Goal: Task Accomplishment & Management: Use online tool/utility

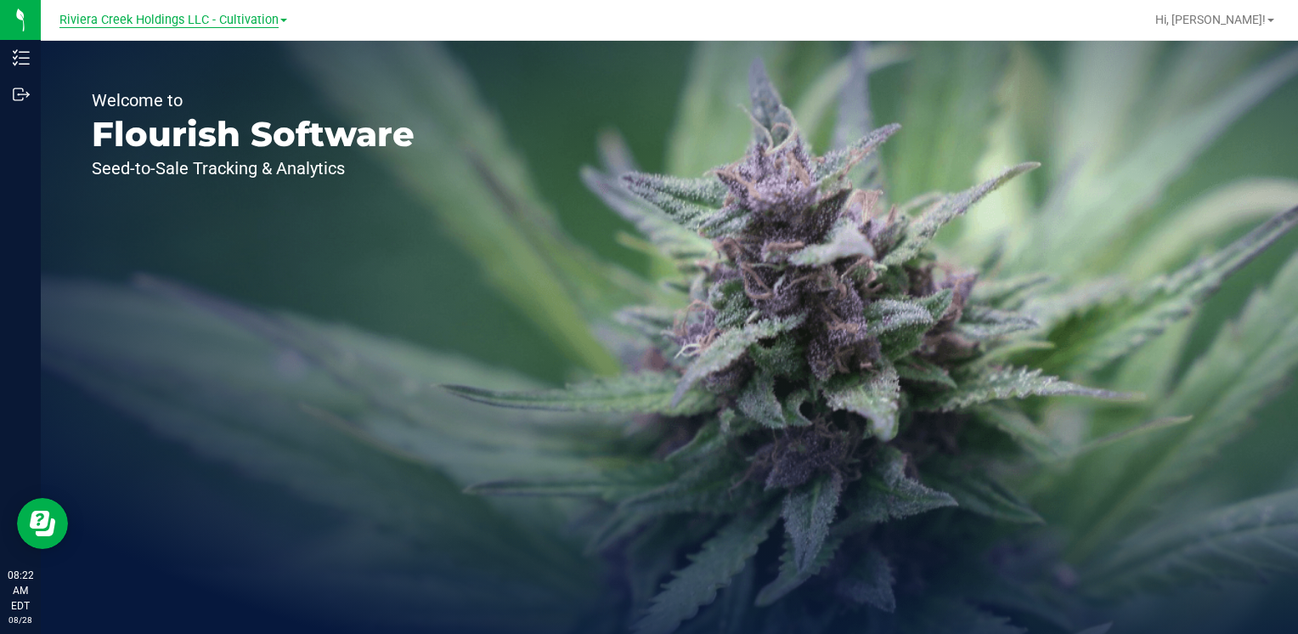
click at [237, 22] on span "Riviera Creek Holdings LLC - Cultivation" at bounding box center [168, 20] width 219 height 15
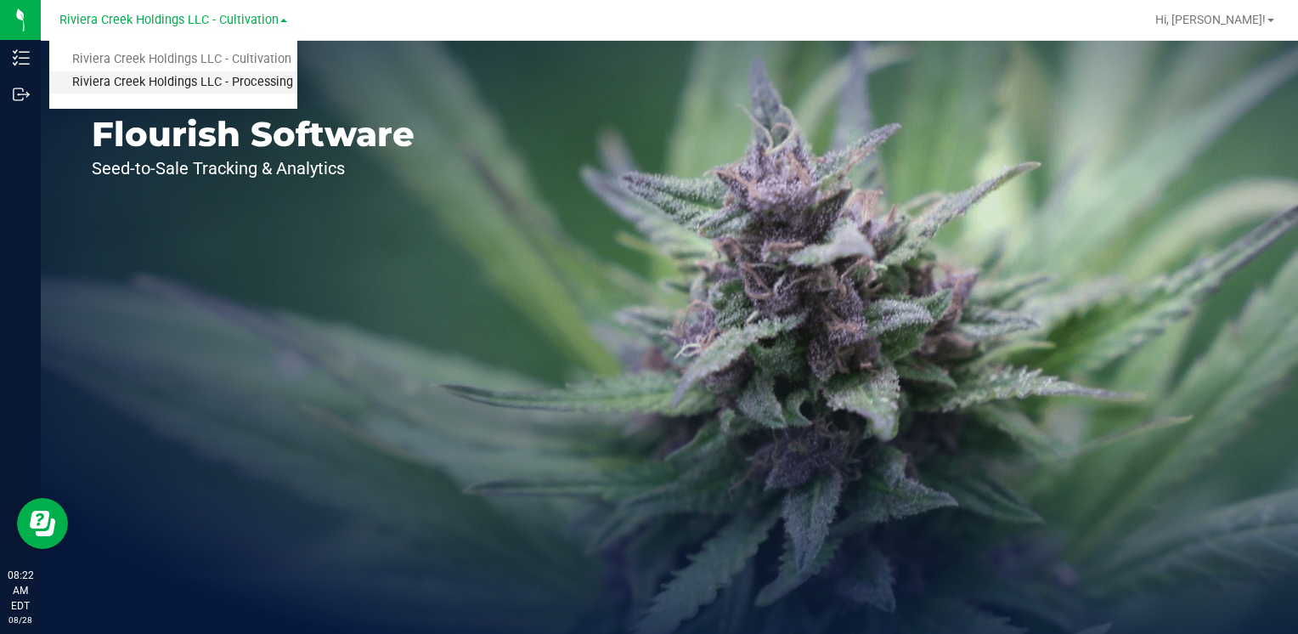
click at [265, 81] on link "Riviera Creek Holdings LLC - Processing" at bounding box center [173, 82] width 248 height 23
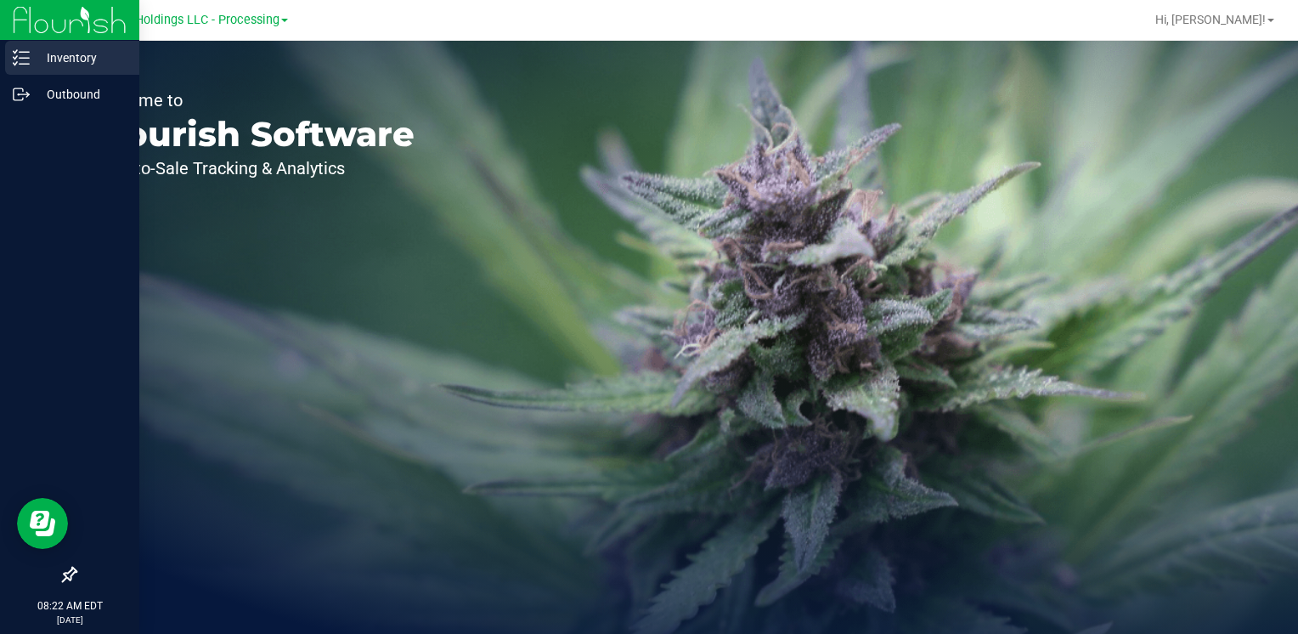
click at [68, 55] on p "Inventory" at bounding box center [81, 58] width 102 height 20
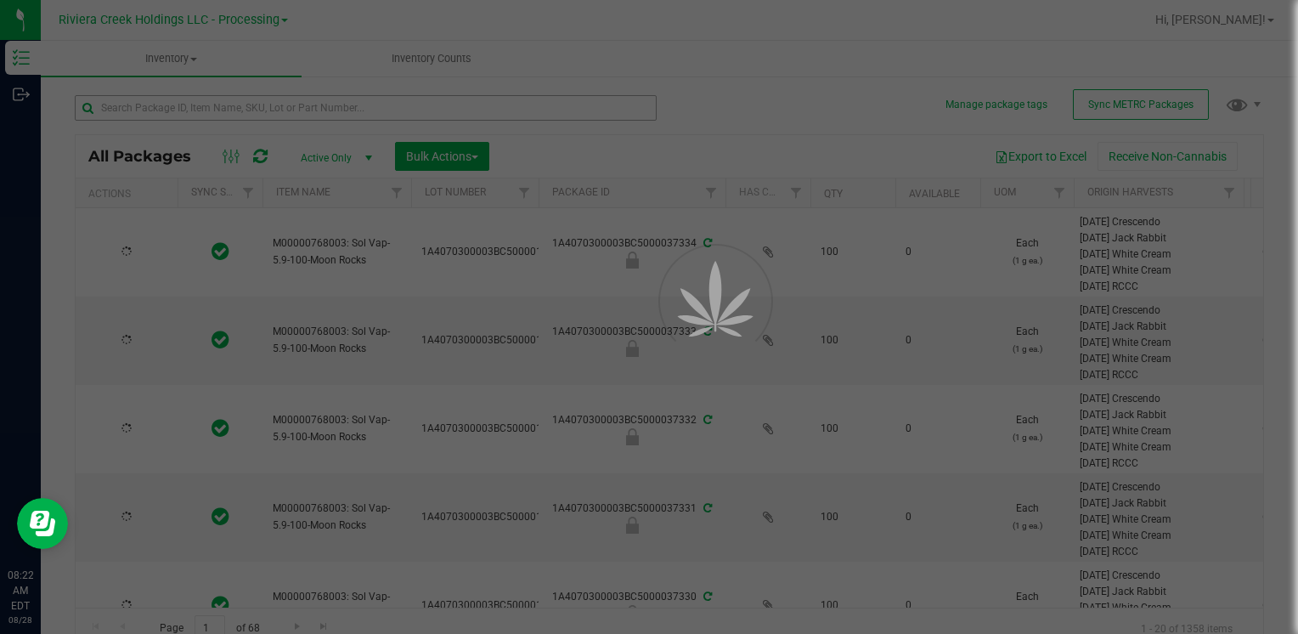
click at [303, 114] on div at bounding box center [649, 317] width 1298 height 634
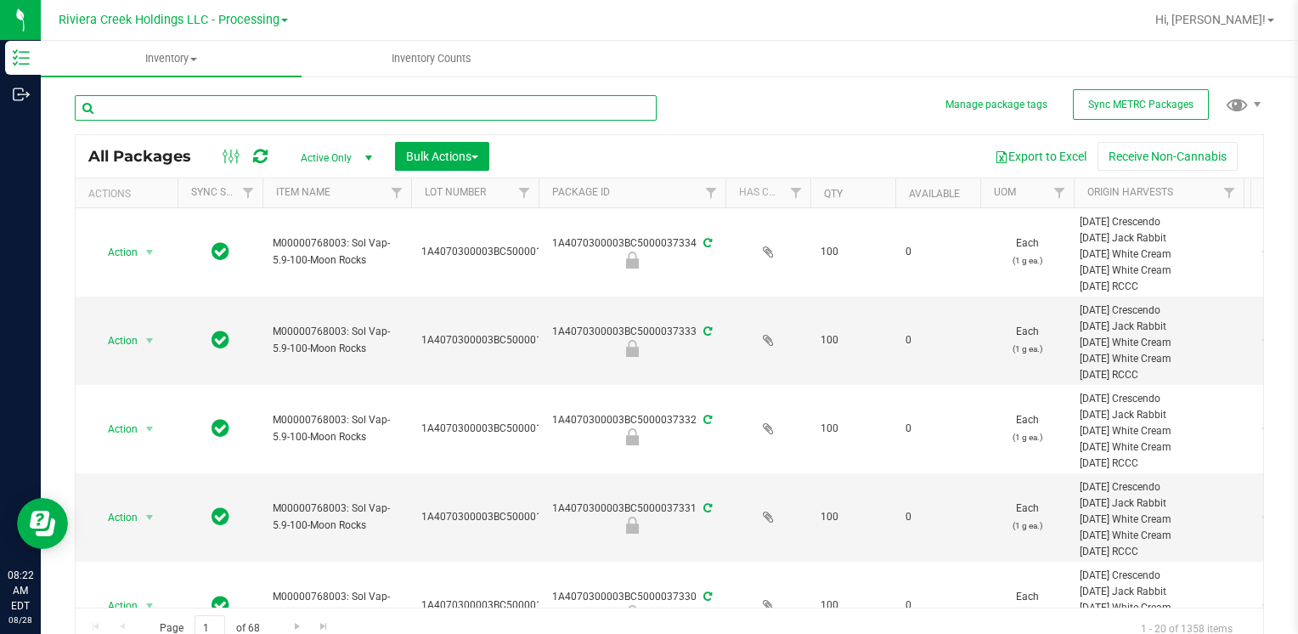
click at [302, 110] on input "text" at bounding box center [366, 107] width 582 height 25
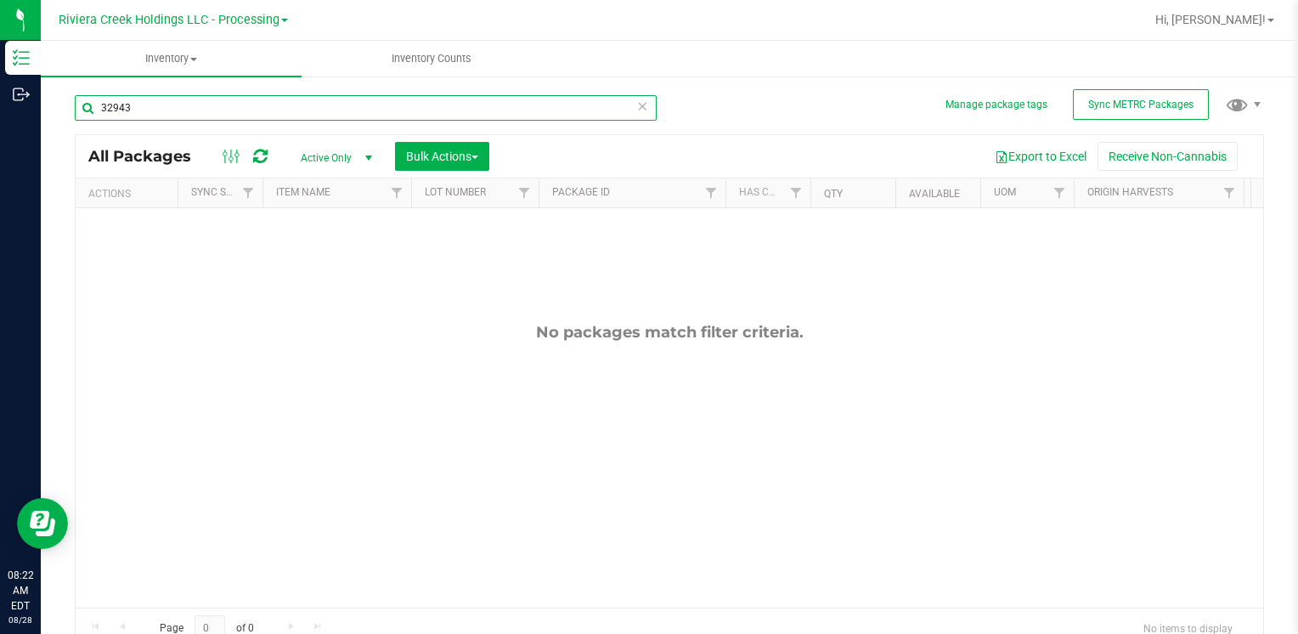
type input "32943"
click at [340, 150] on span "Active Only" at bounding box center [332, 158] width 93 height 24
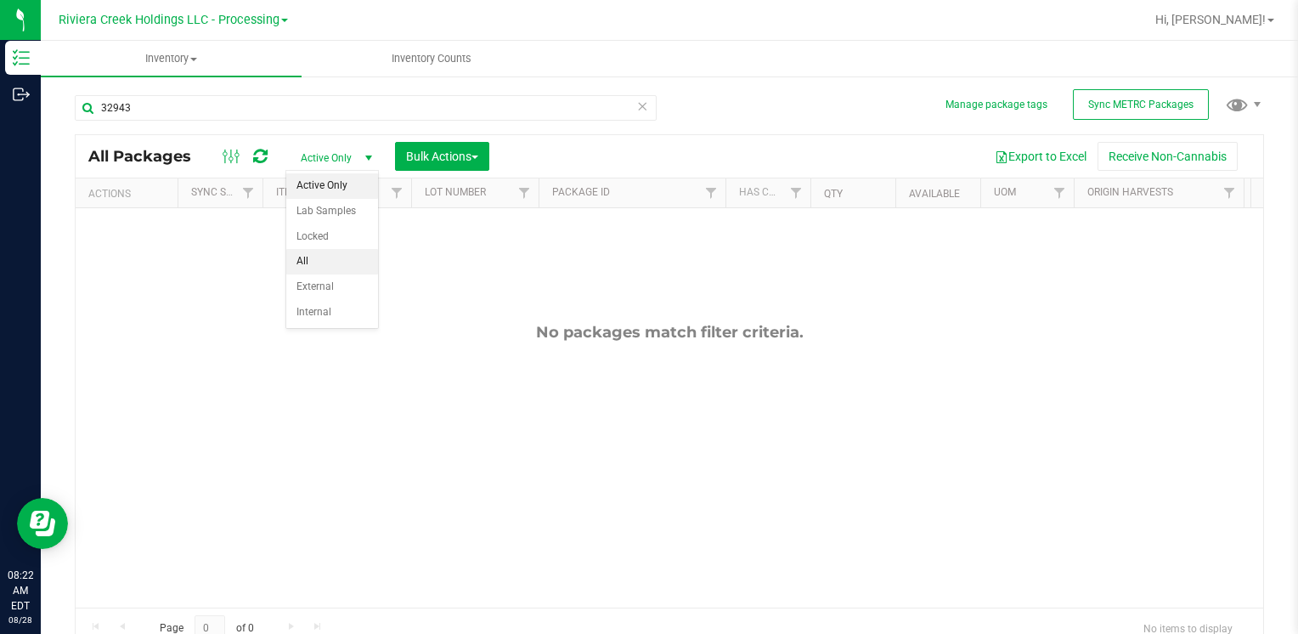
click at [335, 253] on li "All" at bounding box center [332, 261] width 92 height 25
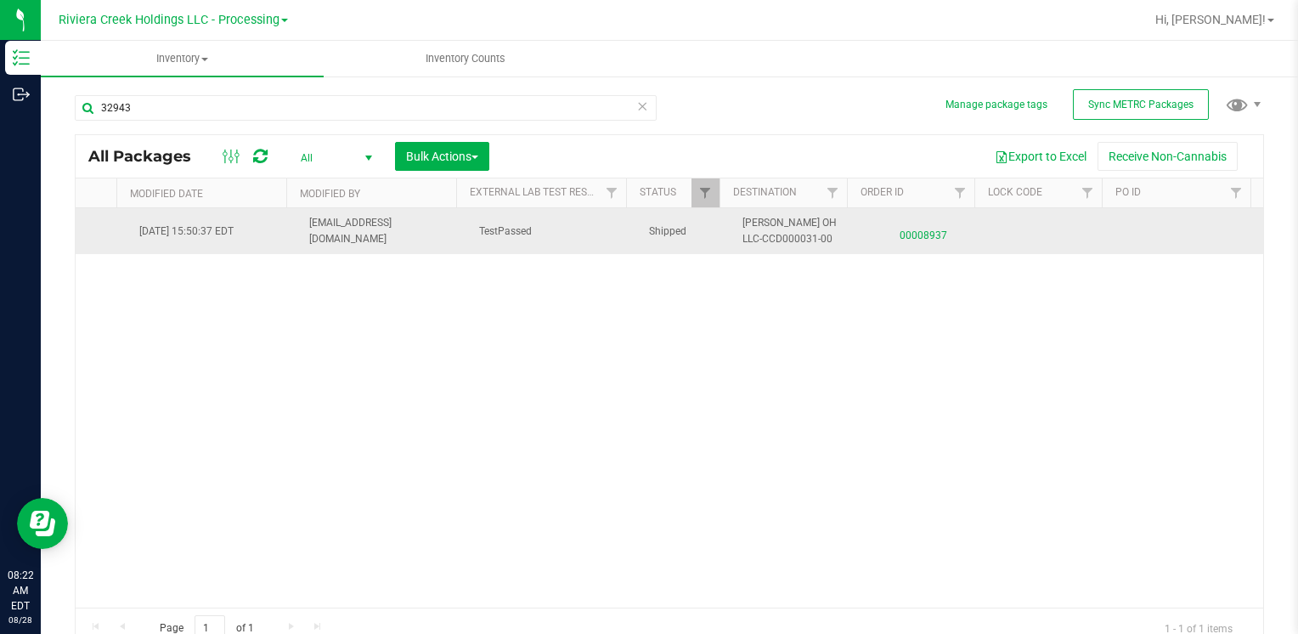
click at [897, 235] on span "00008937" at bounding box center [923, 231] width 107 height 25
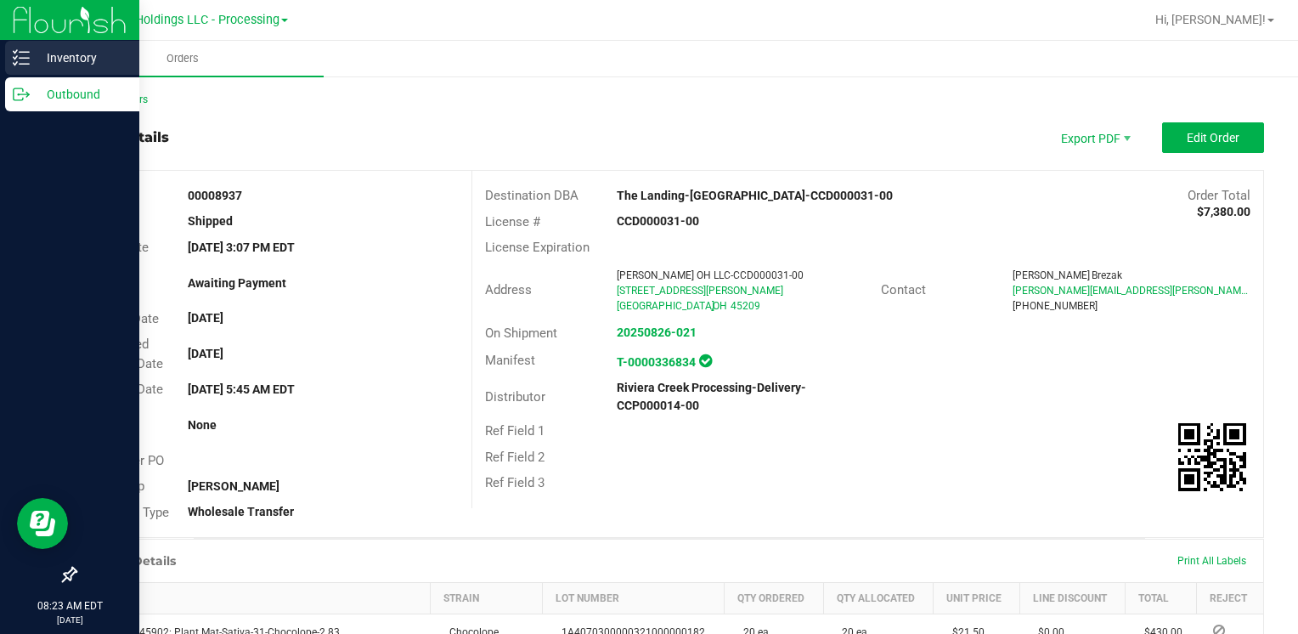
click at [44, 54] on p "Inventory" at bounding box center [81, 58] width 102 height 20
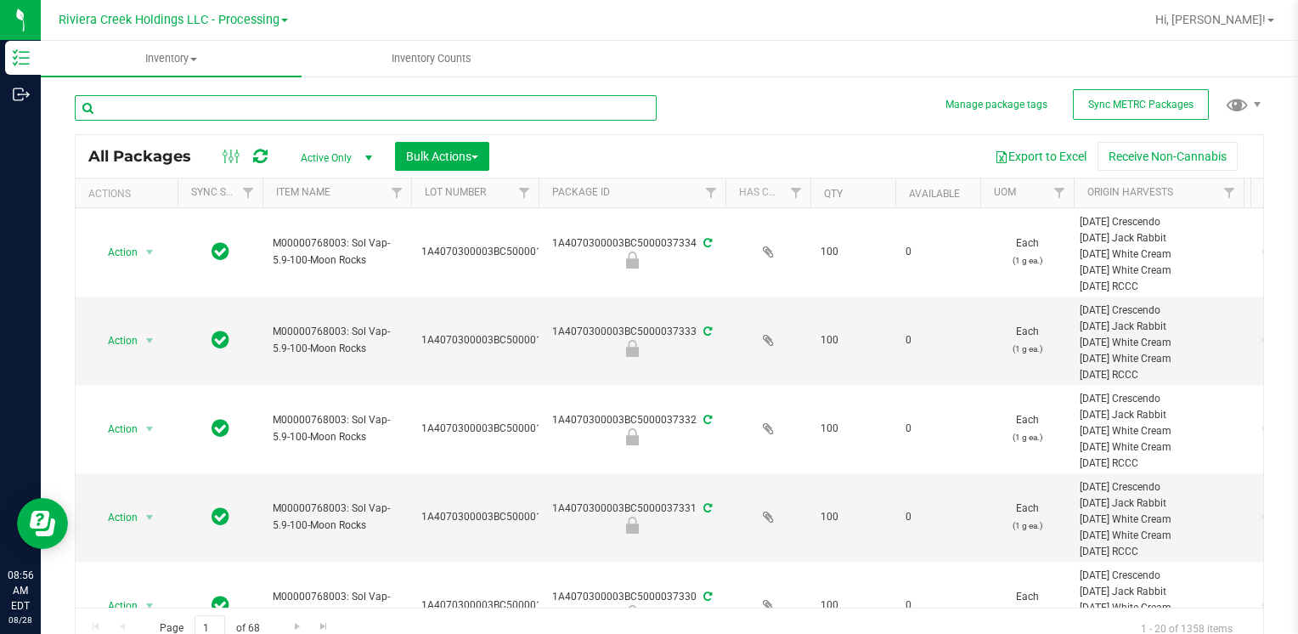
click at [189, 109] on input "text" at bounding box center [366, 107] width 582 height 25
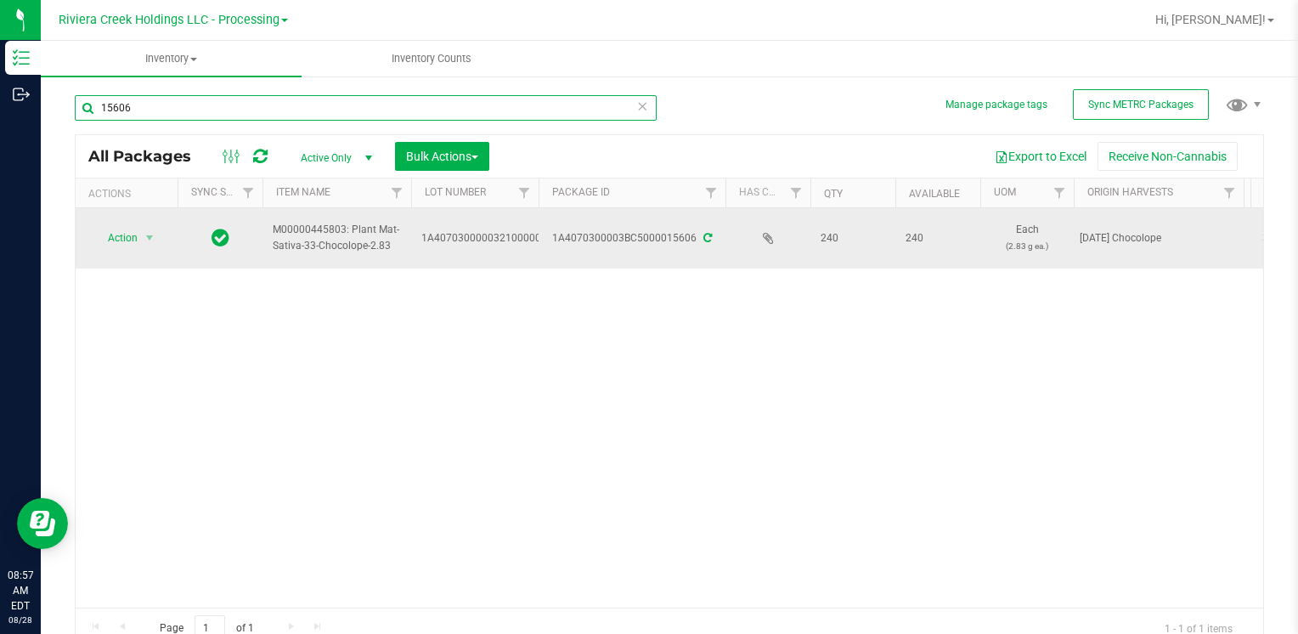
type input "15606"
click at [126, 235] on span "Action" at bounding box center [116, 238] width 46 height 24
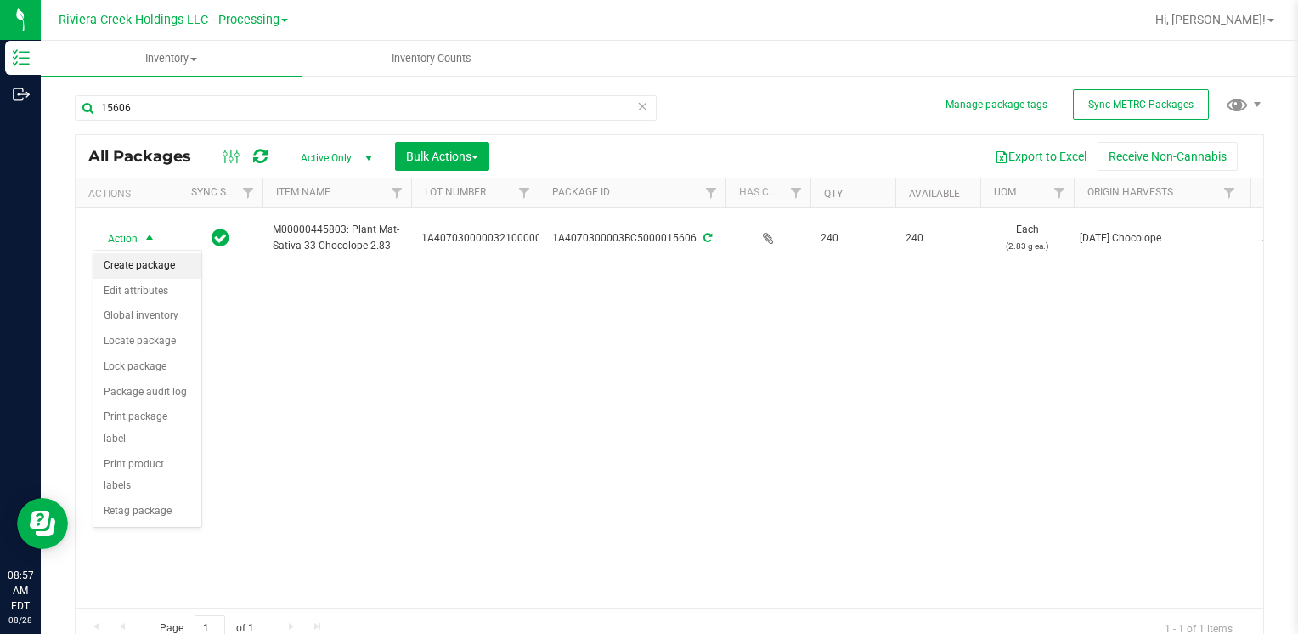
click at [146, 257] on li "Create package" at bounding box center [147, 265] width 108 height 25
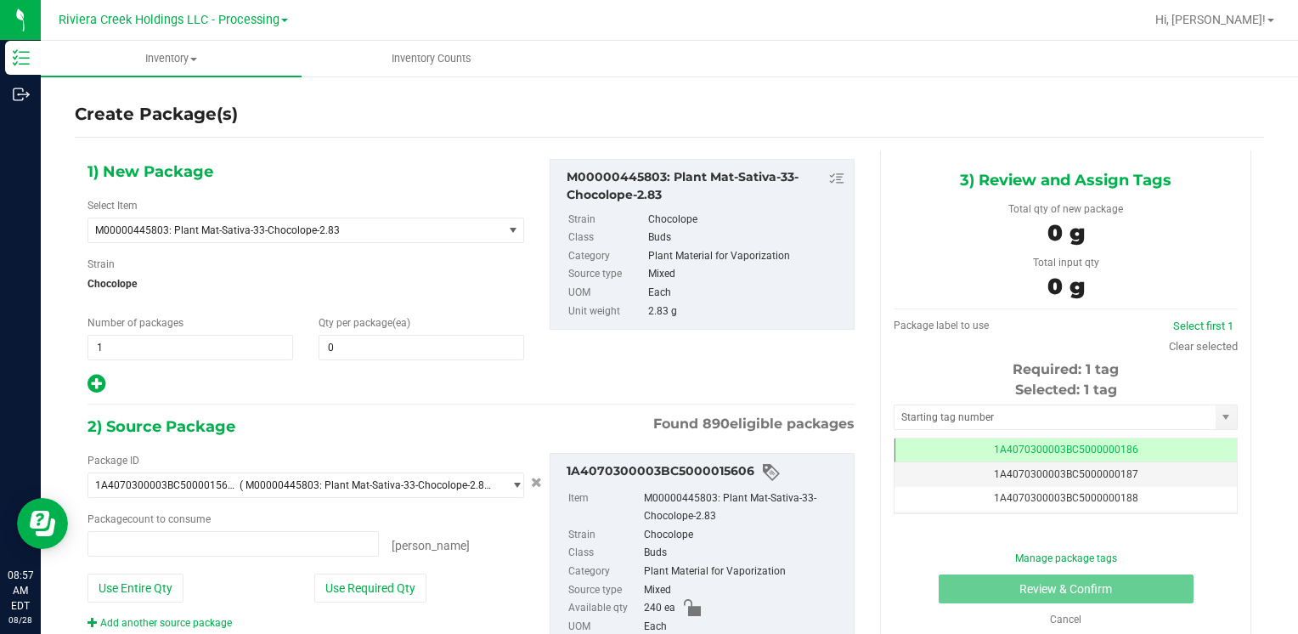
type input "0 ea"
click at [386, 338] on span at bounding box center [422, 347] width 206 height 25
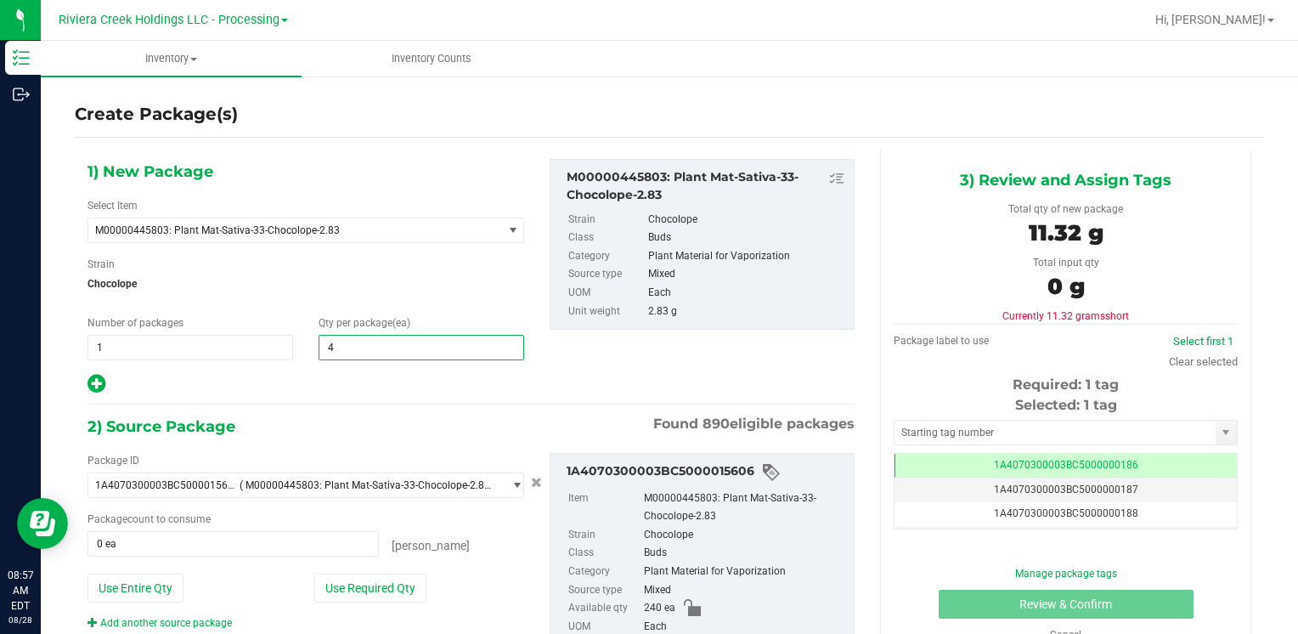
type input "40"
click at [343, 581] on button "Use Required Qty" at bounding box center [370, 588] width 112 height 29
type input "40 ea"
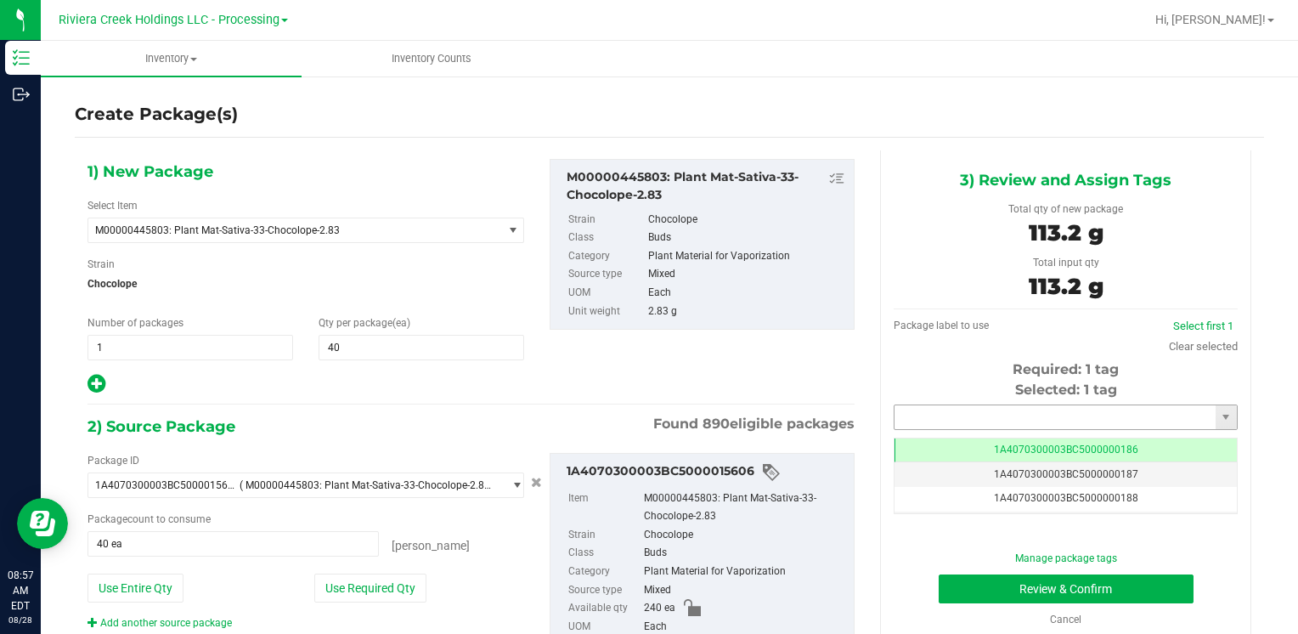
click at [948, 407] on input "text" at bounding box center [1055, 417] width 321 height 24
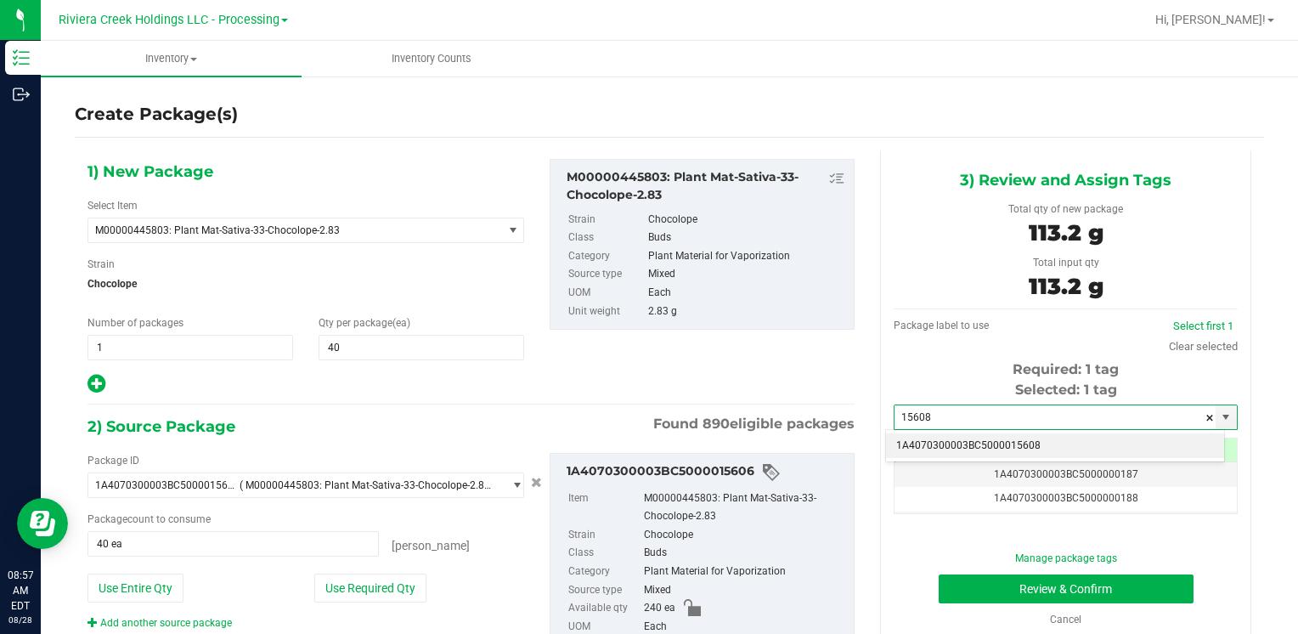
click at [938, 438] on li "1A4070300003BC5000015608" at bounding box center [1055, 445] width 338 height 25
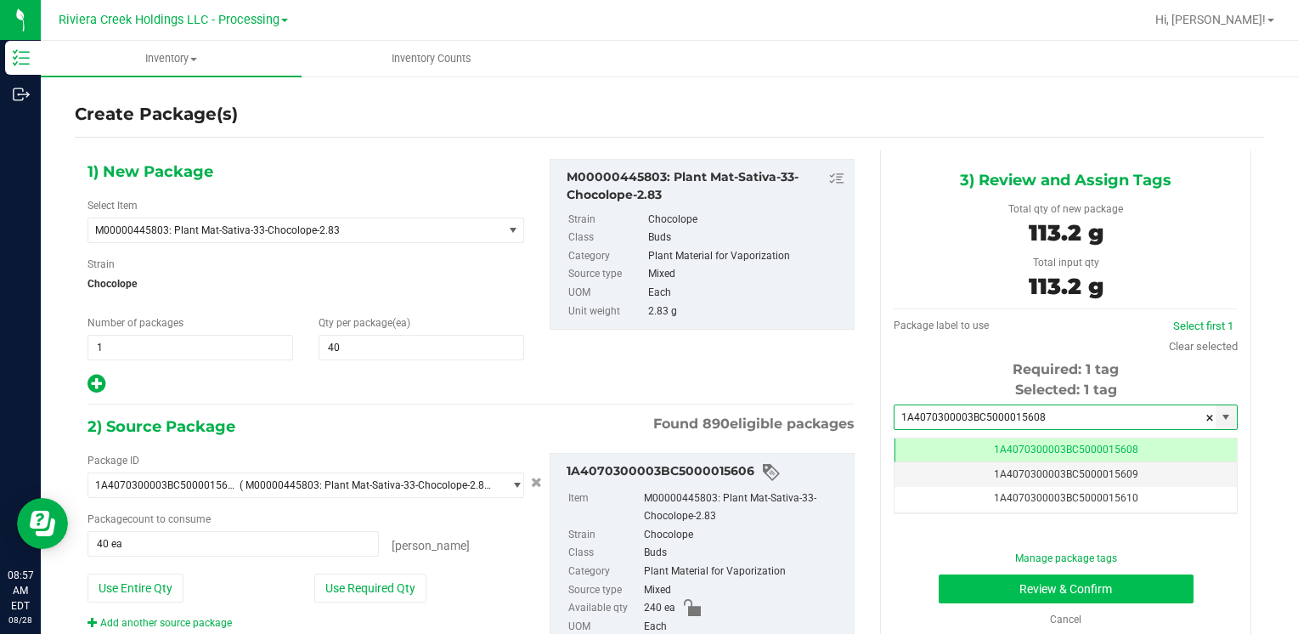
type input "1A4070300003BC5000015608"
click at [974, 579] on button "Review & Confirm" at bounding box center [1066, 588] width 255 height 29
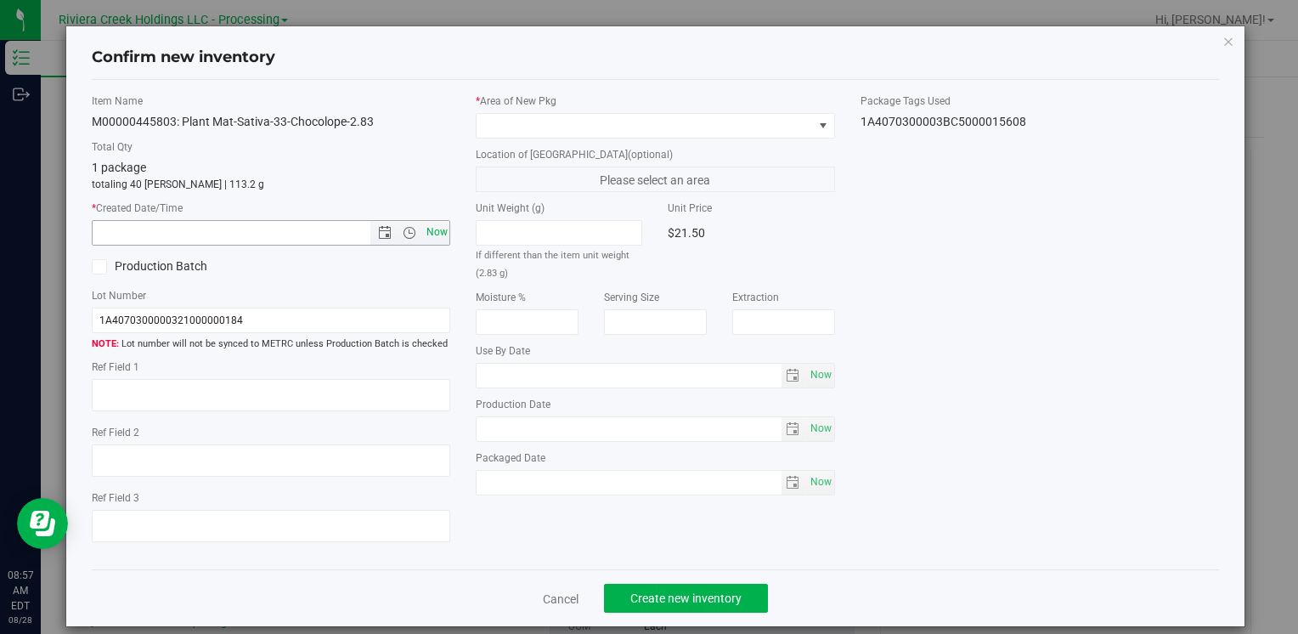
click at [431, 230] on span "Now" at bounding box center [436, 232] width 29 height 25
type input "[DATE] 8:57 AM"
click at [500, 121] on span at bounding box center [645, 126] width 336 height 24
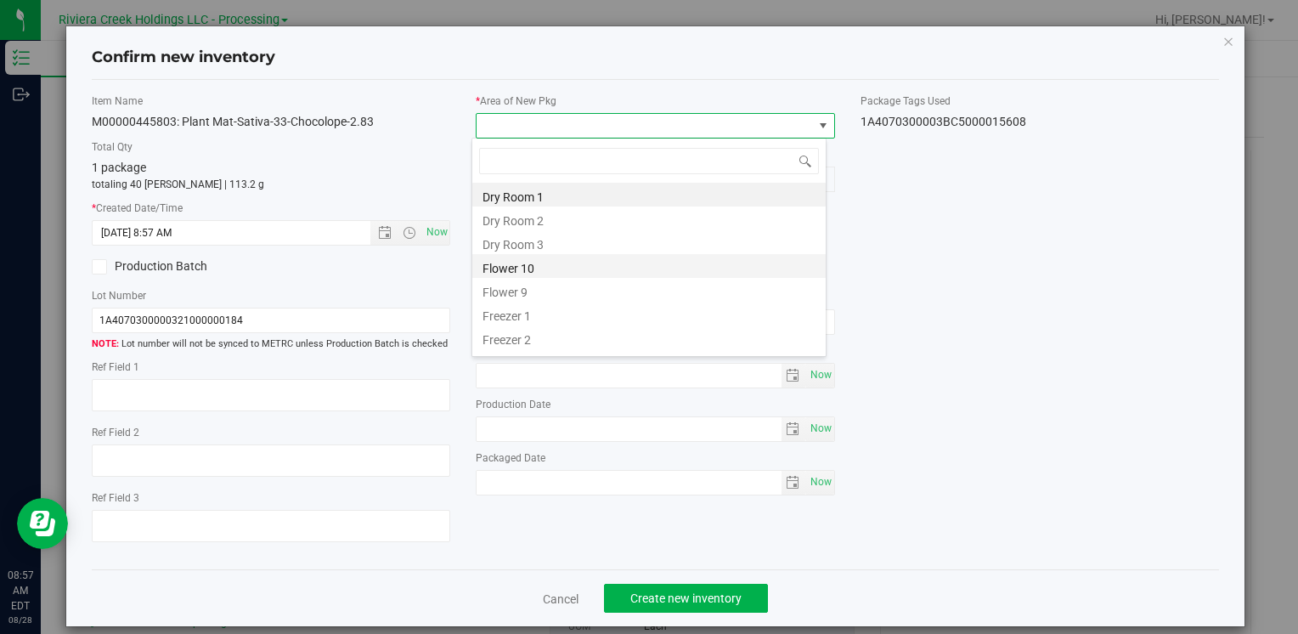
click at [586, 270] on li "Flower 10" at bounding box center [648, 266] width 353 height 24
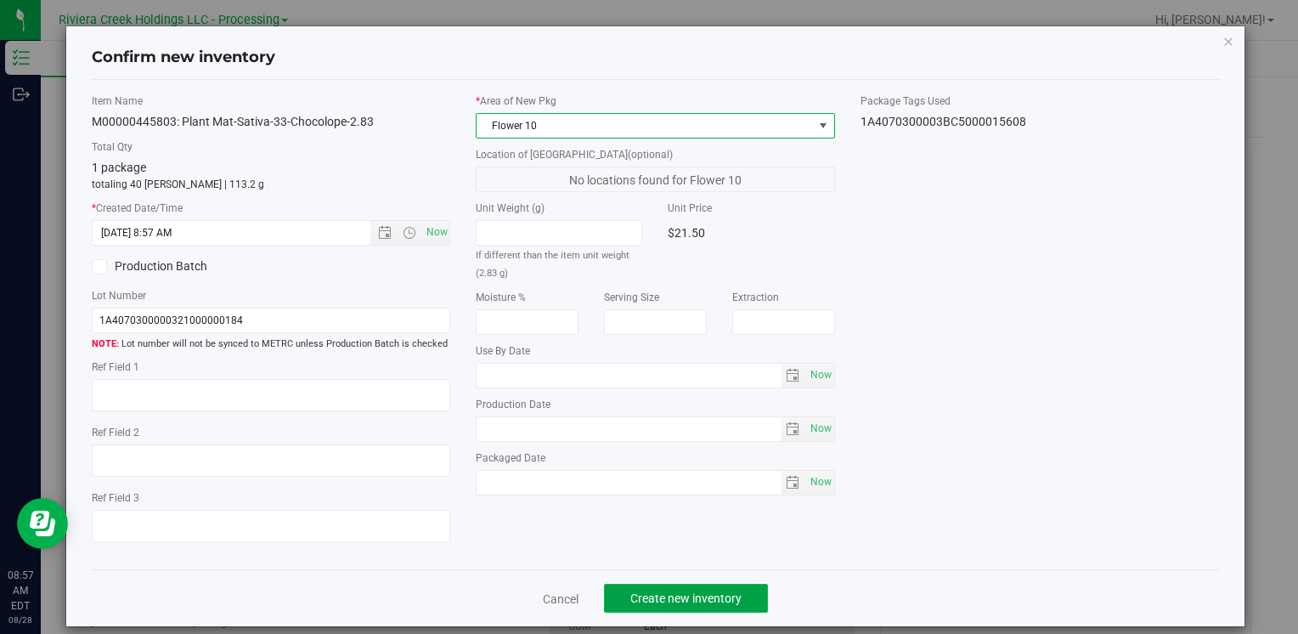
click at [670, 593] on span "Create new inventory" at bounding box center [685, 598] width 111 height 14
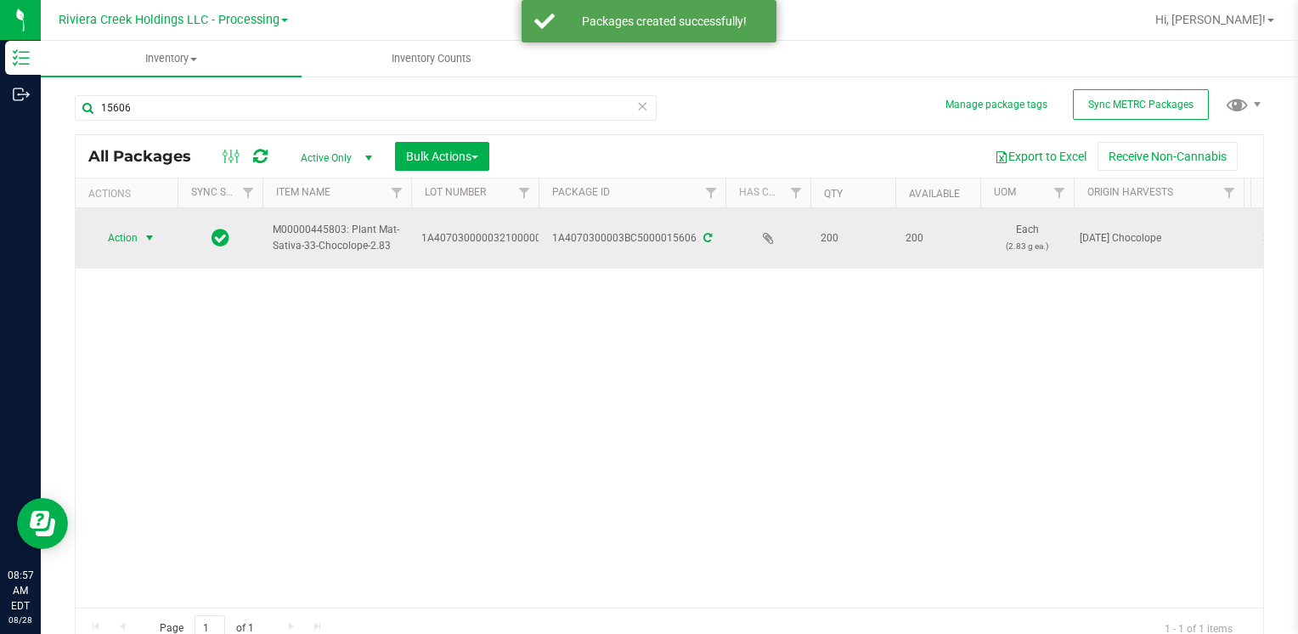
click at [144, 231] on span "select" at bounding box center [150, 238] width 14 height 14
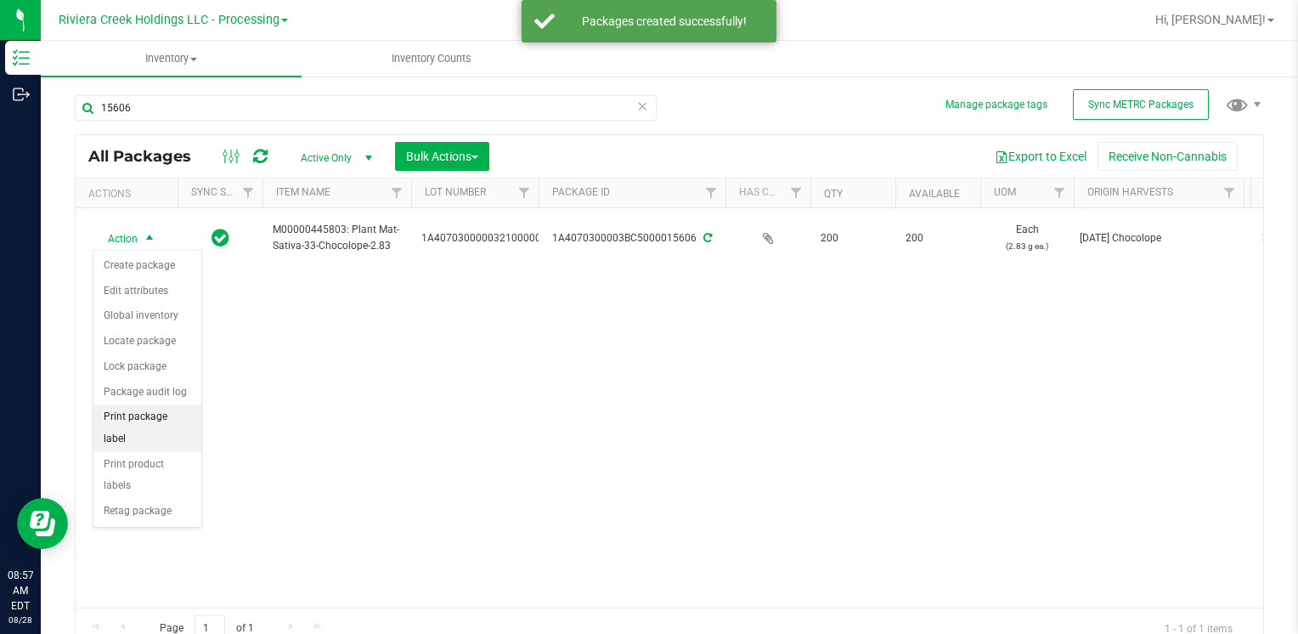
click at [170, 416] on li "Print package label" at bounding box center [147, 427] width 108 height 47
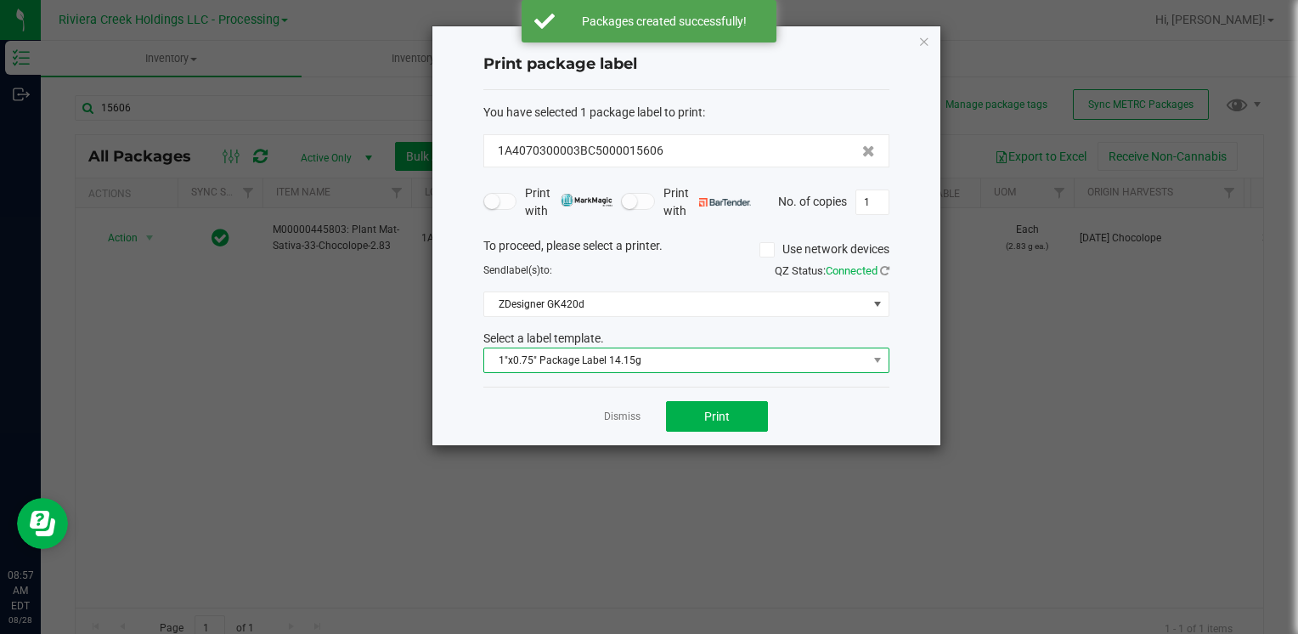
click at [673, 365] on span "1"x0.75" Package Label 14.15g" at bounding box center [675, 360] width 383 height 24
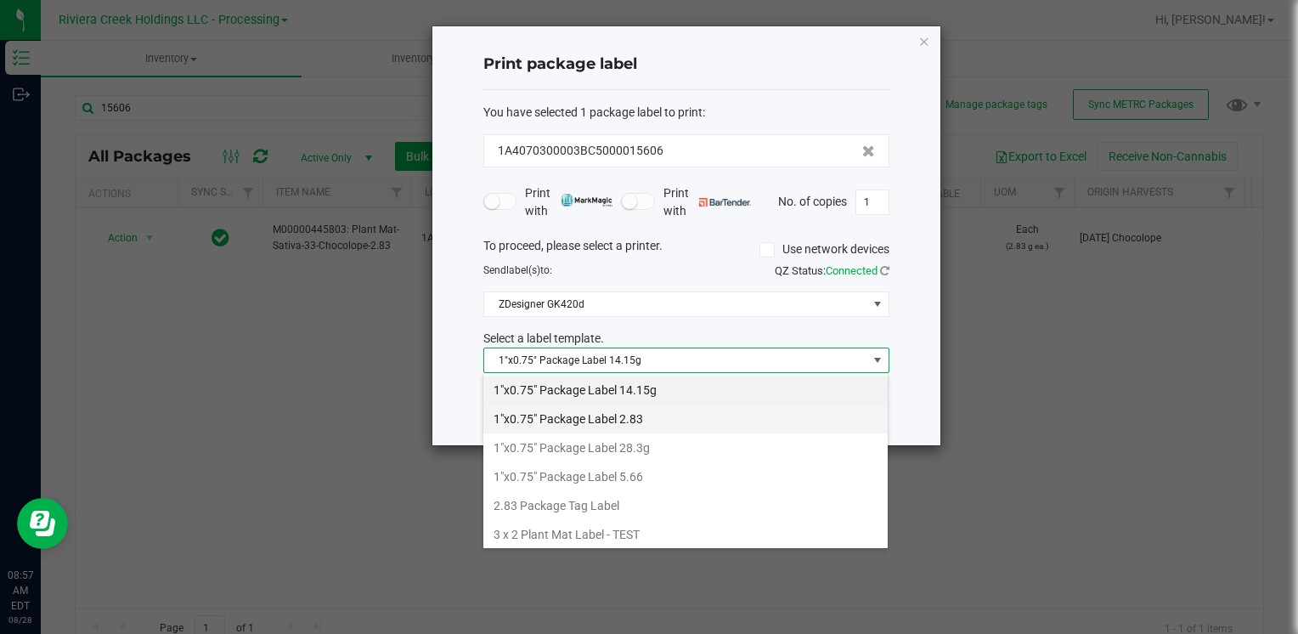
click at [666, 408] on li "1"x0.75" Package Label 2.83" at bounding box center [685, 418] width 404 height 29
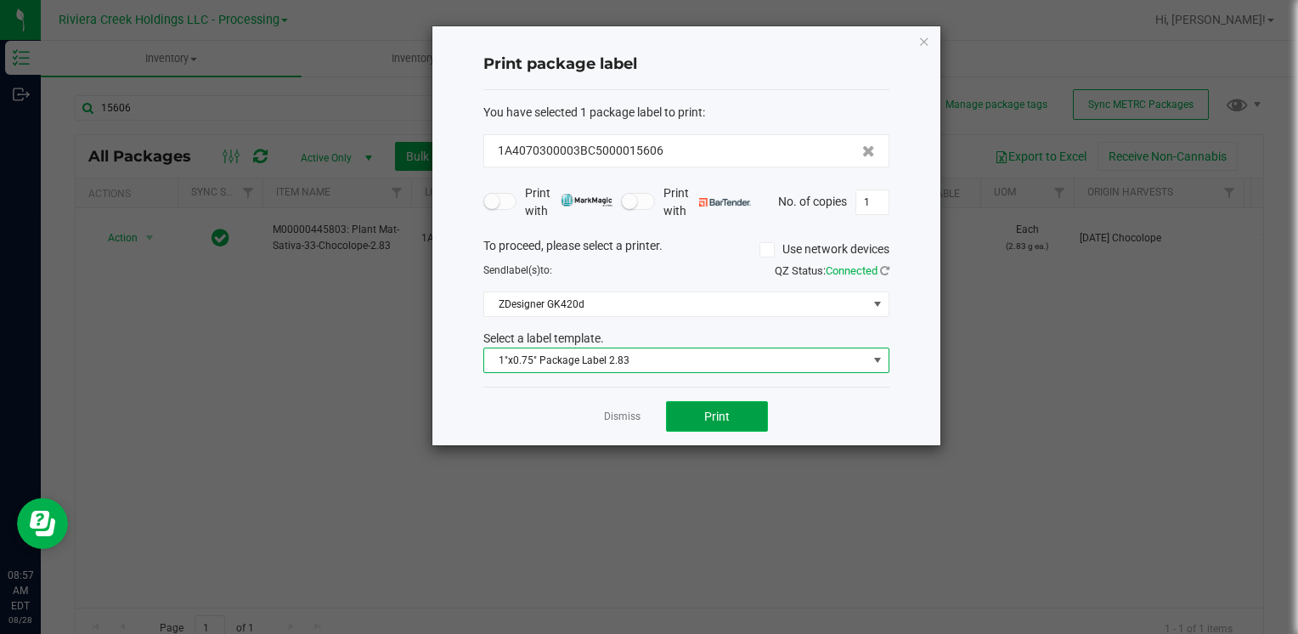
click at [711, 420] on span "Print" at bounding box center [716, 417] width 25 height 14
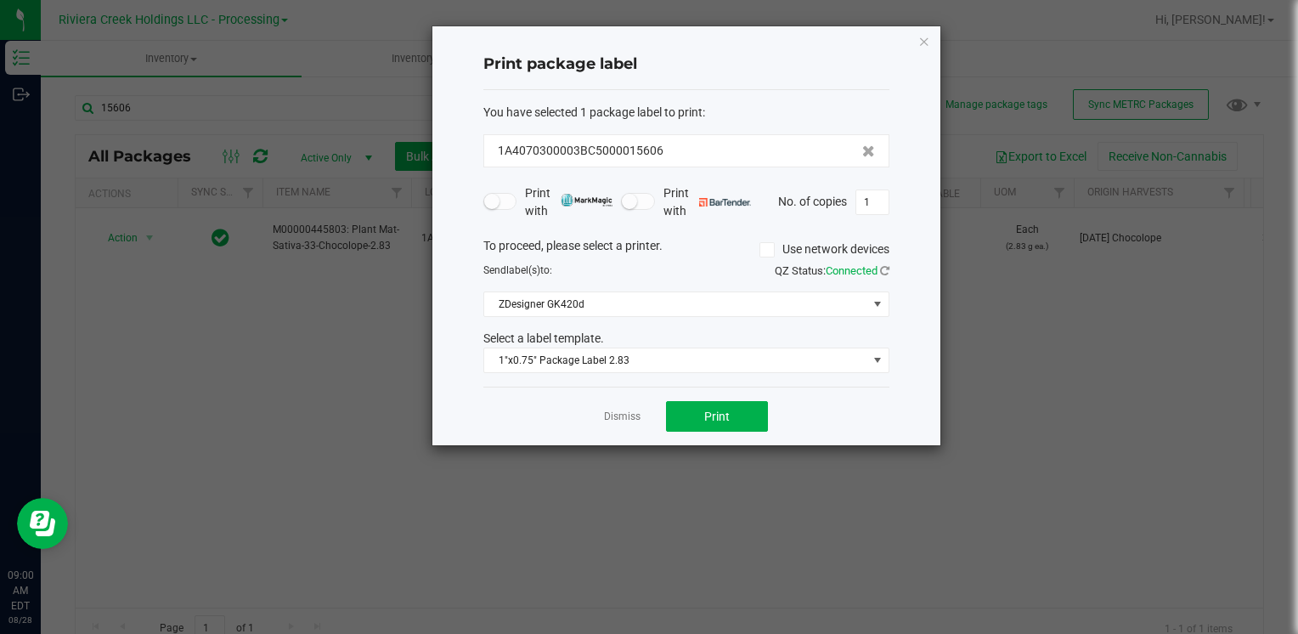
click at [919, 49] on icon "button" at bounding box center [925, 41] width 12 height 20
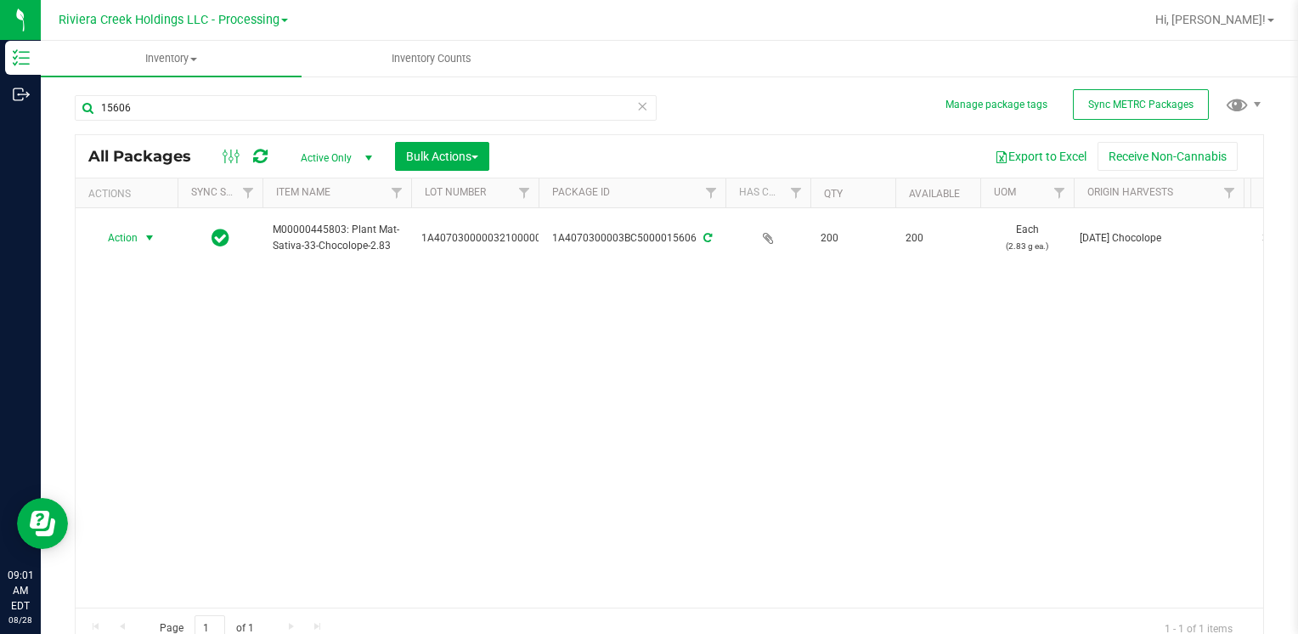
click at [269, 127] on div "15606" at bounding box center [366, 114] width 582 height 39
click at [263, 118] on input "15606" at bounding box center [366, 107] width 582 height 25
click at [260, 118] on input "15606" at bounding box center [366, 107] width 582 height 25
click at [263, 114] on input "15606" at bounding box center [366, 107] width 582 height 25
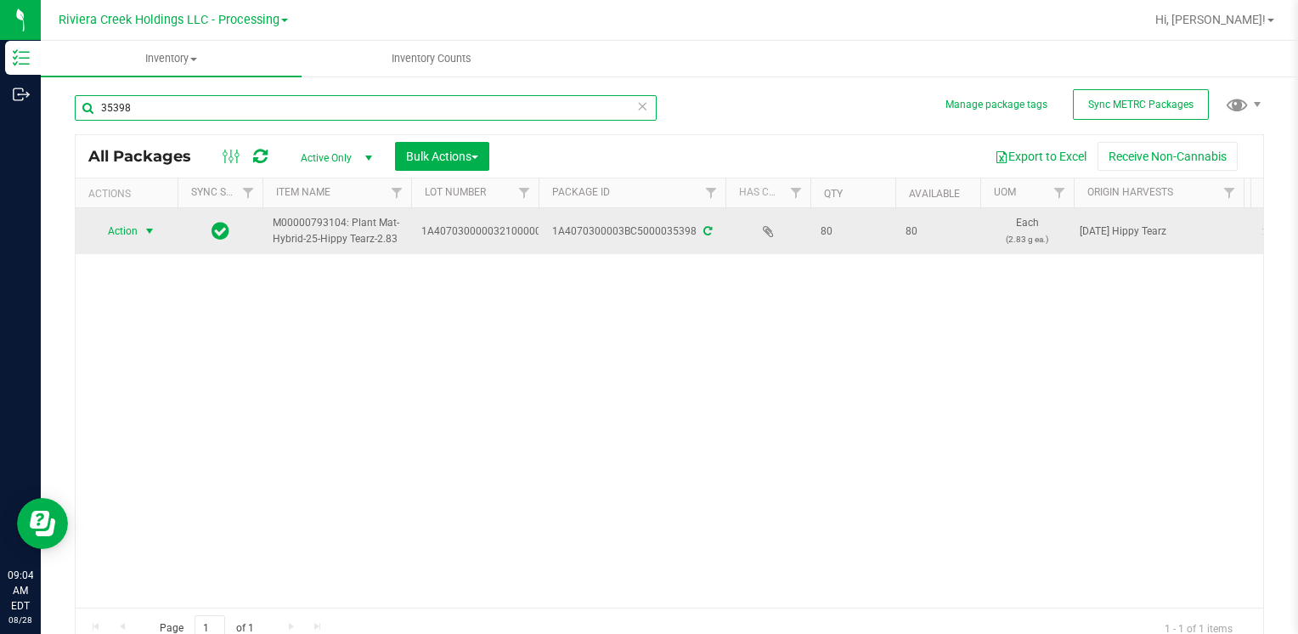
type input "35398"
click at [133, 226] on span "Action" at bounding box center [116, 231] width 46 height 24
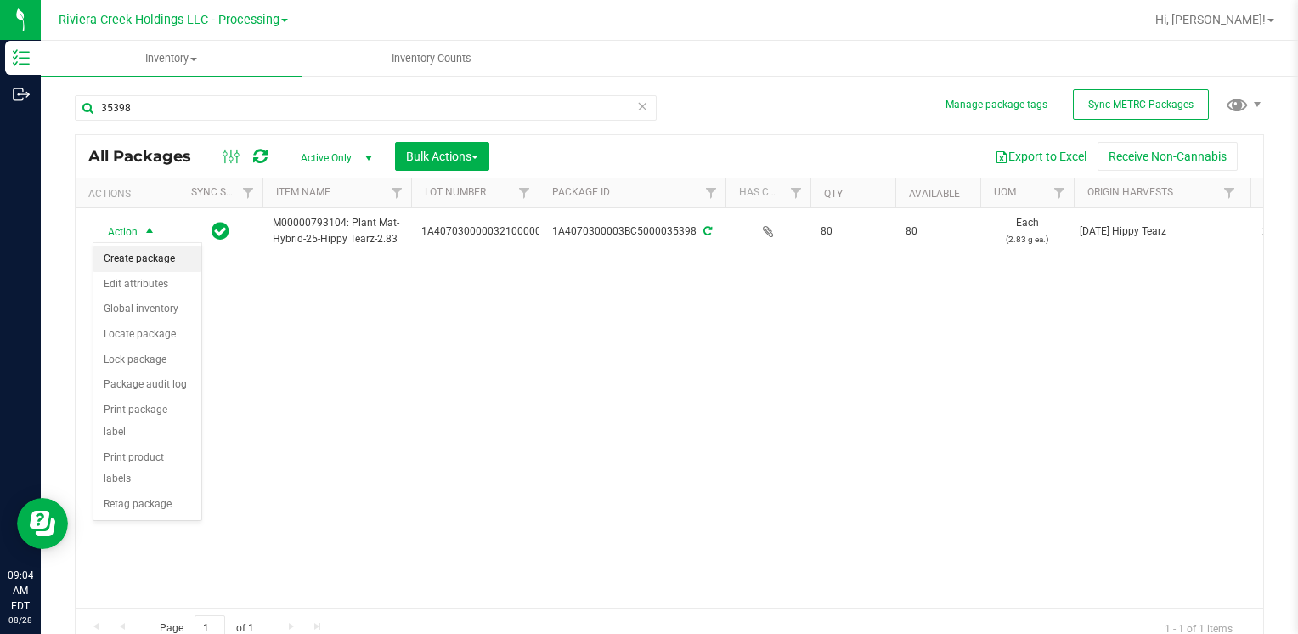
click at [157, 253] on li "Create package" at bounding box center [147, 258] width 108 height 25
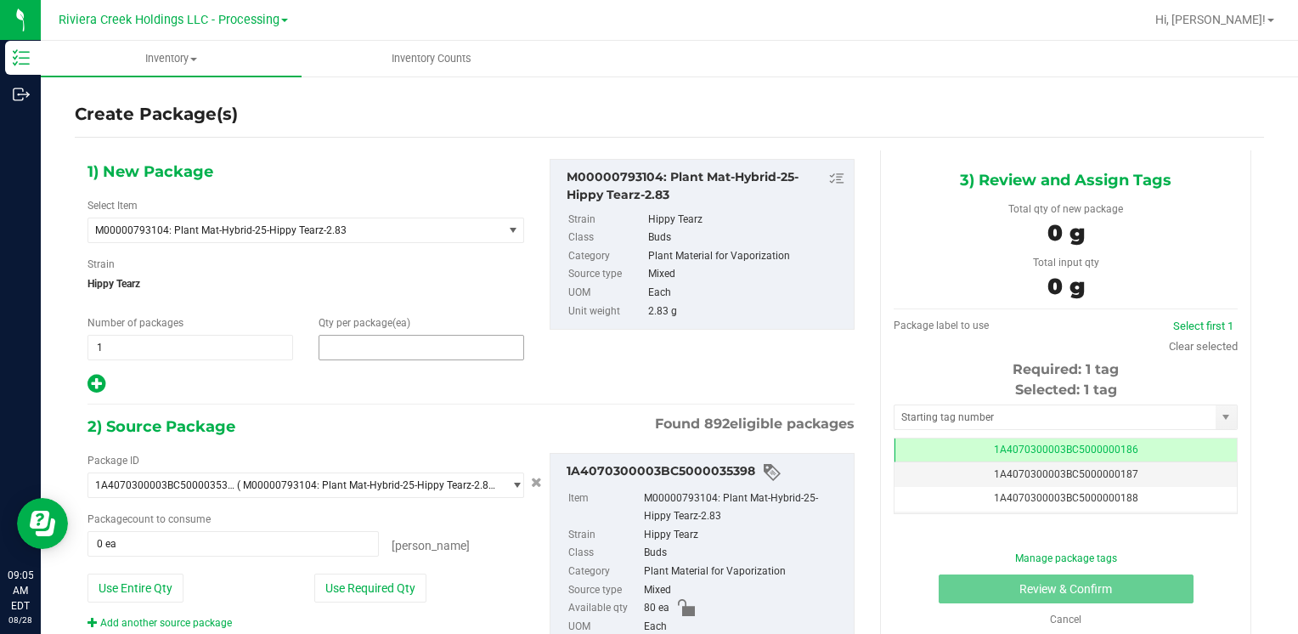
click at [375, 348] on span at bounding box center [422, 347] width 206 height 25
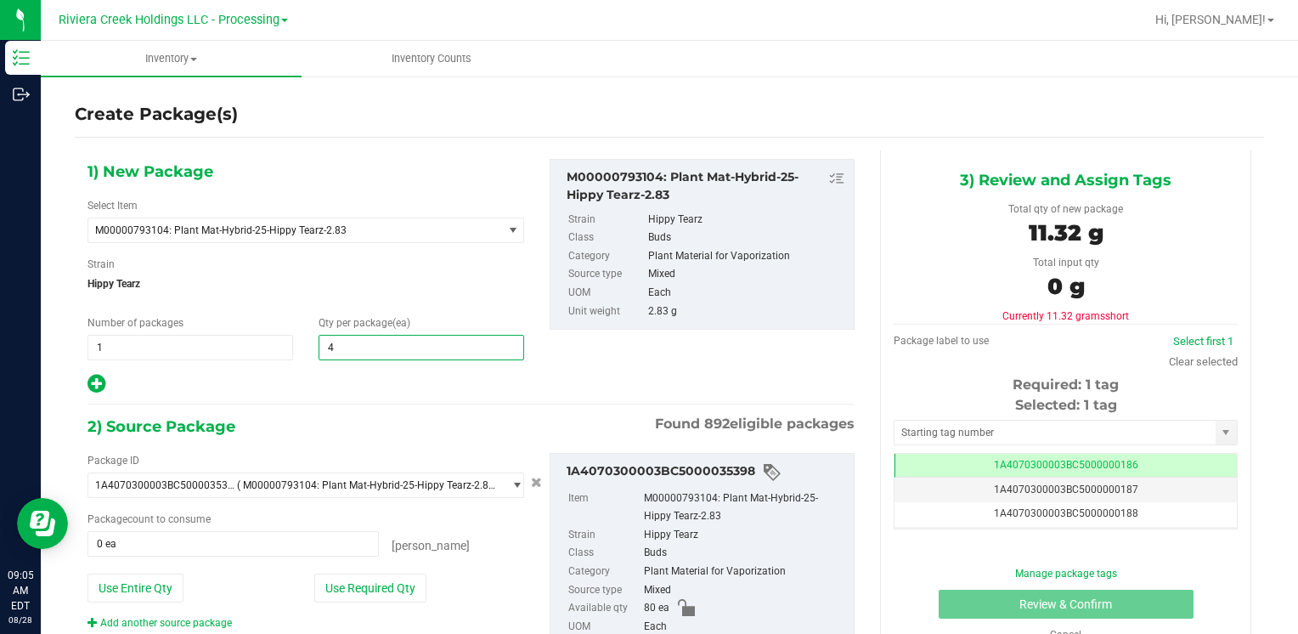
type input "40"
click at [328, 579] on button "Use Required Qty" at bounding box center [370, 588] width 112 height 29
type input "40 ea"
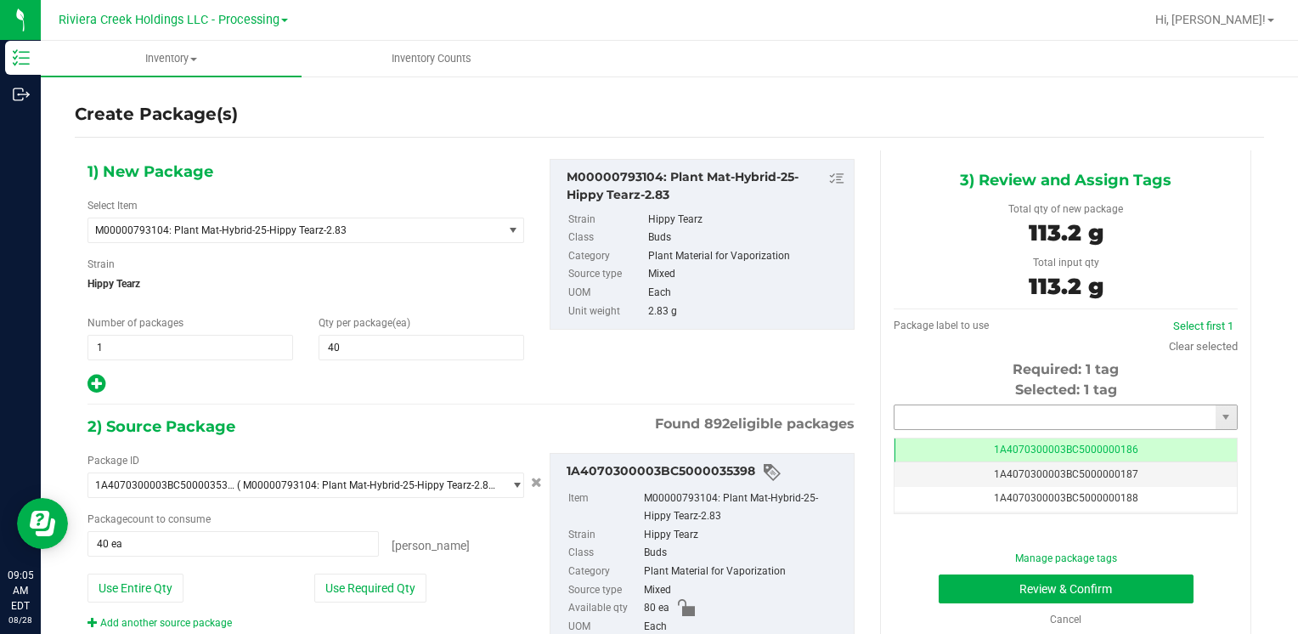
click at [952, 411] on input "text" at bounding box center [1055, 417] width 321 height 24
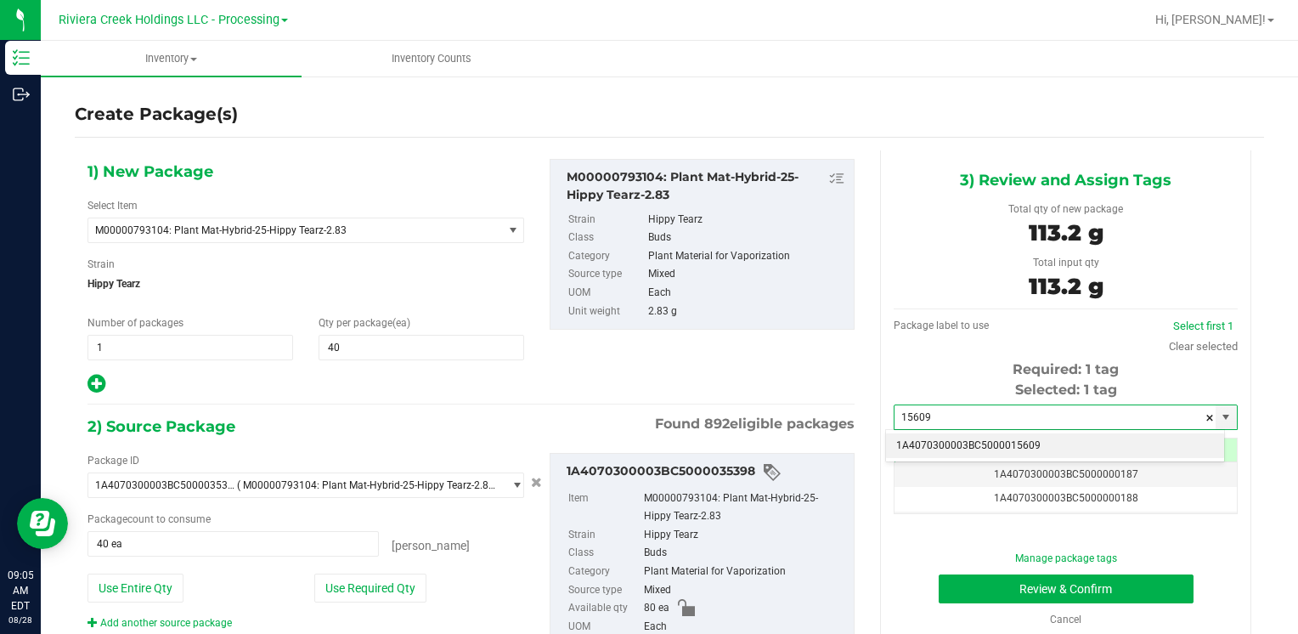
click at [924, 440] on li "1A4070300003BC5000015609" at bounding box center [1055, 445] width 338 height 25
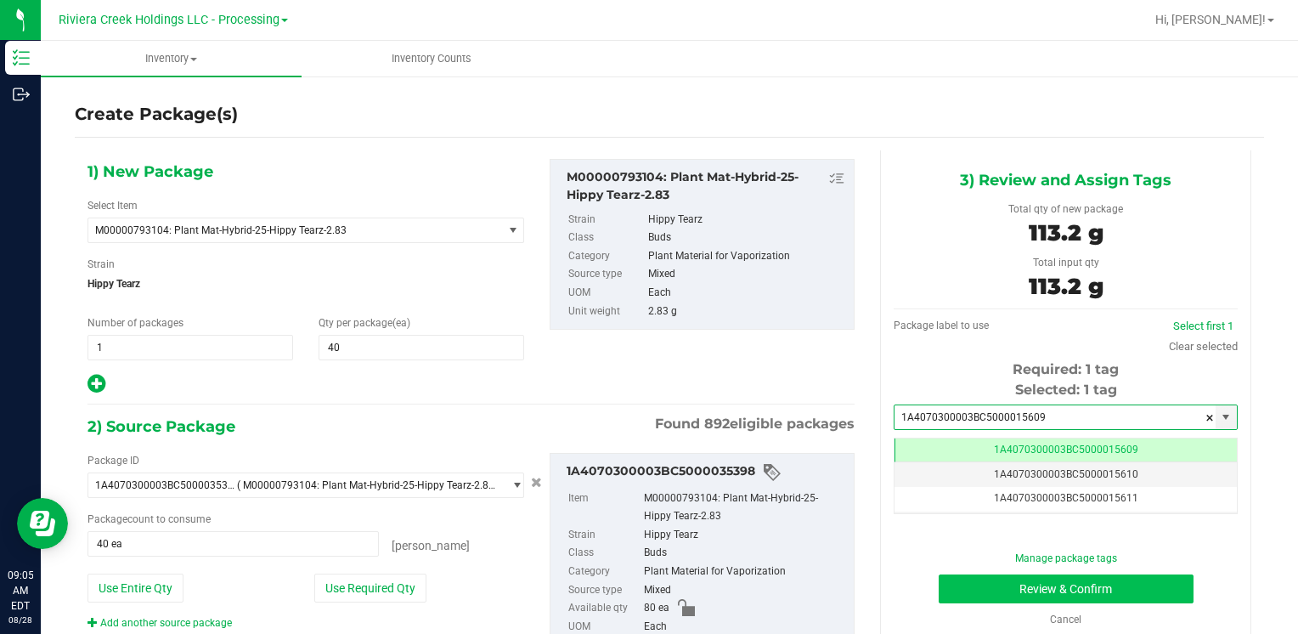
type input "1A4070300003BC5000015609"
click at [952, 576] on button "Review & Confirm" at bounding box center [1066, 588] width 255 height 29
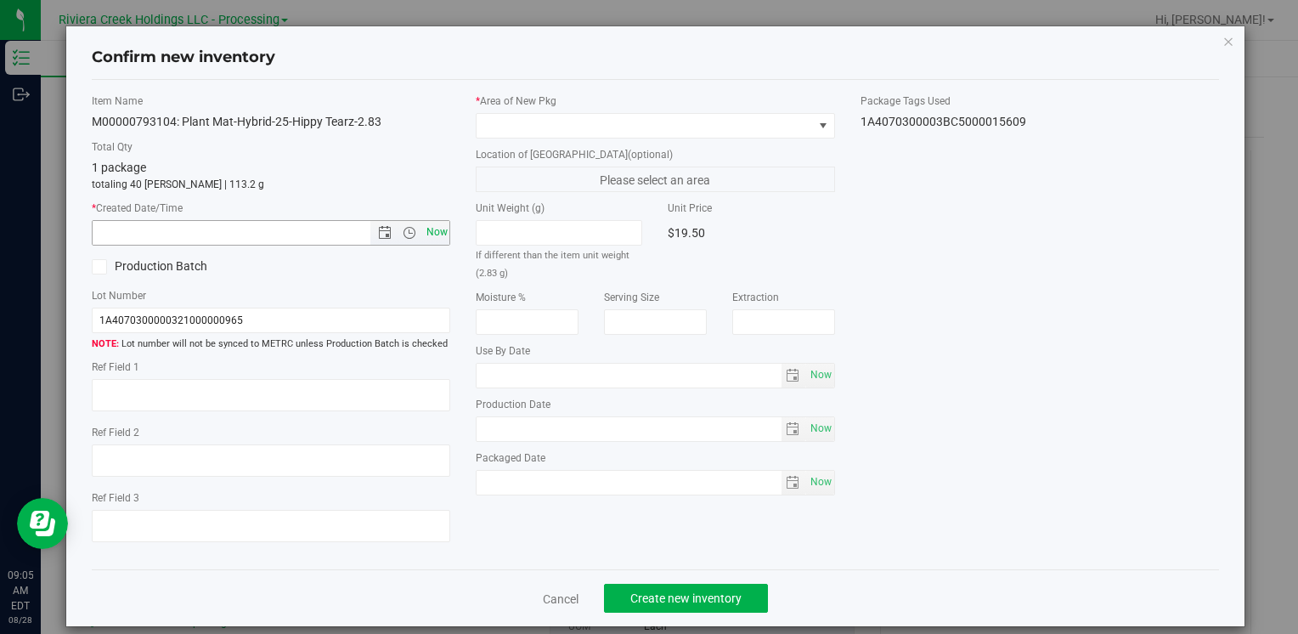
click at [441, 235] on span "Now" at bounding box center [436, 232] width 29 height 25
type input "[DATE] 9:05 AM"
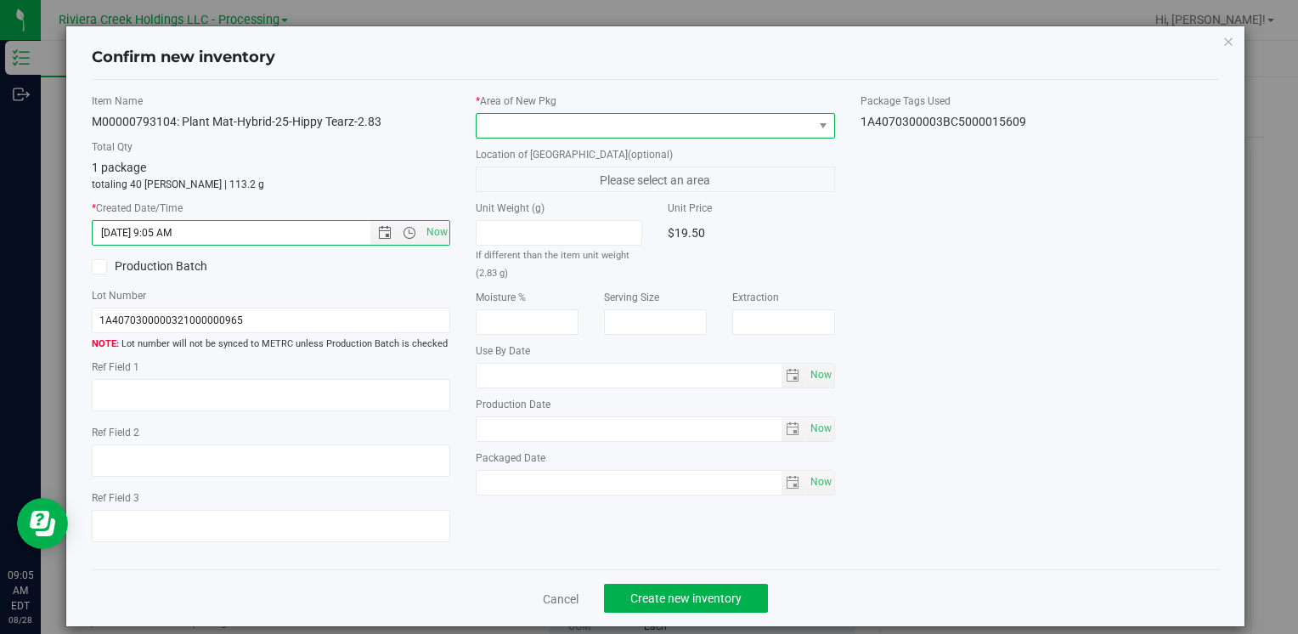
click at [500, 122] on span at bounding box center [645, 126] width 336 height 24
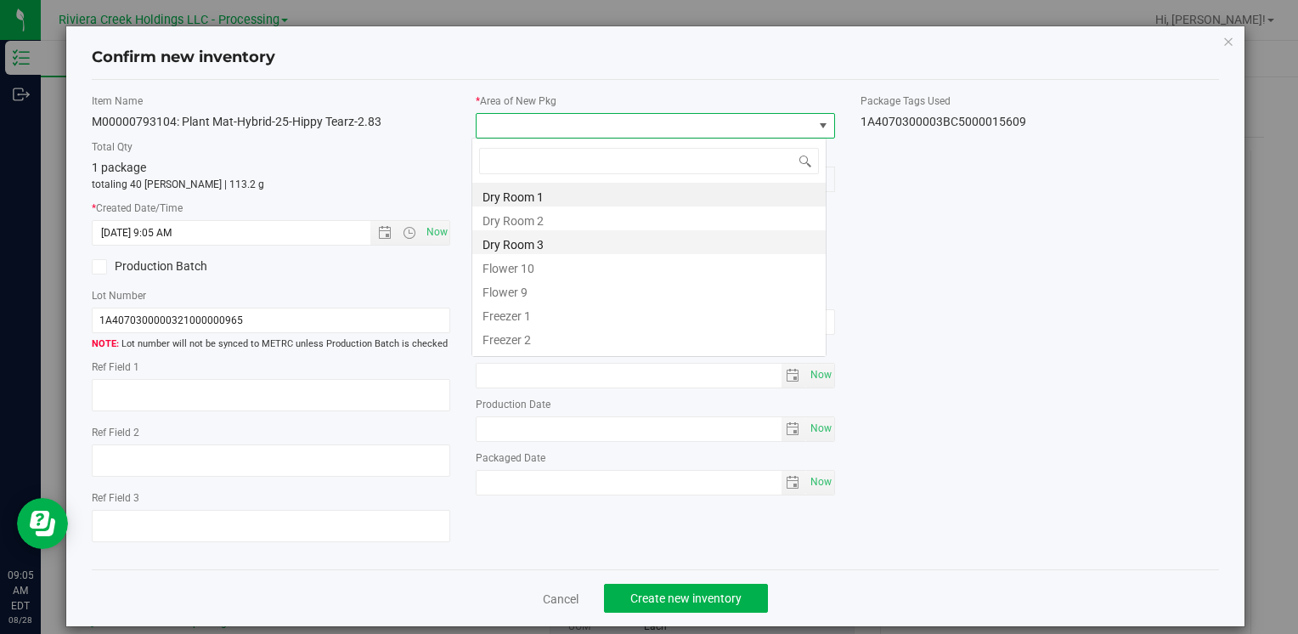
scroll to position [25, 355]
click at [578, 263] on li "Flower 10" at bounding box center [648, 266] width 353 height 24
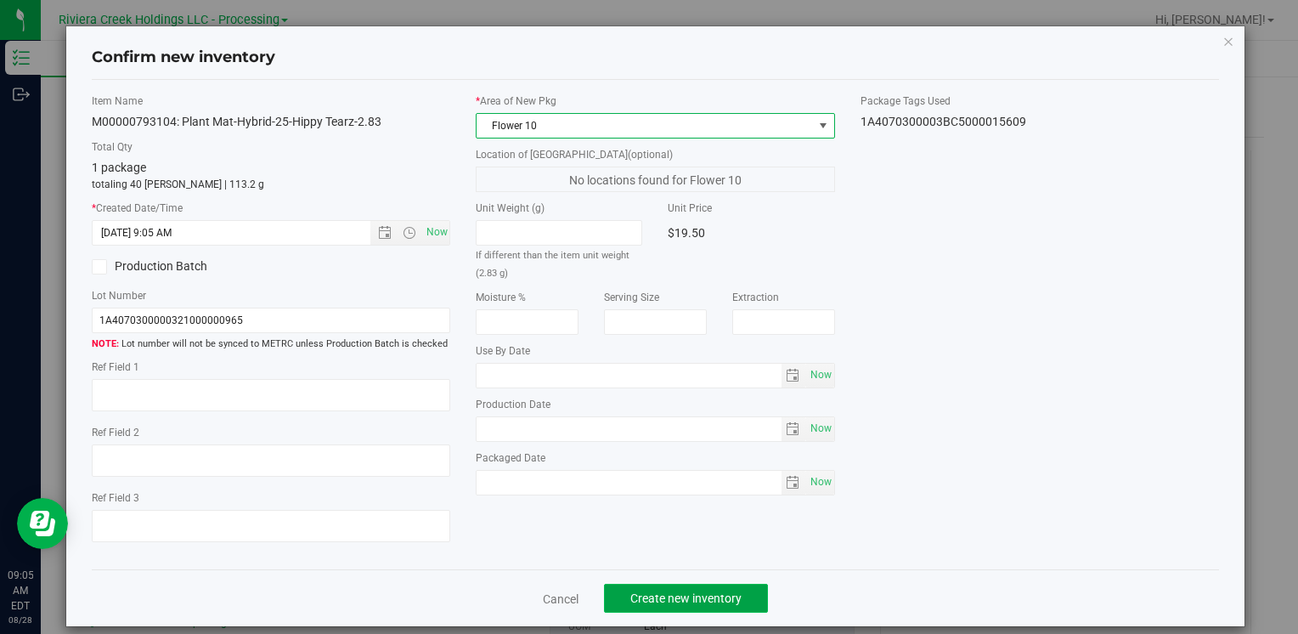
click at [643, 594] on span "Create new inventory" at bounding box center [685, 598] width 111 height 14
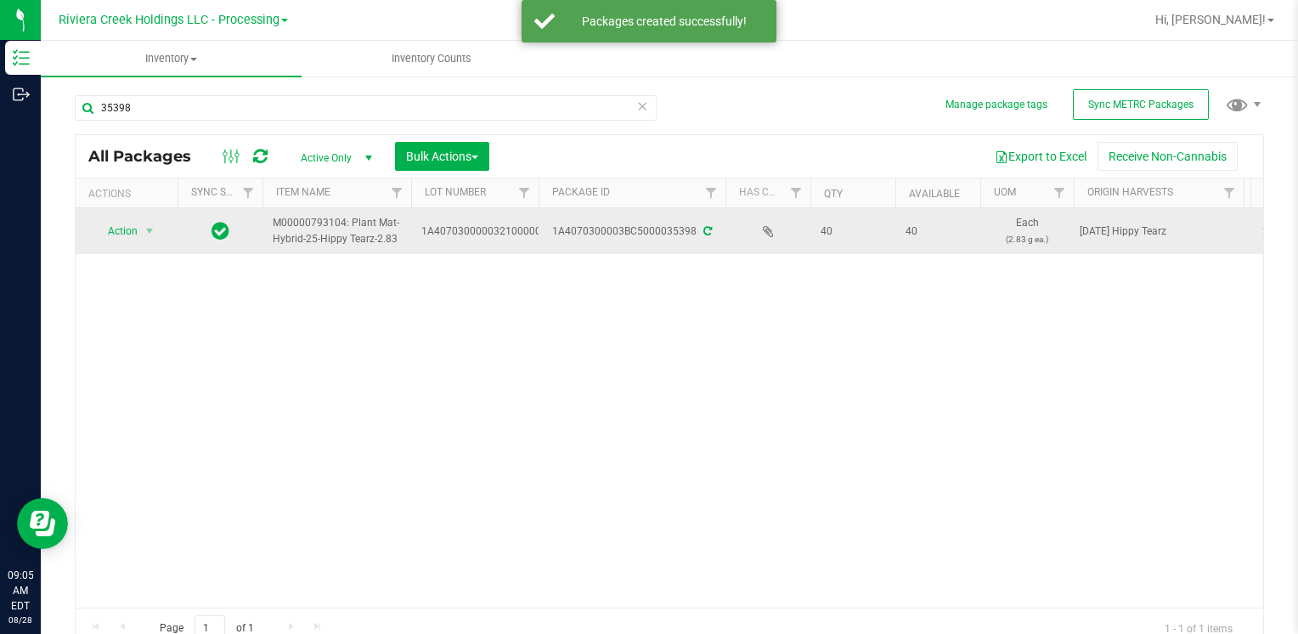
click at [112, 216] on td "Action Action Create package Edit attributes Global inventory Locate package Lo…" at bounding box center [127, 231] width 102 height 46
click at [118, 233] on span "Action" at bounding box center [116, 231] width 46 height 24
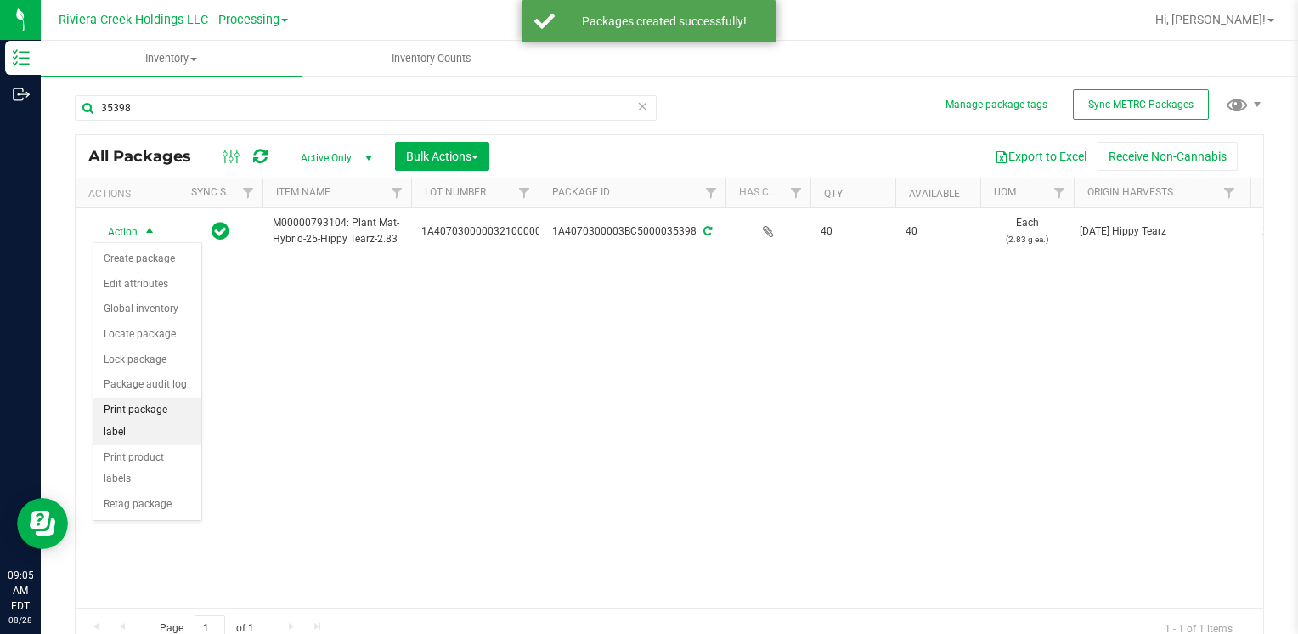
click at [173, 401] on li "Print package label" at bounding box center [147, 421] width 108 height 47
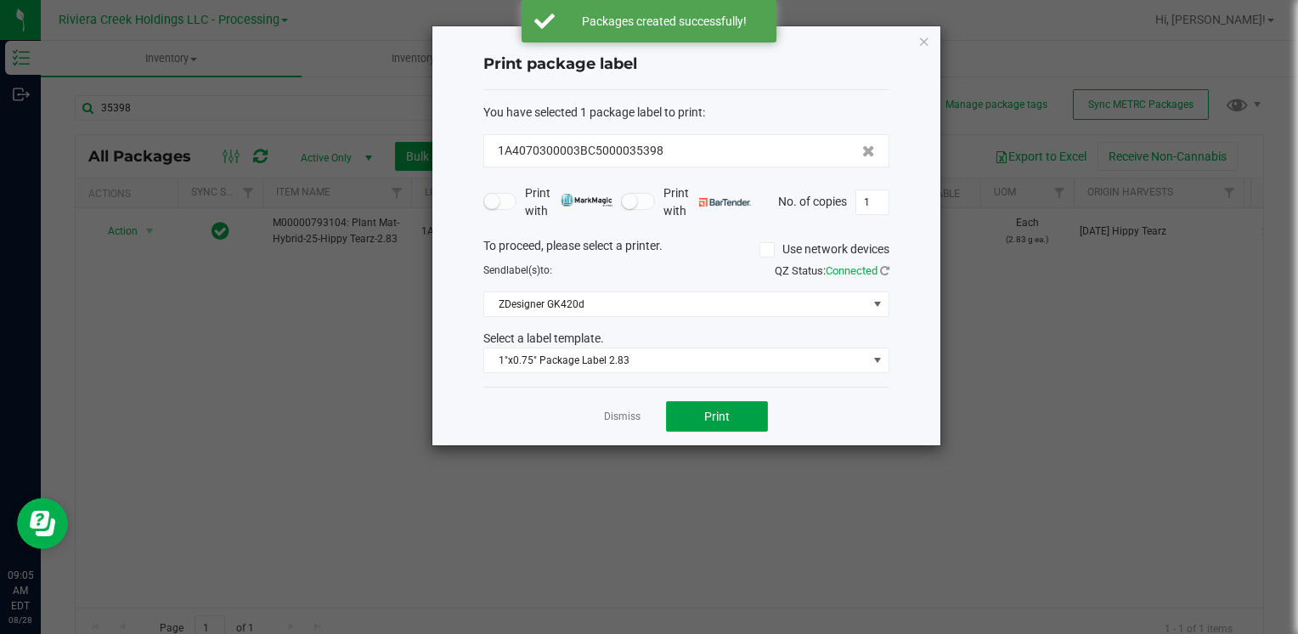
click at [717, 429] on button "Print" at bounding box center [717, 416] width 102 height 31
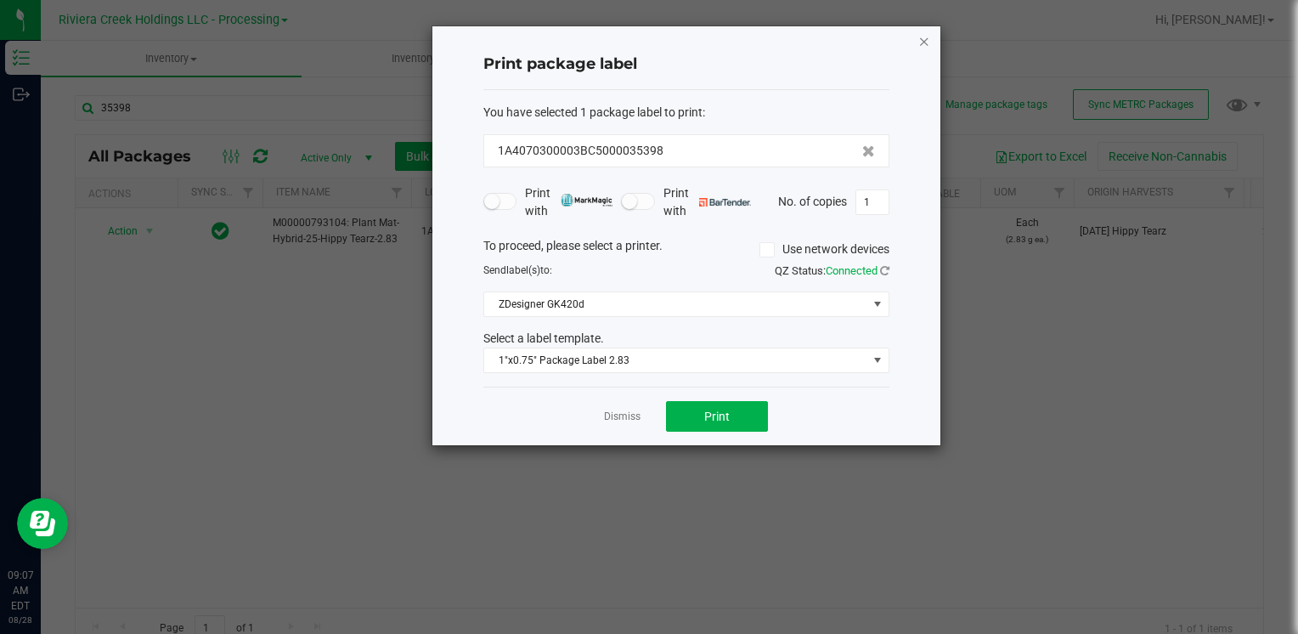
click at [920, 30] on ngb-modal-window "Print package label You have selected 1 package label to print : 1A4070300003BC…" at bounding box center [655, 317] width 1311 height 634
drag, startPoint x: 920, startPoint y: 30, endPoint x: 916, endPoint y: 41, distance: 11.8
click at [920, 40] on icon "button" at bounding box center [925, 41] width 12 height 20
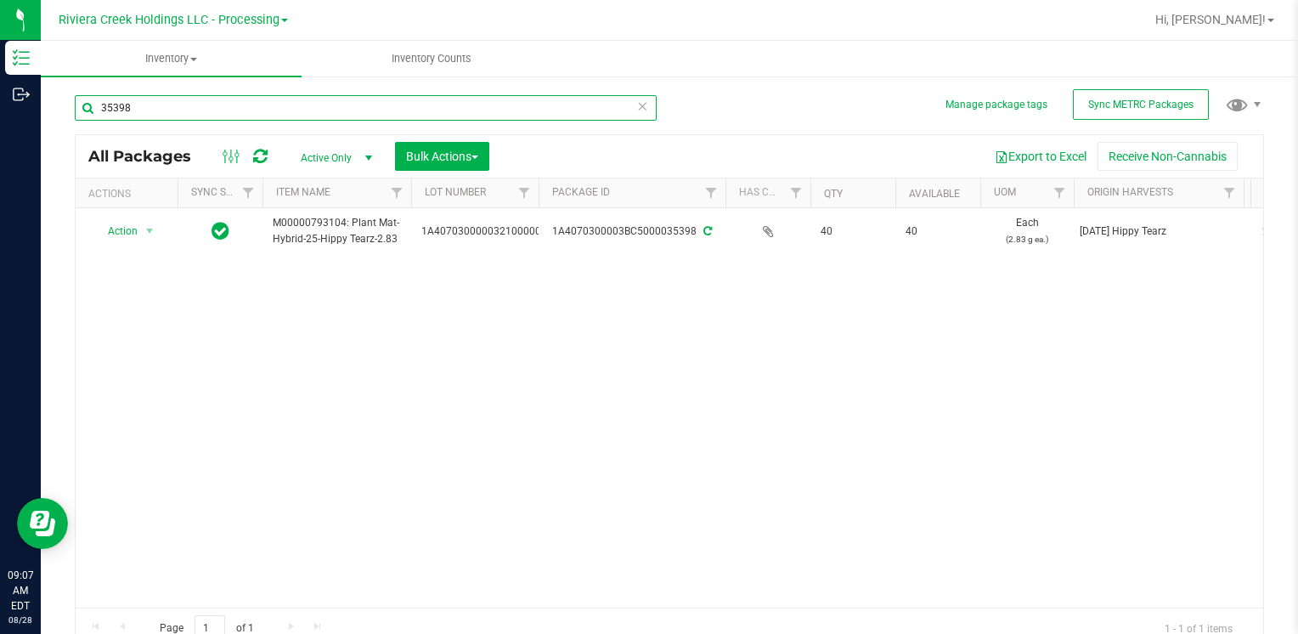
click at [204, 96] on input "35398" at bounding box center [366, 107] width 582 height 25
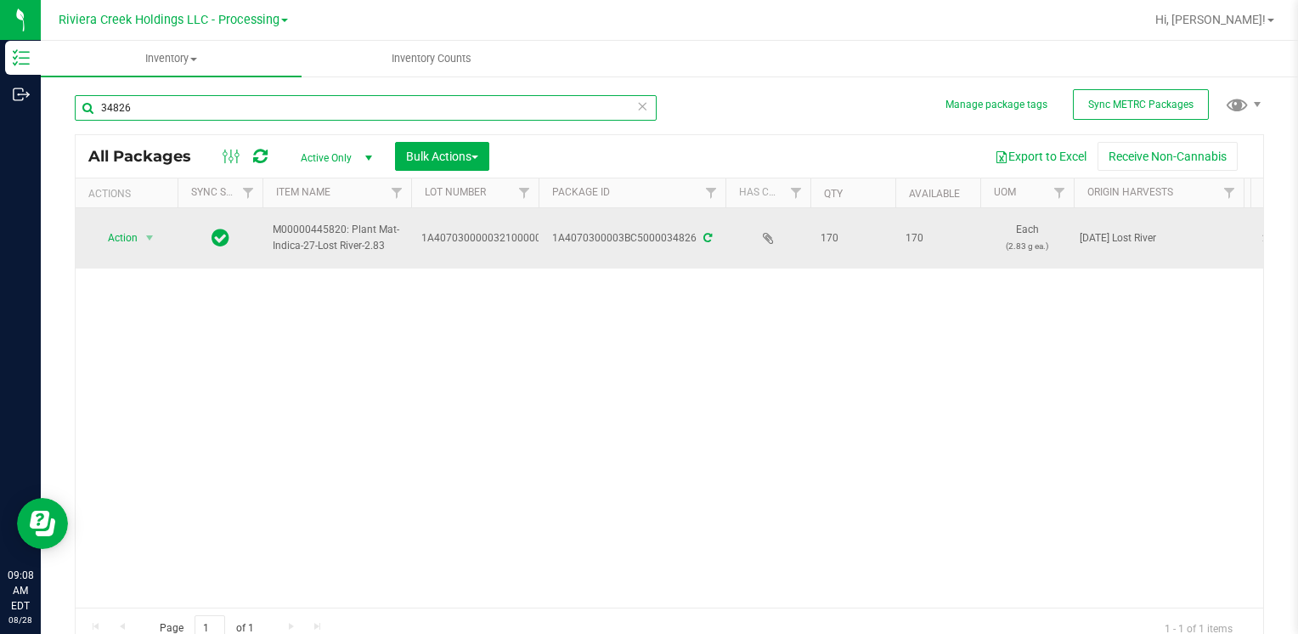
type input "34826"
click at [118, 233] on span "Action" at bounding box center [116, 238] width 46 height 24
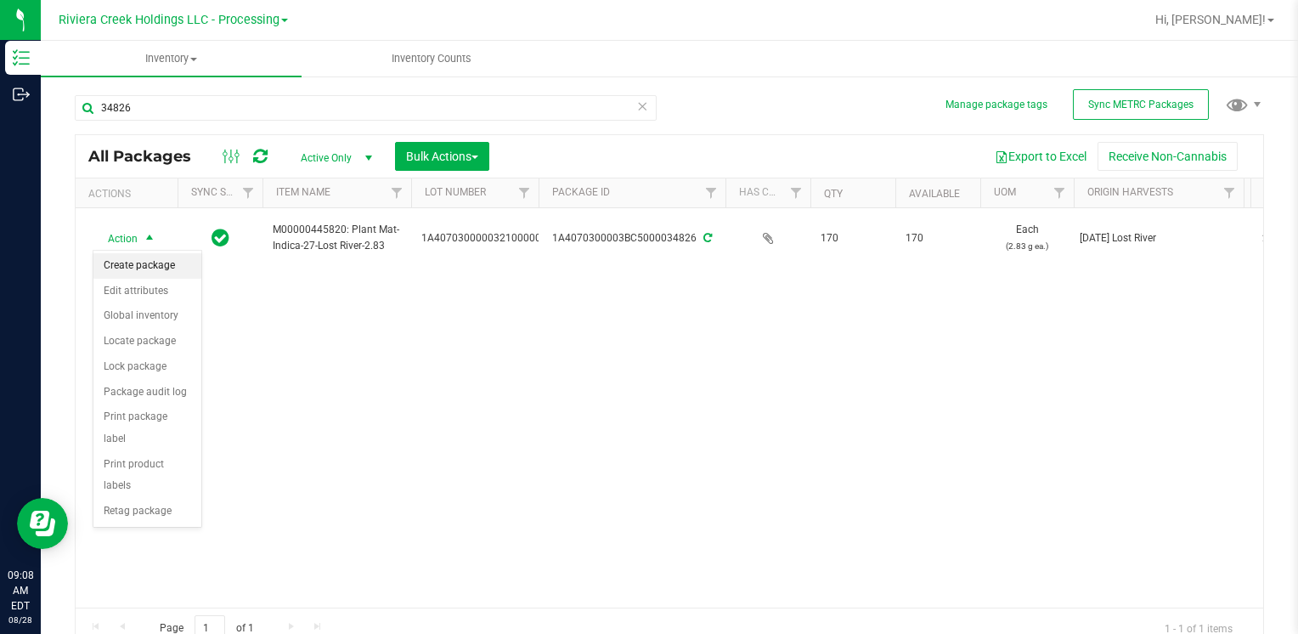
click at [130, 268] on li "Create package" at bounding box center [147, 265] width 108 height 25
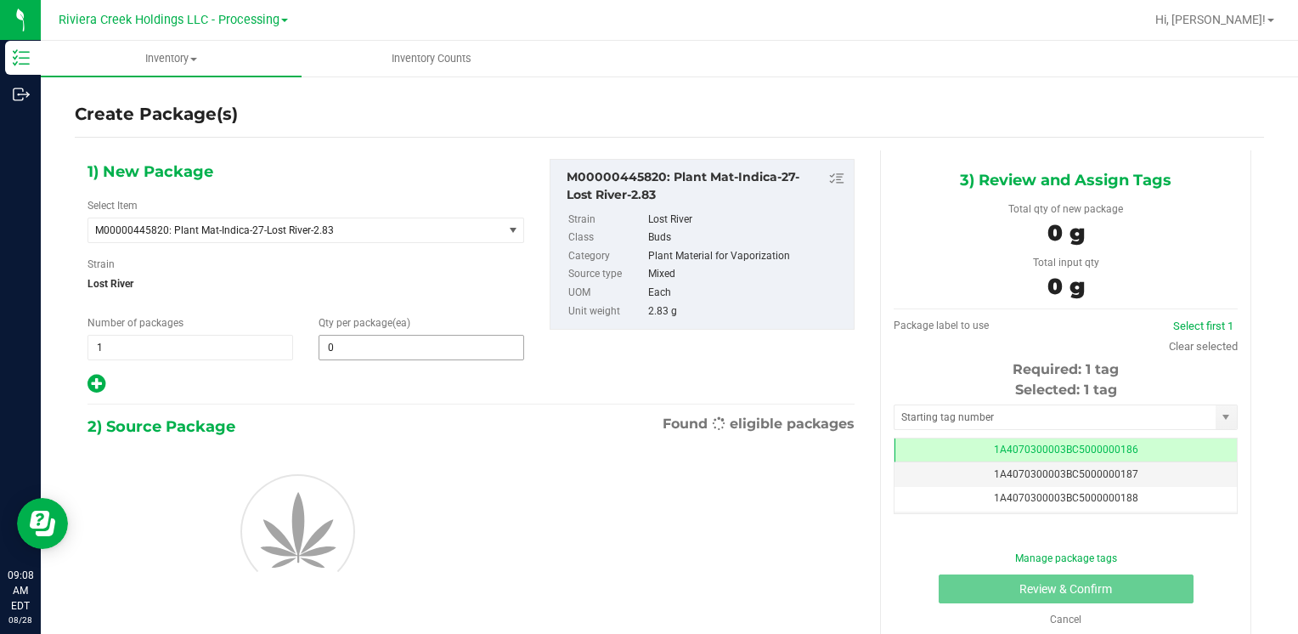
click at [389, 356] on span "0 0" at bounding box center [422, 347] width 206 height 25
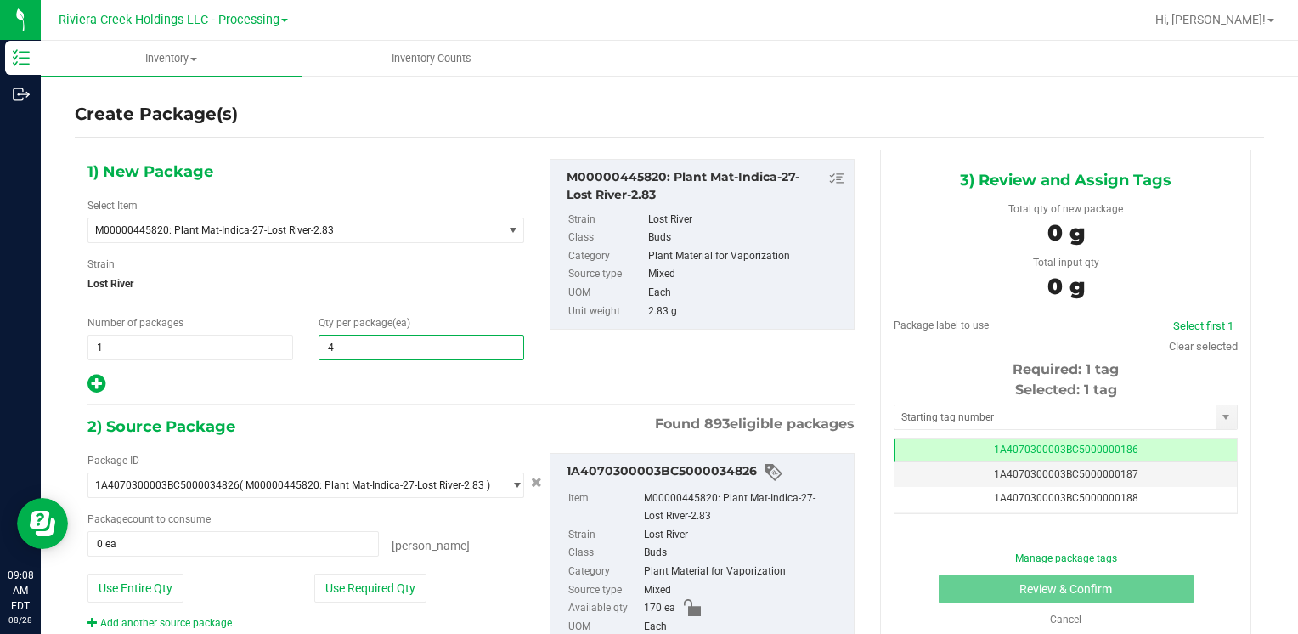
type input "40"
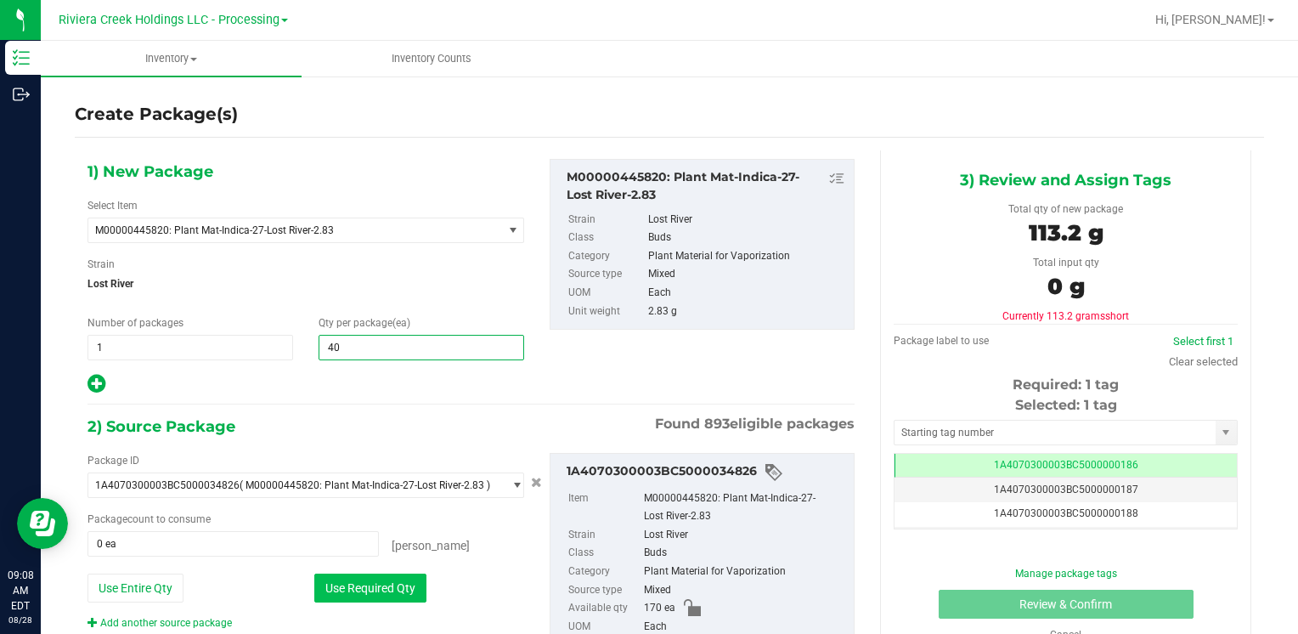
type input "40"
click at [342, 580] on button "Use Required Qty" at bounding box center [370, 588] width 112 height 29
type input "40 ea"
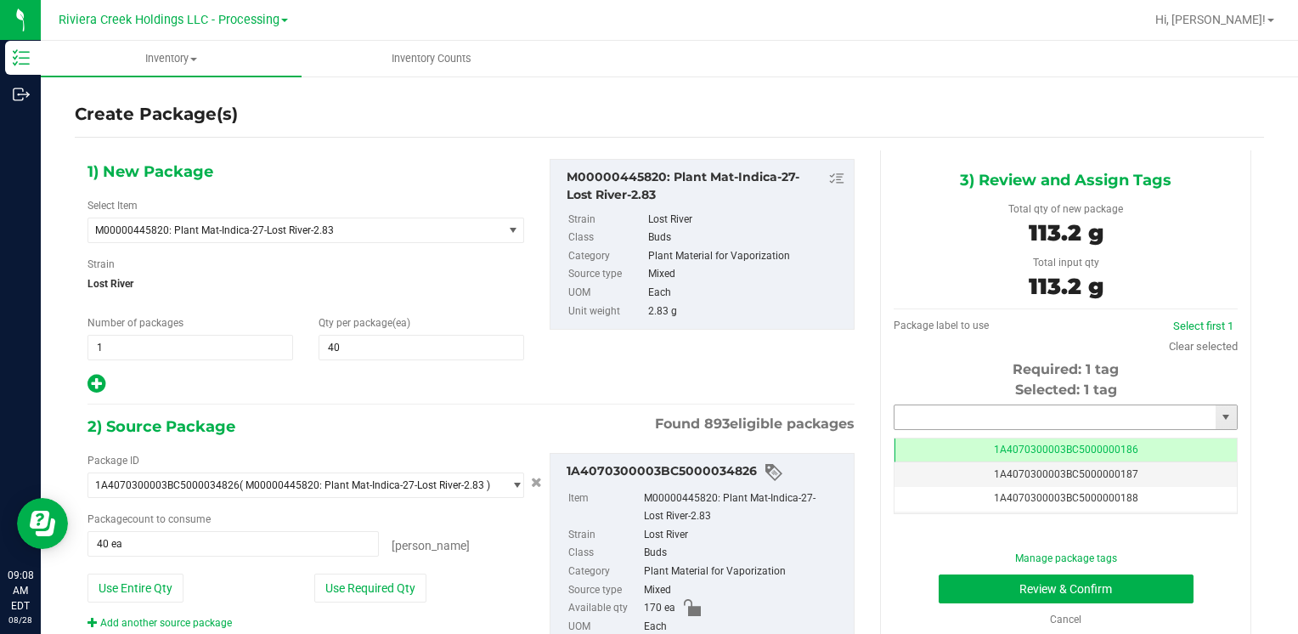
click at [979, 410] on input "text" at bounding box center [1055, 417] width 321 height 24
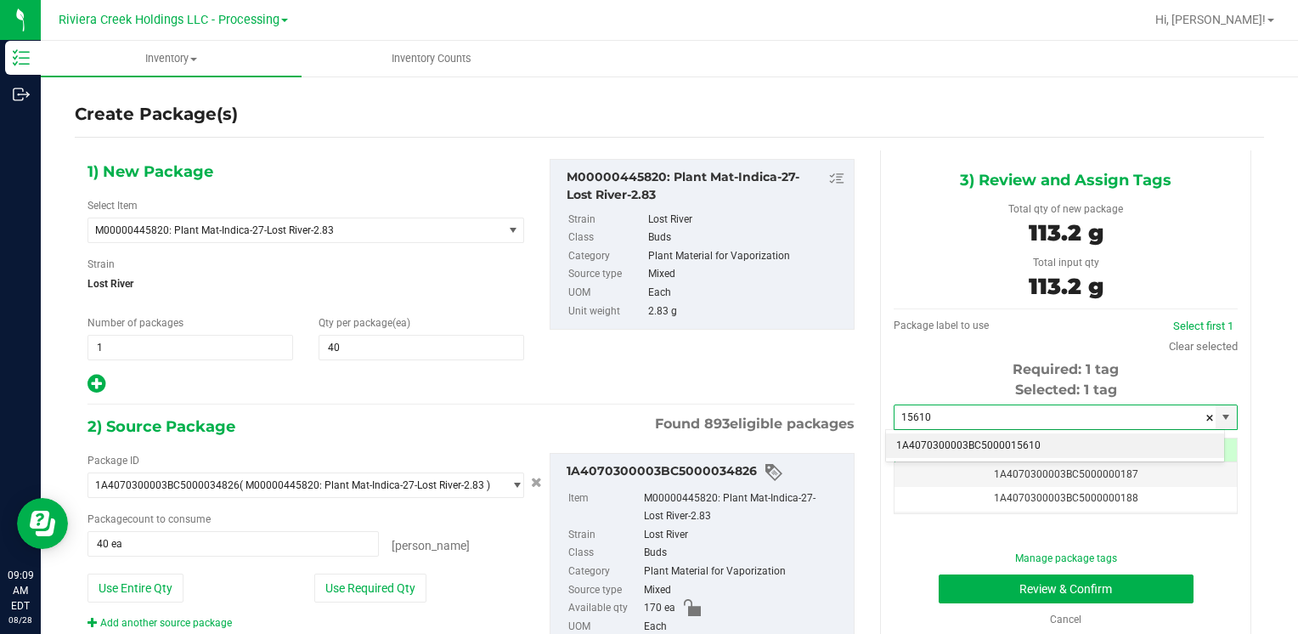
click at [955, 437] on li "1A4070300003BC5000015610" at bounding box center [1055, 445] width 338 height 25
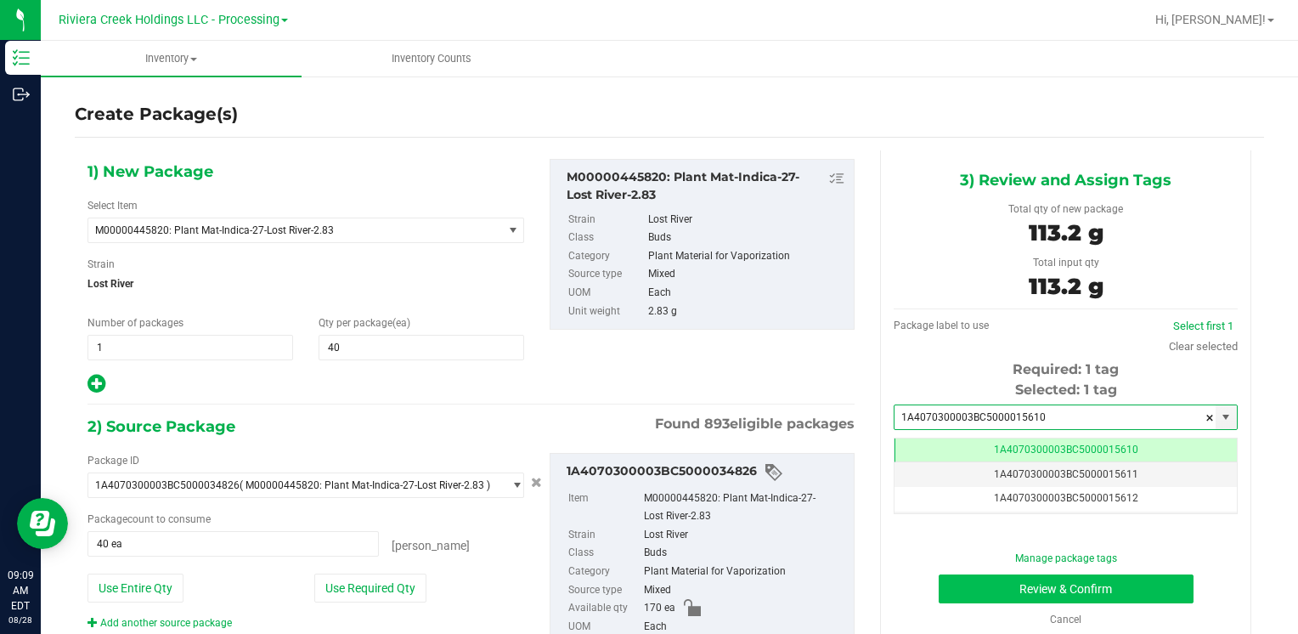
type input "1A4070300003BC5000015610"
click at [982, 592] on button "Review & Confirm" at bounding box center [1066, 588] width 255 height 29
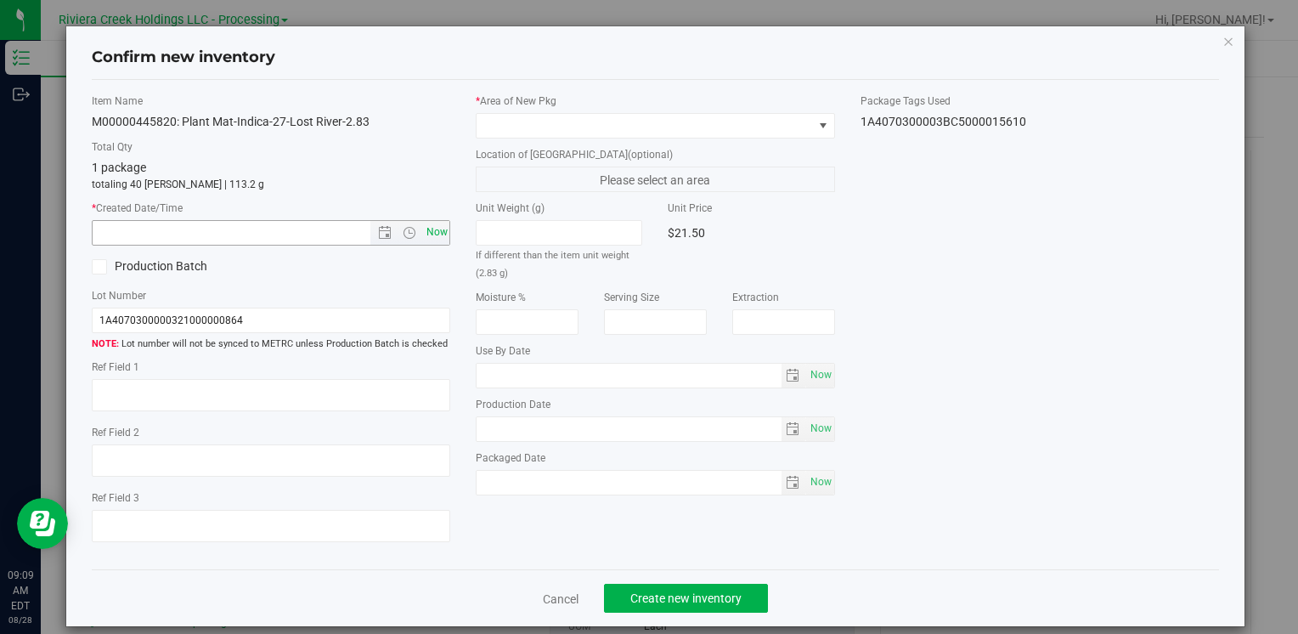
click at [425, 227] on span "Now" at bounding box center [436, 232] width 29 height 25
type input "[DATE] 9:09 AM"
click at [497, 114] on span at bounding box center [645, 126] width 336 height 24
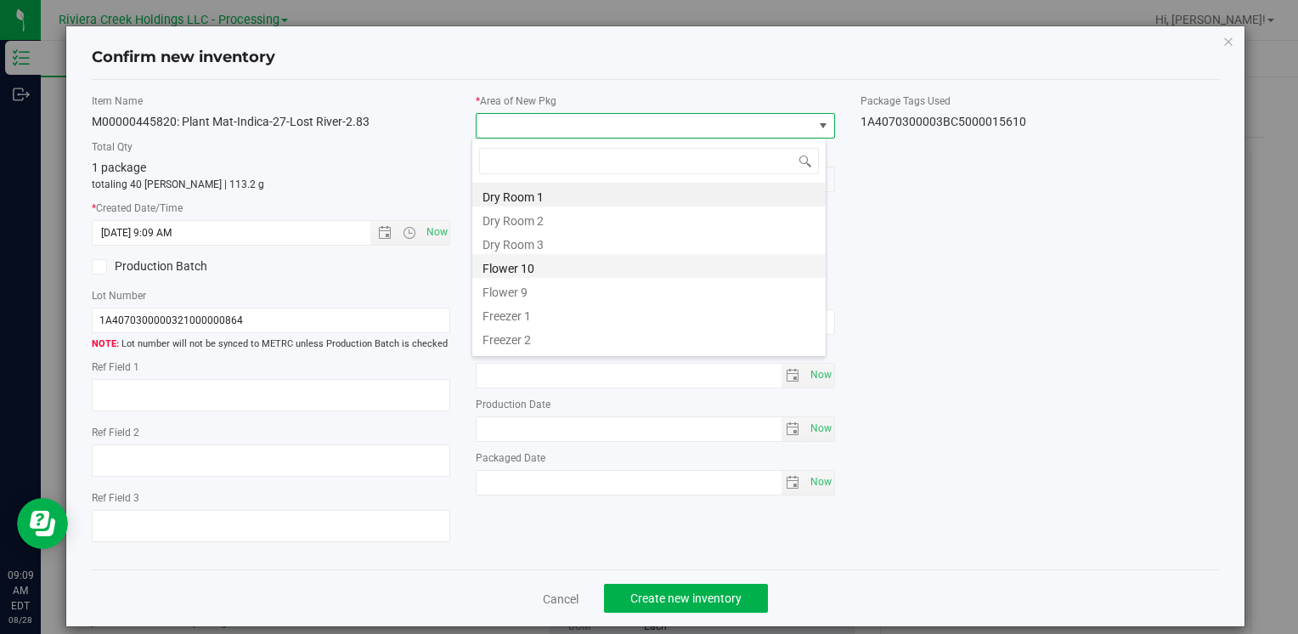
click at [540, 265] on li "Flower 10" at bounding box center [648, 266] width 353 height 24
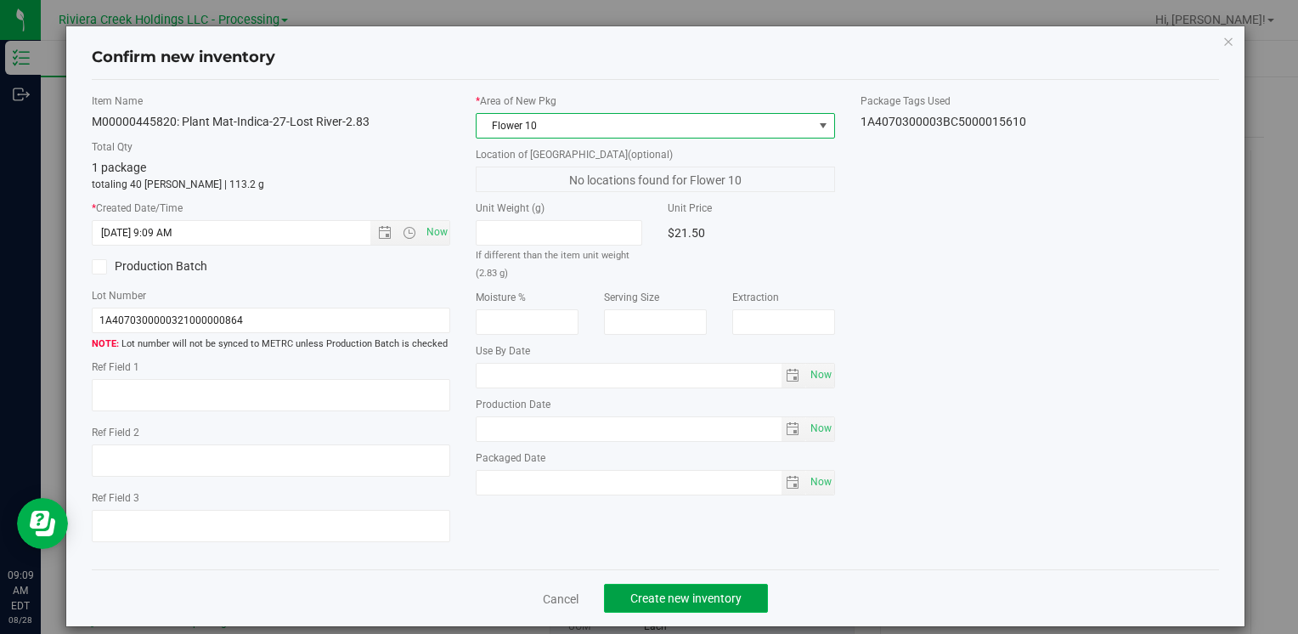
click at [675, 600] on span "Create new inventory" at bounding box center [685, 598] width 111 height 14
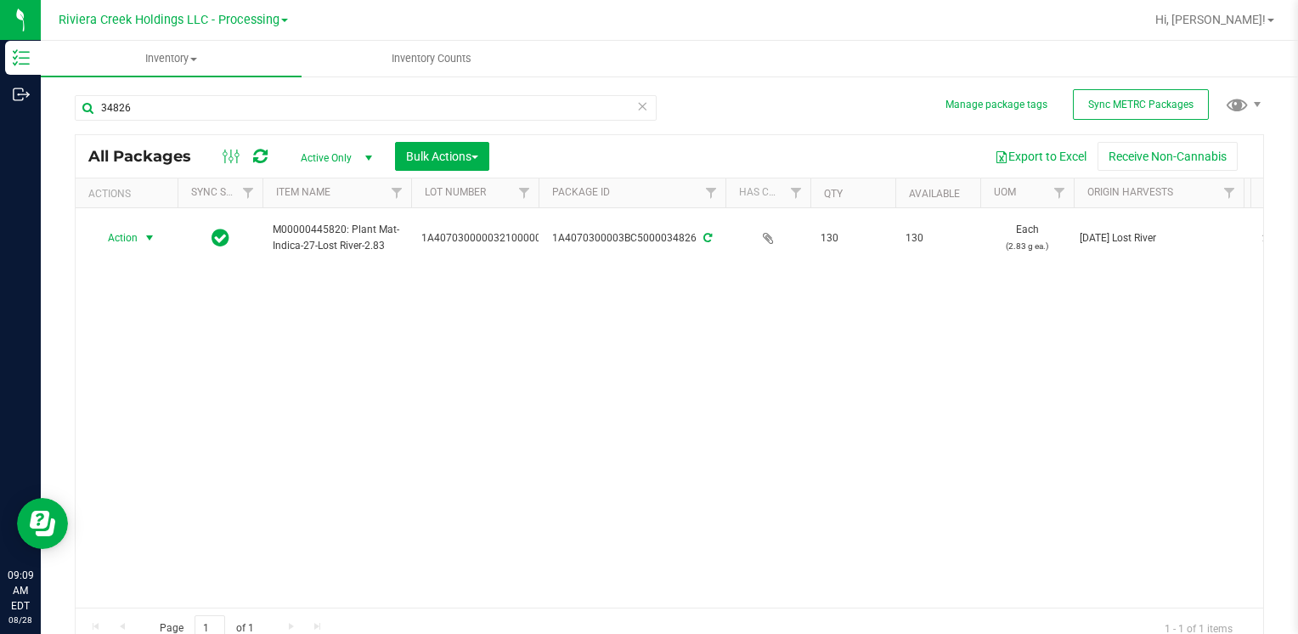
drag, startPoint x: 122, startPoint y: 226, endPoint x: 156, endPoint y: 275, distance: 59.9
click at [126, 227] on span "Action" at bounding box center [116, 238] width 46 height 24
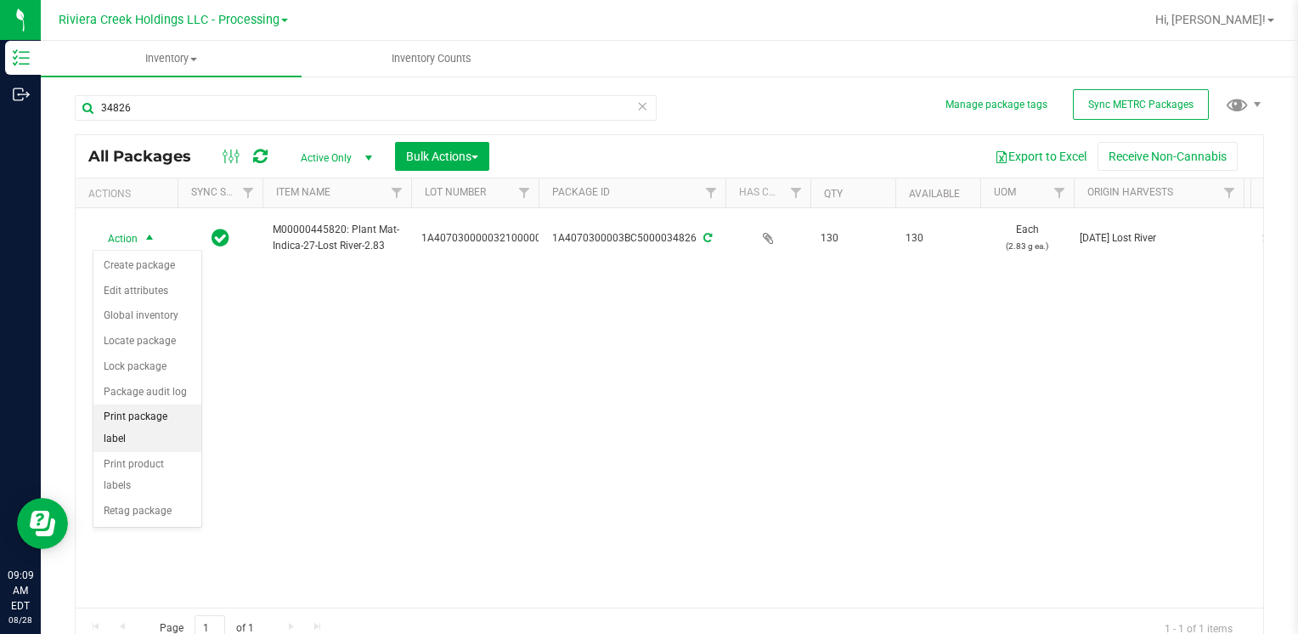
click at [178, 420] on li "Print package label" at bounding box center [147, 427] width 108 height 47
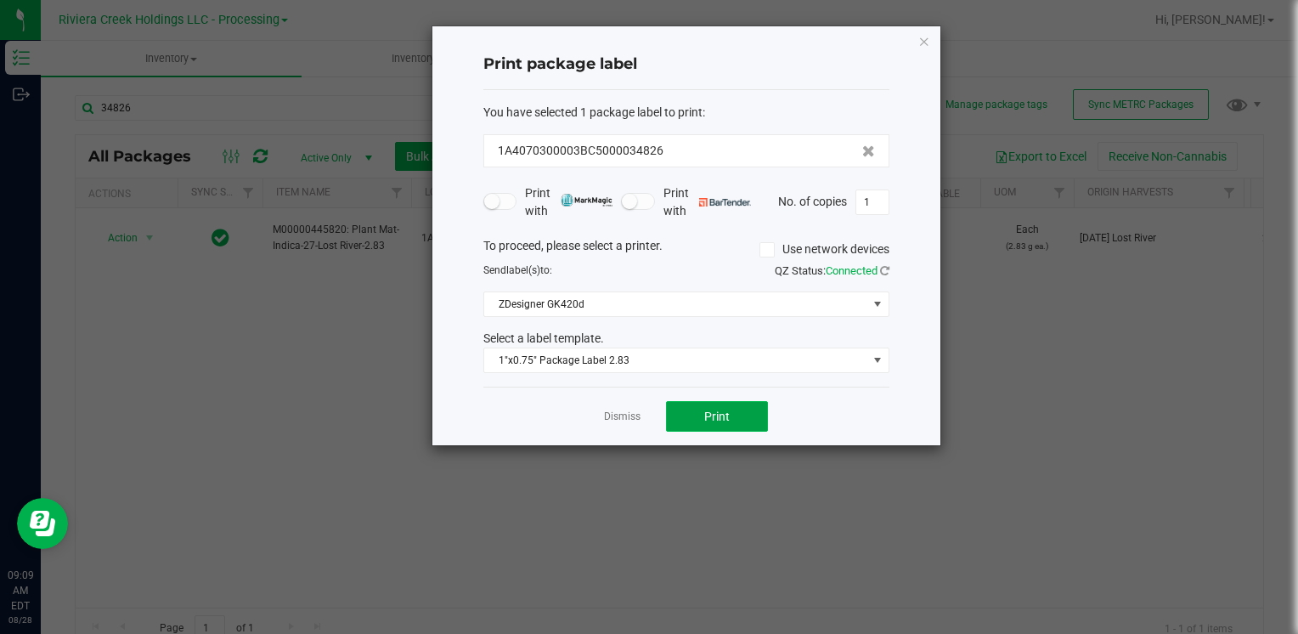
click at [742, 426] on button "Print" at bounding box center [717, 416] width 102 height 31
click at [917, 41] on div "Print package label You have selected 1 package label to print : 1A4070300003BC…" at bounding box center [686, 235] width 508 height 419
click at [928, 45] on icon "button" at bounding box center [925, 41] width 12 height 20
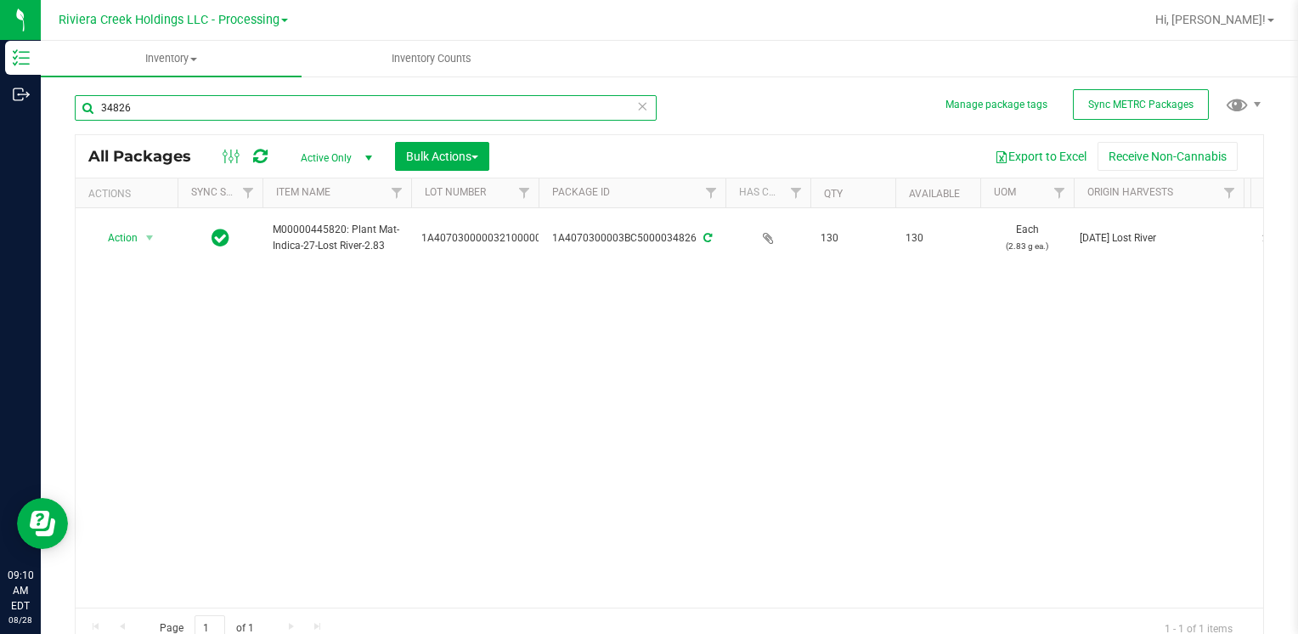
click at [130, 102] on input "34826" at bounding box center [366, 107] width 582 height 25
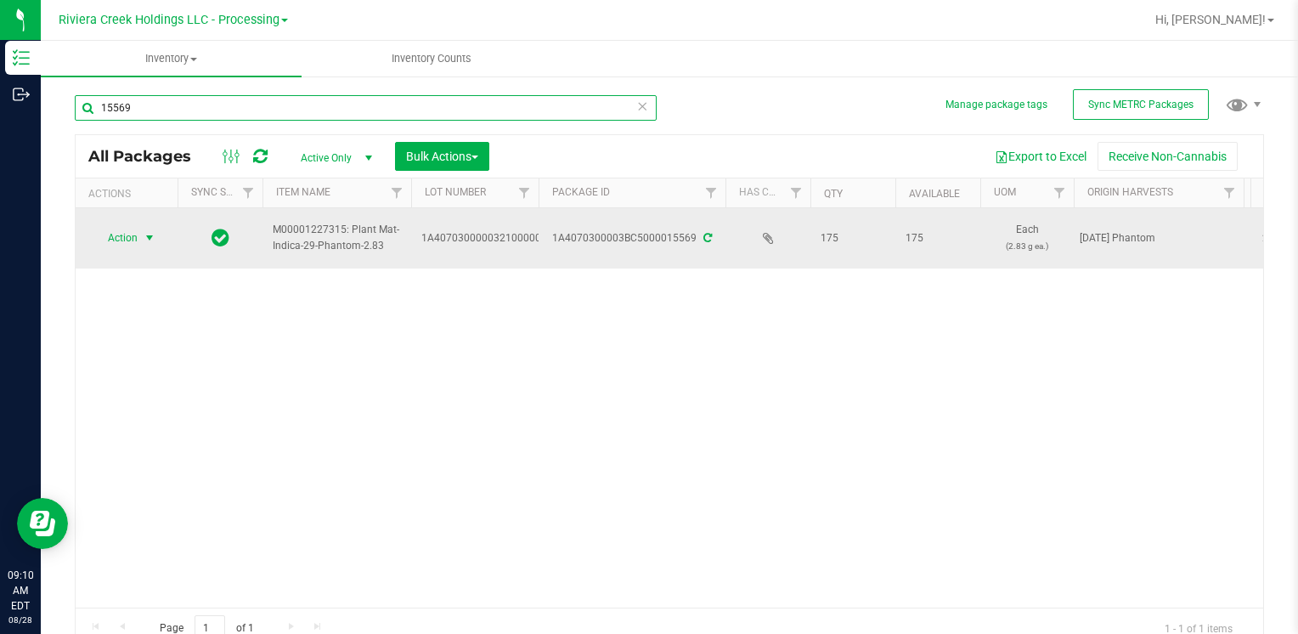
type input "15569"
click at [130, 229] on span "Action" at bounding box center [116, 238] width 46 height 24
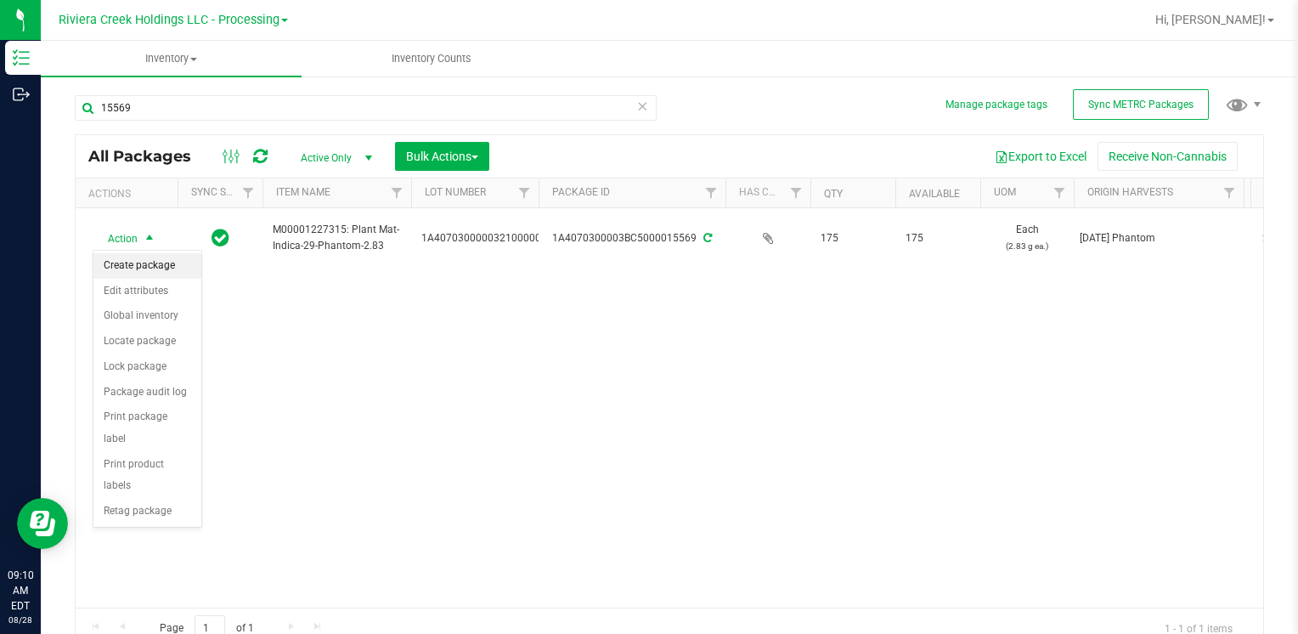
click at [143, 266] on li "Create package" at bounding box center [147, 265] width 108 height 25
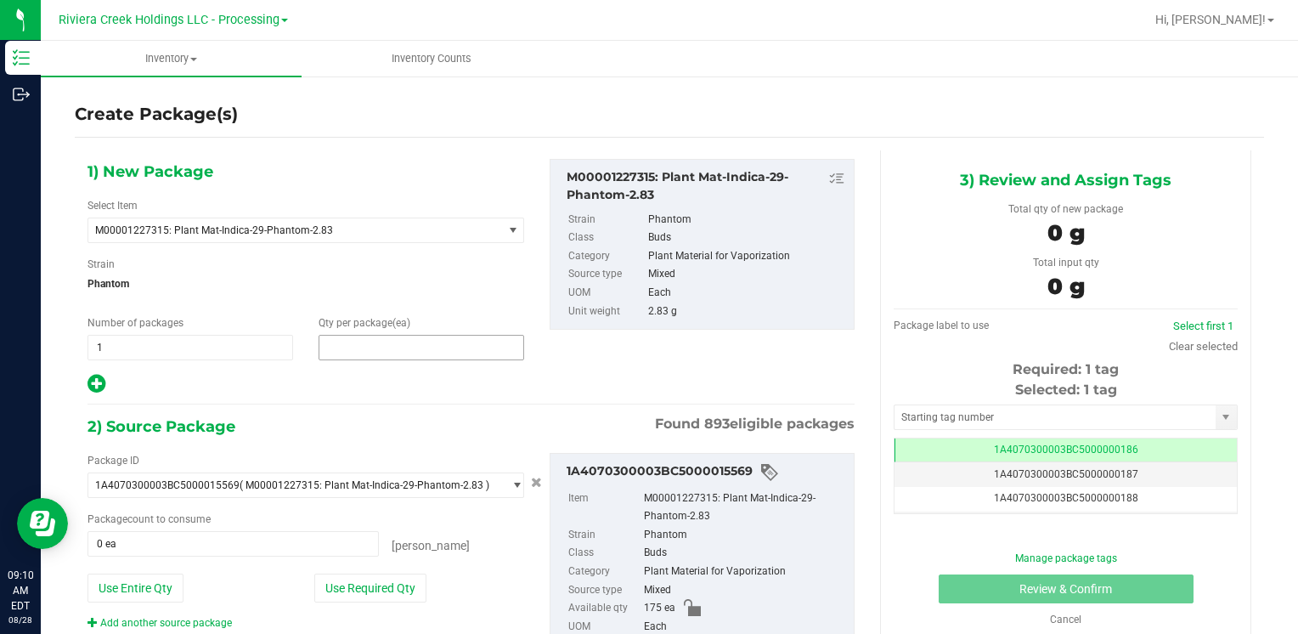
click at [373, 348] on span at bounding box center [422, 347] width 206 height 25
type input "40"
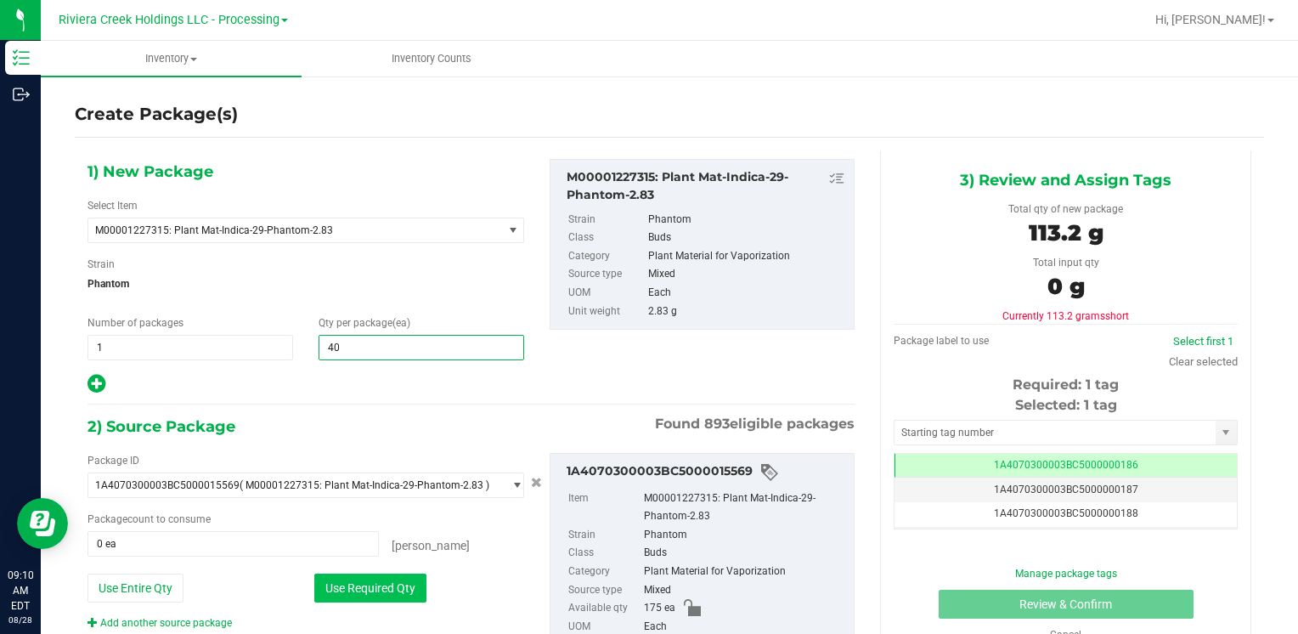
type input "40"
click at [326, 587] on button "Use Required Qty" at bounding box center [370, 588] width 112 height 29
type input "40 ea"
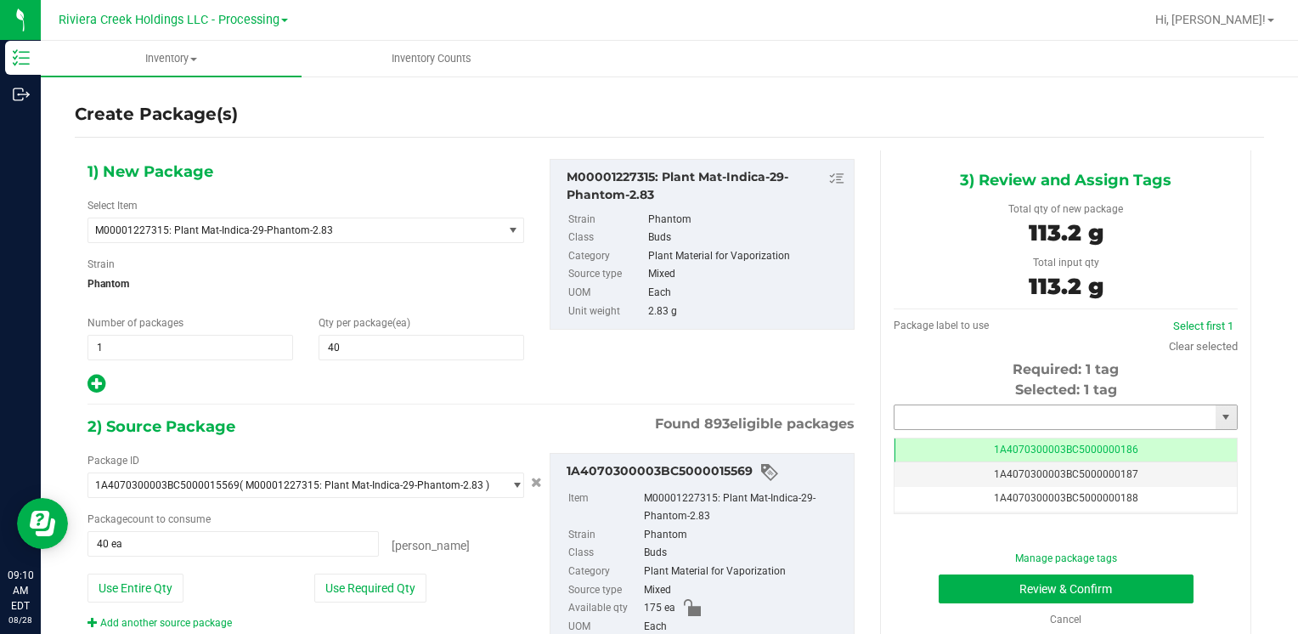
click at [917, 419] on input "text" at bounding box center [1055, 417] width 321 height 24
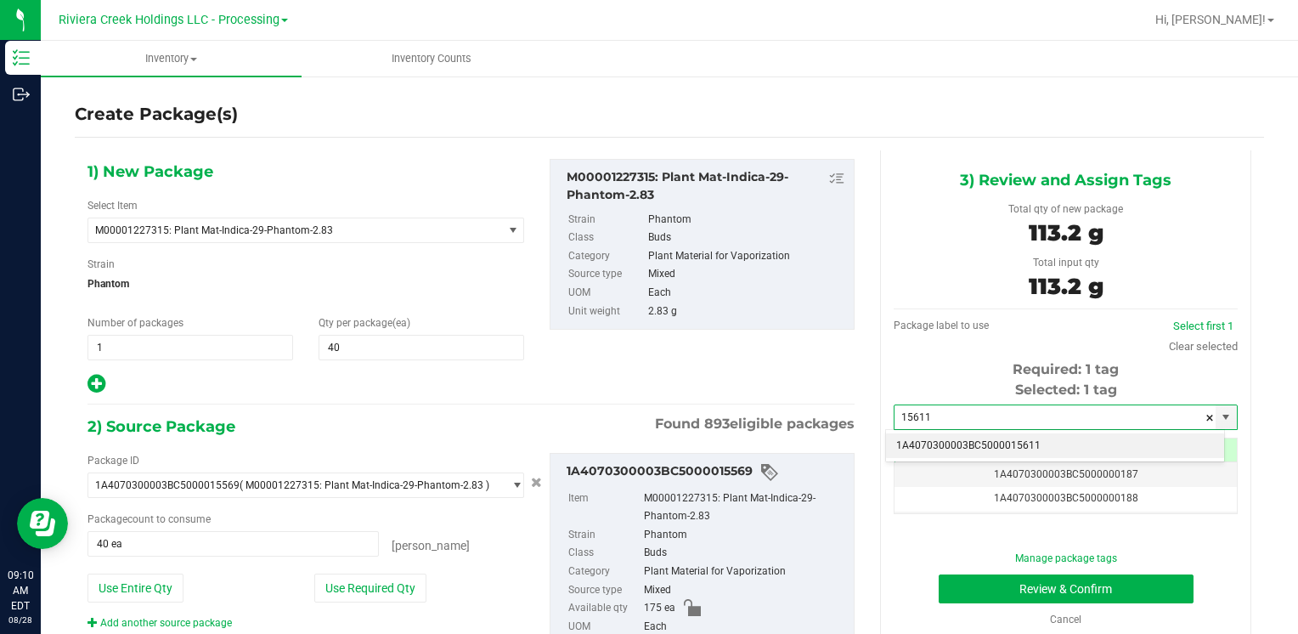
click at [937, 437] on li "1A4070300003BC5000015611" at bounding box center [1055, 445] width 338 height 25
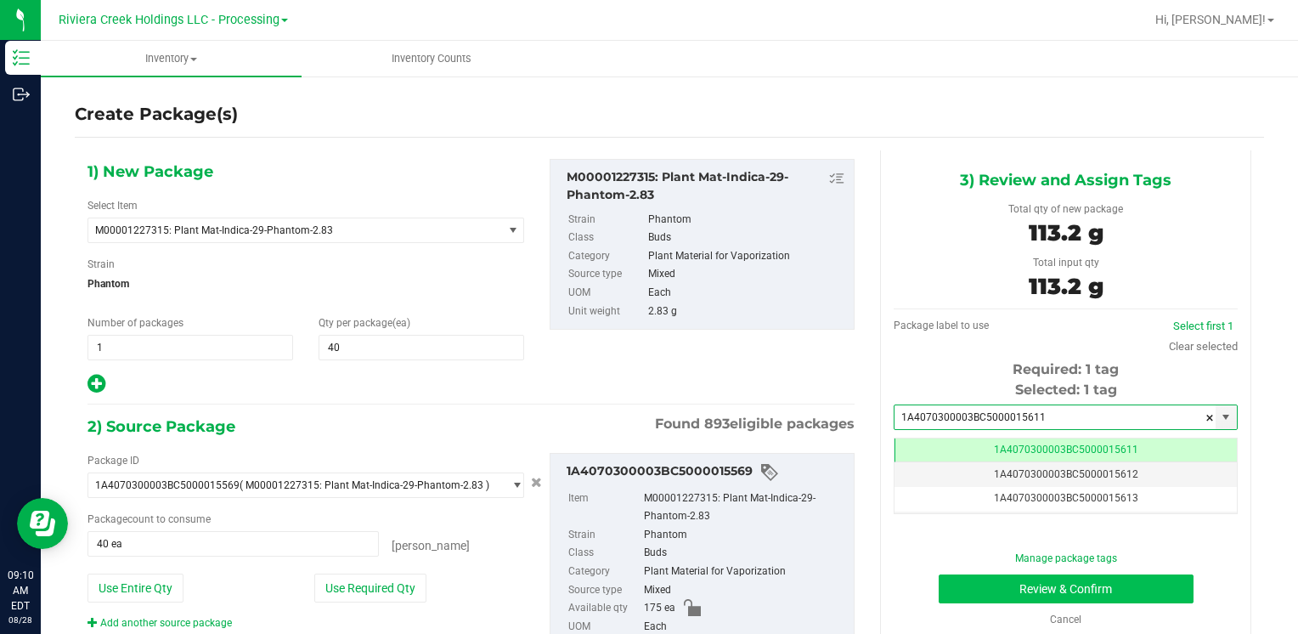
type input "1A4070300003BC5000015611"
click at [948, 585] on button "Review & Confirm" at bounding box center [1066, 588] width 255 height 29
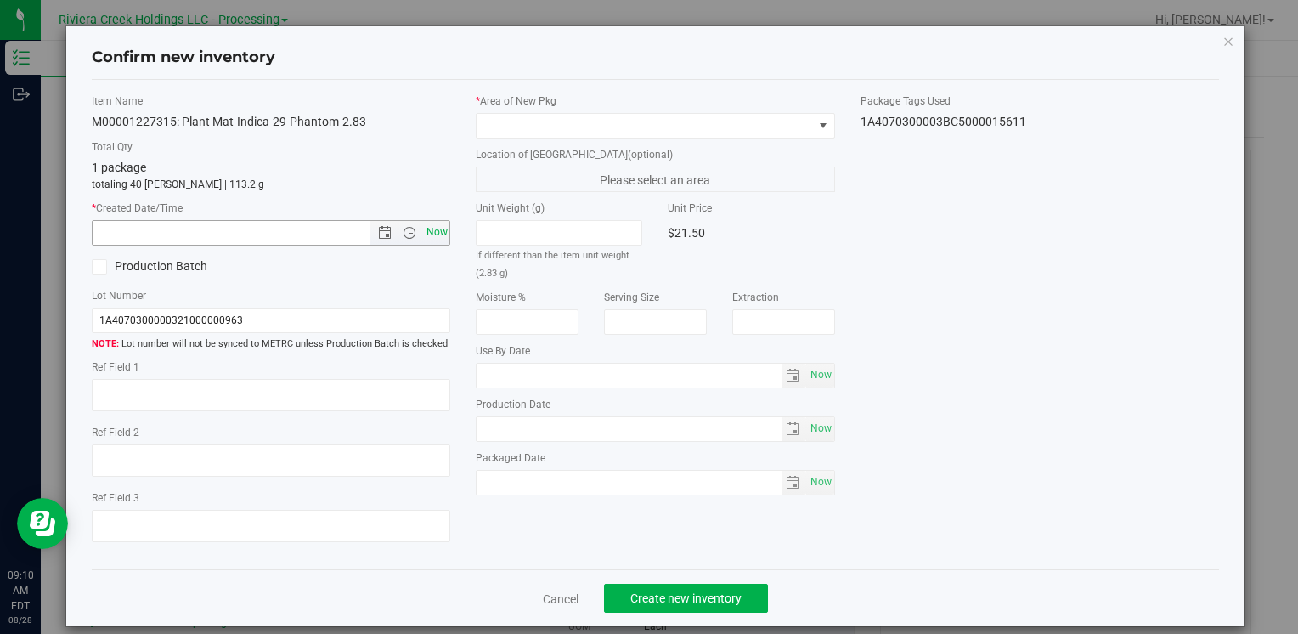
click at [435, 229] on span "Now" at bounding box center [436, 232] width 29 height 25
type input "[DATE] 9:10 AM"
click at [518, 114] on span at bounding box center [645, 126] width 336 height 24
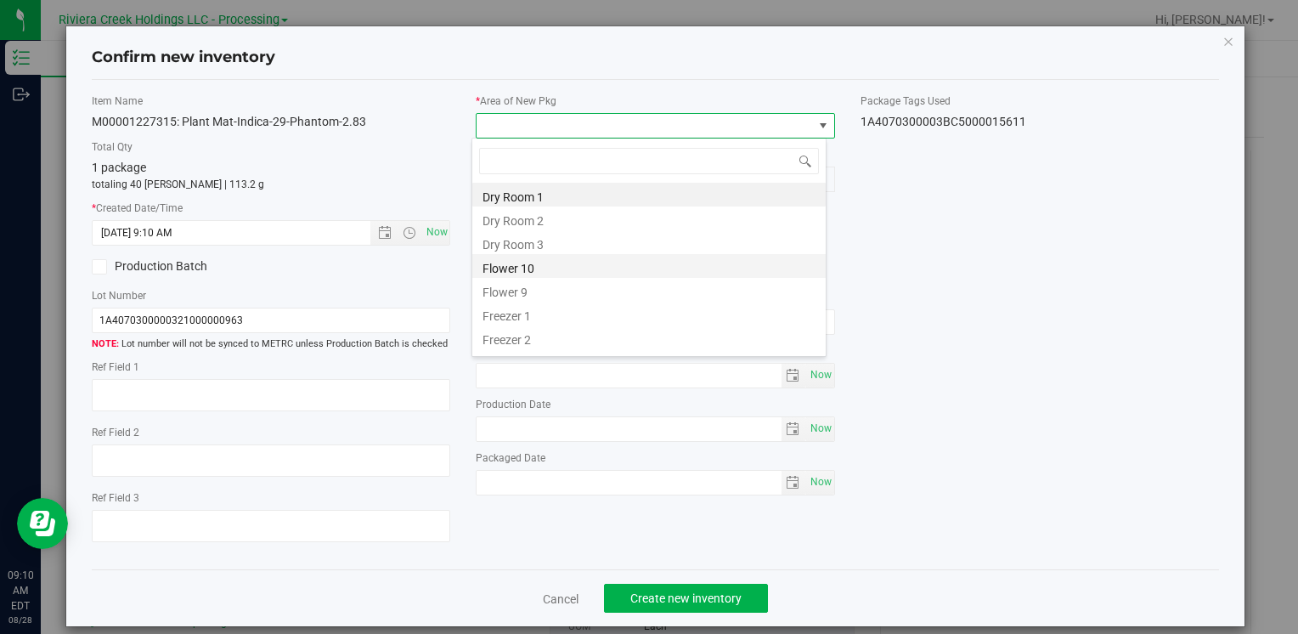
click at [542, 274] on li "Flower 10" at bounding box center [648, 266] width 353 height 24
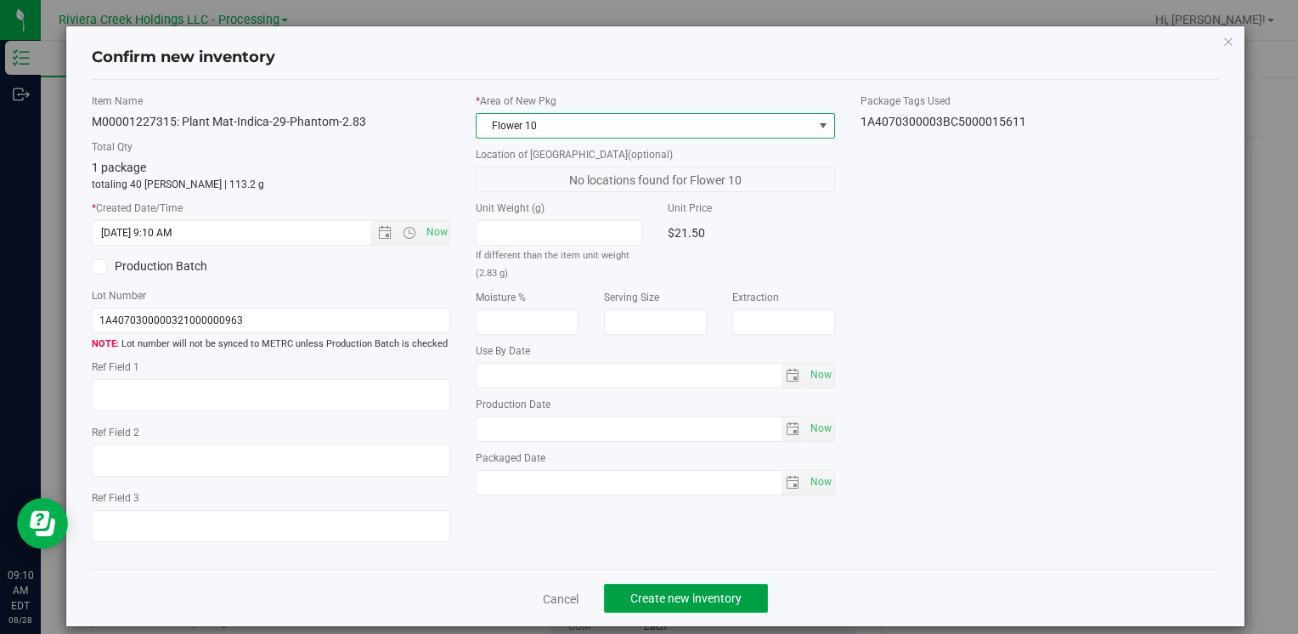
click at [630, 596] on span "Create new inventory" at bounding box center [685, 598] width 111 height 14
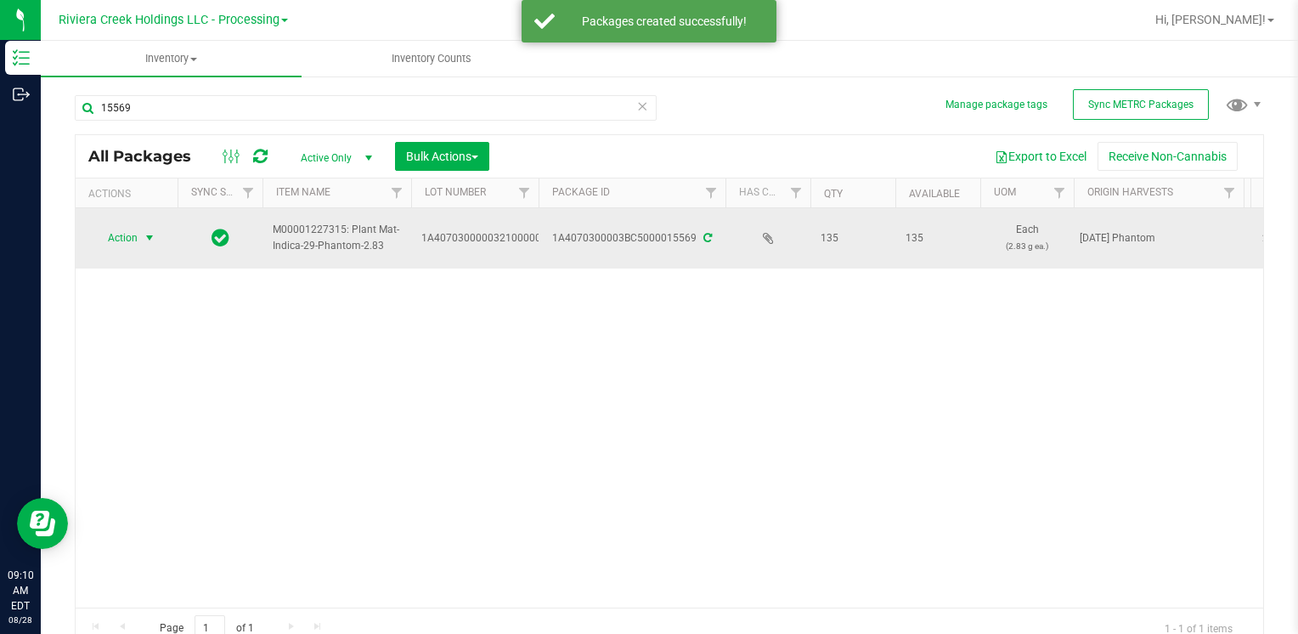
click at [114, 240] on span "Action" at bounding box center [116, 238] width 46 height 24
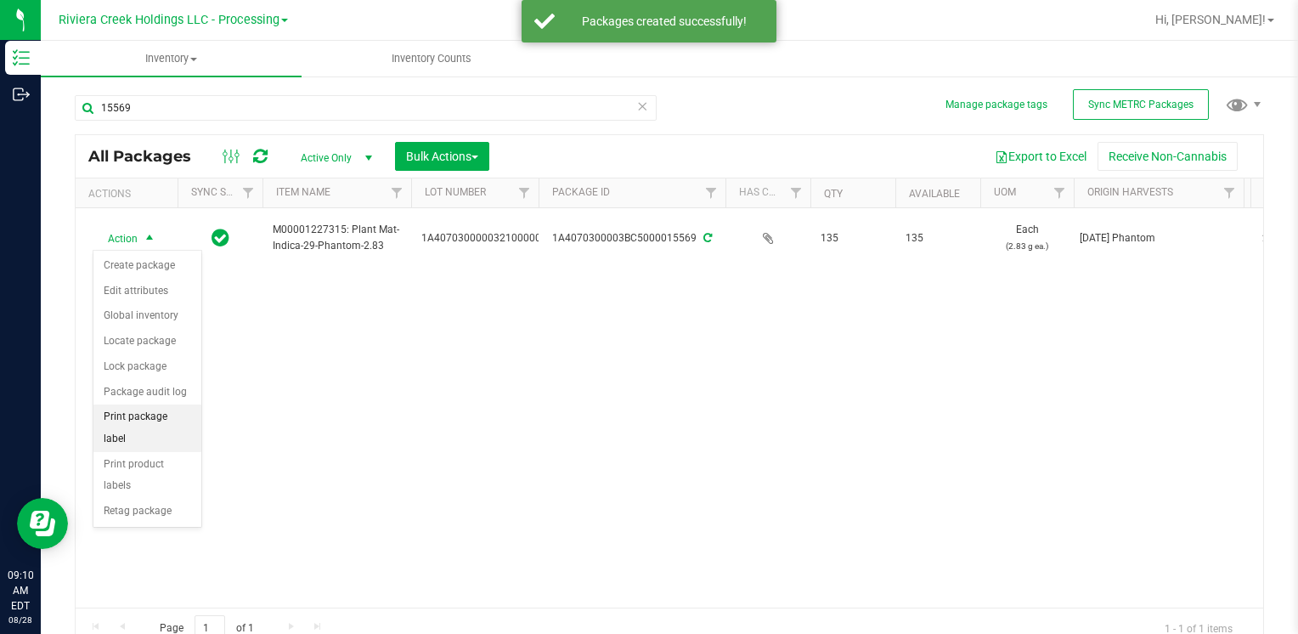
click at [180, 411] on li "Print package label" at bounding box center [147, 427] width 108 height 47
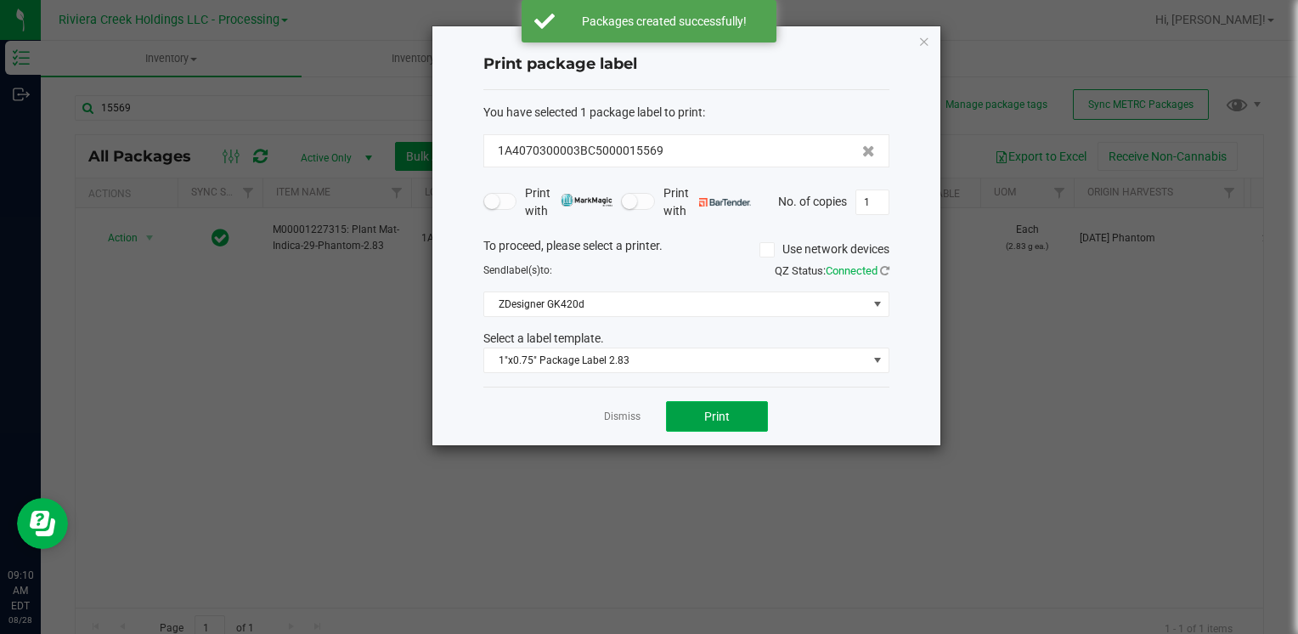
click at [707, 411] on span "Print" at bounding box center [716, 417] width 25 height 14
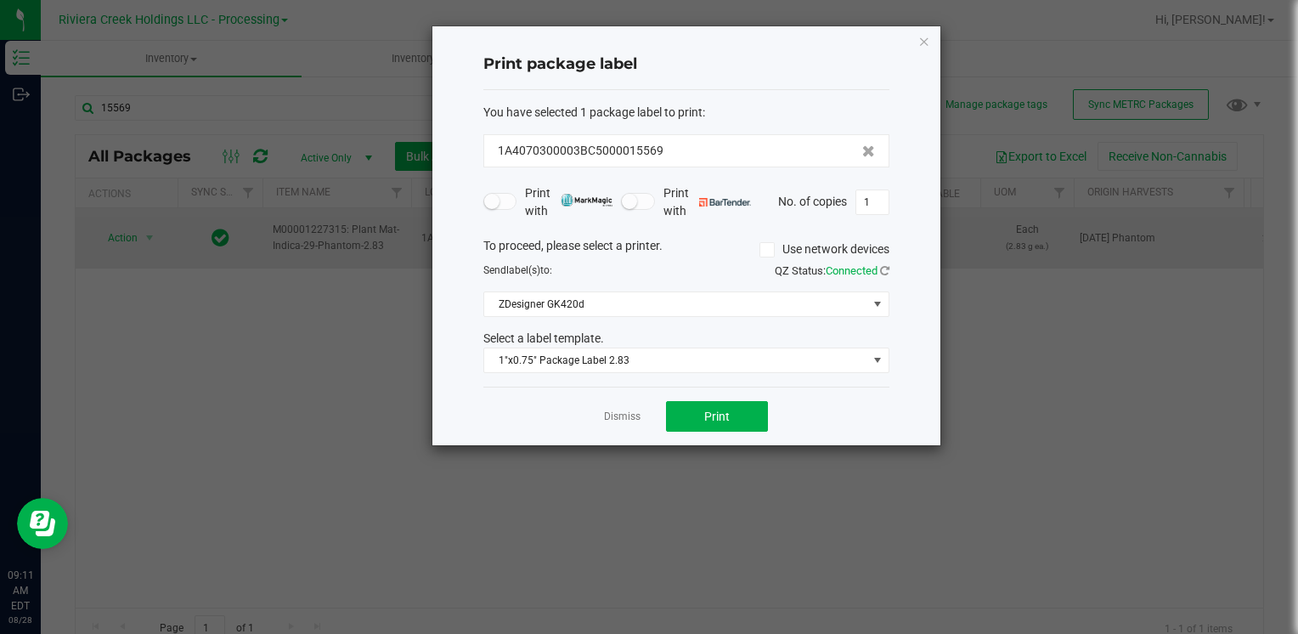
drag, startPoint x: 928, startPoint y: 37, endPoint x: 908, endPoint y: 253, distance: 216.7
click at [928, 37] on icon "button" at bounding box center [925, 41] width 12 height 20
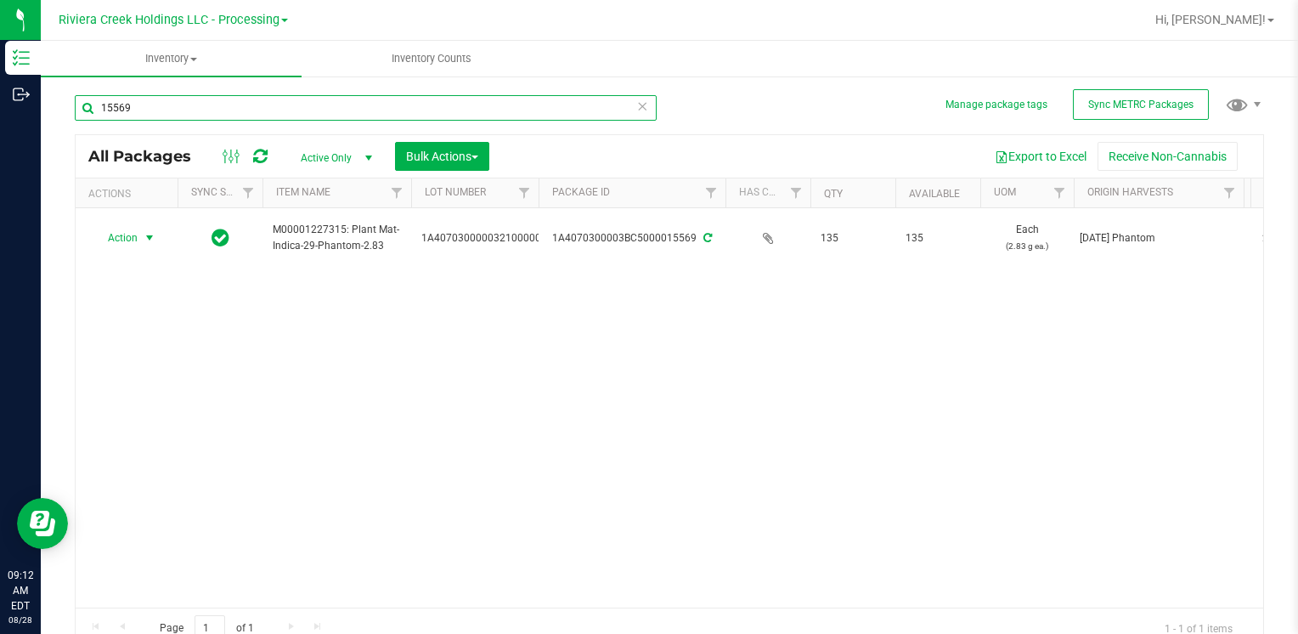
click at [193, 116] on input "15569" at bounding box center [366, 107] width 582 height 25
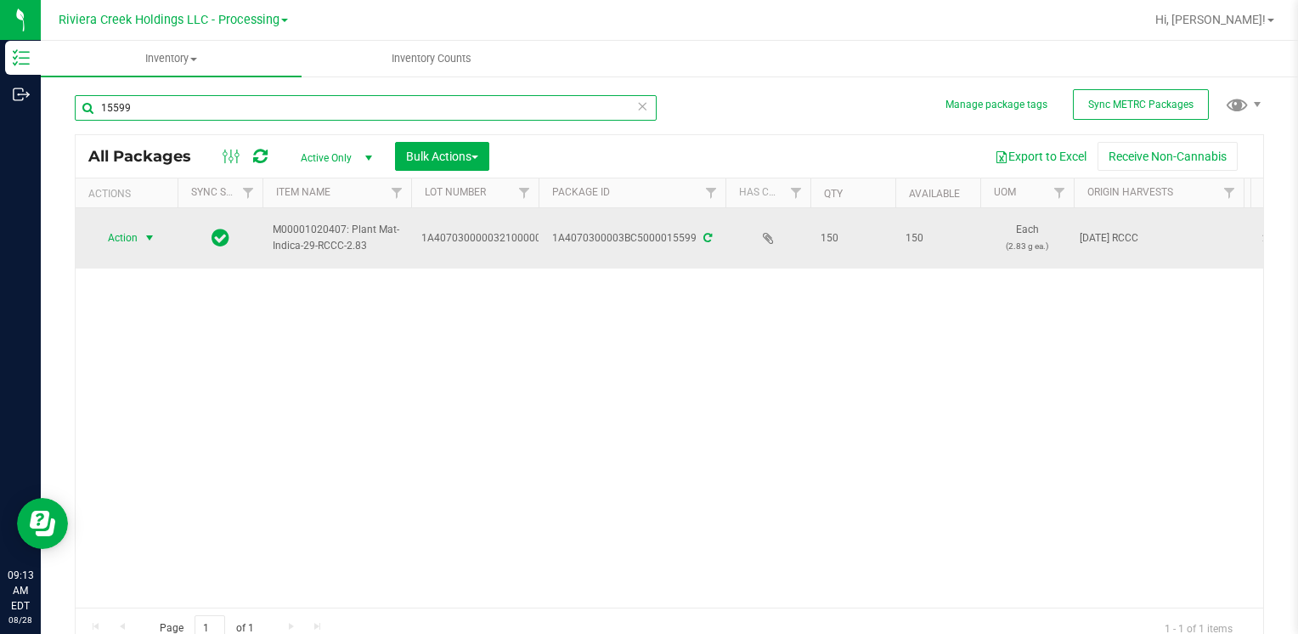
type input "15599"
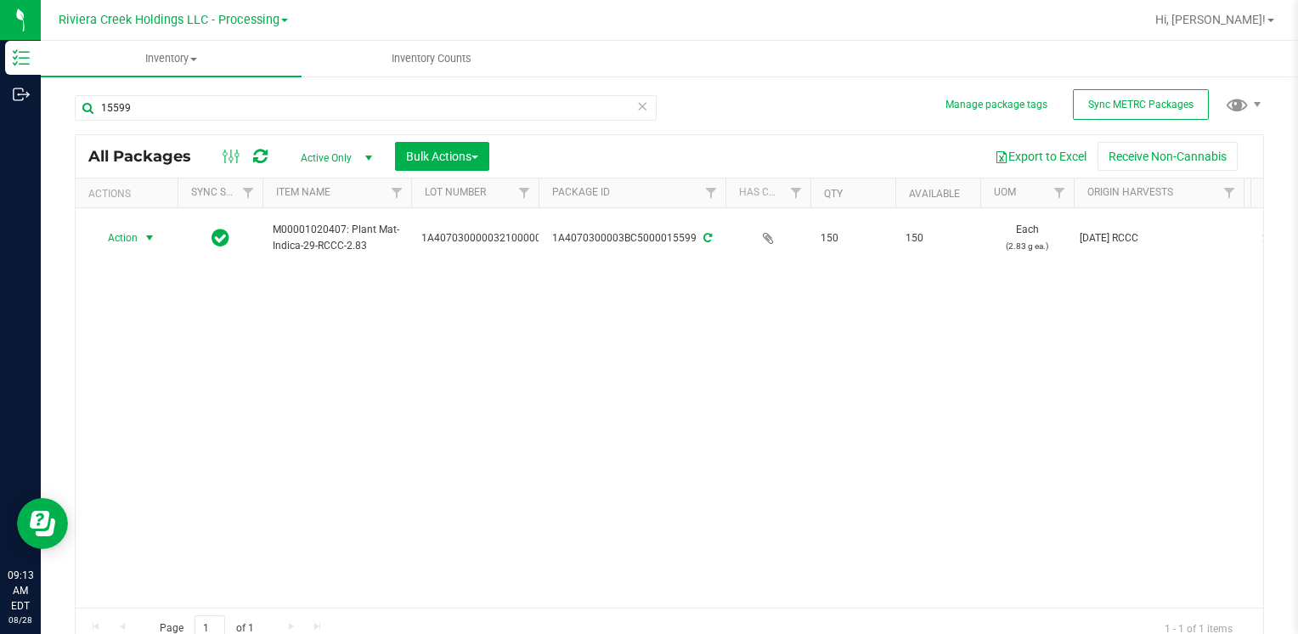
drag, startPoint x: 111, startPoint y: 239, endPoint x: 120, endPoint y: 279, distance: 40.8
click at [111, 239] on span "Action" at bounding box center [116, 238] width 46 height 24
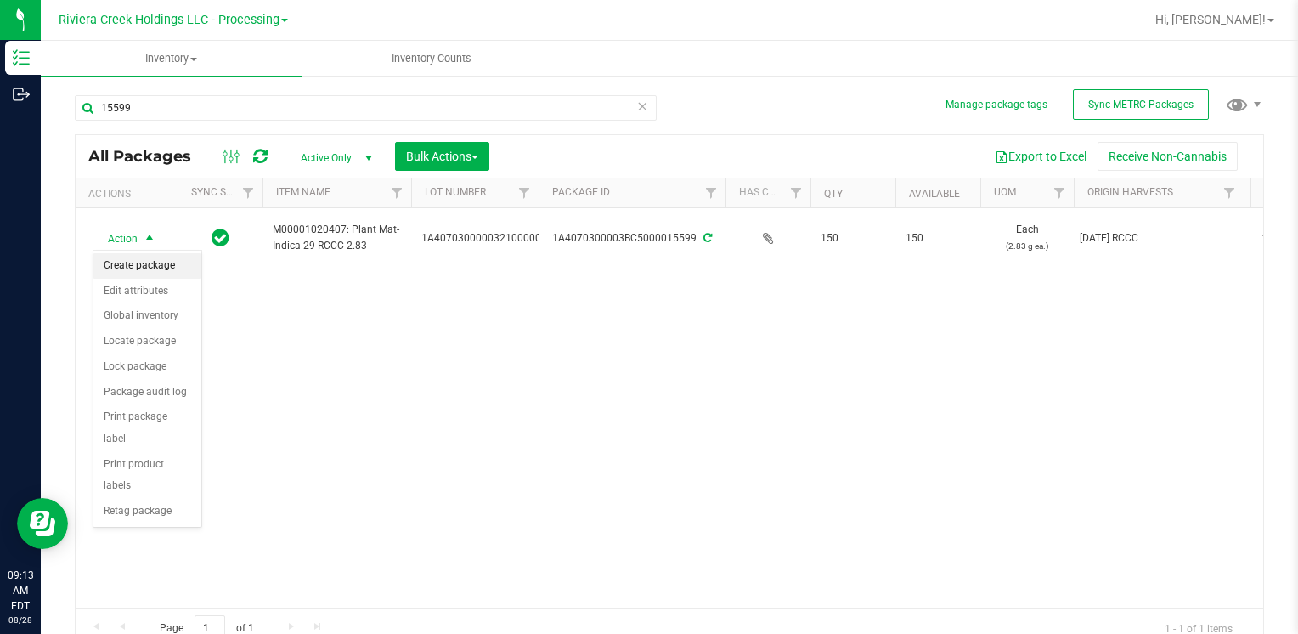
click at [134, 266] on li "Create package" at bounding box center [147, 265] width 108 height 25
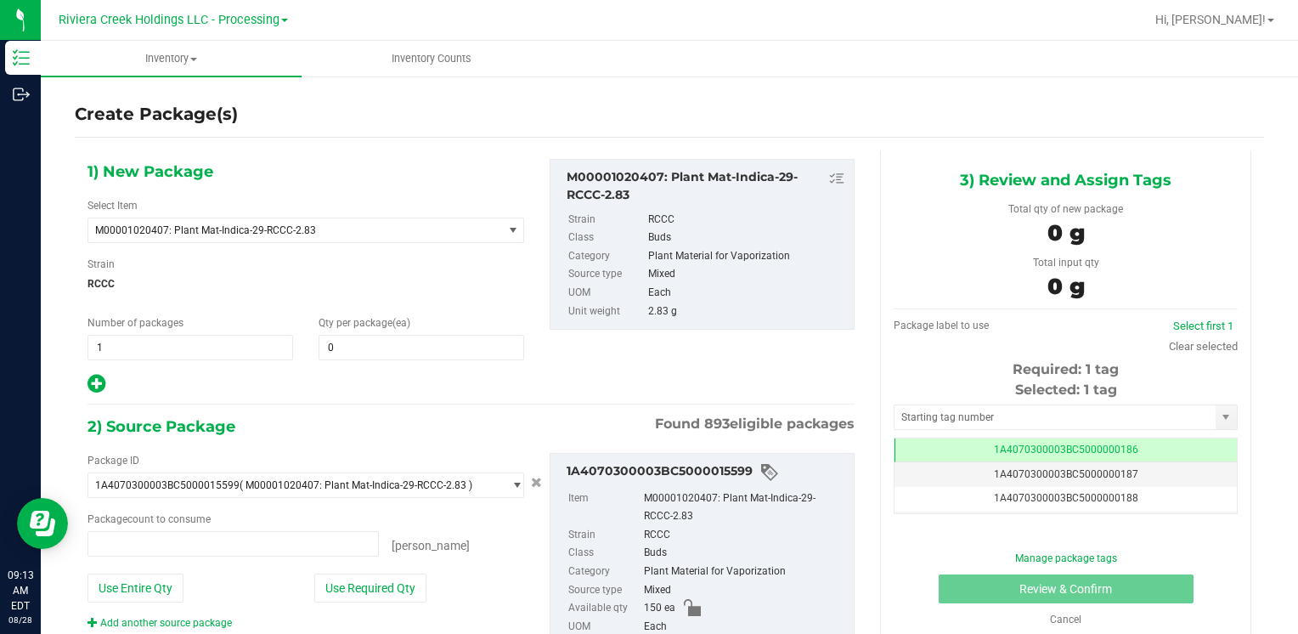
type input "0 ea"
click at [384, 352] on span at bounding box center [422, 347] width 206 height 25
type input "40"
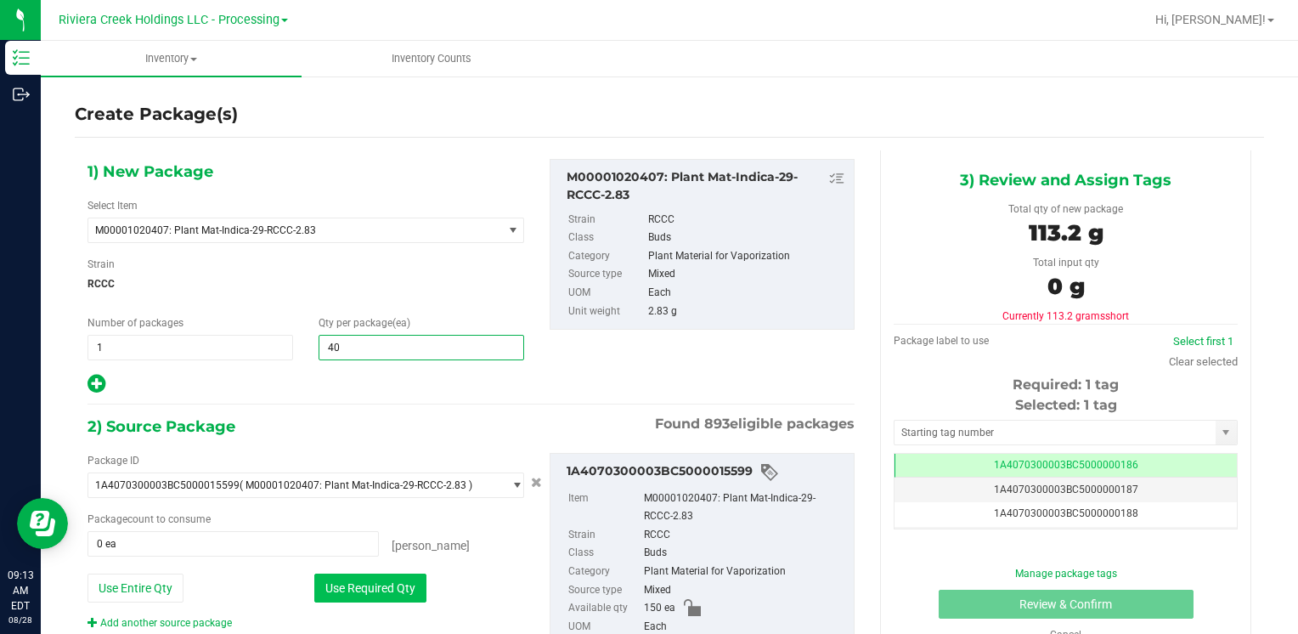
type input "40"
click at [340, 585] on button "Use Required Qty" at bounding box center [370, 588] width 112 height 29
type input "40 ea"
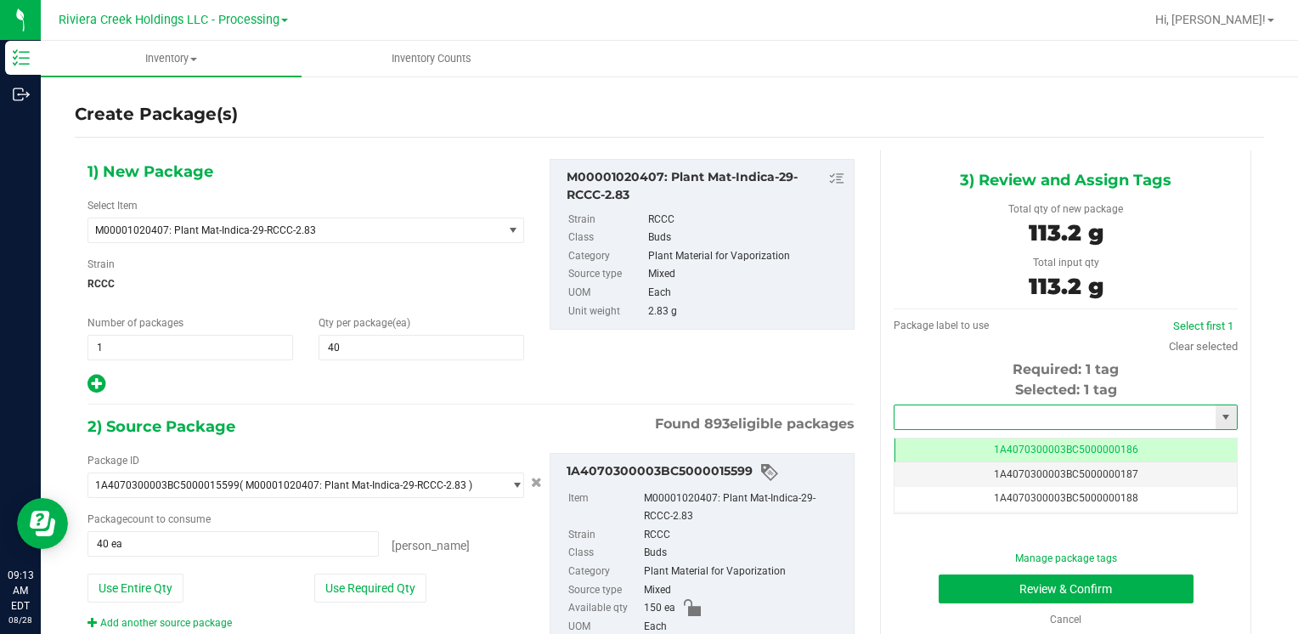
click at [940, 415] on input "text" at bounding box center [1055, 417] width 321 height 24
click at [942, 443] on li "1A4070300003BC5000015612" at bounding box center [1055, 445] width 338 height 25
type input "1A4070300003BC5000015612"
click at [979, 582] on button "Review & Confirm" at bounding box center [1066, 588] width 255 height 29
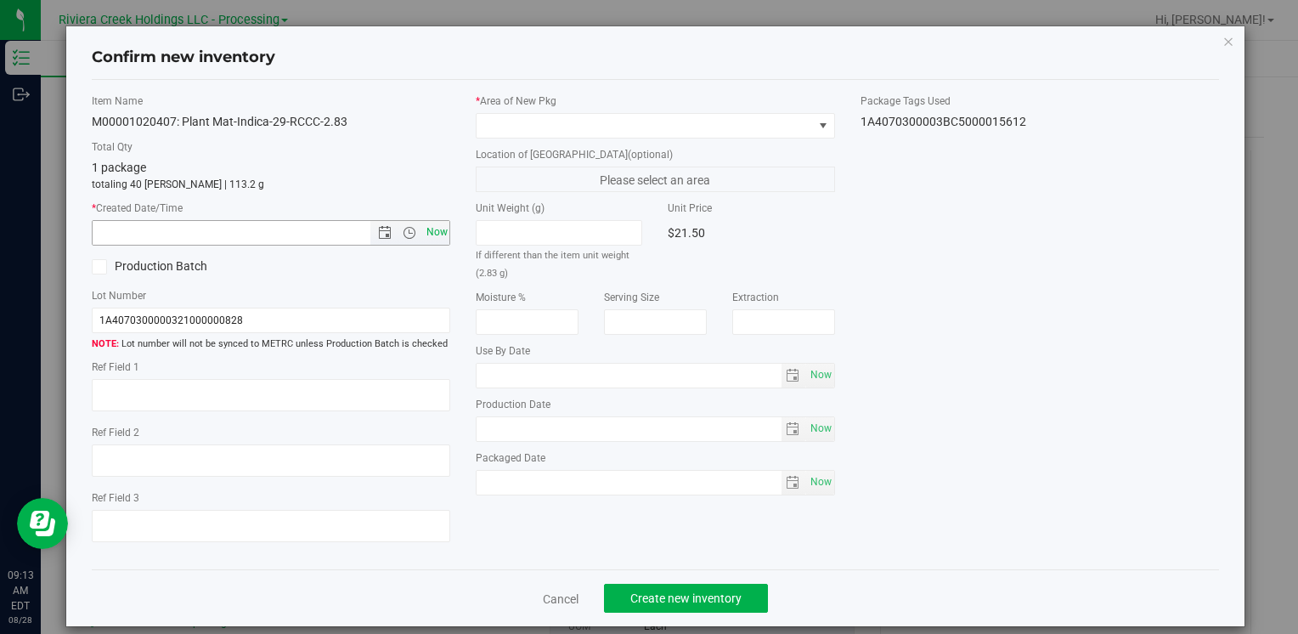
click at [428, 235] on span "Now" at bounding box center [436, 232] width 29 height 25
type input "[DATE] 9:13 AM"
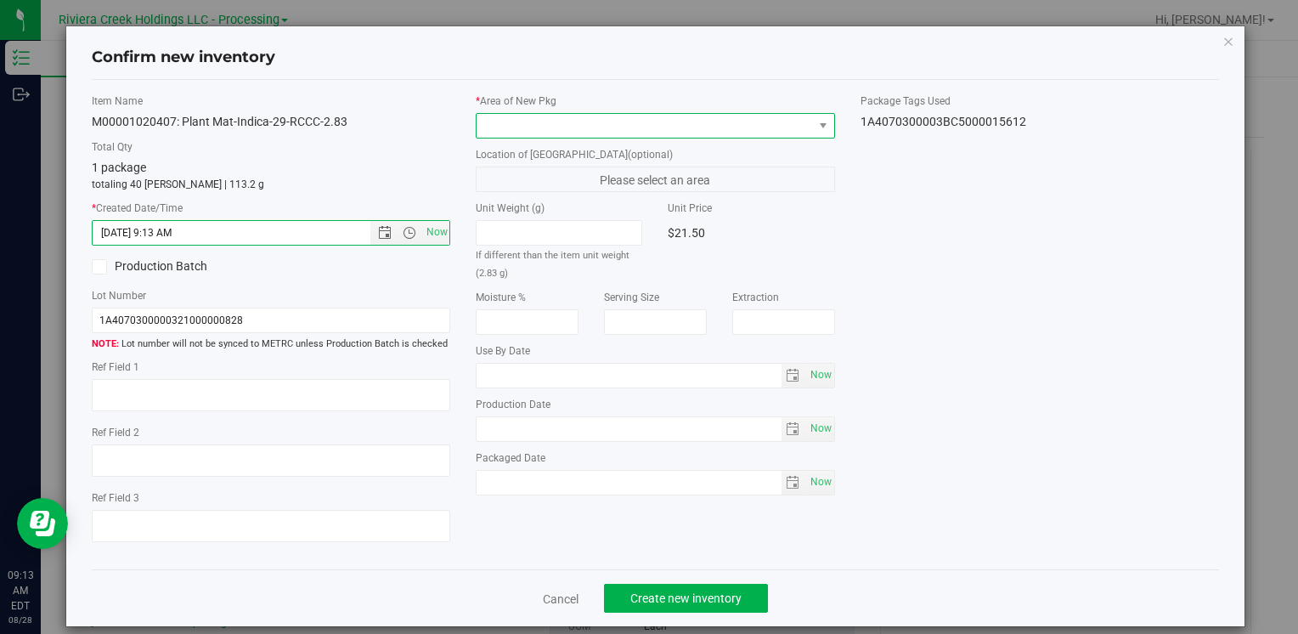
click at [501, 121] on span at bounding box center [645, 126] width 336 height 24
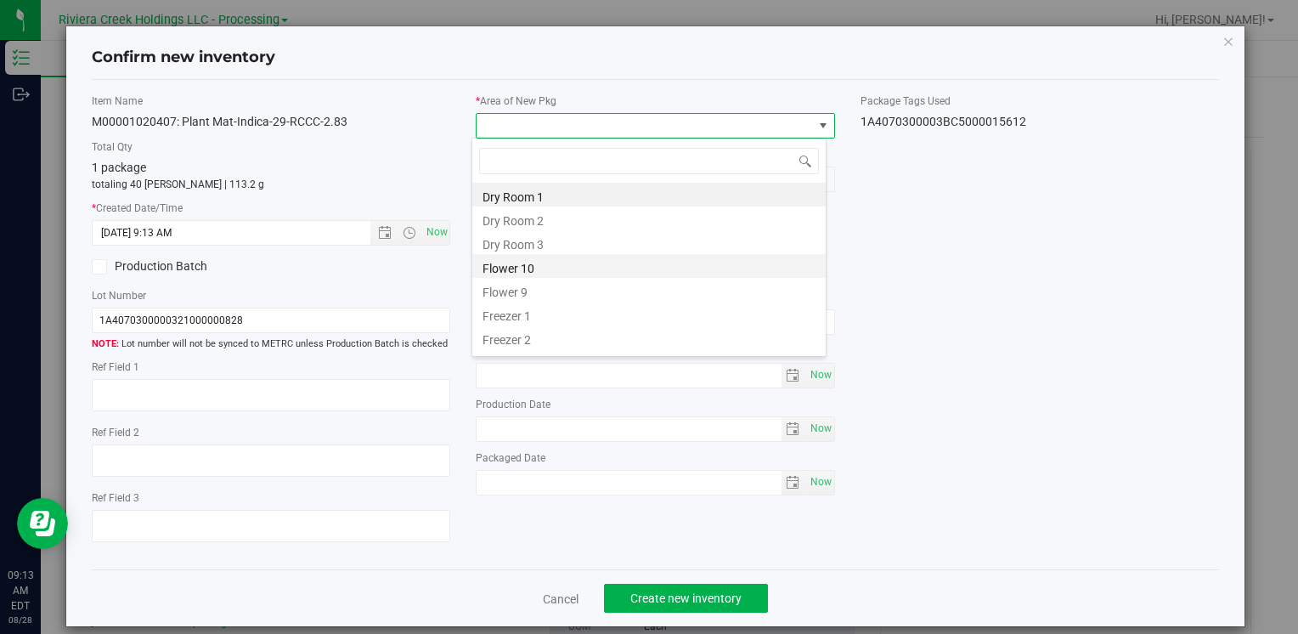
click at [543, 264] on li "Flower 10" at bounding box center [648, 266] width 353 height 24
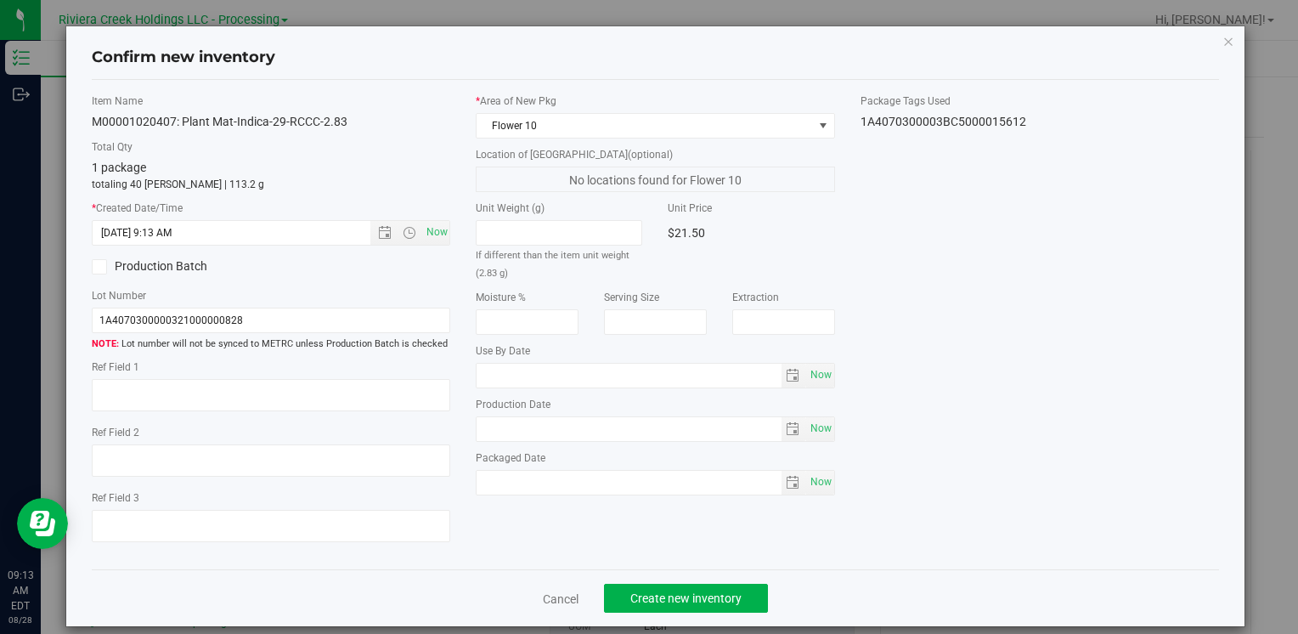
click at [625, 614] on div "Cancel Create new inventory" at bounding box center [656, 597] width 1128 height 57
click at [636, 602] on span "Create new inventory" at bounding box center [685, 598] width 111 height 14
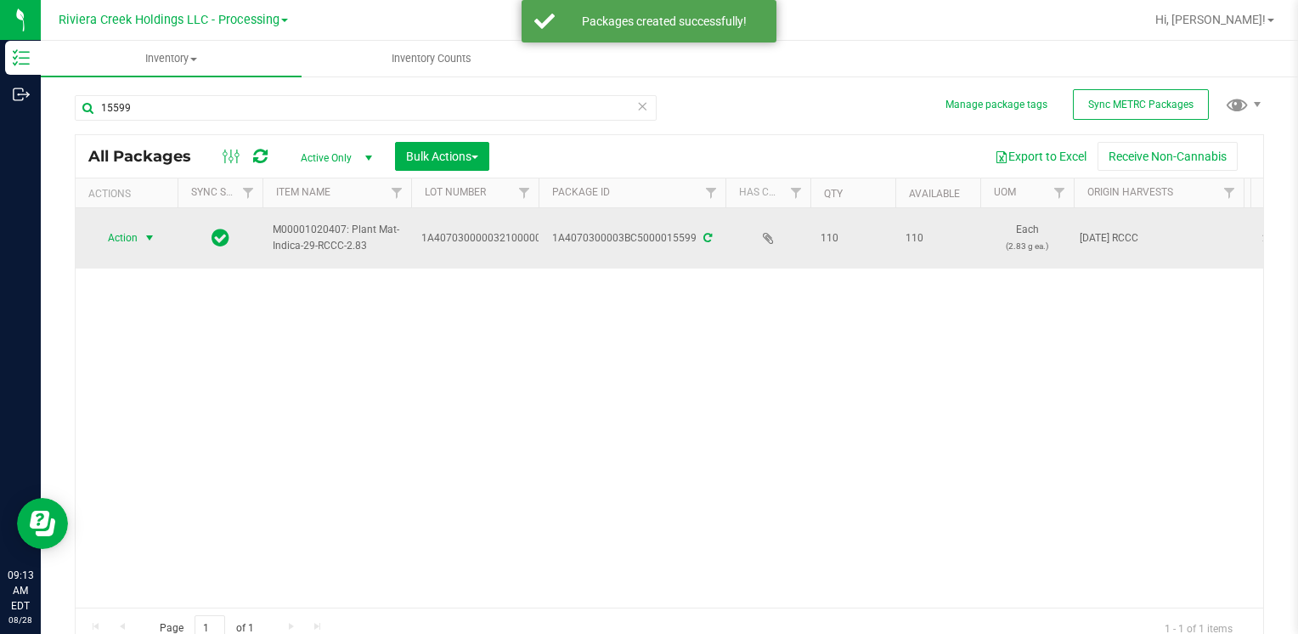
click at [152, 236] on span "select" at bounding box center [150, 238] width 14 height 14
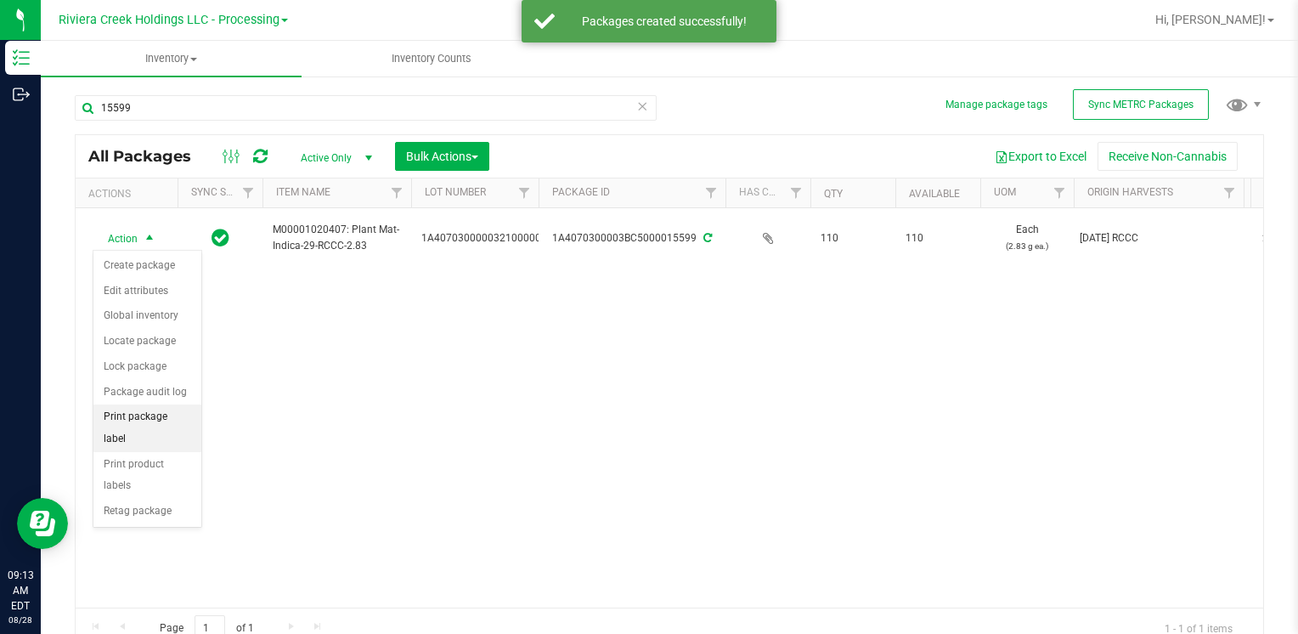
click at [149, 416] on li "Print package label" at bounding box center [147, 427] width 108 height 47
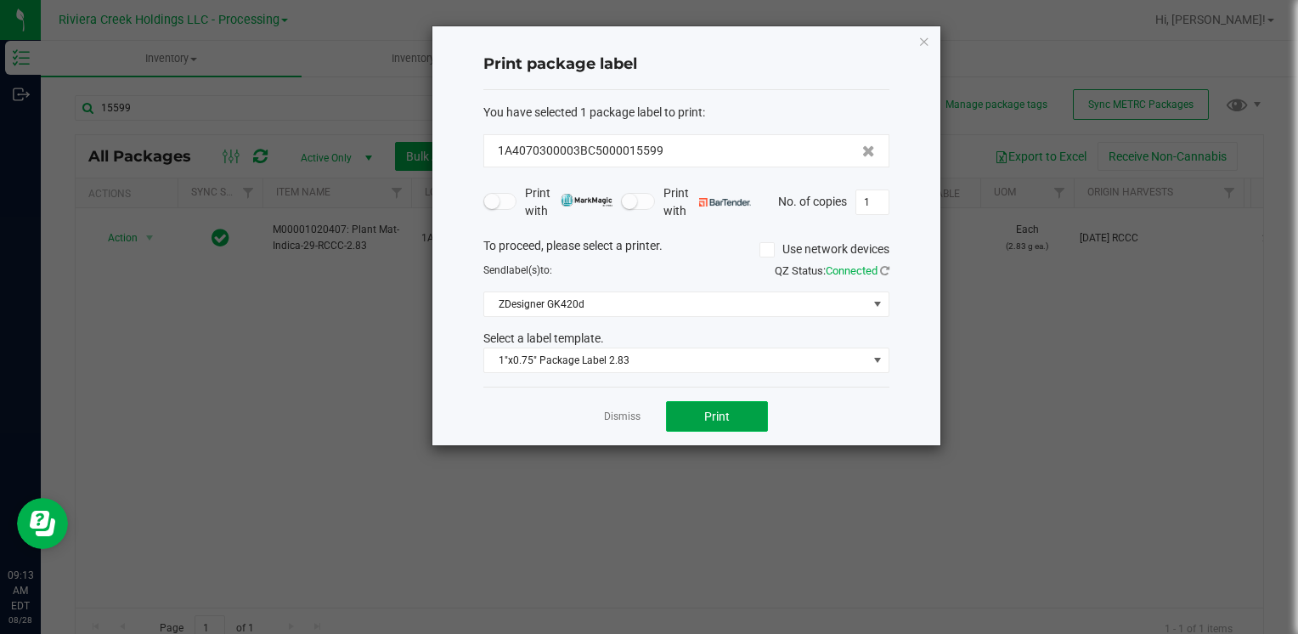
click at [722, 421] on span "Print" at bounding box center [716, 417] width 25 height 14
click at [919, 38] on icon "button" at bounding box center [925, 41] width 12 height 20
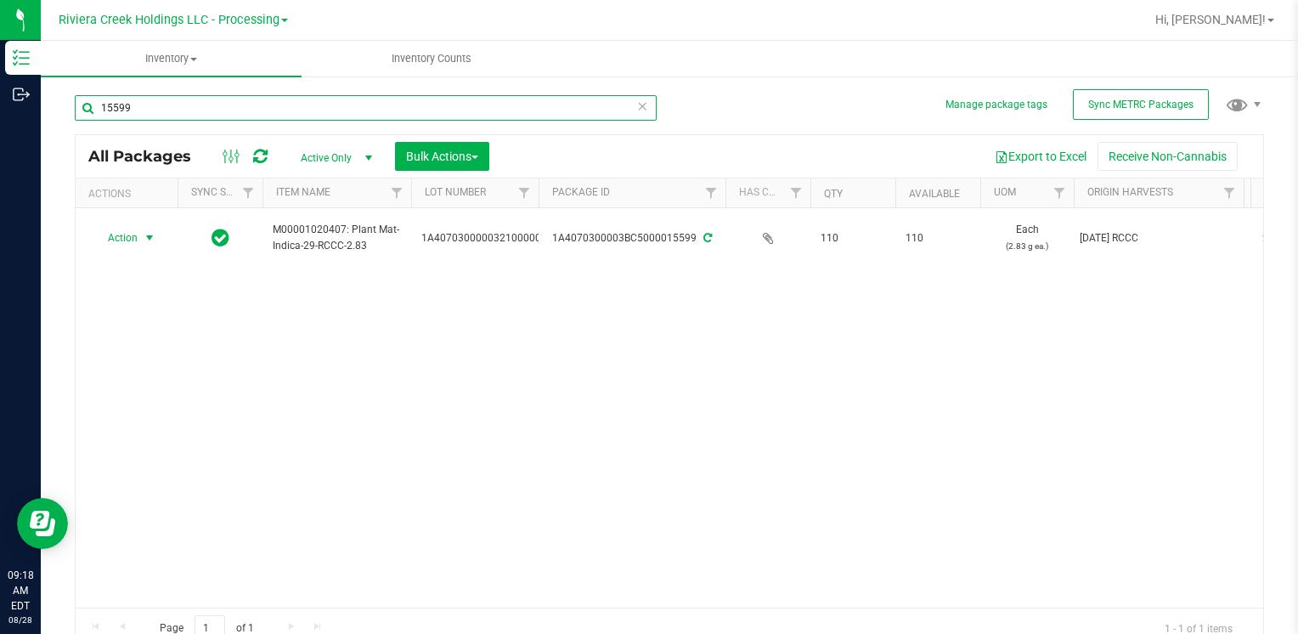
click at [223, 101] on input "15599" at bounding box center [366, 107] width 582 height 25
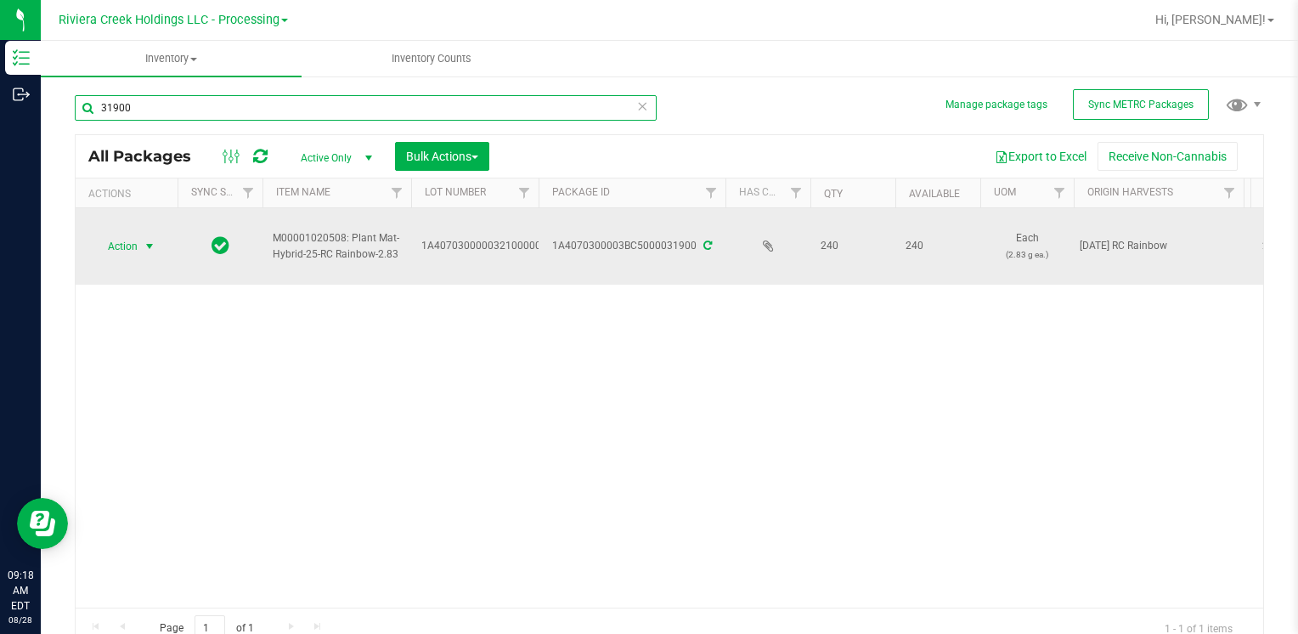
type input "31900"
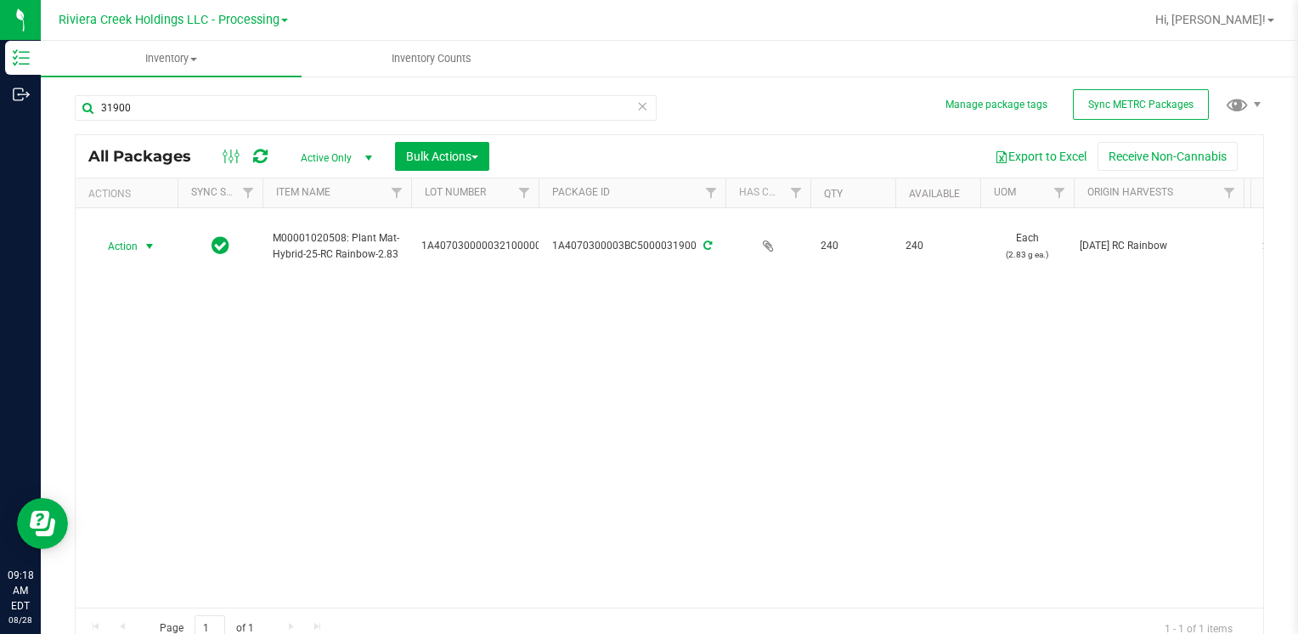
drag, startPoint x: 147, startPoint y: 253, endPoint x: 150, endPoint y: 271, distance: 18.2
click at [147, 253] on span "select" at bounding box center [149, 247] width 21 height 24
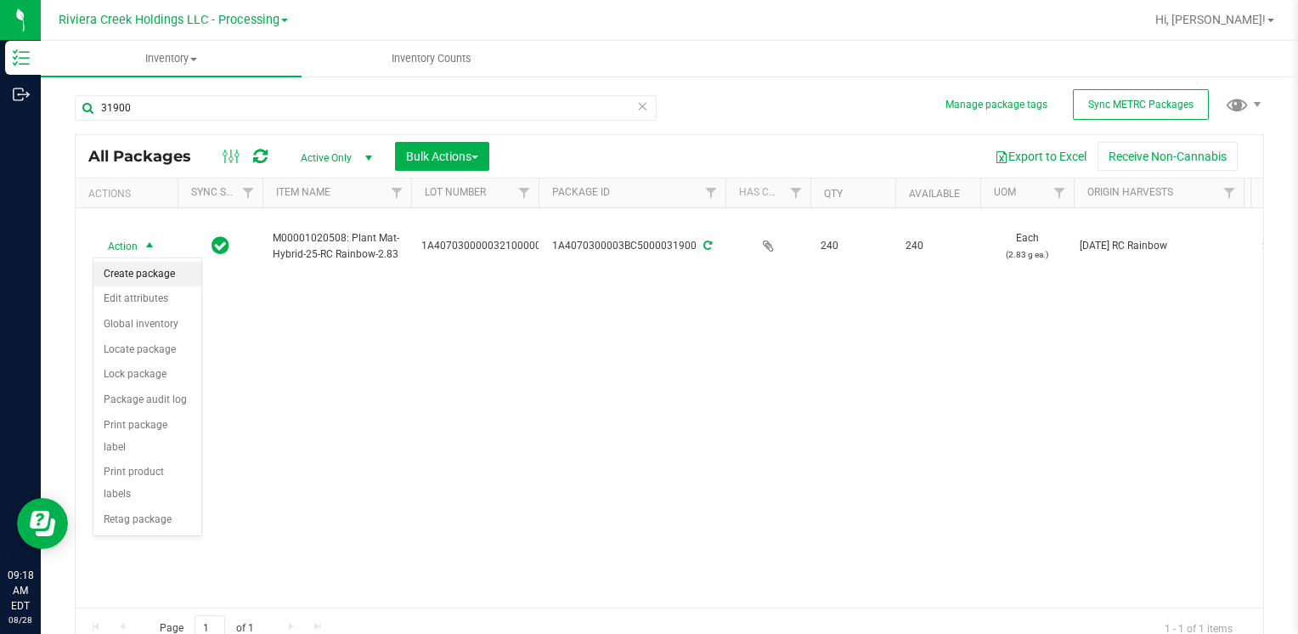
click at [153, 277] on li "Create package" at bounding box center [147, 274] width 108 height 25
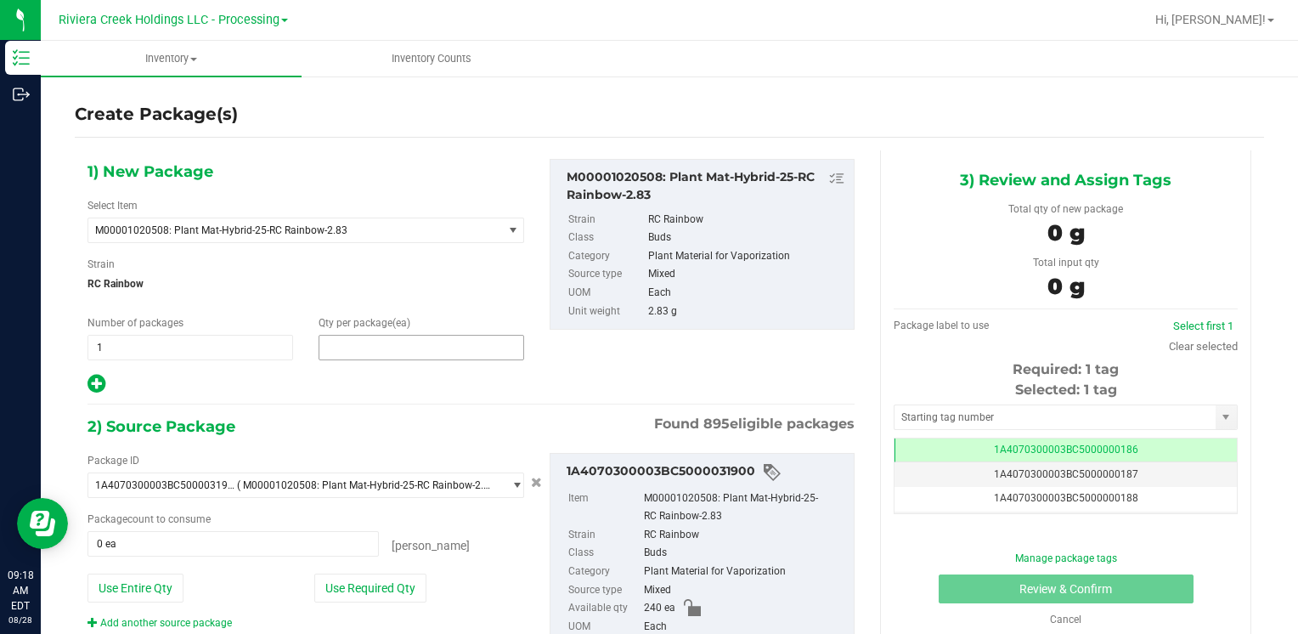
click at [353, 345] on span at bounding box center [422, 347] width 206 height 25
type input "40"
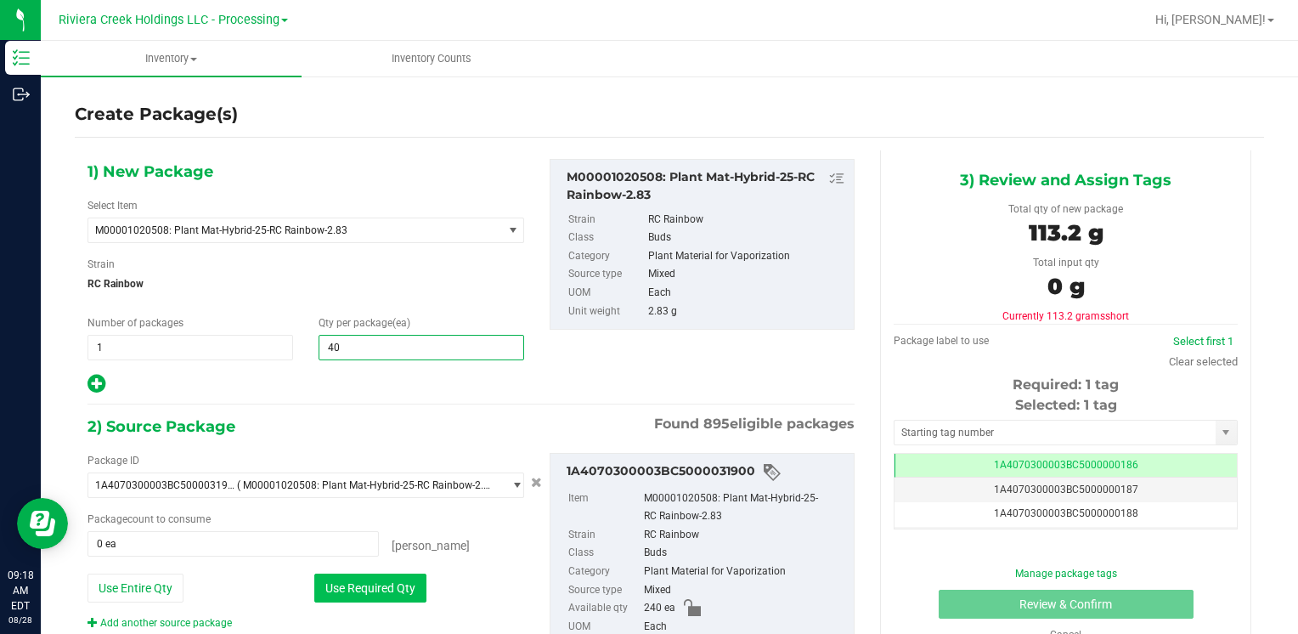
type input "40"
click at [323, 584] on button "Use Required Qty" at bounding box center [370, 588] width 112 height 29
type input "40 ea"
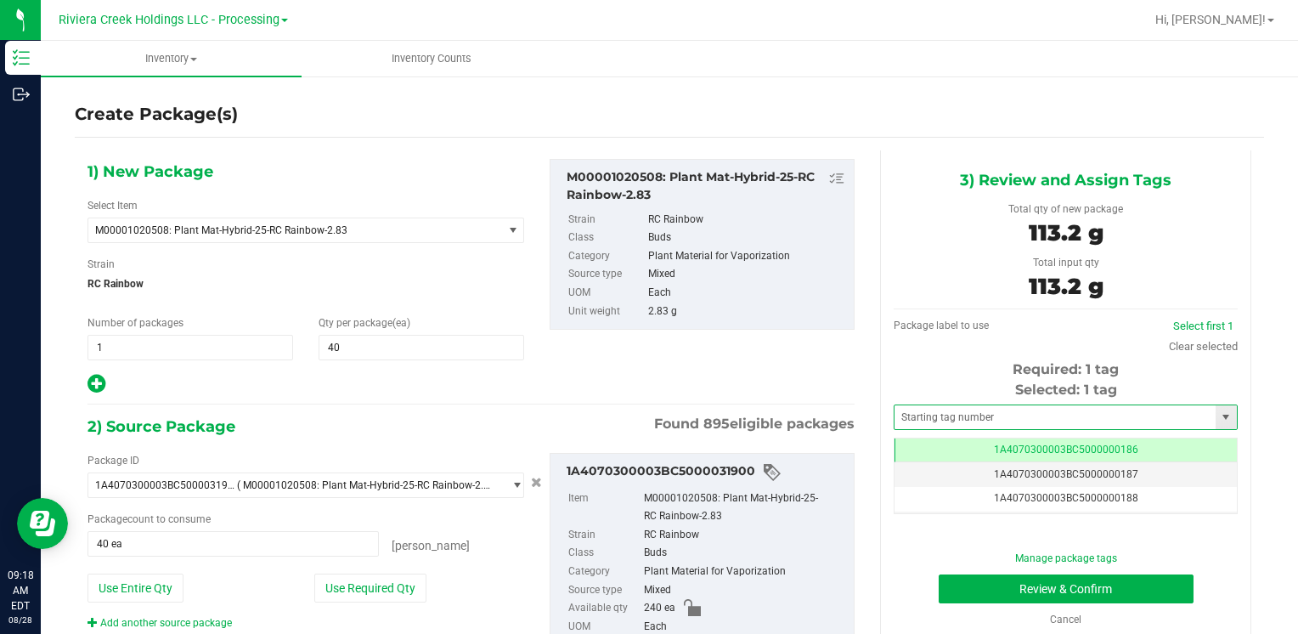
click at [902, 404] on span at bounding box center [1066, 416] width 344 height 25
click at [914, 410] on input "text" at bounding box center [1055, 417] width 321 height 24
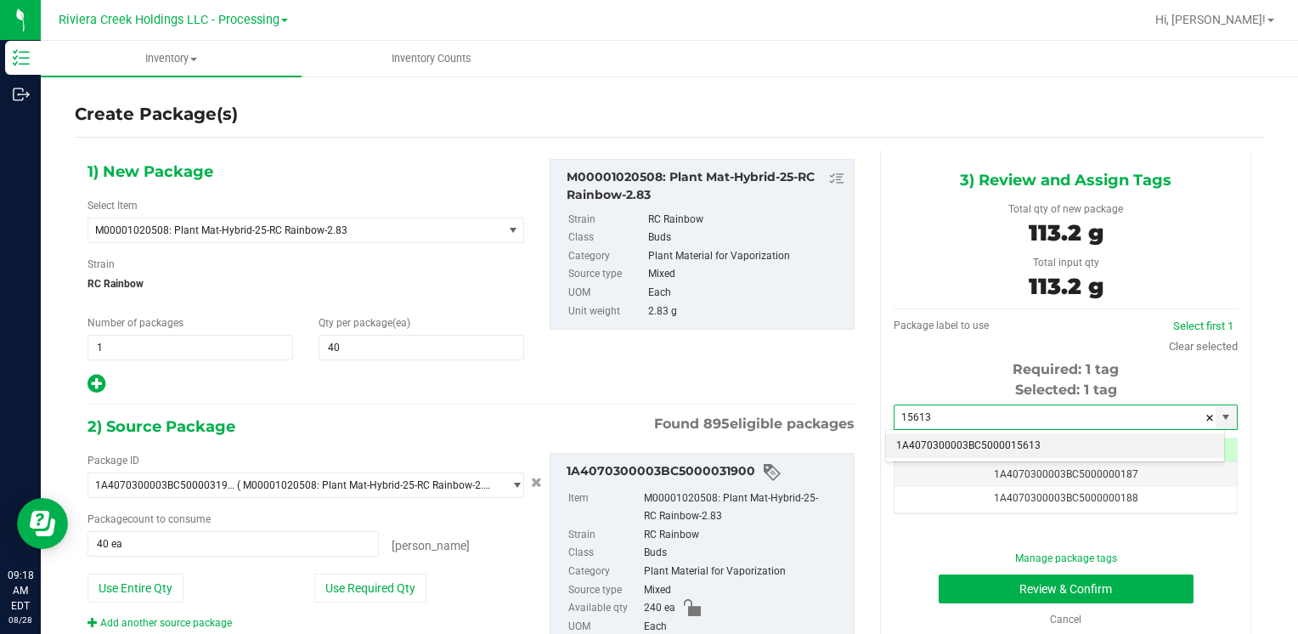
click at [918, 447] on li "1A4070300003BC5000015613" at bounding box center [1055, 445] width 338 height 25
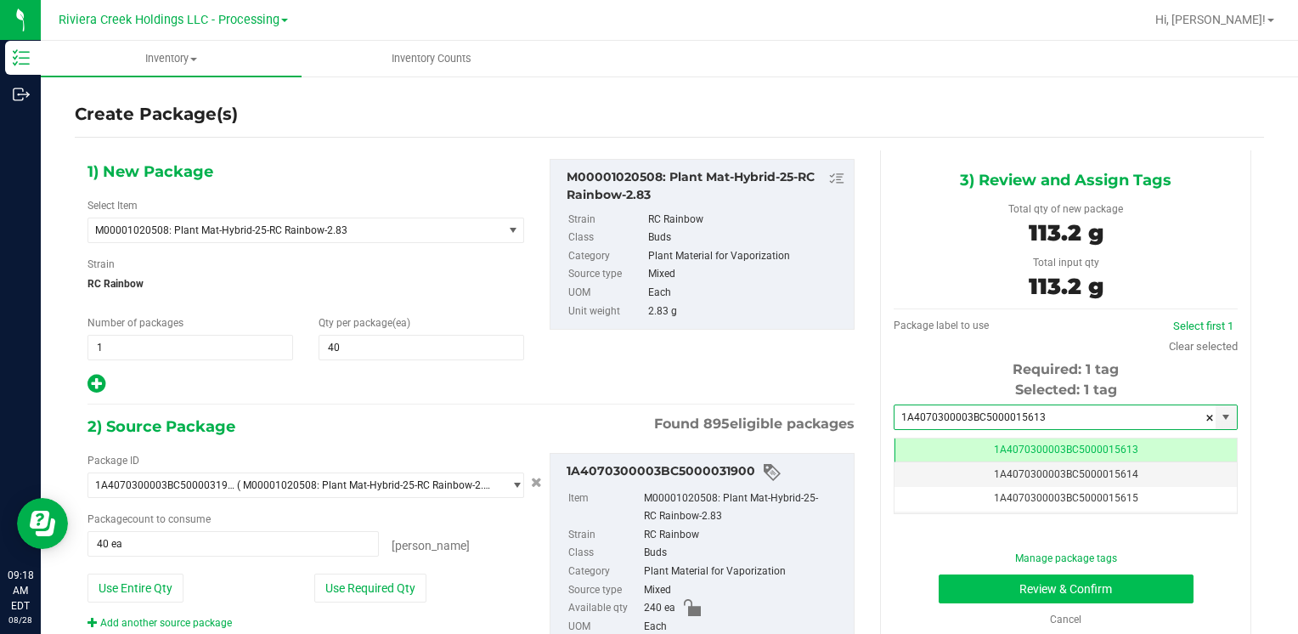
type input "1A4070300003BC5000015613"
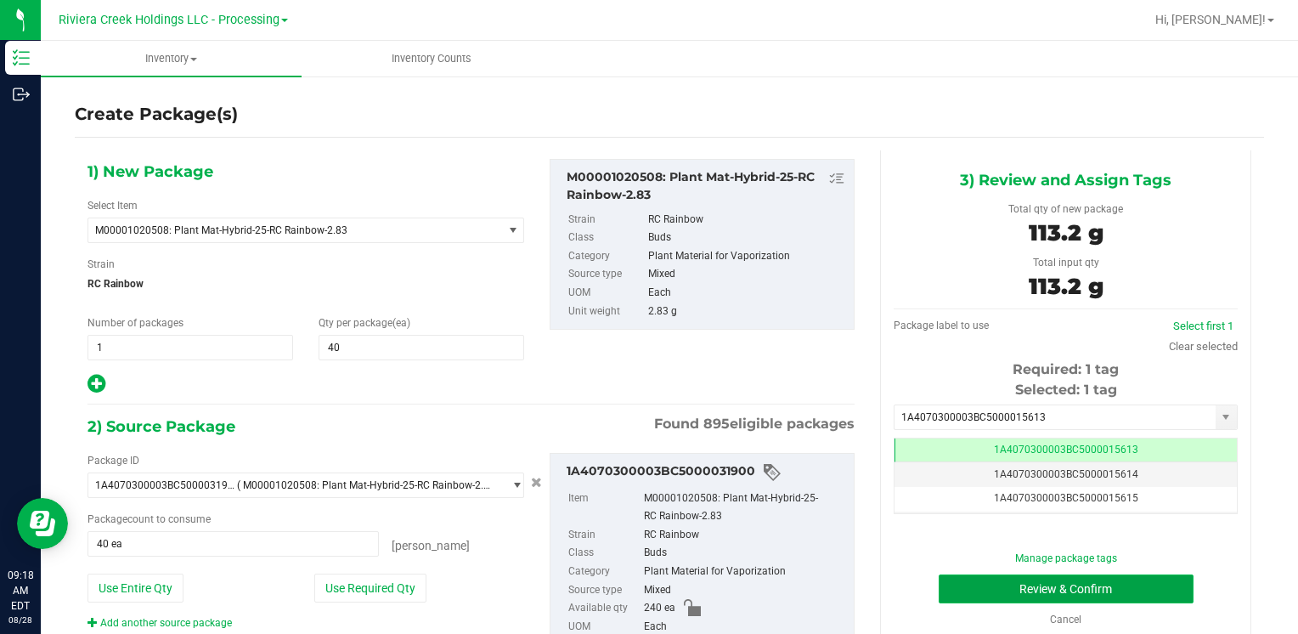
click at [972, 584] on button "Review & Confirm" at bounding box center [1066, 588] width 255 height 29
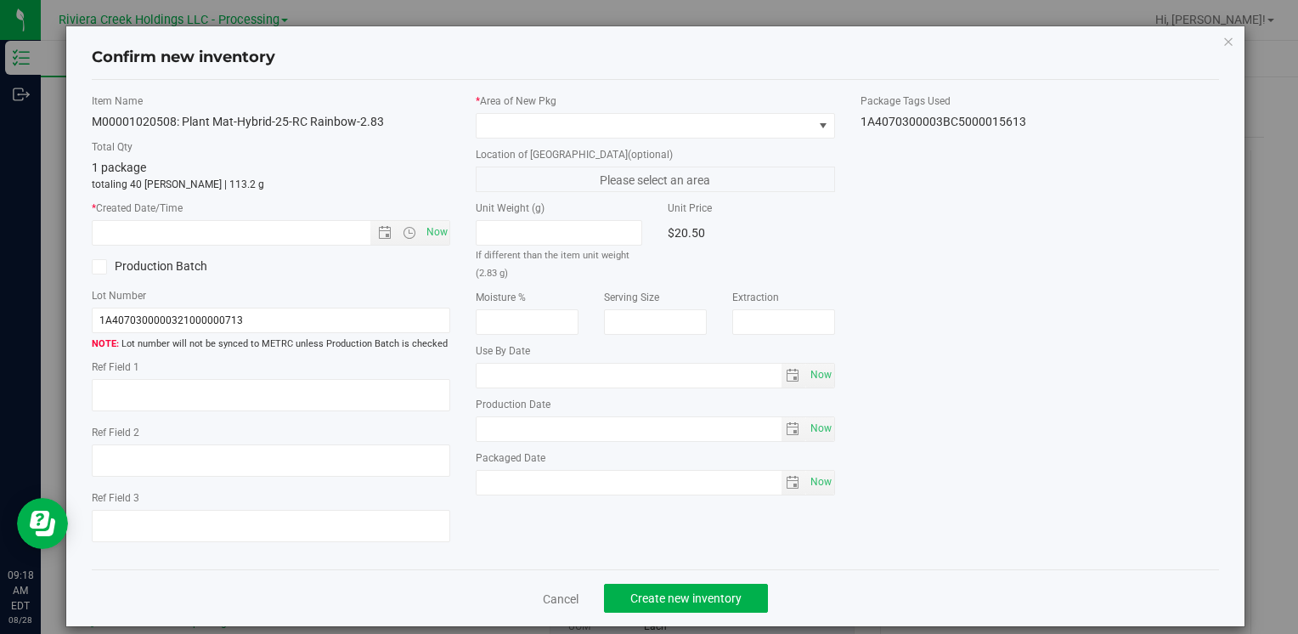
click at [430, 216] on div "* Created Date/Time Now" at bounding box center [271, 223] width 359 height 45
click at [431, 222] on span "Now" at bounding box center [436, 232] width 29 height 25
type input "[DATE] 9:18 AM"
click at [516, 121] on span at bounding box center [645, 126] width 336 height 24
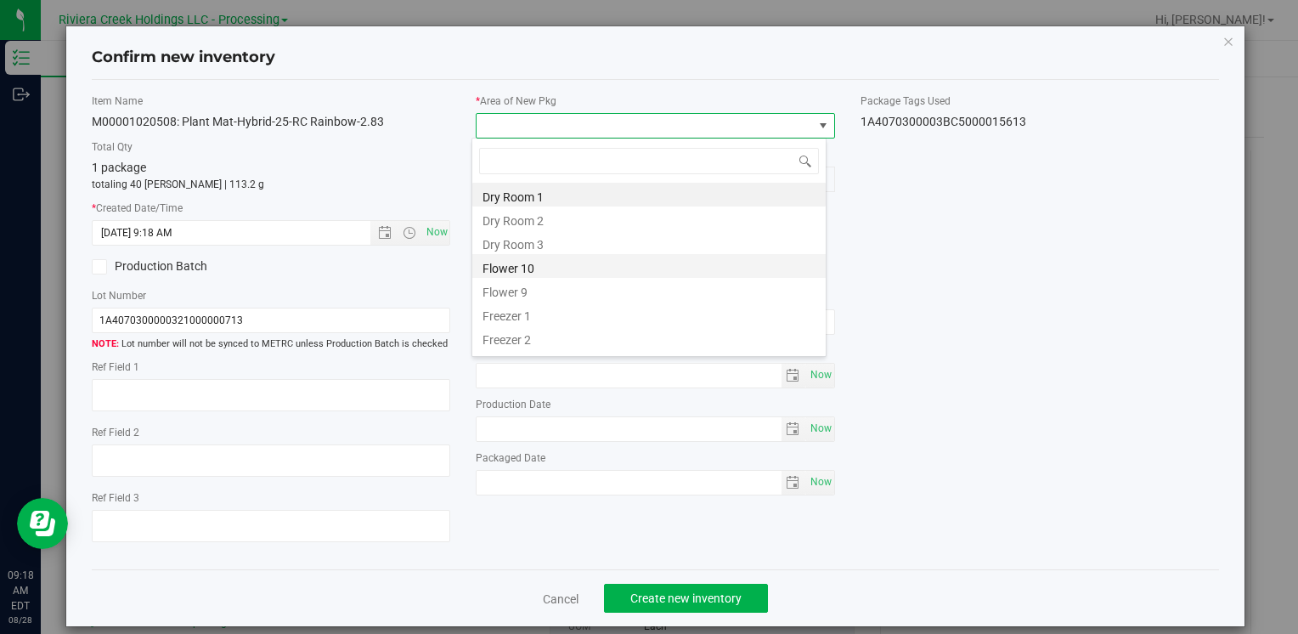
click at [555, 261] on li "Flower 10" at bounding box center [648, 266] width 353 height 24
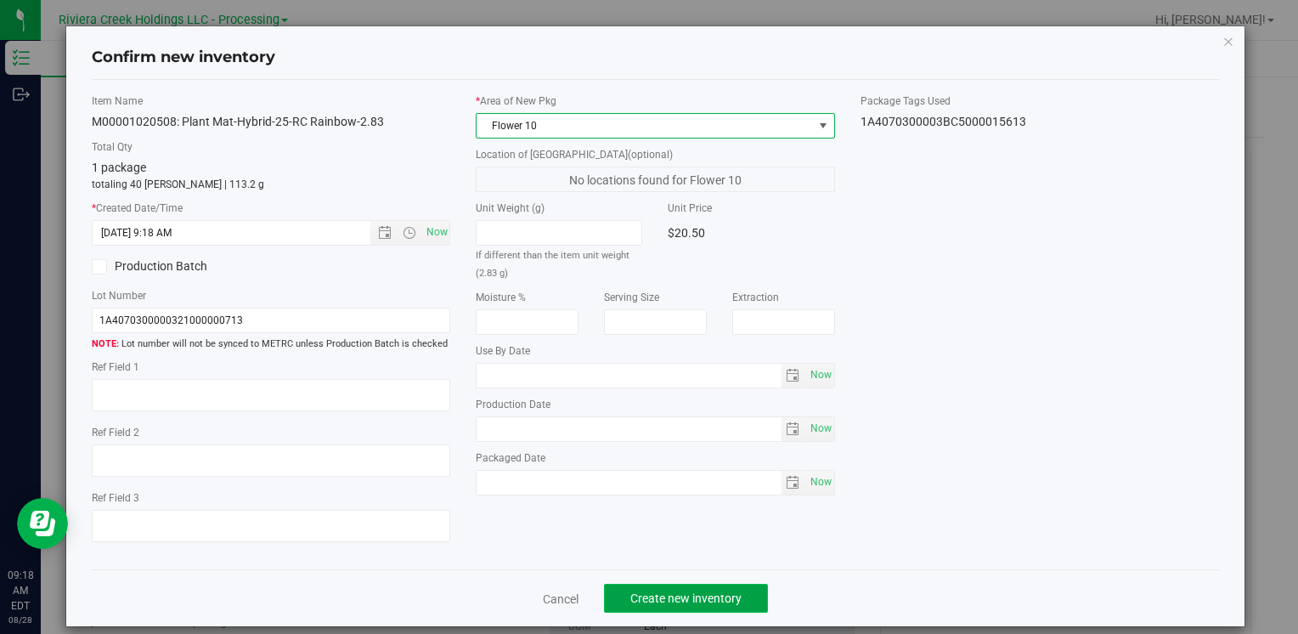
click at [662, 592] on span "Create new inventory" at bounding box center [685, 598] width 111 height 14
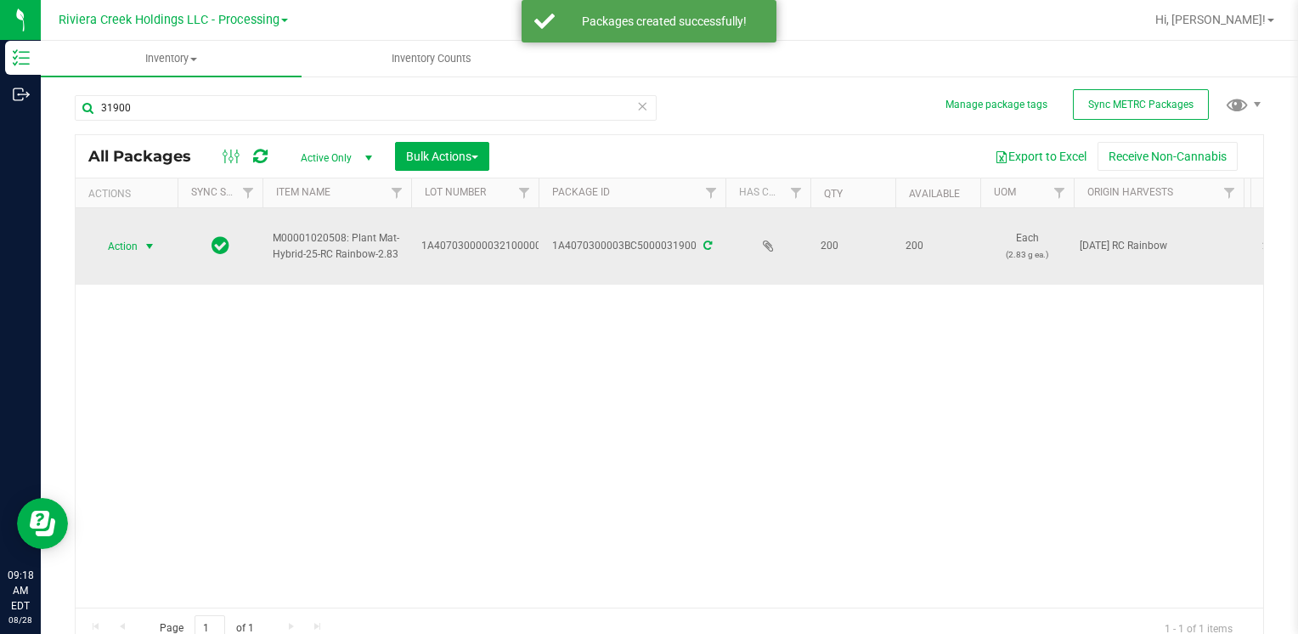
click at [125, 247] on span "Action" at bounding box center [116, 247] width 46 height 24
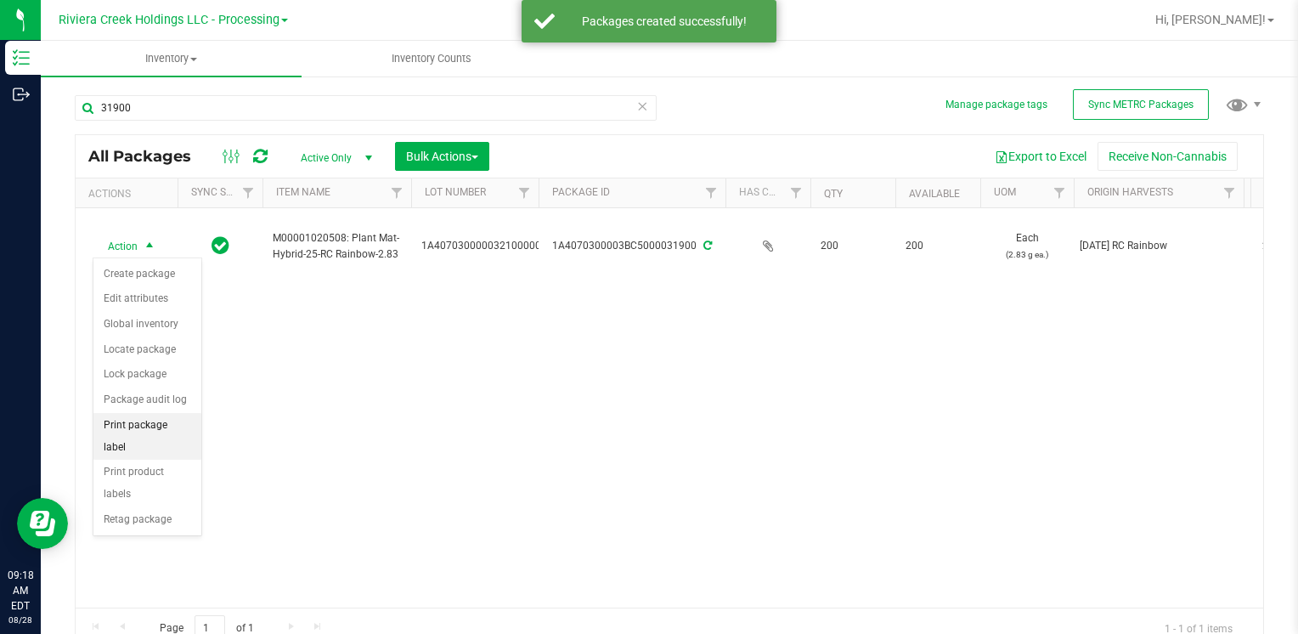
click at [185, 420] on li "Print package label" at bounding box center [147, 436] width 108 height 47
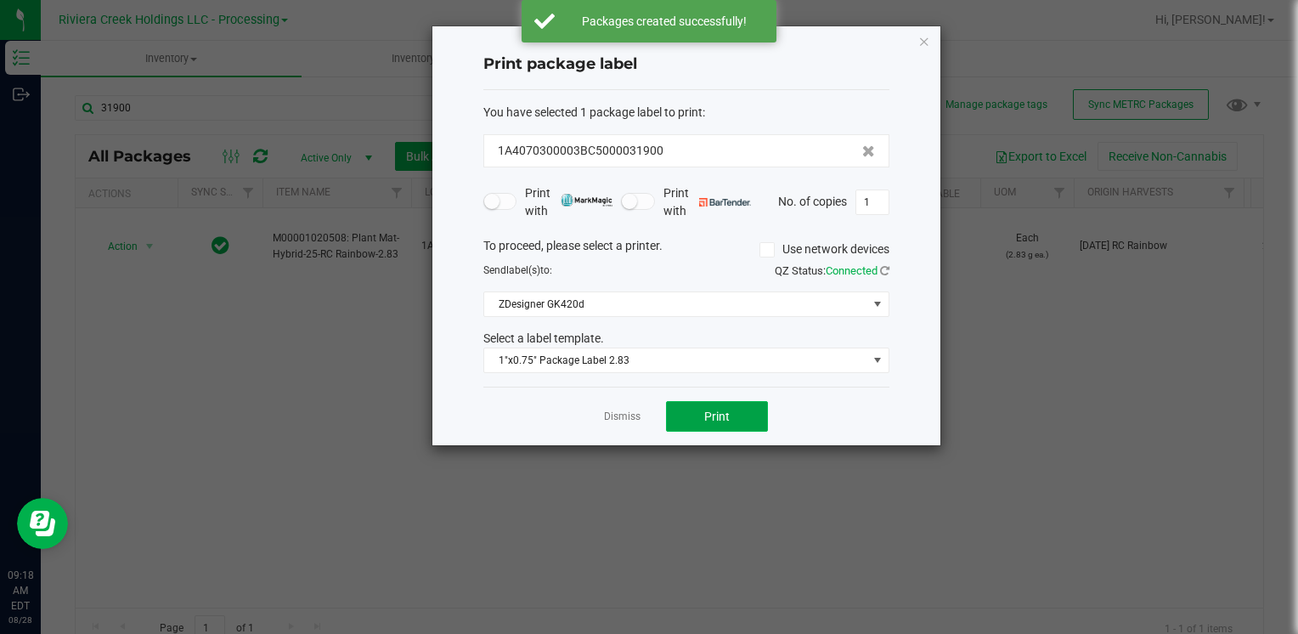
click at [707, 417] on span "Print" at bounding box center [716, 417] width 25 height 14
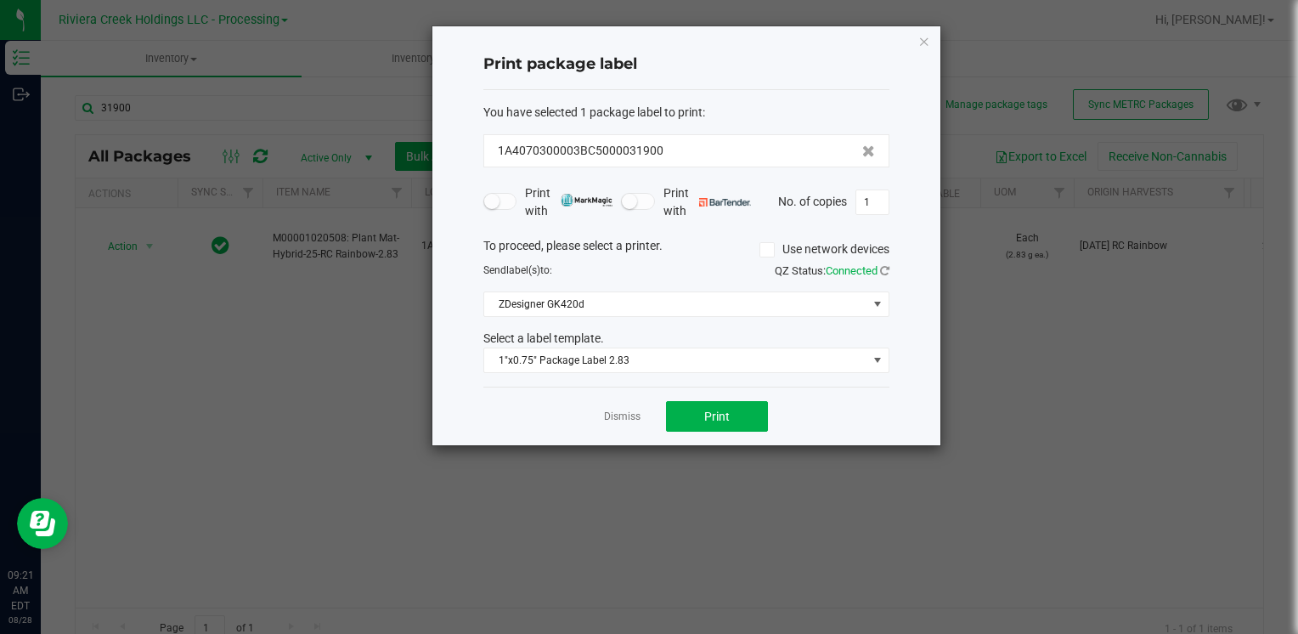
drag, startPoint x: 924, startPoint y: 38, endPoint x: 334, endPoint y: 195, distance: 610.3
click at [923, 38] on icon "button" at bounding box center [925, 41] width 12 height 20
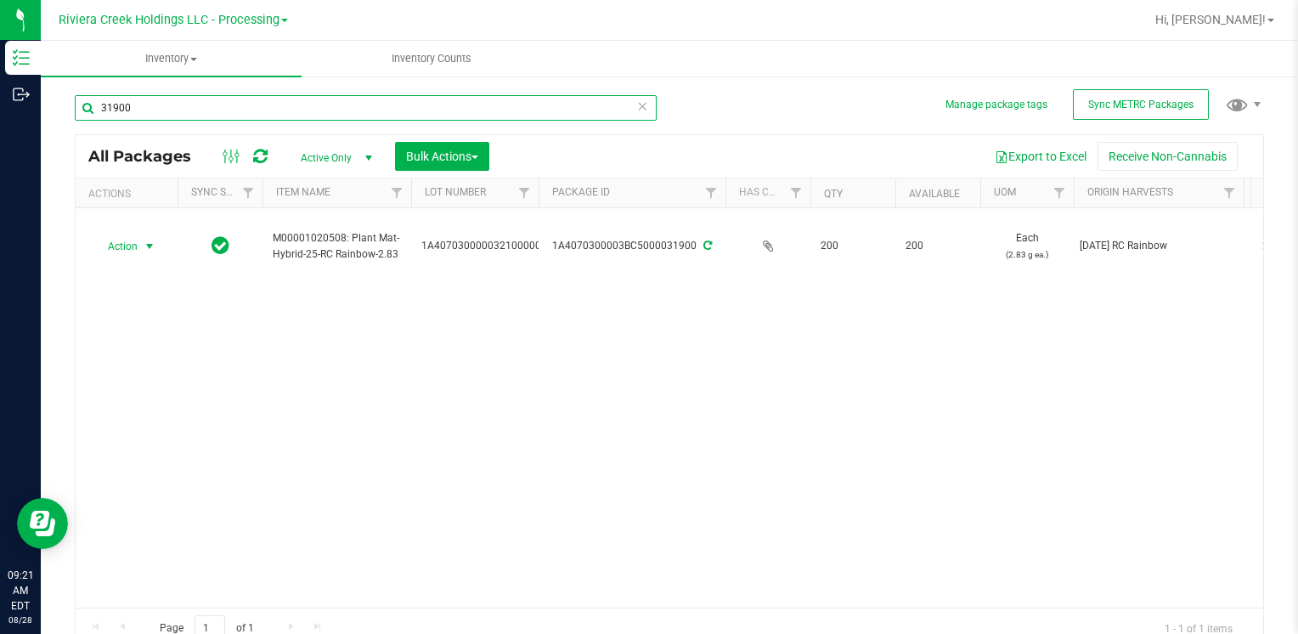
click at [258, 117] on input "31900" at bounding box center [366, 107] width 582 height 25
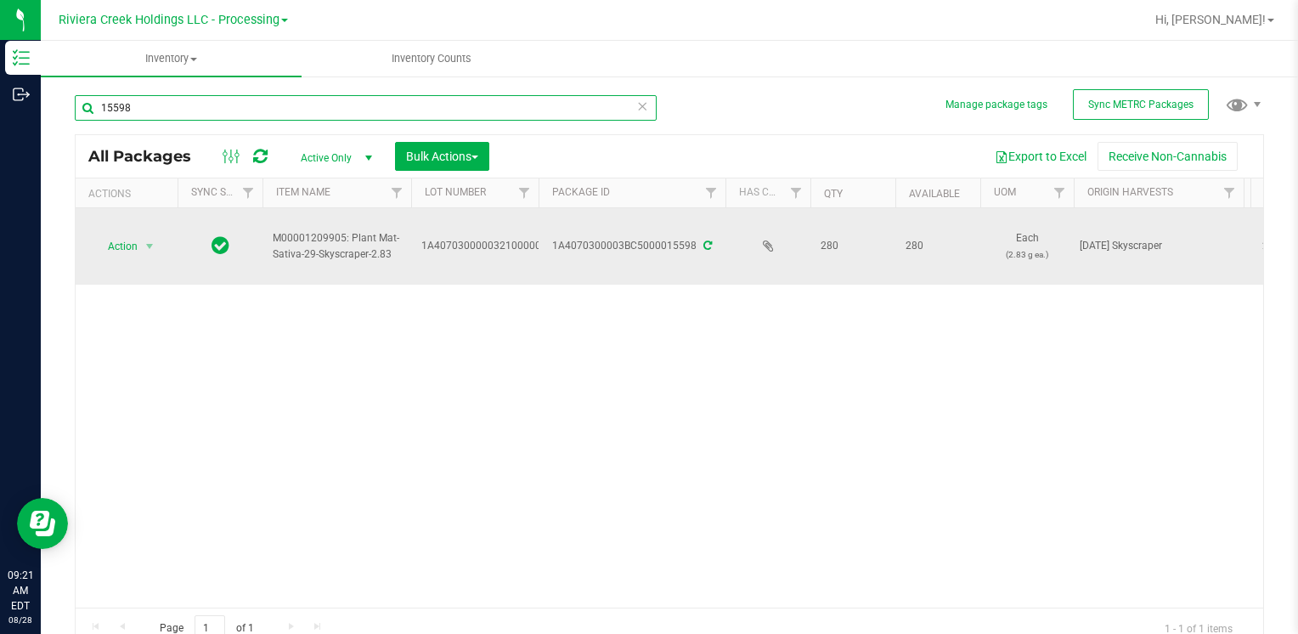
type input "15598"
click at [112, 251] on span "Action" at bounding box center [116, 247] width 46 height 24
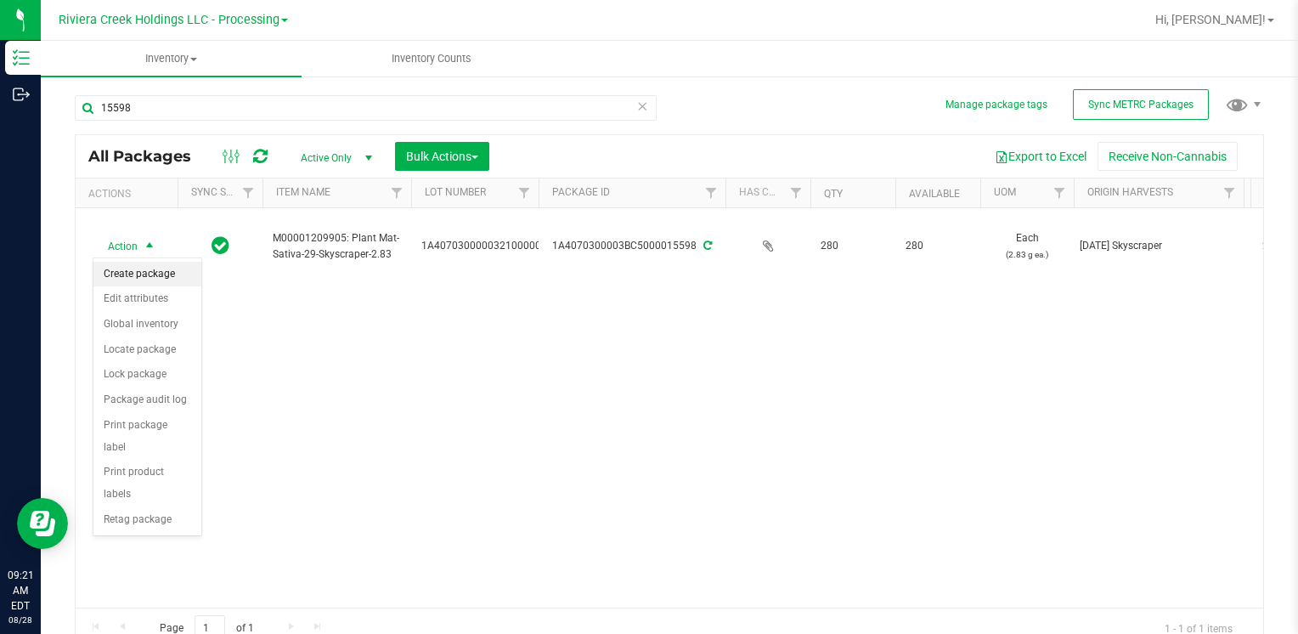
click at [133, 275] on li "Create package" at bounding box center [147, 274] width 108 height 25
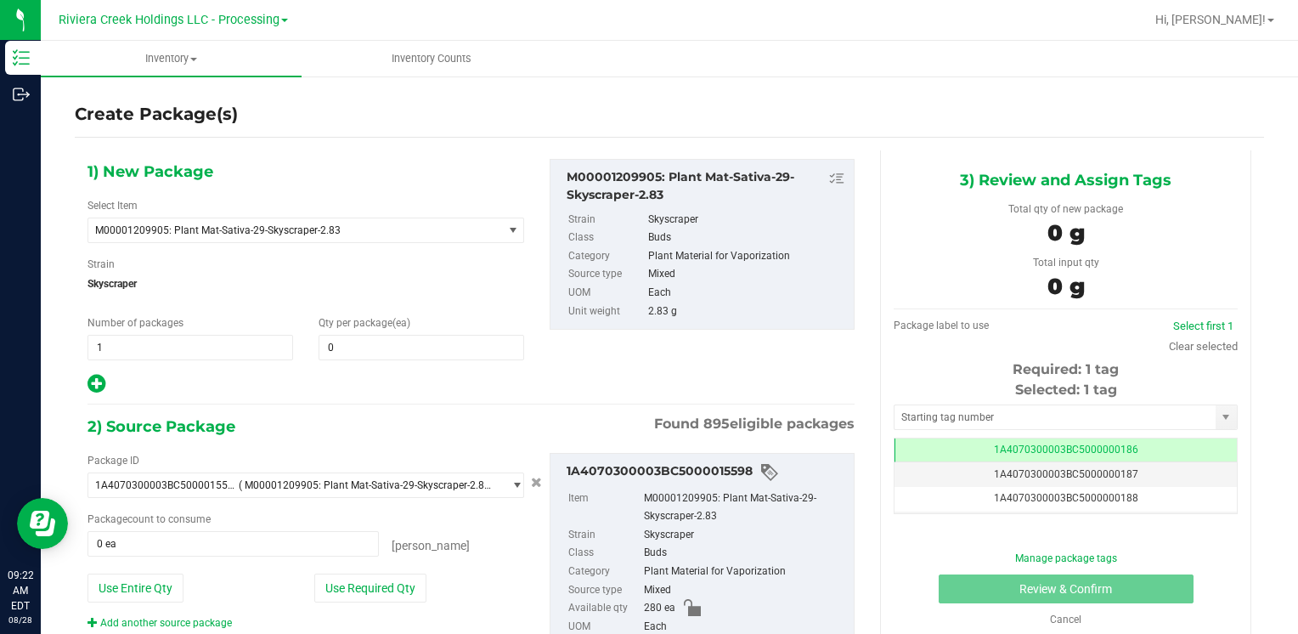
click at [357, 319] on span "Qty per package (ea)" at bounding box center [365, 323] width 92 height 12
click at [360, 336] on span at bounding box center [422, 347] width 206 height 25
type input "40"
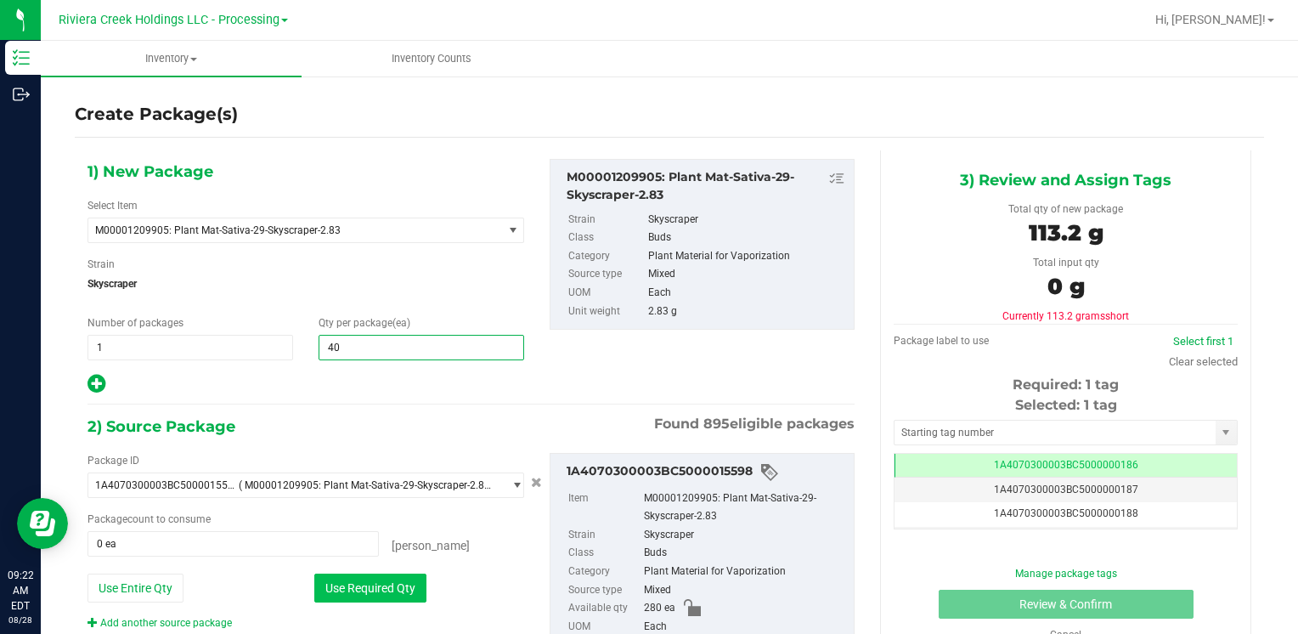
type input "40"
click at [348, 576] on button "Use Required Qty" at bounding box center [370, 588] width 112 height 29
type input "40 ea"
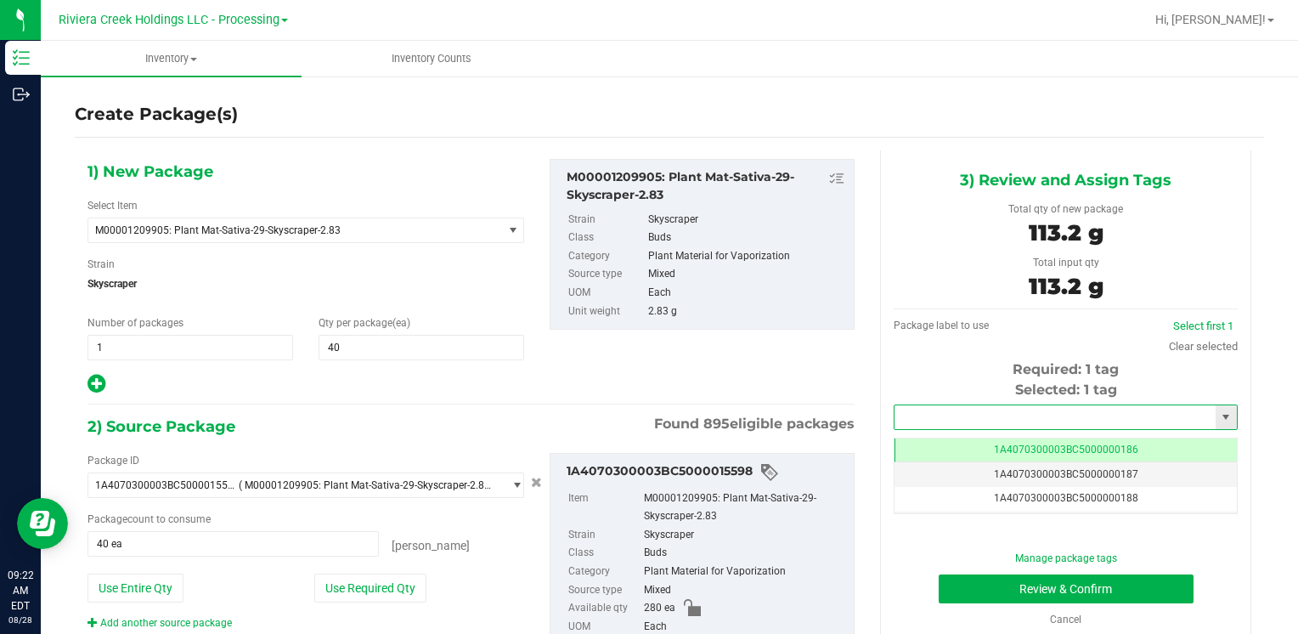
click at [947, 416] on input "text" at bounding box center [1055, 417] width 321 height 24
click at [934, 440] on li "1A4070300003BC5000015614" at bounding box center [1055, 445] width 338 height 25
type input "1A4070300003BC5000015614"
click at [964, 595] on button "Review & Confirm" at bounding box center [1066, 588] width 255 height 29
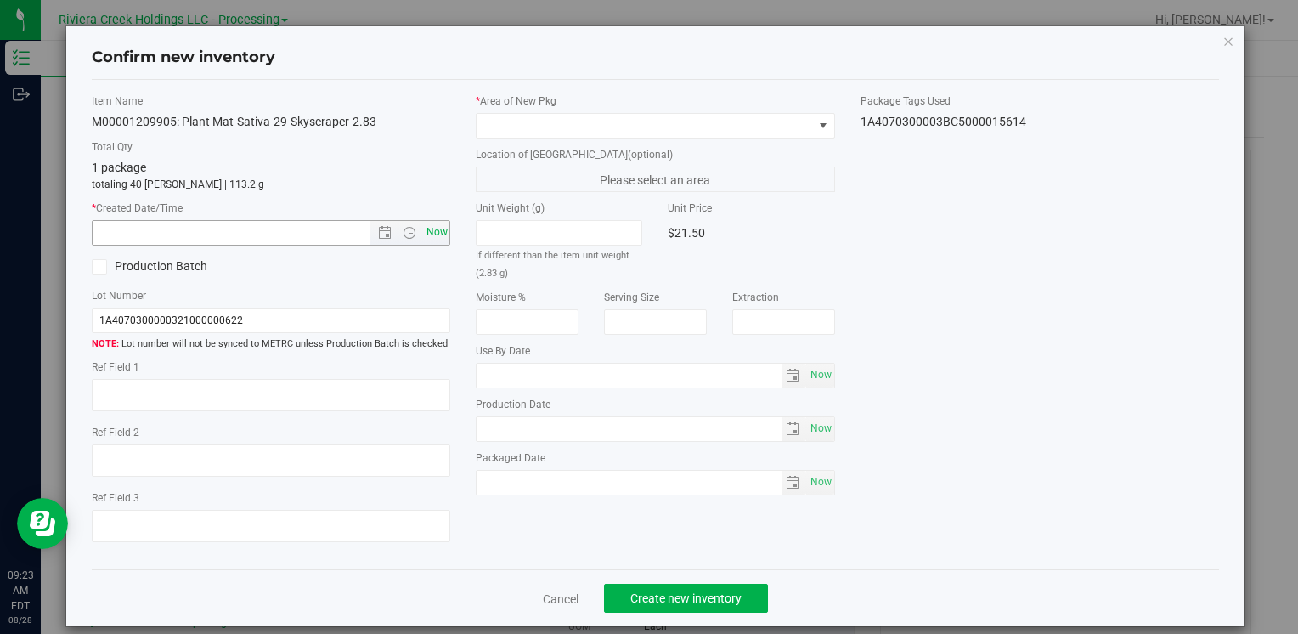
click at [437, 229] on span "Now" at bounding box center [436, 232] width 29 height 25
type input "[DATE] 9:23 AM"
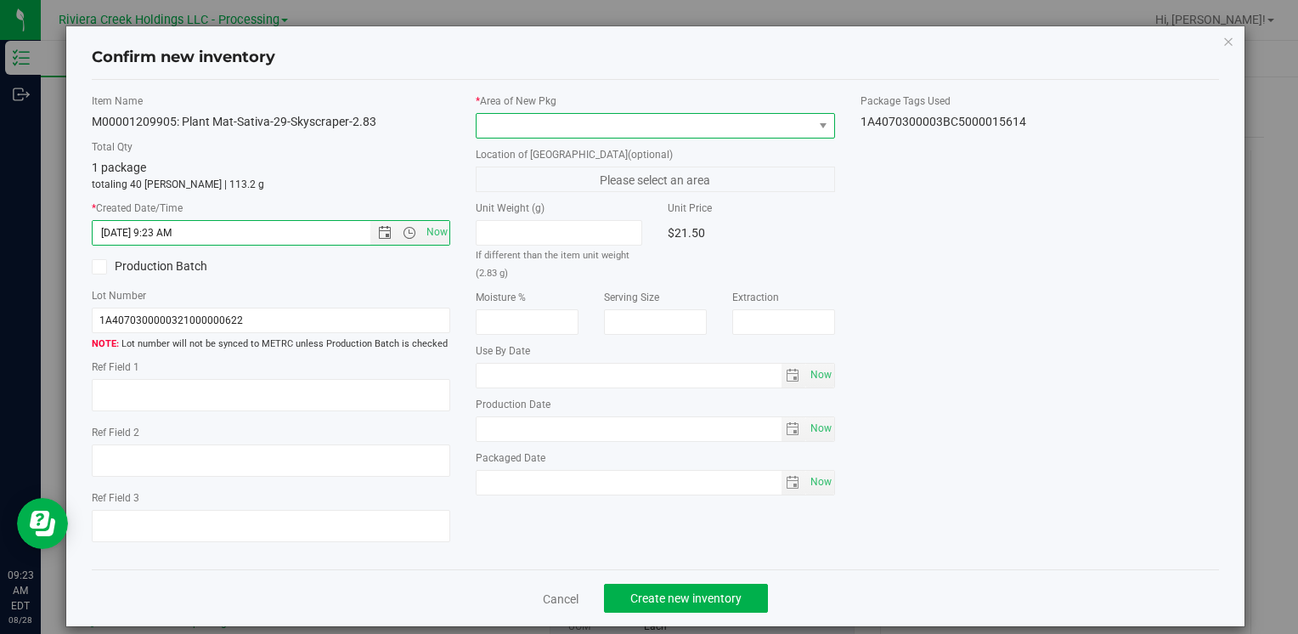
click at [528, 127] on span at bounding box center [645, 126] width 336 height 24
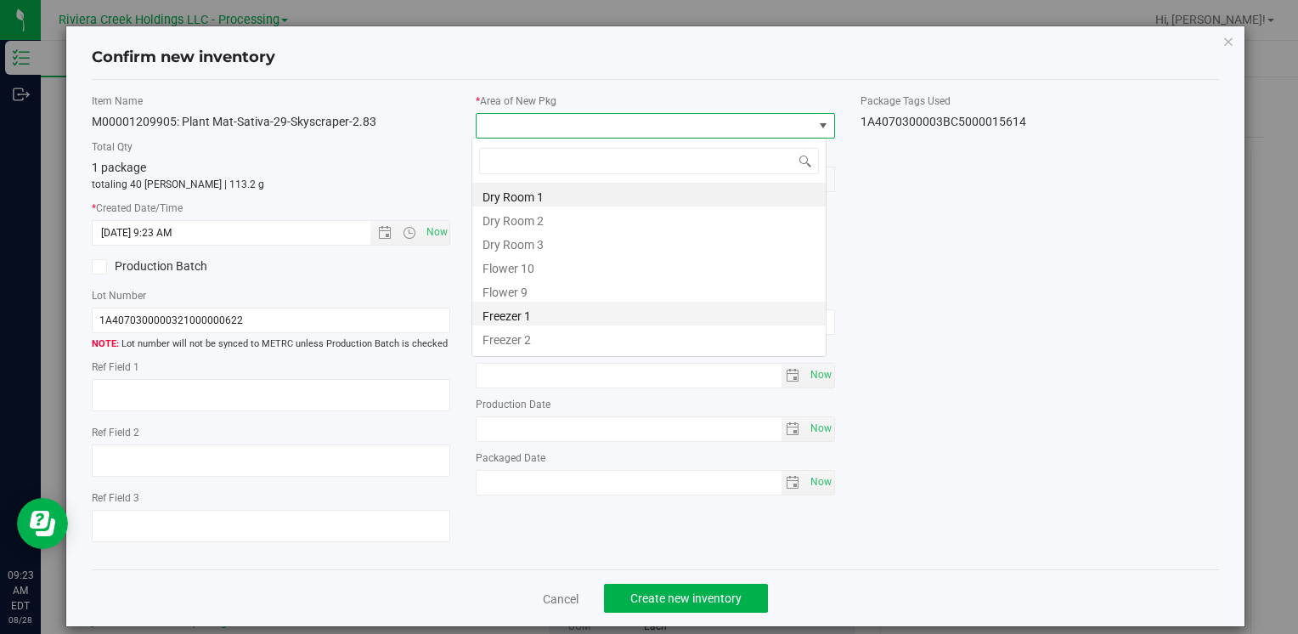
scroll to position [25, 355]
click at [566, 271] on li "Flower 10" at bounding box center [648, 266] width 353 height 24
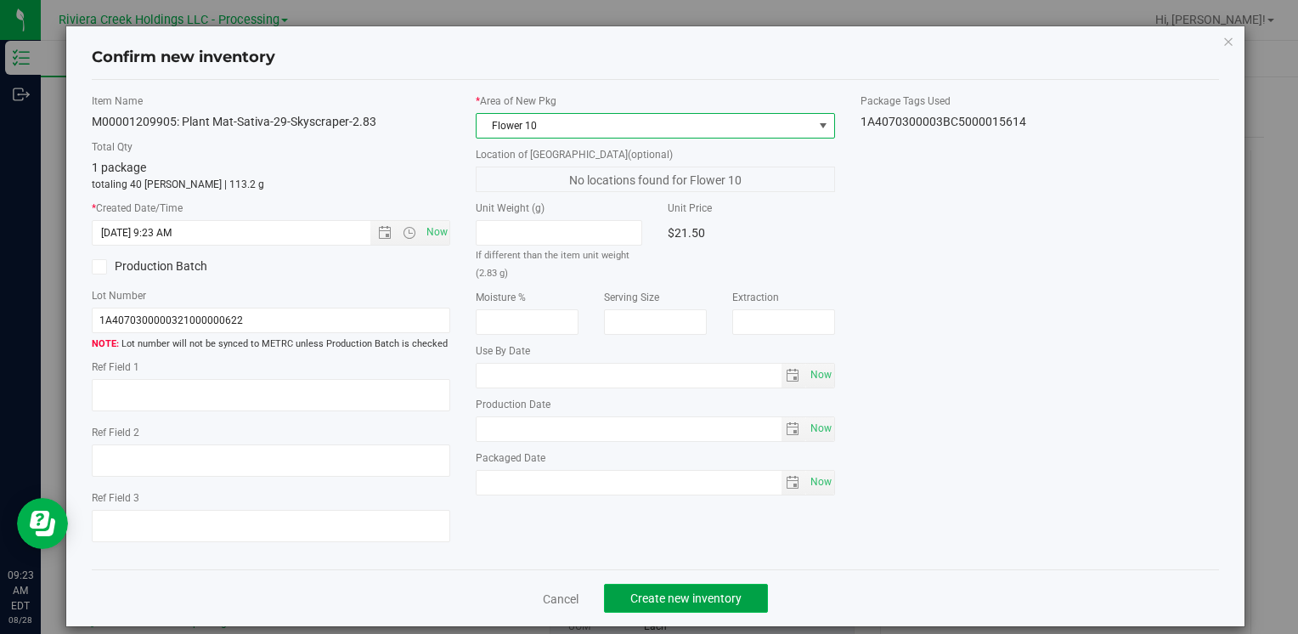
click at [639, 584] on button "Create new inventory" at bounding box center [686, 598] width 164 height 29
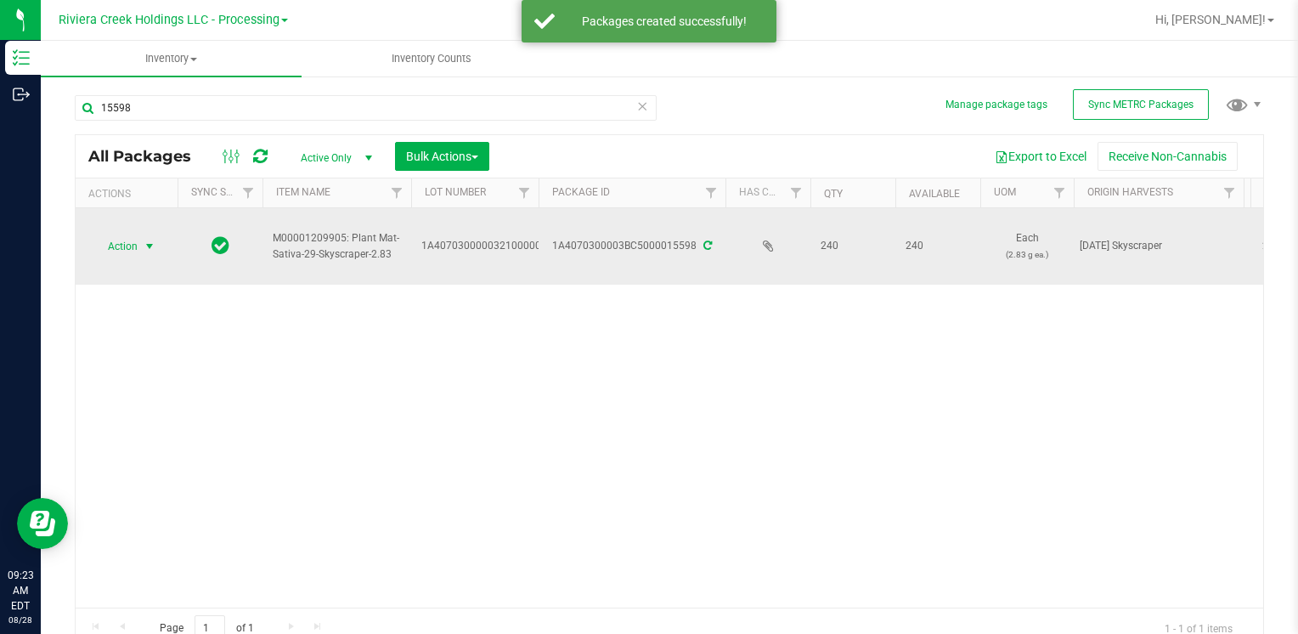
click at [147, 240] on span "select" at bounding box center [150, 247] width 14 height 14
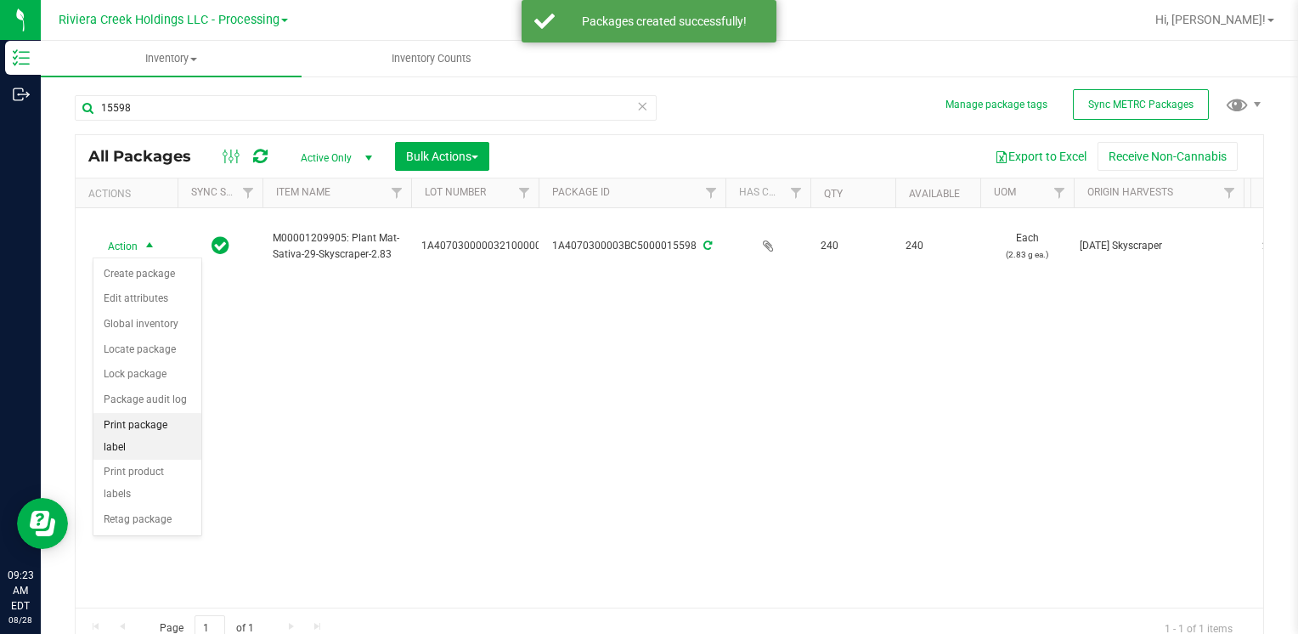
click at [168, 429] on li "Print package label" at bounding box center [147, 436] width 108 height 47
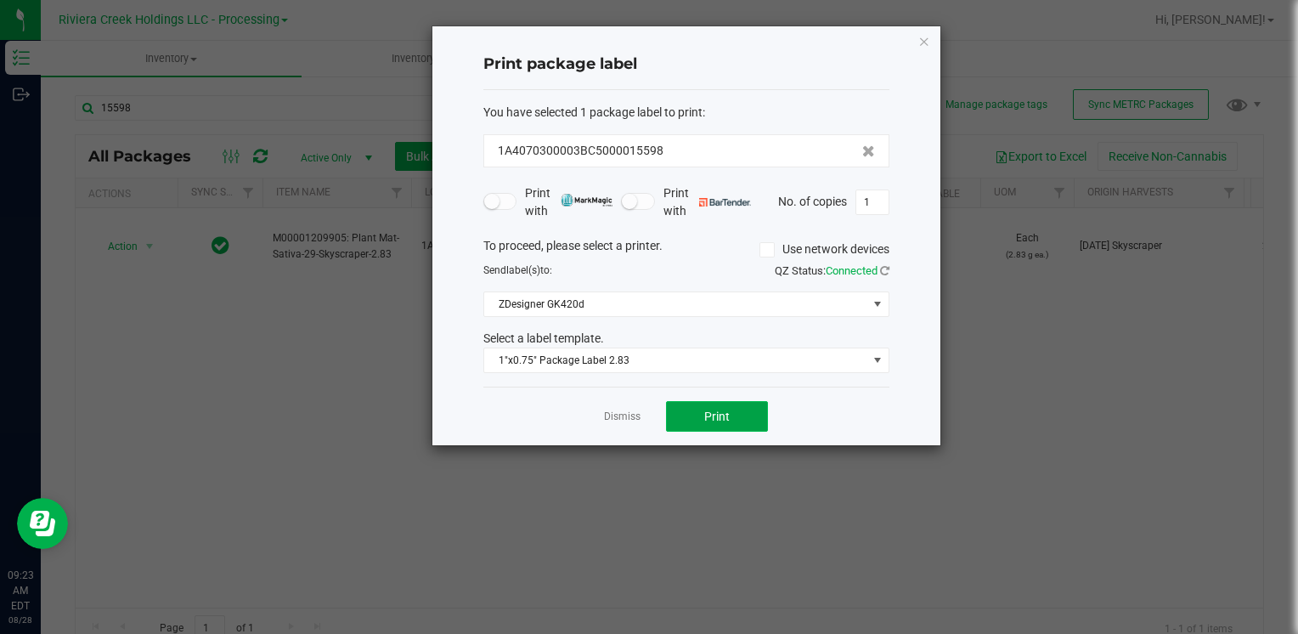
click at [717, 415] on span "Print" at bounding box center [716, 417] width 25 height 14
click at [926, 49] on icon "button" at bounding box center [925, 41] width 12 height 20
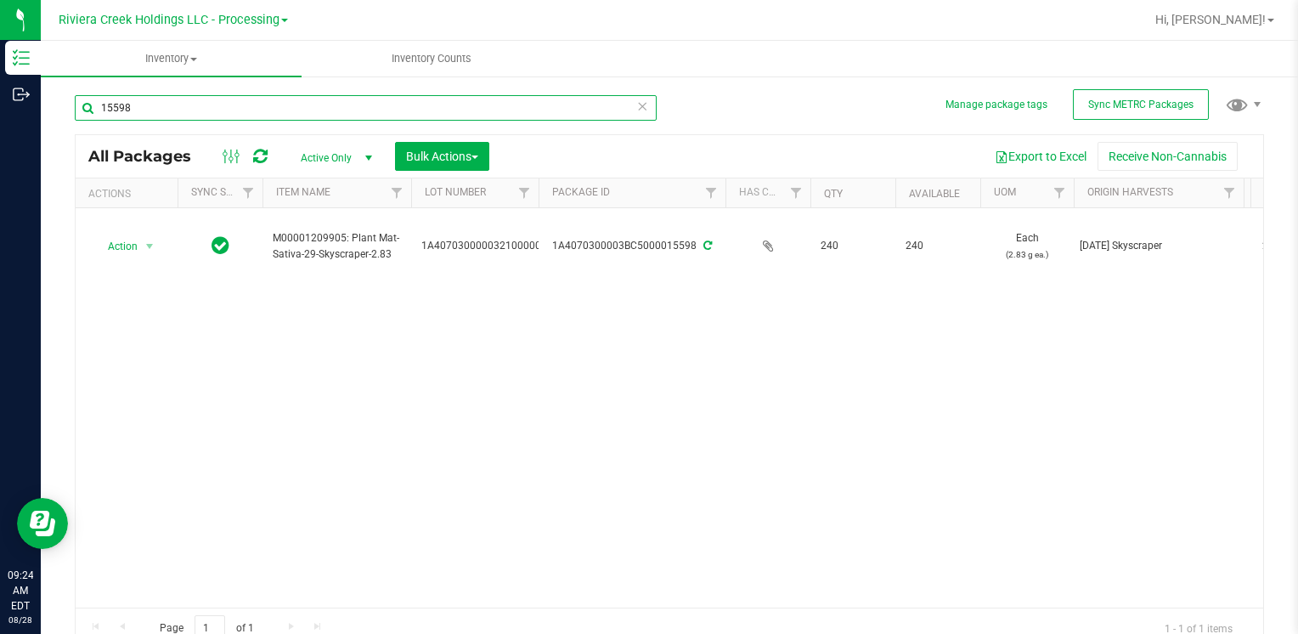
click at [197, 105] on input "15598" at bounding box center [366, 107] width 582 height 25
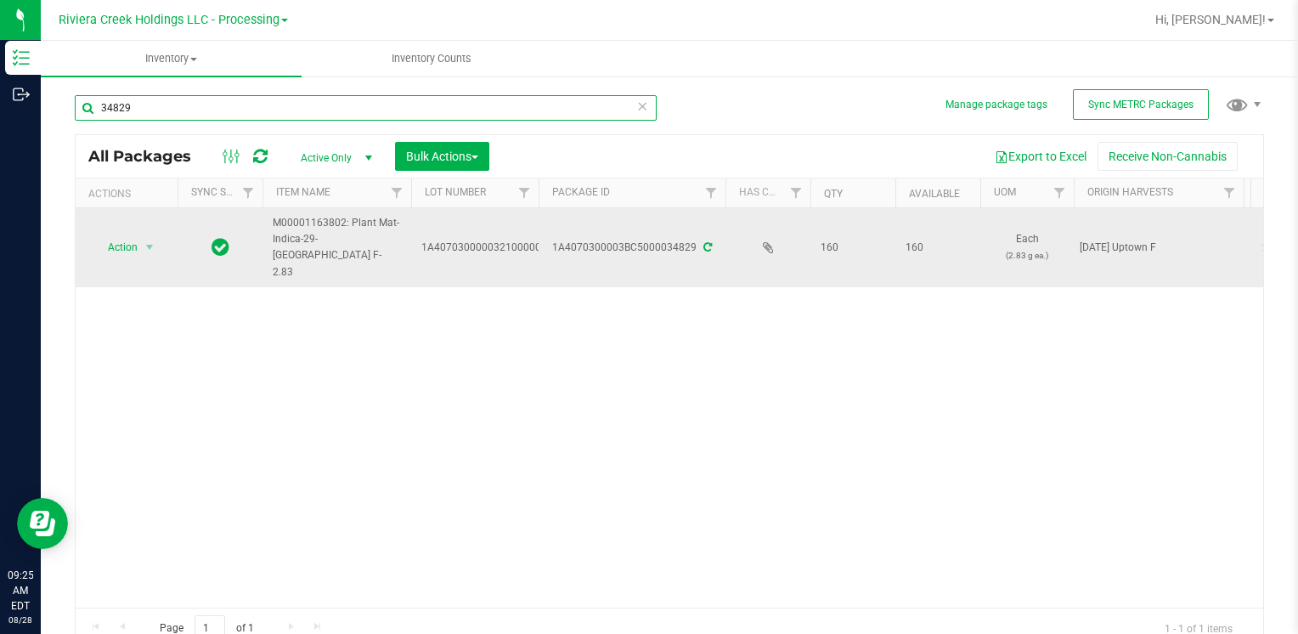
type input "34829"
click at [130, 244] on span "Action" at bounding box center [116, 247] width 46 height 24
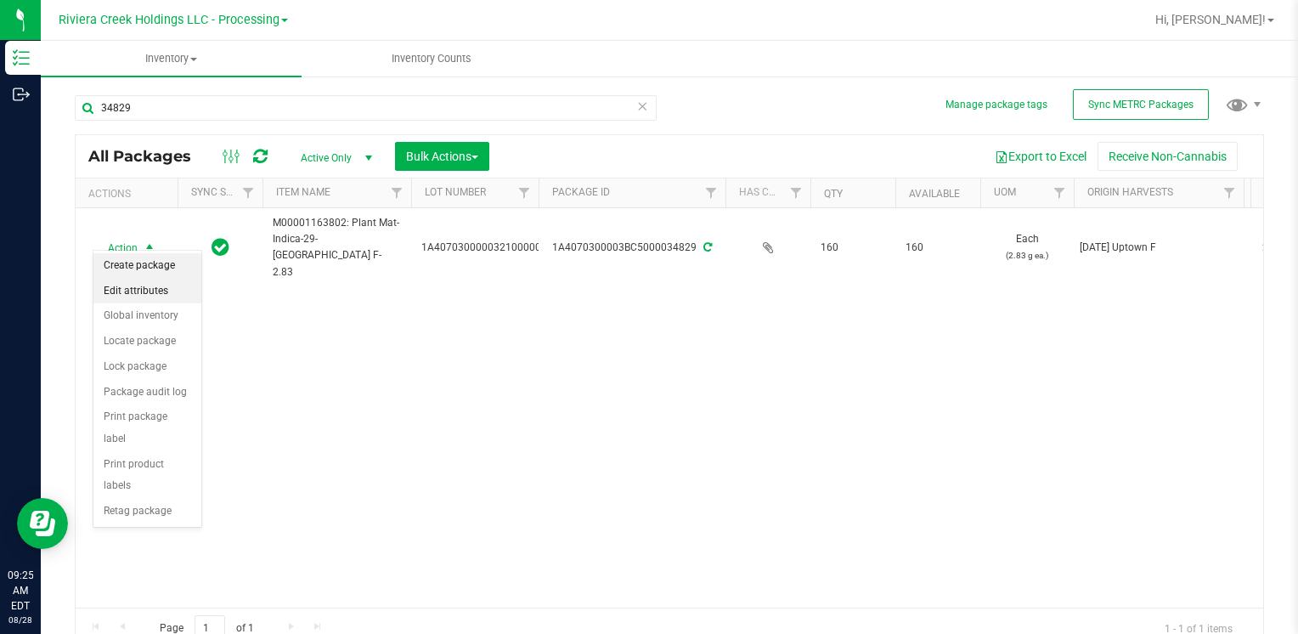
click at [144, 264] on li "Create package" at bounding box center [147, 265] width 108 height 25
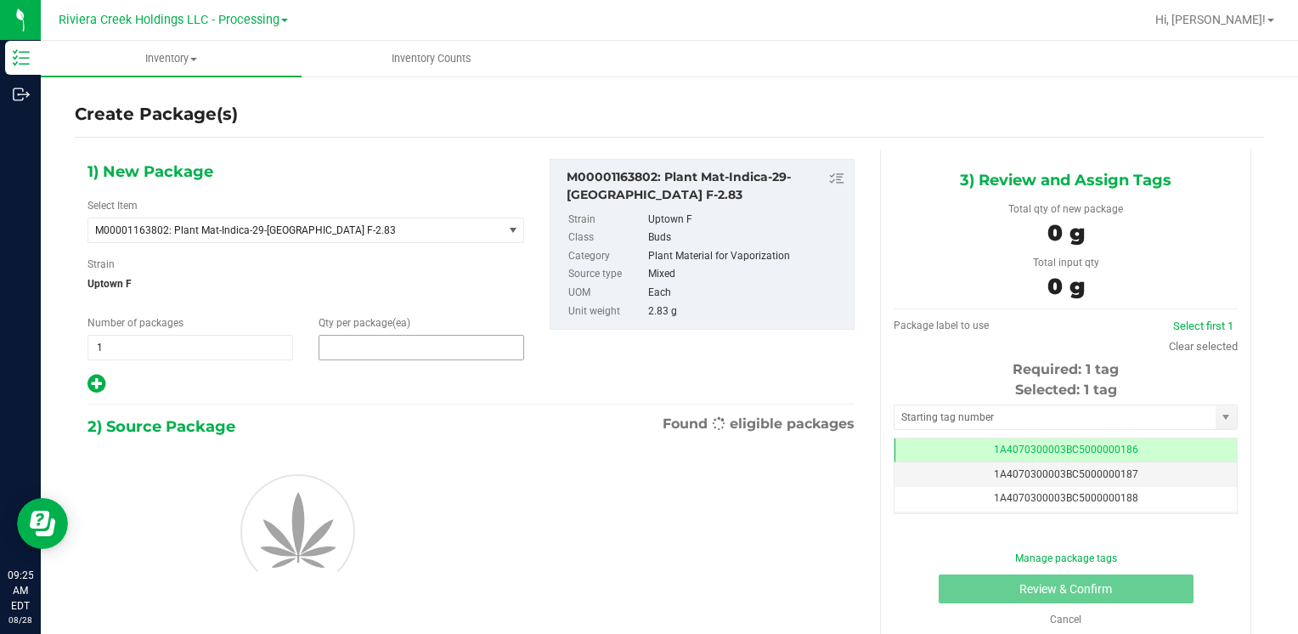
click at [385, 344] on span at bounding box center [422, 347] width 206 height 25
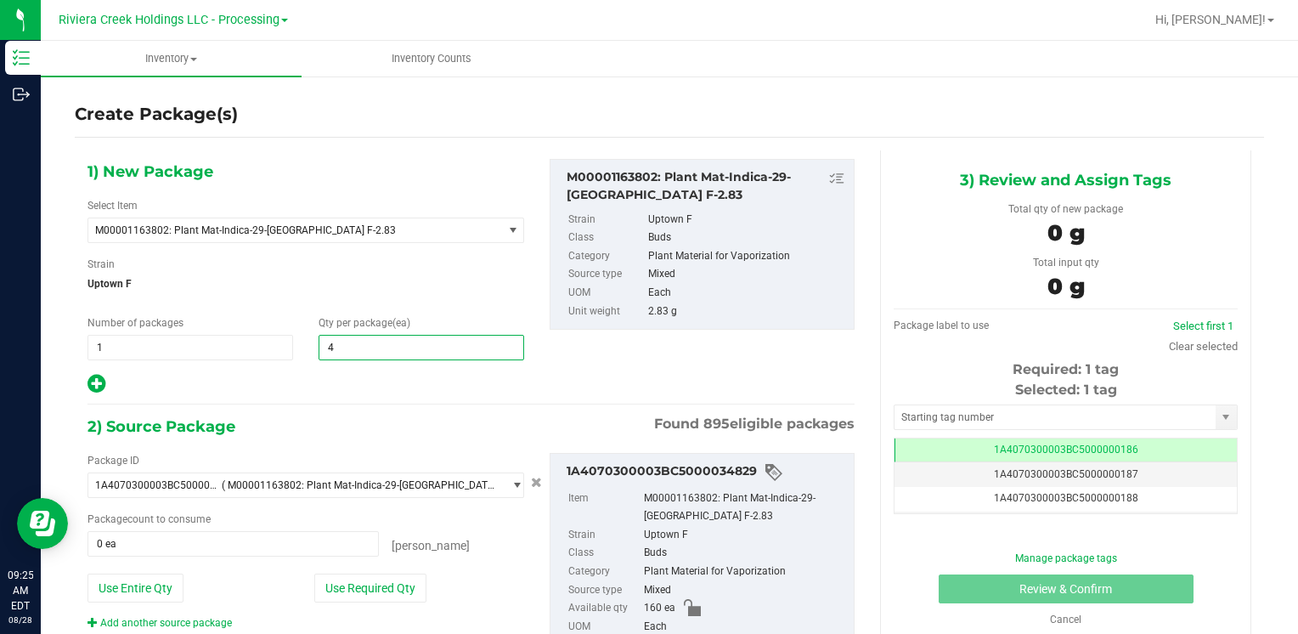
type input "40"
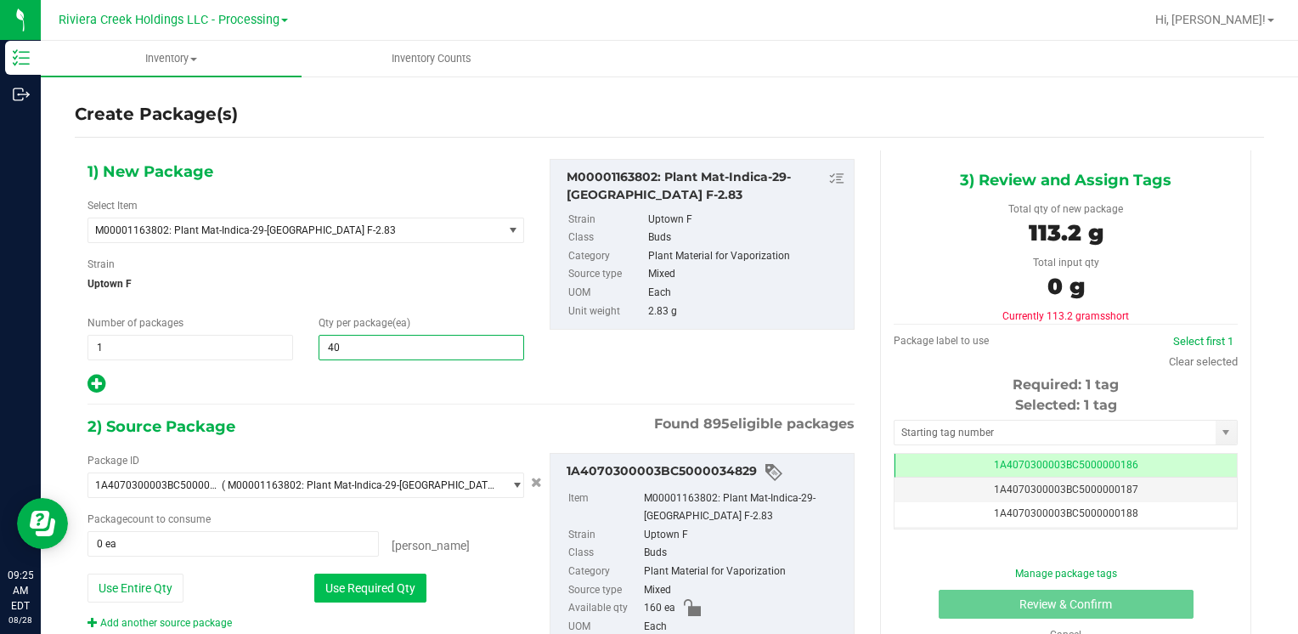
type input "40"
click at [332, 589] on button "Use Required Qty" at bounding box center [370, 588] width 112 height 29
type input "40 ea"
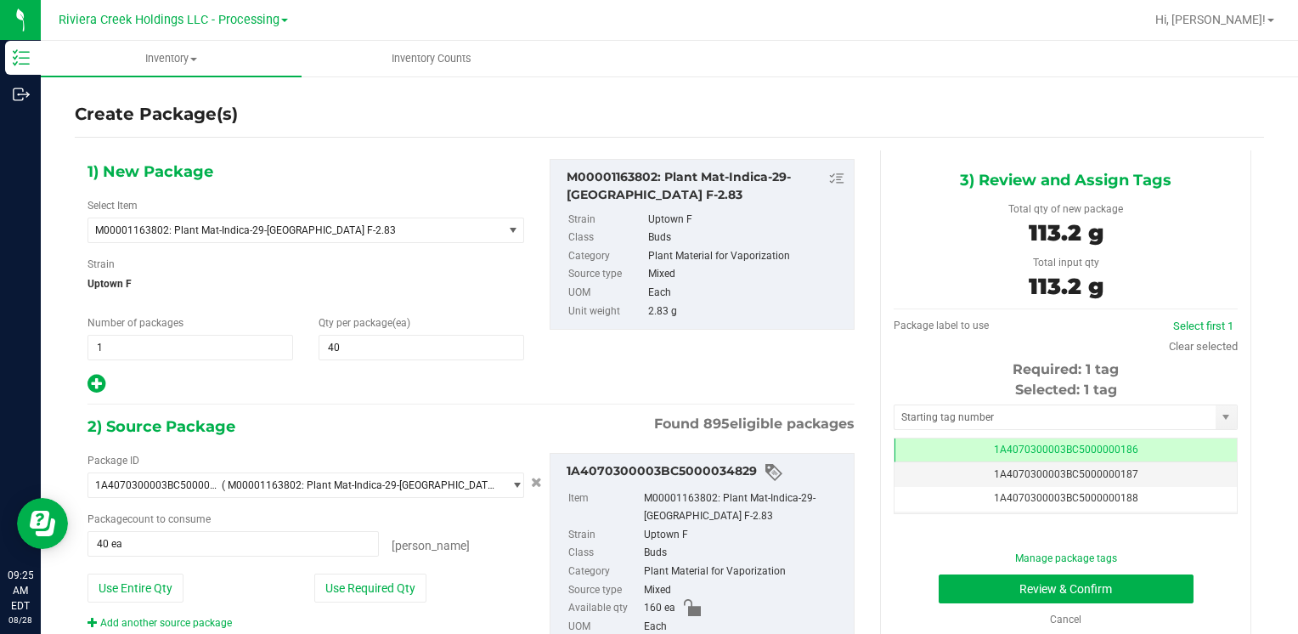
click at [906, 430] on div "Selected: 1 tag Tag 1A4070300003BC5000000186 1A4070300003BC5000000187 1A4070300…" at bounding box center [1066, 447] width 344 height 134
click at [911, 413] on input "text" at bounding box center [1055, 417] width 321 height 24
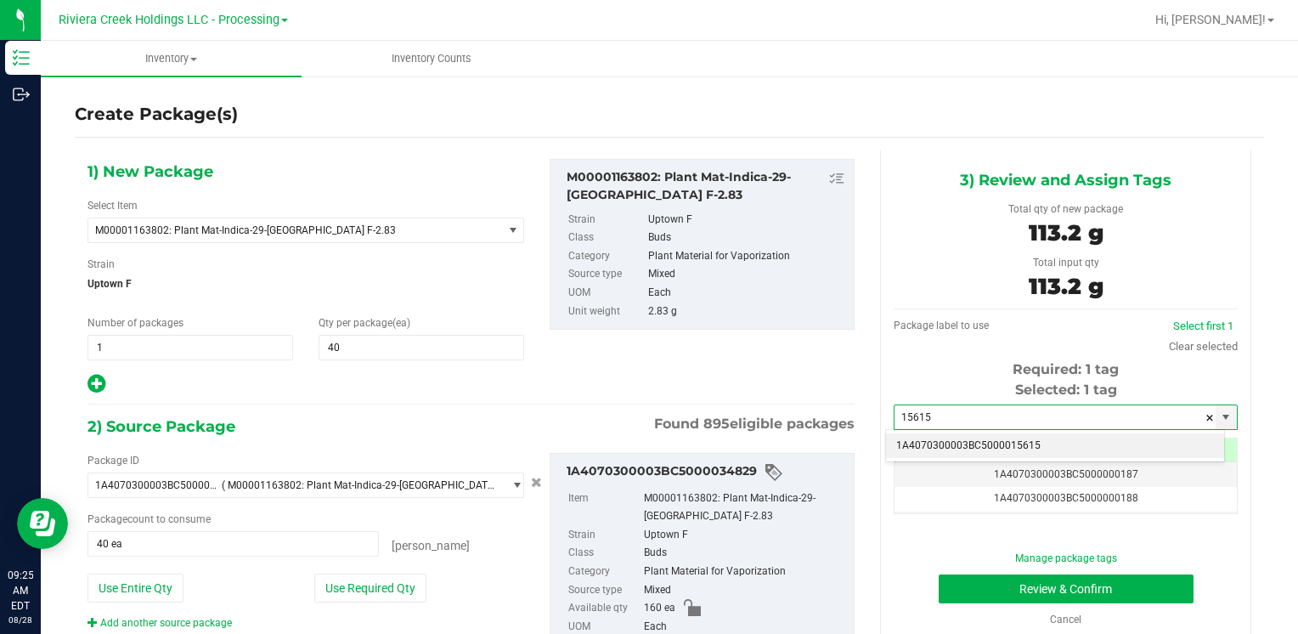
click at [924, 437] on li "1A4070300003BC5000015615" at bounding box center [1055, 445] width 338 height 25
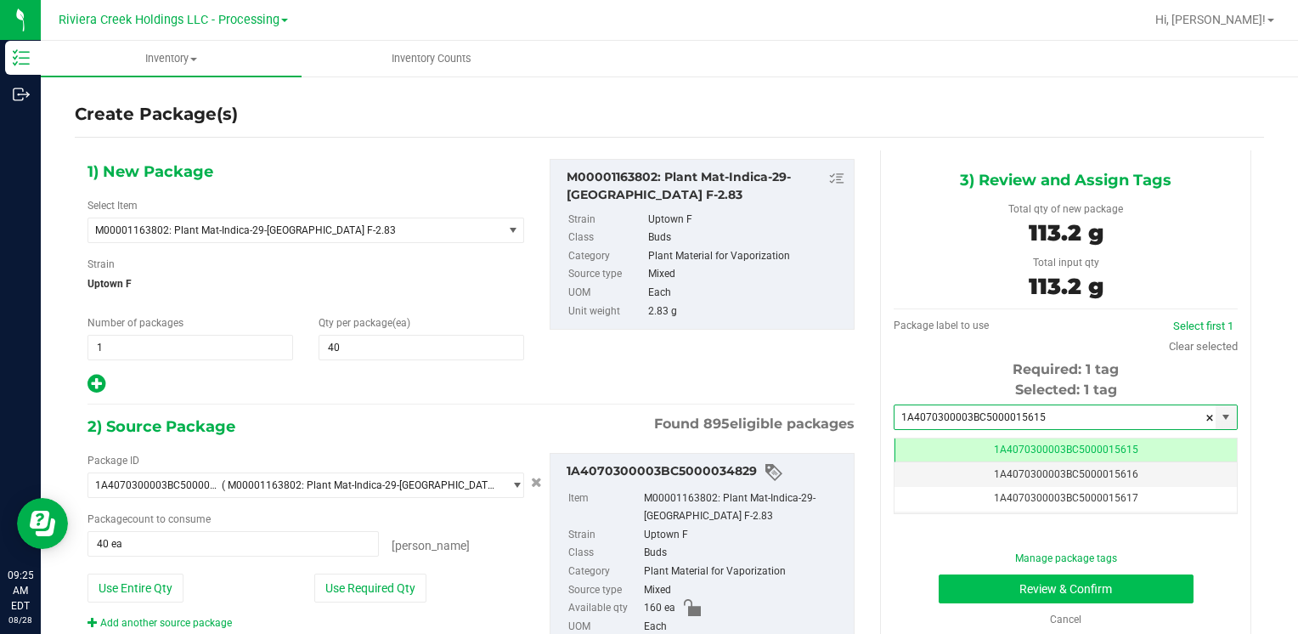
type input "1A4070300003BC5000015615"
click at [995, 585] on button "Review & Confirm" at bounding box center [1066, 588] width 255 height 29
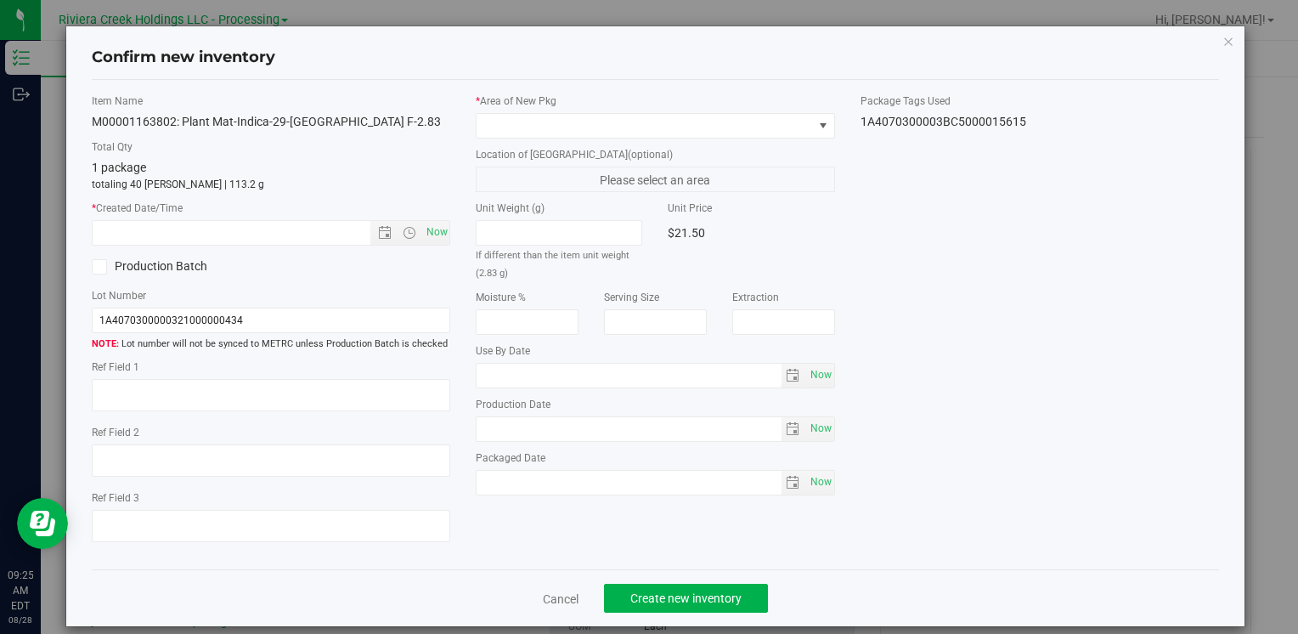
click at [449, 229] on div "Item Name M00001163802: Plant Mat-Indica-29-[GEOGRAPHIC_DATA] F-2.83 Total Qty …" at bounding box center [271, 324] width 384 height 463
click at [442, 229] on span "Now" at bounding box center [436, 232] width 29 height 25
type input "[DATE] 9:25 AM"
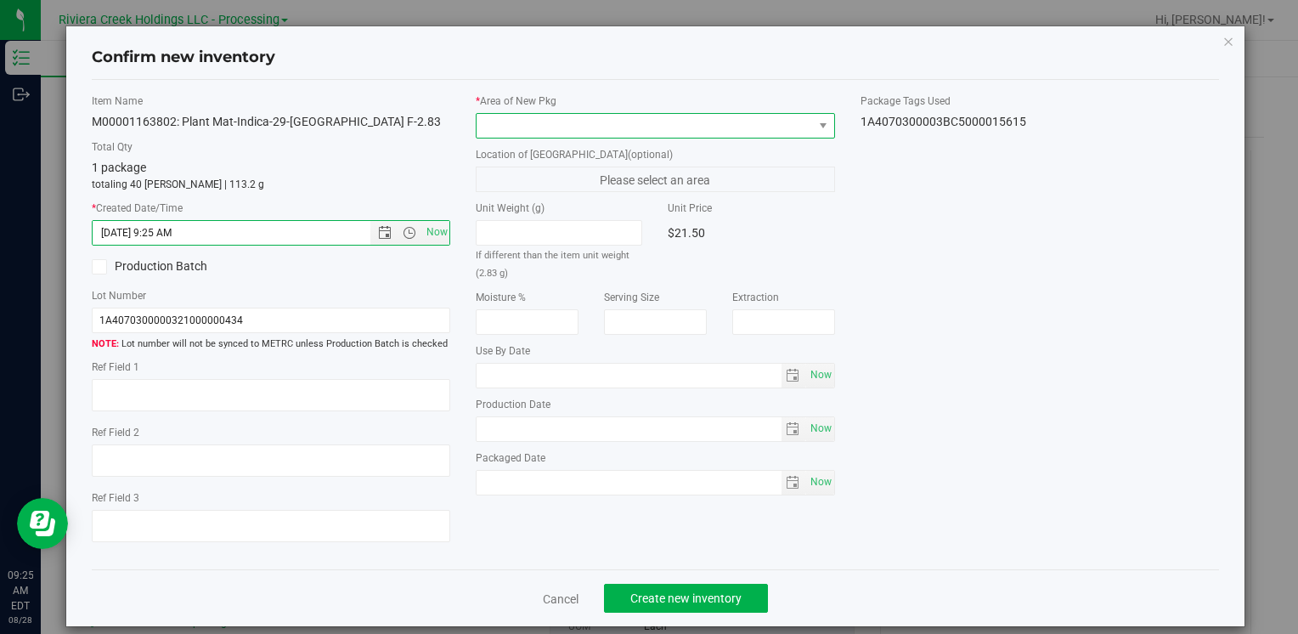
drag, startPoint x: 497, startPoint y: 132, endPoint x: 509, endPoint y: 133, distance: 12.0
click at [500, 130] on span at bounding box center [645, 126] width 336 height 24
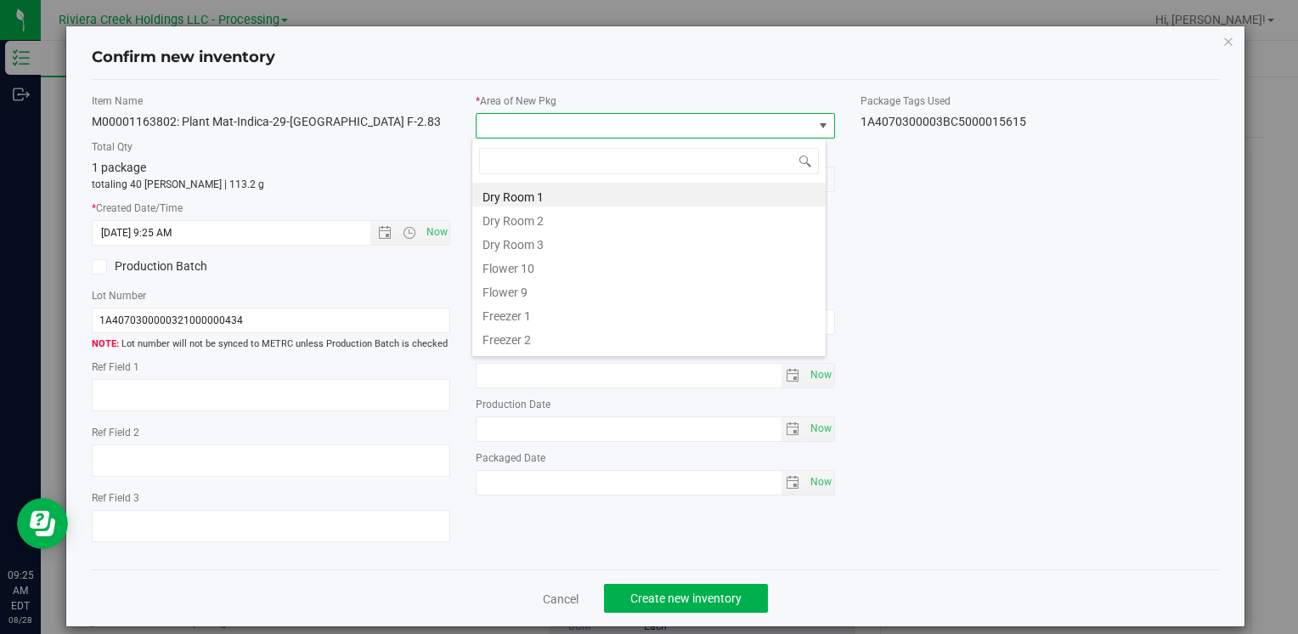
drag, startPoint x: 557, startPoint y: 260, endPoint x: 593, endPoint y: 339, distance: 87.1
click at [557, 261] on li "Flower 10" at bounding box center [648, 266] width 353 height 24
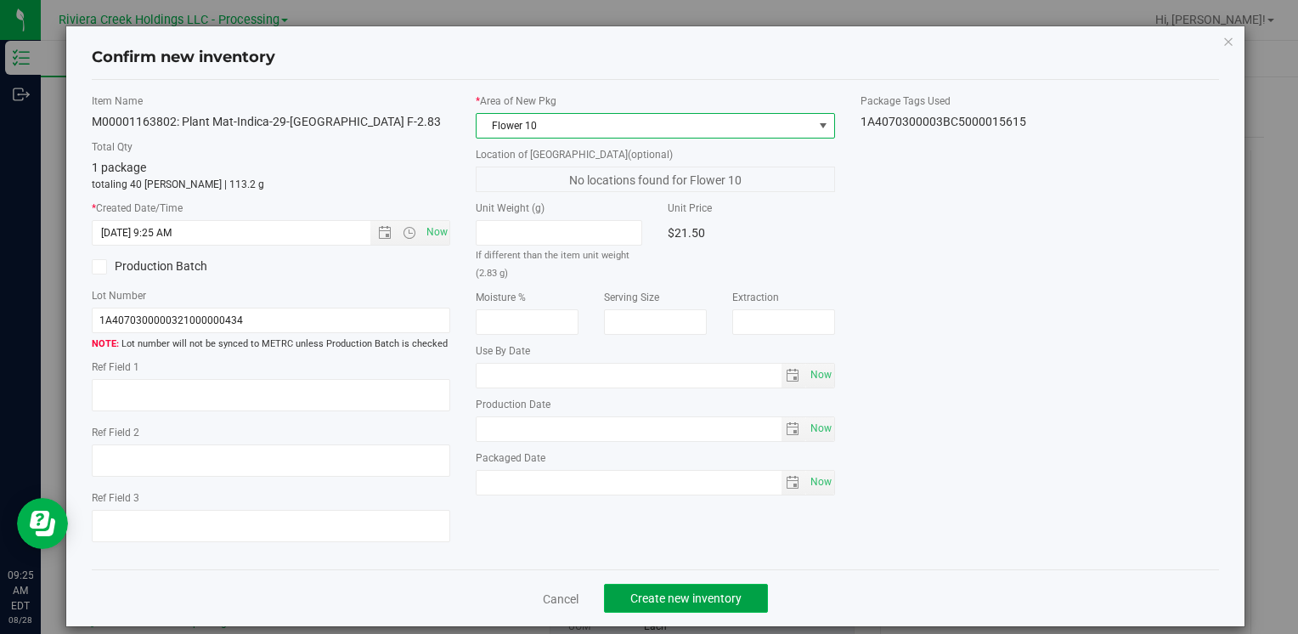
click at [666, 592] on span "Create new inventory" at bounding box center [685, 598] width 111 height 14
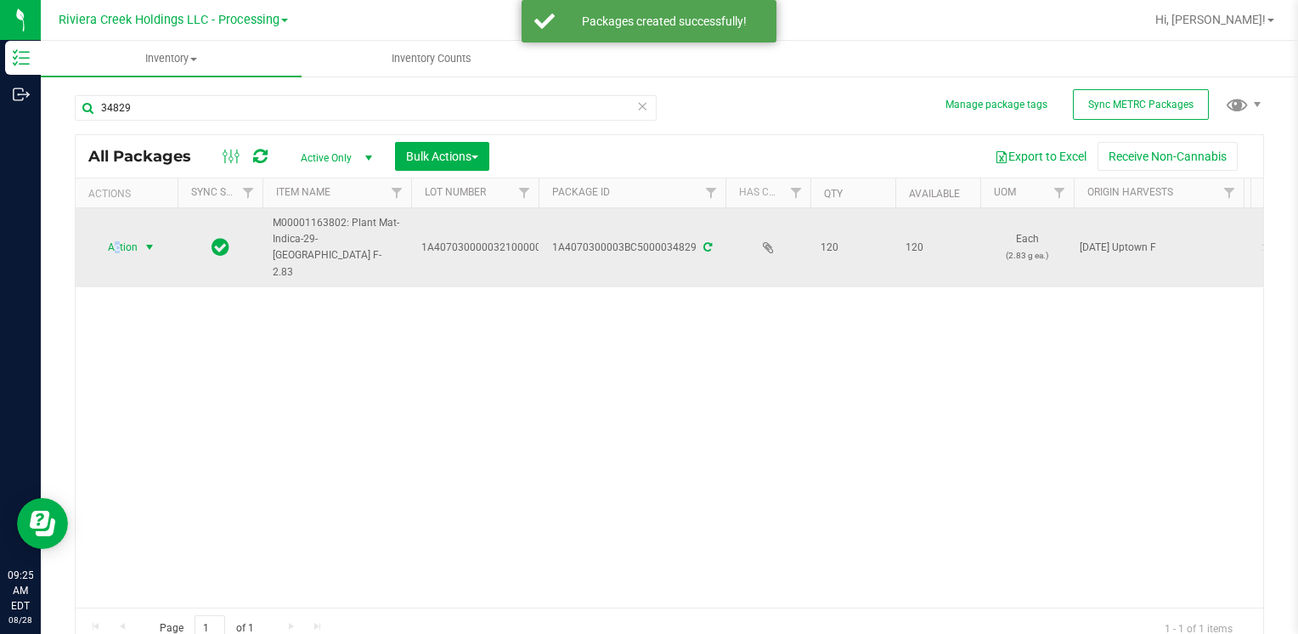
drag, startPoint x: 118, startPoint y: 230, endPoint x: 126, endPoint y: 247, distance: 18.6
click at [121, 235] on span "Action" at bounding box center [116, 247] width 46 height 24
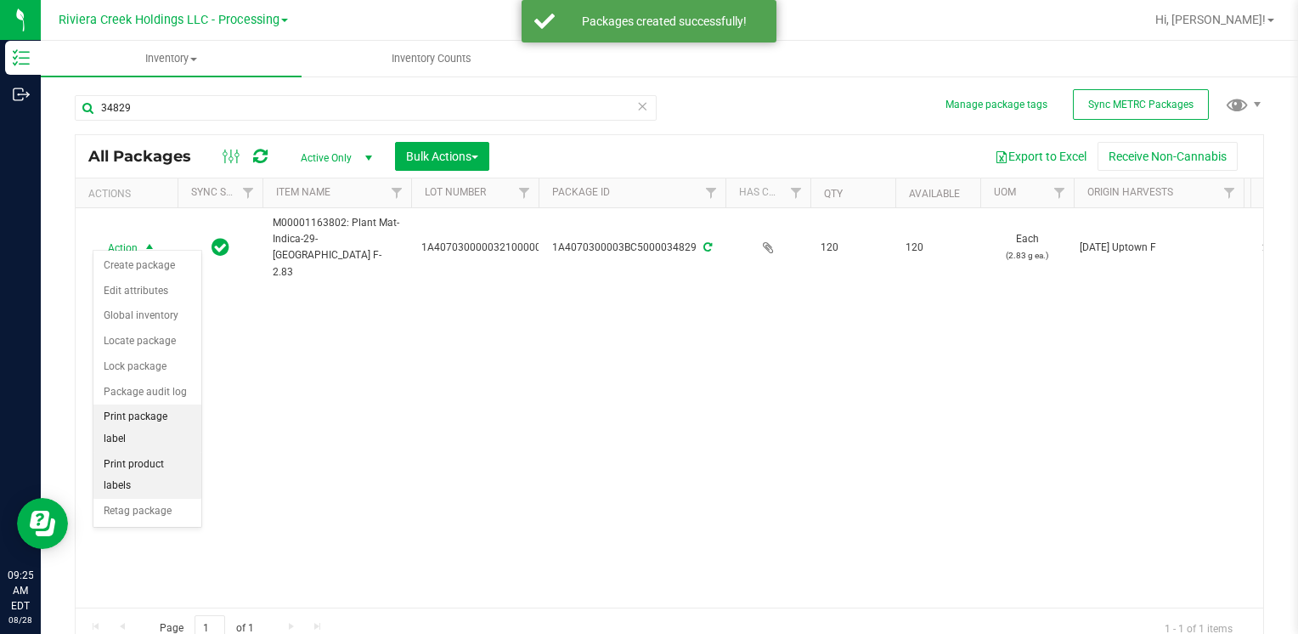
click at [181, 410] on li "Print package label" at bounding box center [147, 427] width 108 height 47
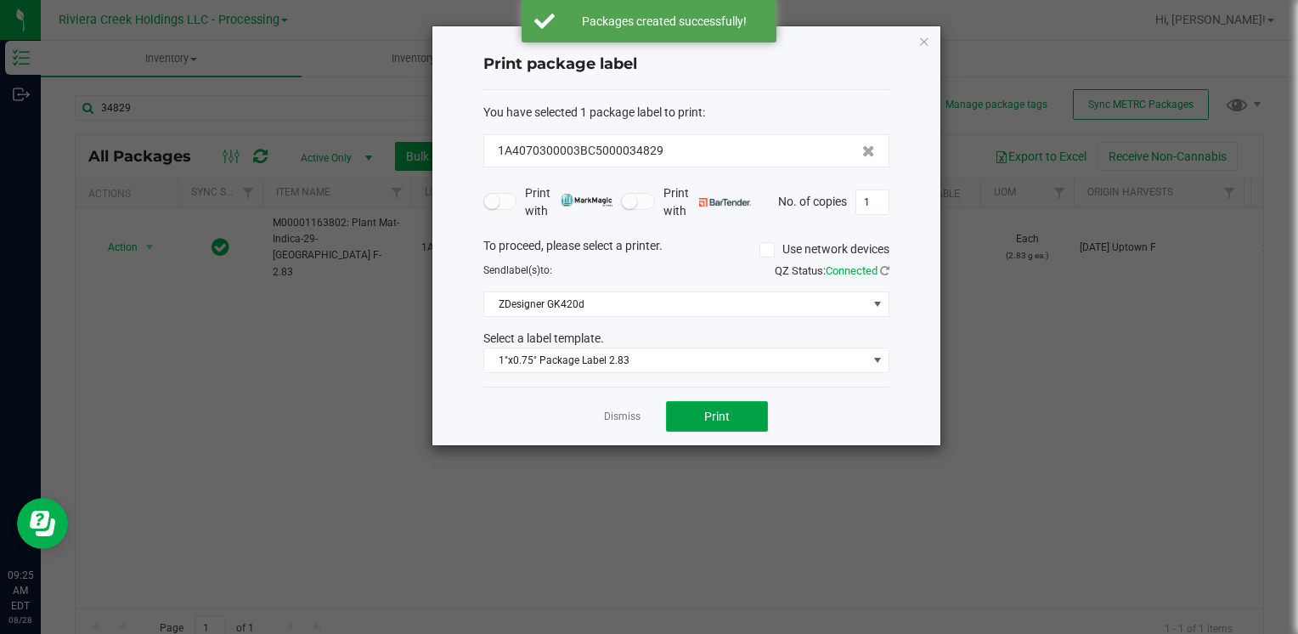
click at [723, 410] on span "Print" at bounding box center [716, 417] width 25 height 14
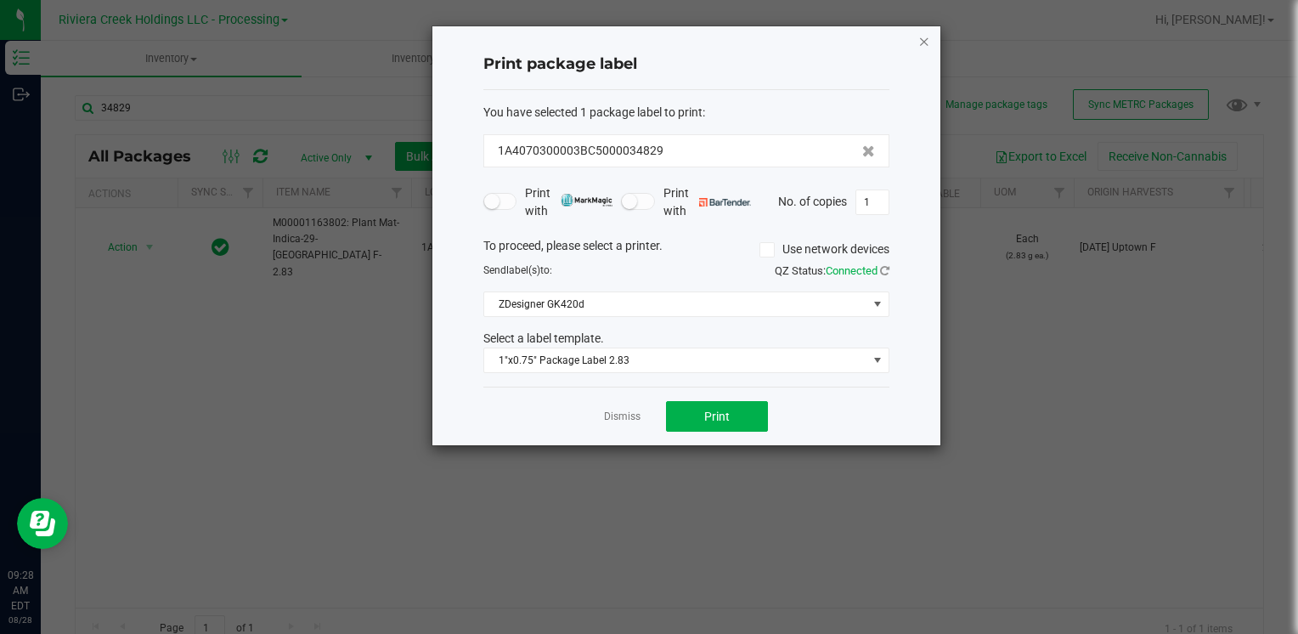
click at [928, 42] on icon "button" at bounding box center [925, 41] width 12 height 20
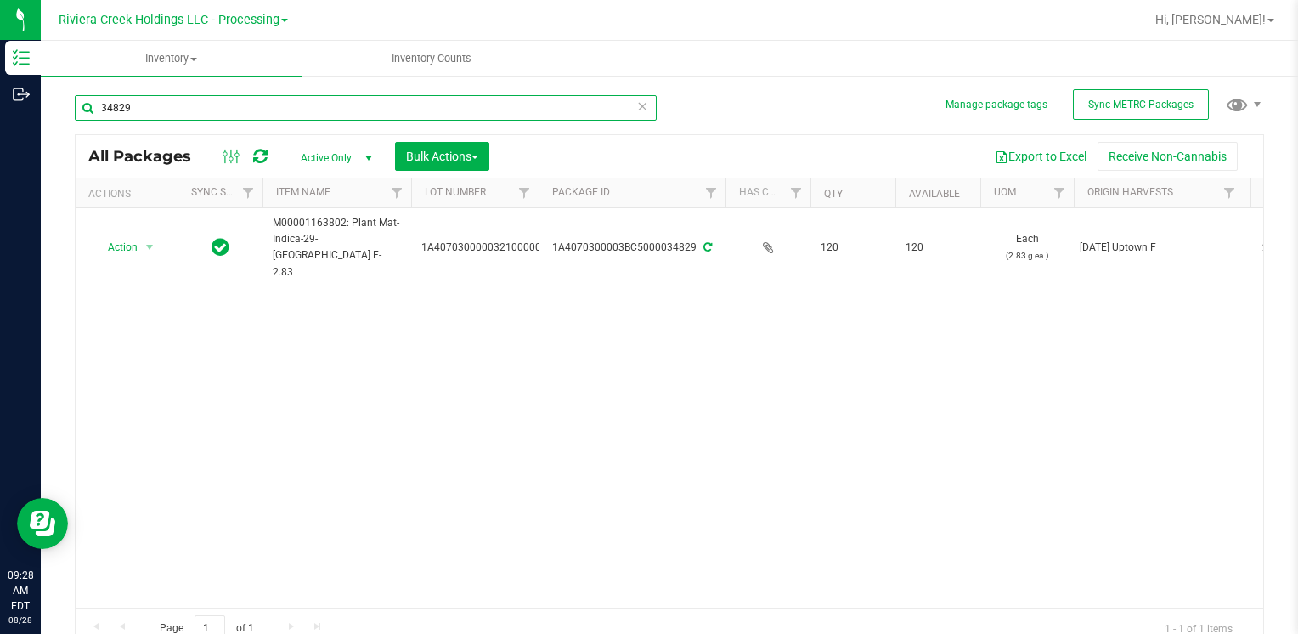
click at [178, 111] on input "34829" at bounding box center [366, 107] width 582 height 25
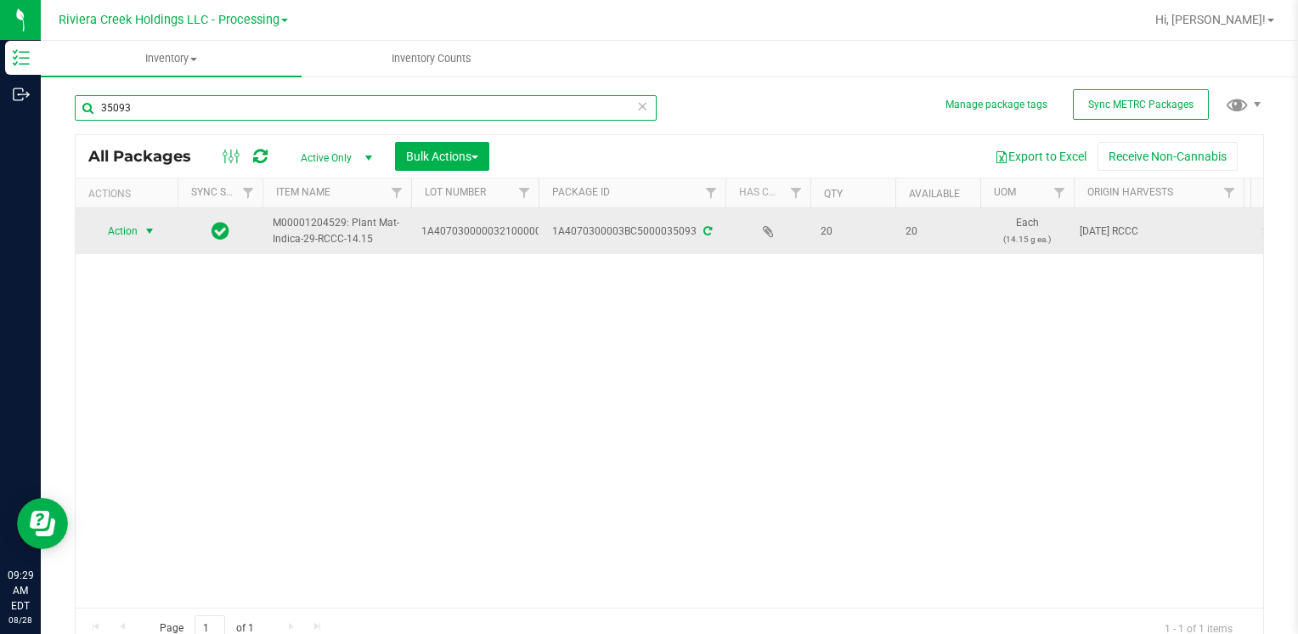
type input "35093"
click at [148, 224] on span "select" at bounding box center [150, 231] width 14 height 14
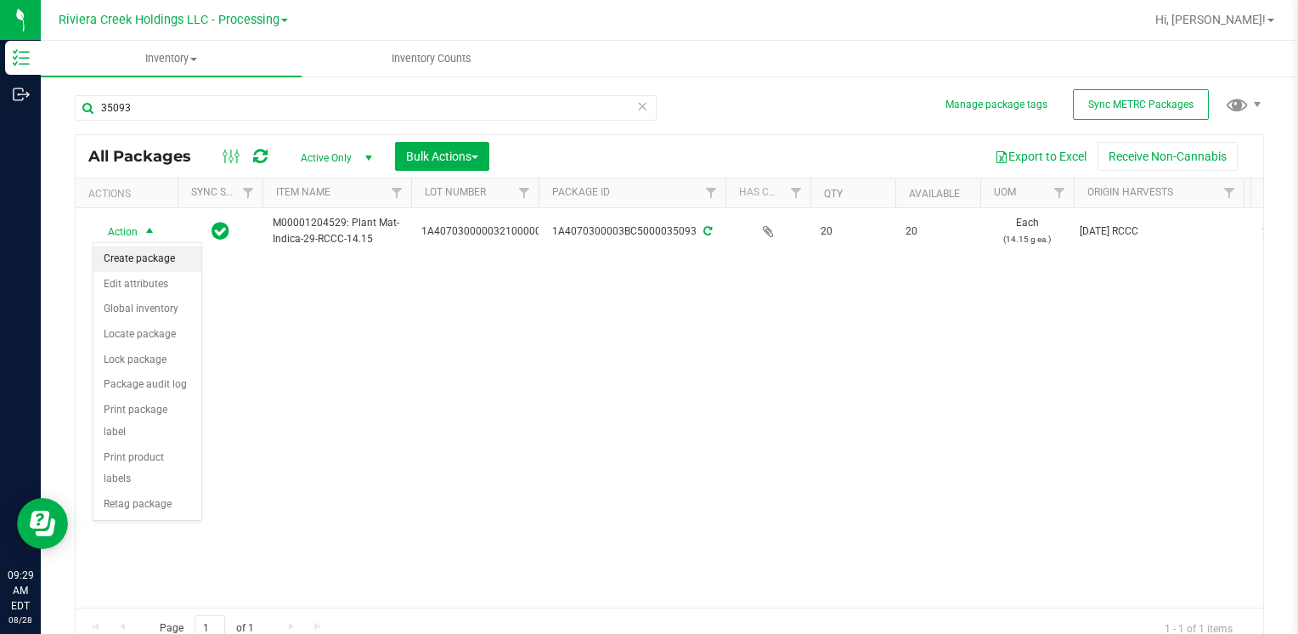
click at [142, 263] on li "Create package" at bounding box center [147, 258] width 108 height 25
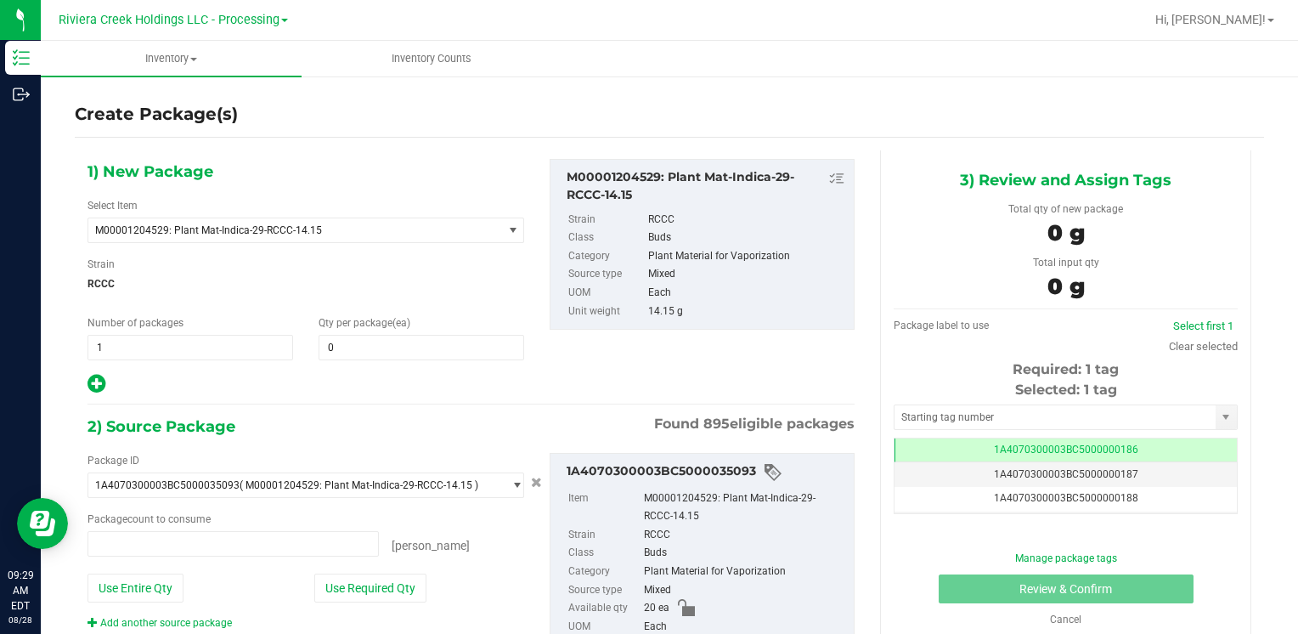
type input "0 ea"
drag, startPoint x: 340, startPoint y: 343, endPoint x: 342, endPoint y: 335, distance: 8.7
click at [340, 340] on span at bounding box center [422, 347] width 206 height 25
type input "10"
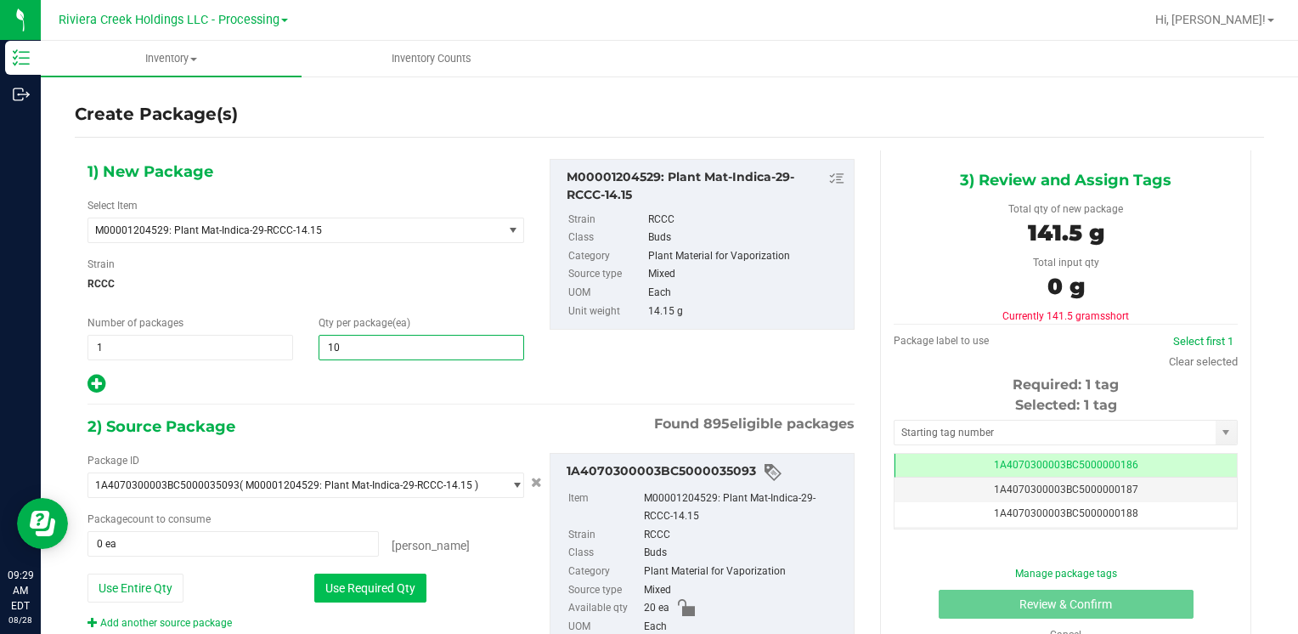
type input "10"
click at [333, 581] on button "Use Required Qty" at bounding box center [370, 588] width 112 height 29
type input "10 ea"
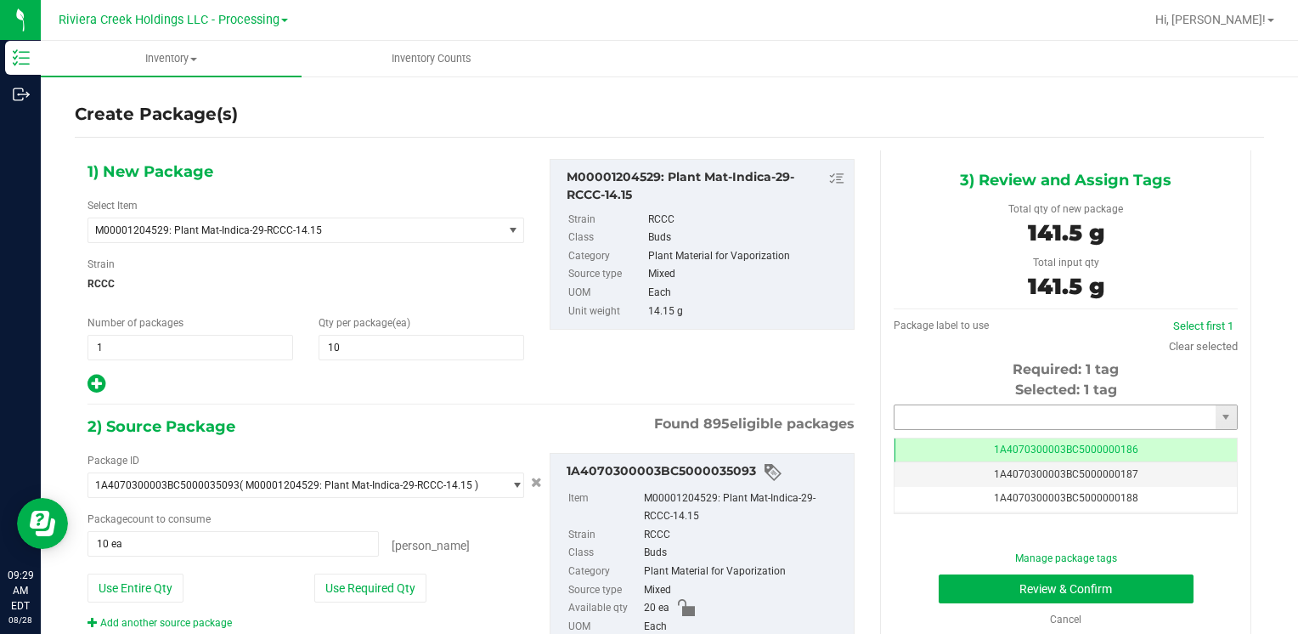
click at [975, 427] on input "text" at bounding box center [1055, 417] width 321 height 24
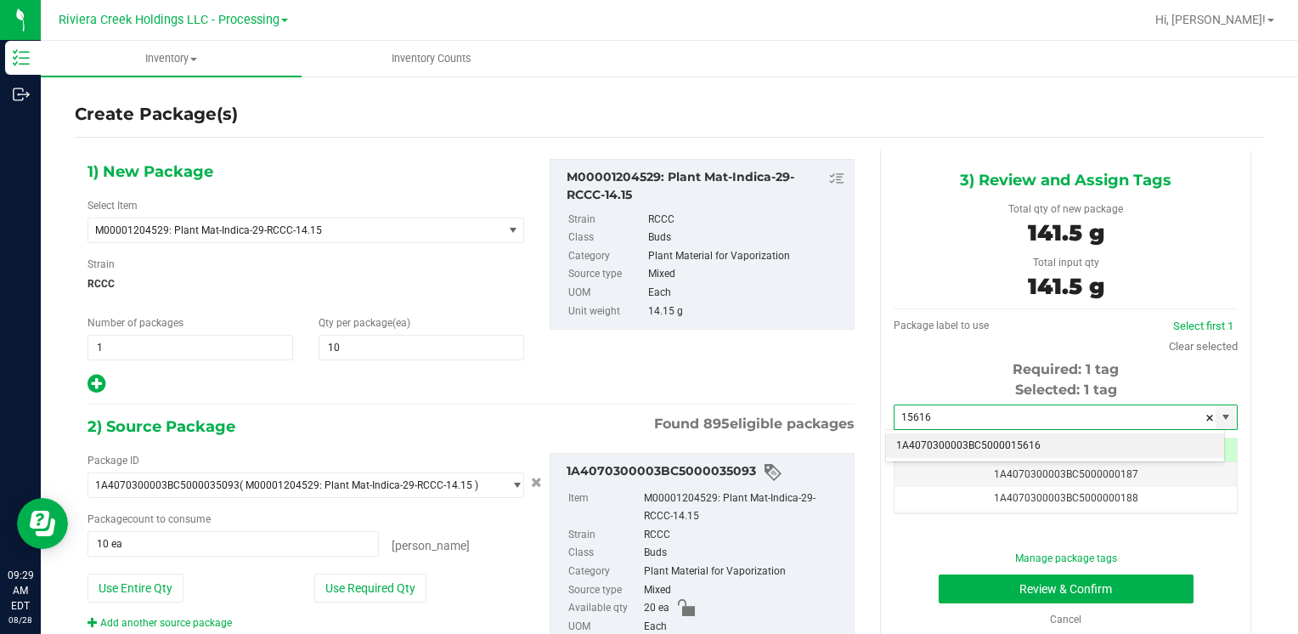
click at [960, 442] on li "1A4070300003BC5000015616" at bounding box center [1055, 445] width 338 height 25
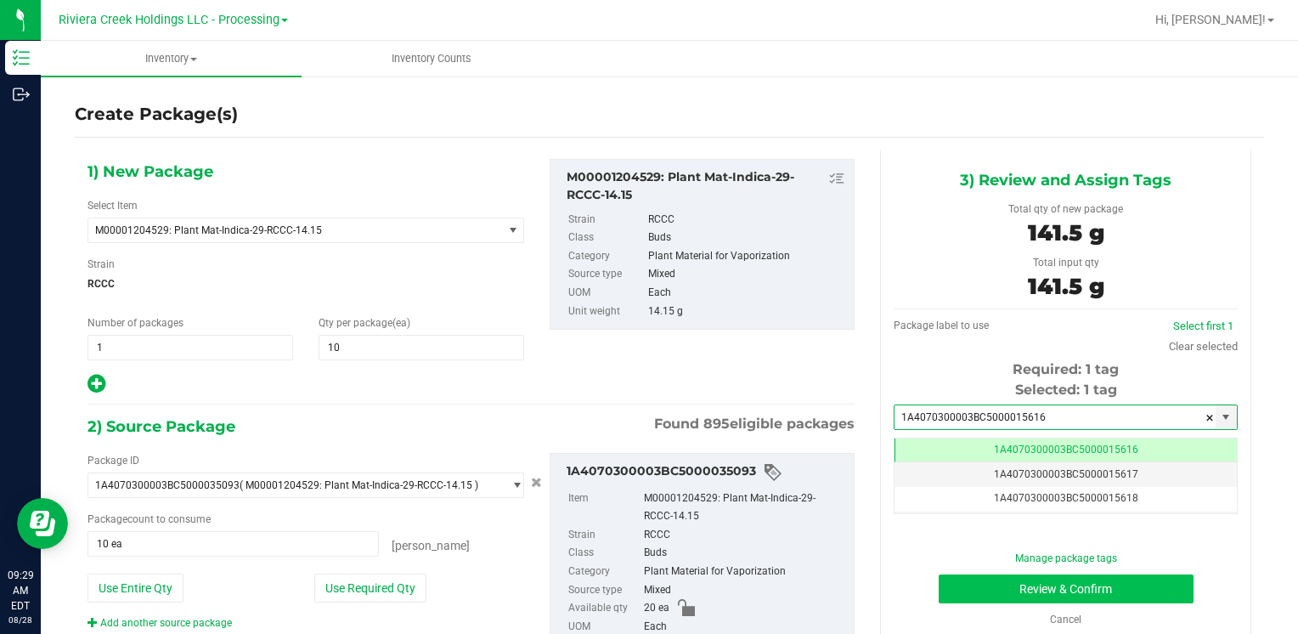
type input "1A4070300003BC5000015616"
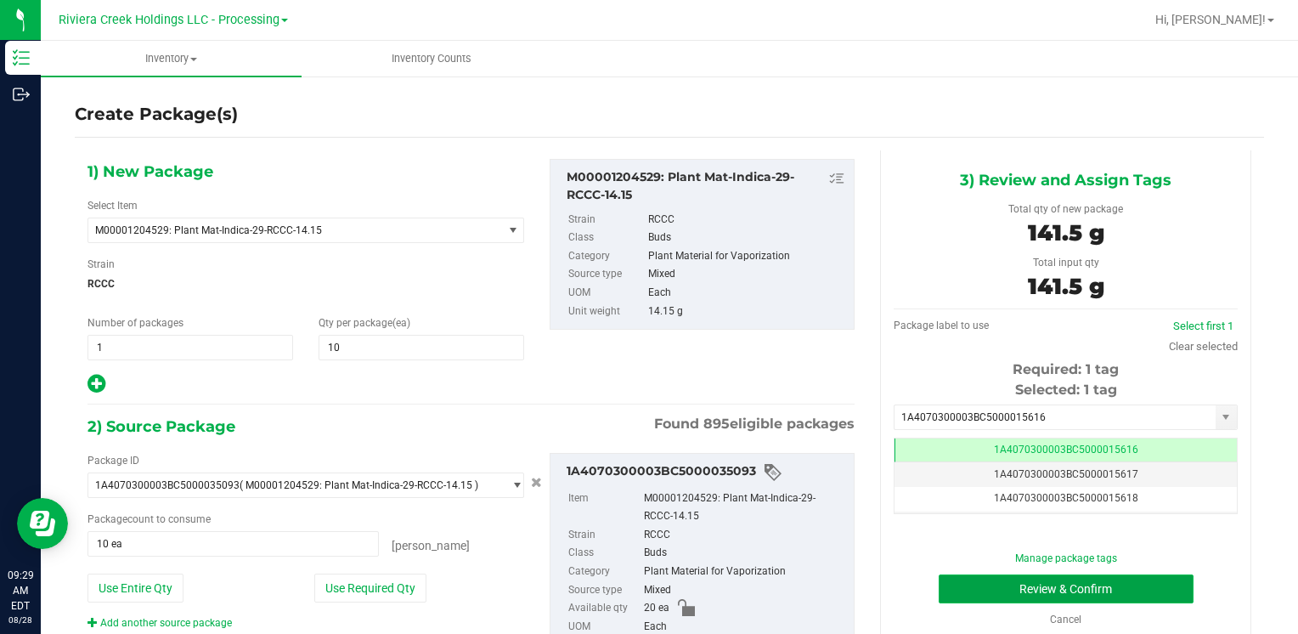
click at [954, 579] on button "Review & Confirm" at bounding box center [1066, 588] width 255 height 29
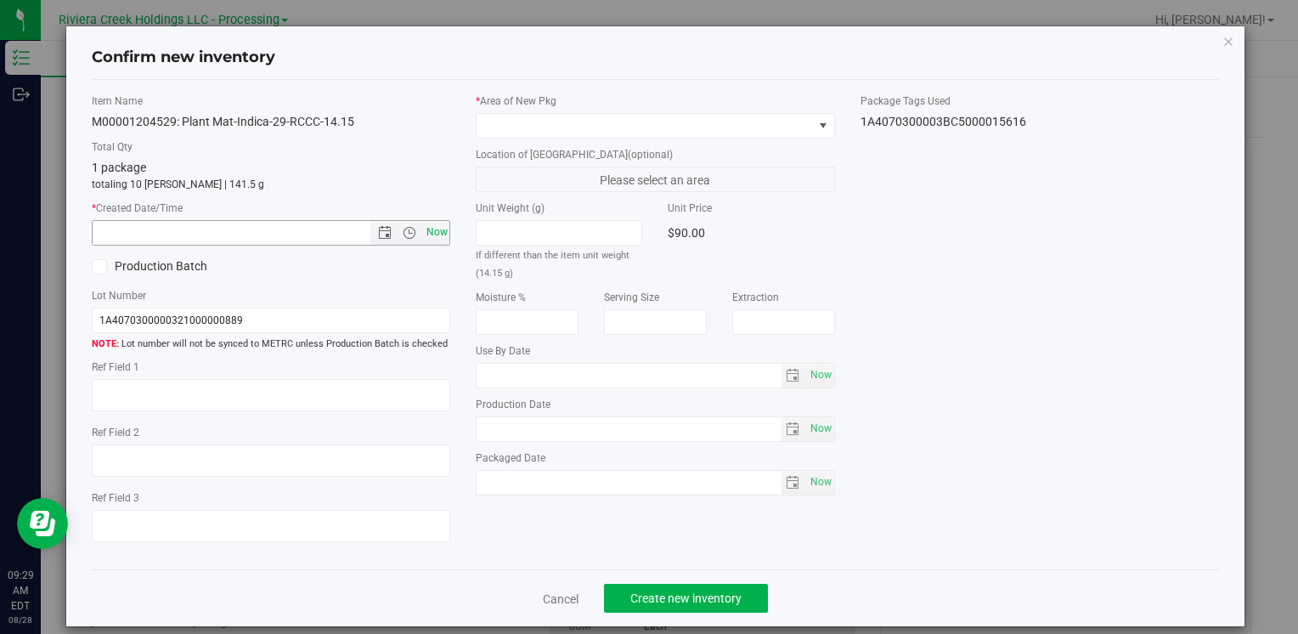
click at [436, 230] on span "Now" at bounding box center [436, 232] width 29 height 25
type input "[DATE] 9:29 AM"
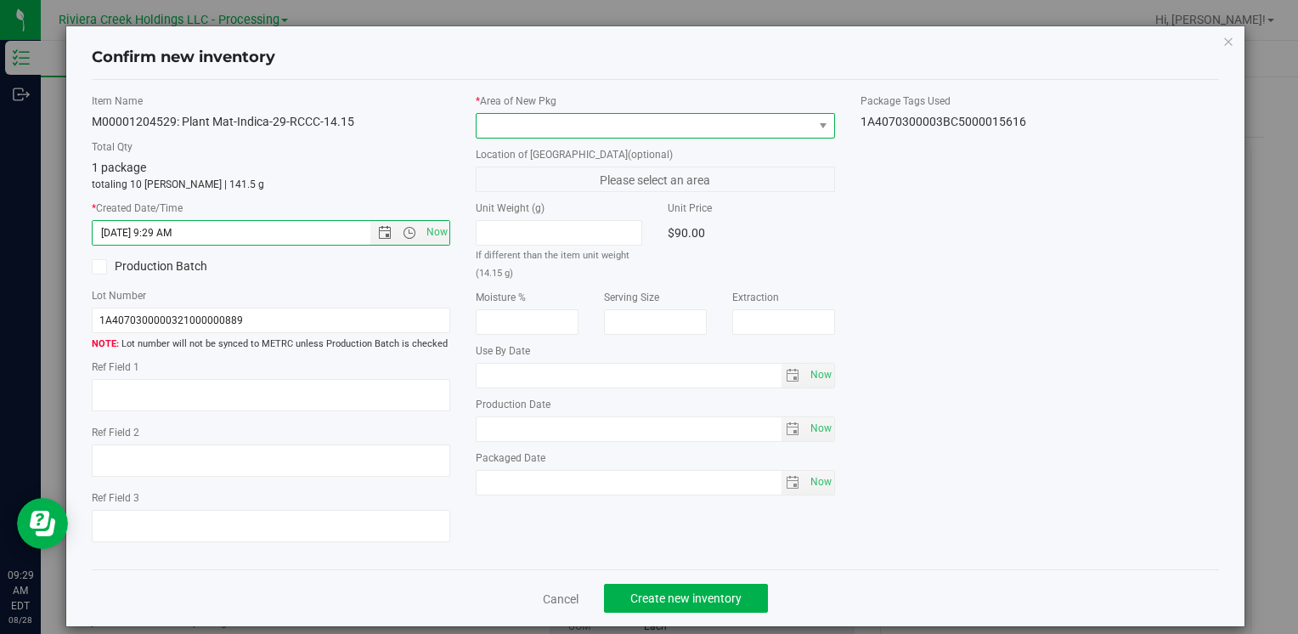
click at [486, 124] on span at bounding box center [645, 126] width 336 height 24
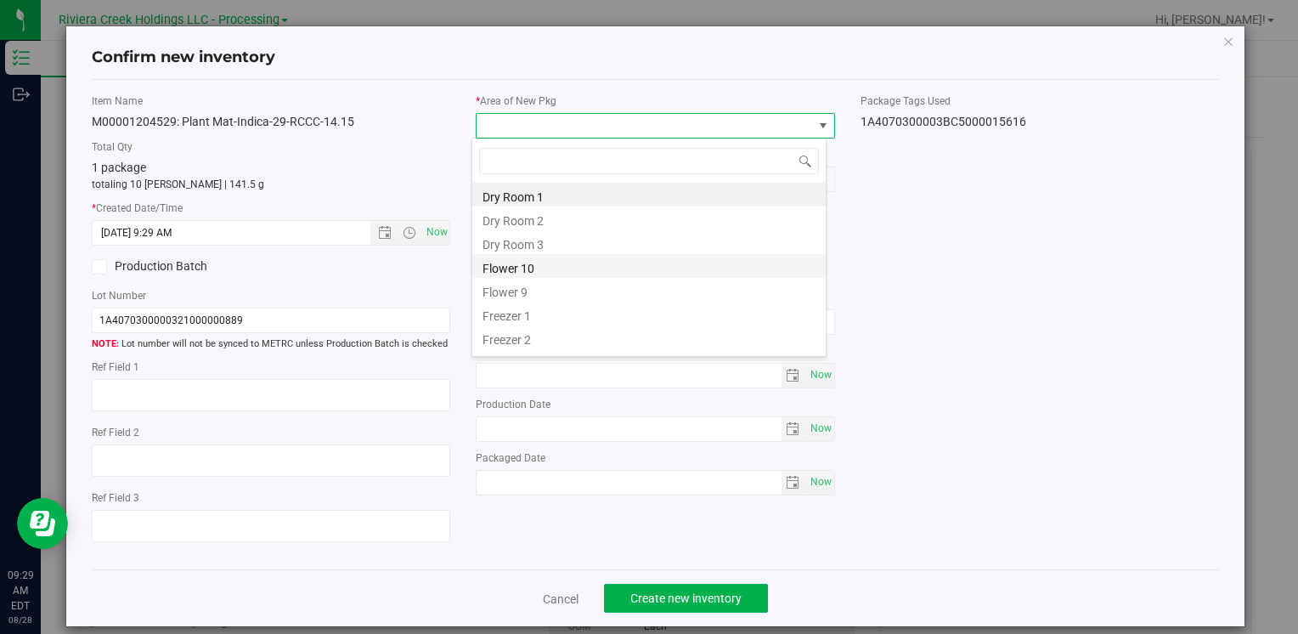
click at [552, 262] on li "Flower 10" at bounding box center [648, 266] width 353 height 24
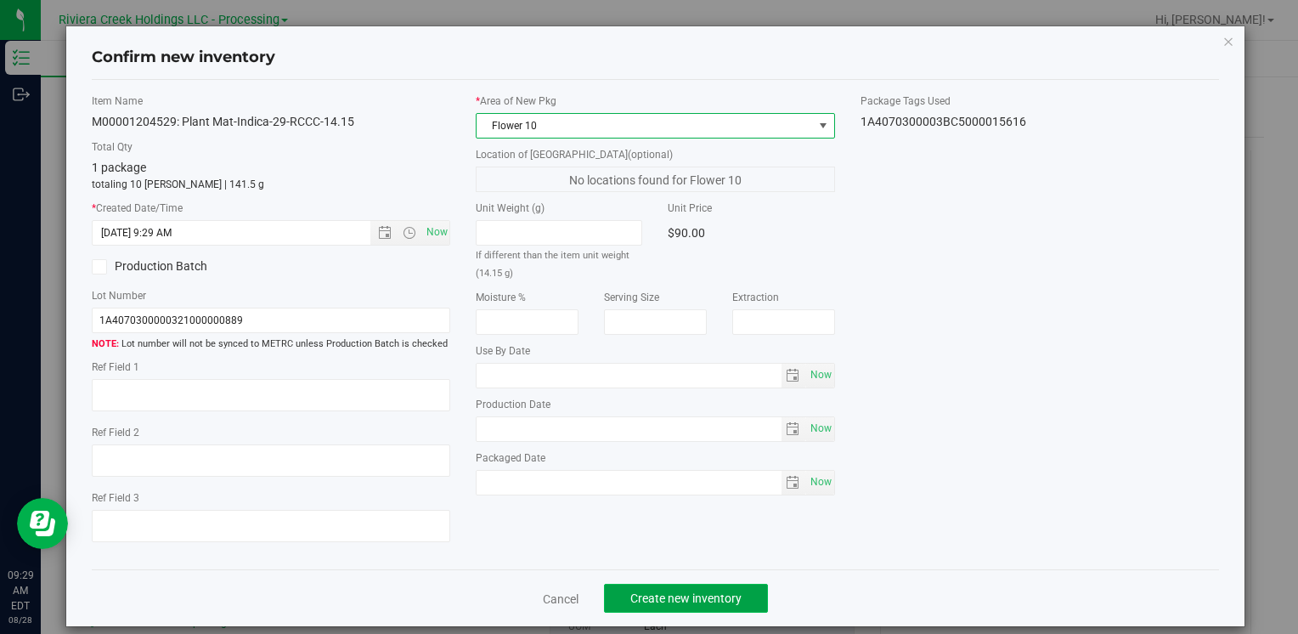
click at [664, 601] on span "Create new inventory" at bounding box center [685, 598] width 111 height 14
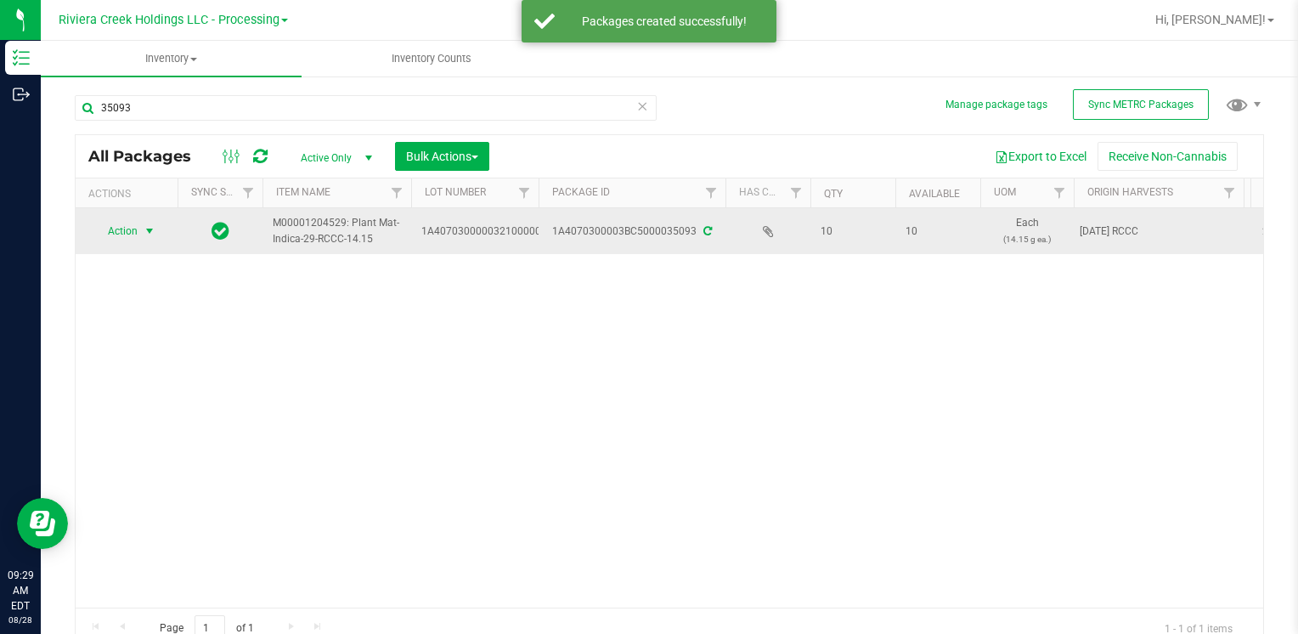
click at [117, 230] on span "Action" at bounding box center [116, 231] width 46 height 24
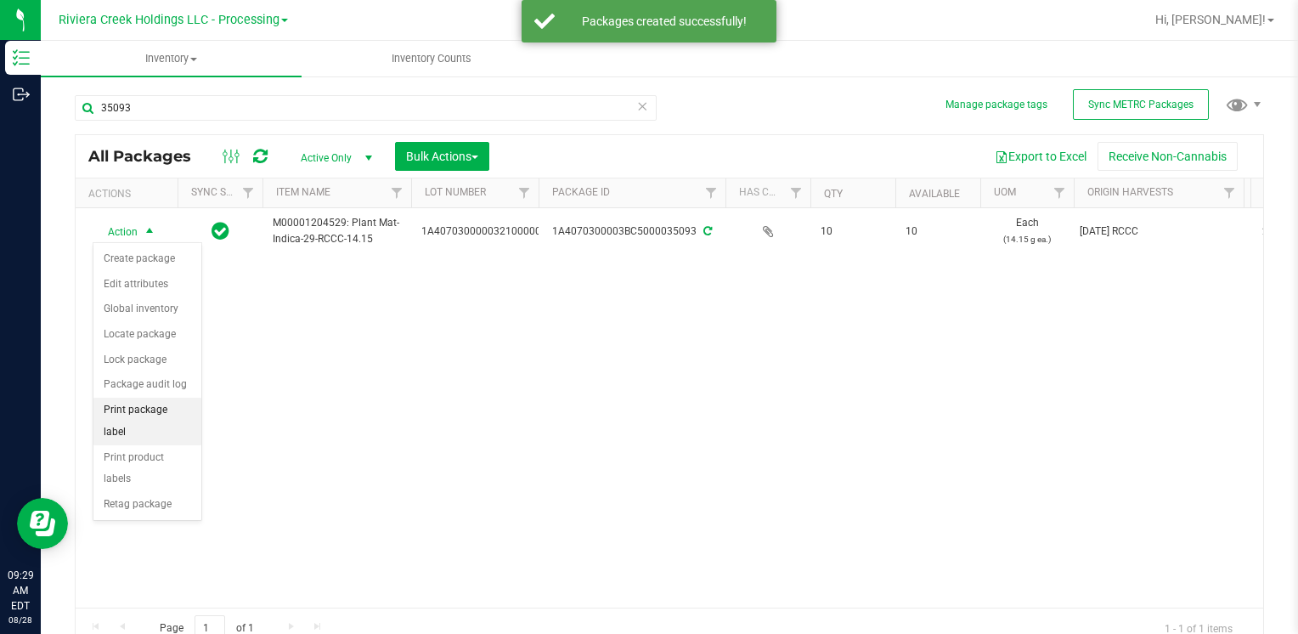
click at [186, 400] on li "Print package label" at bounding box center [147, 421] width 108 height 47
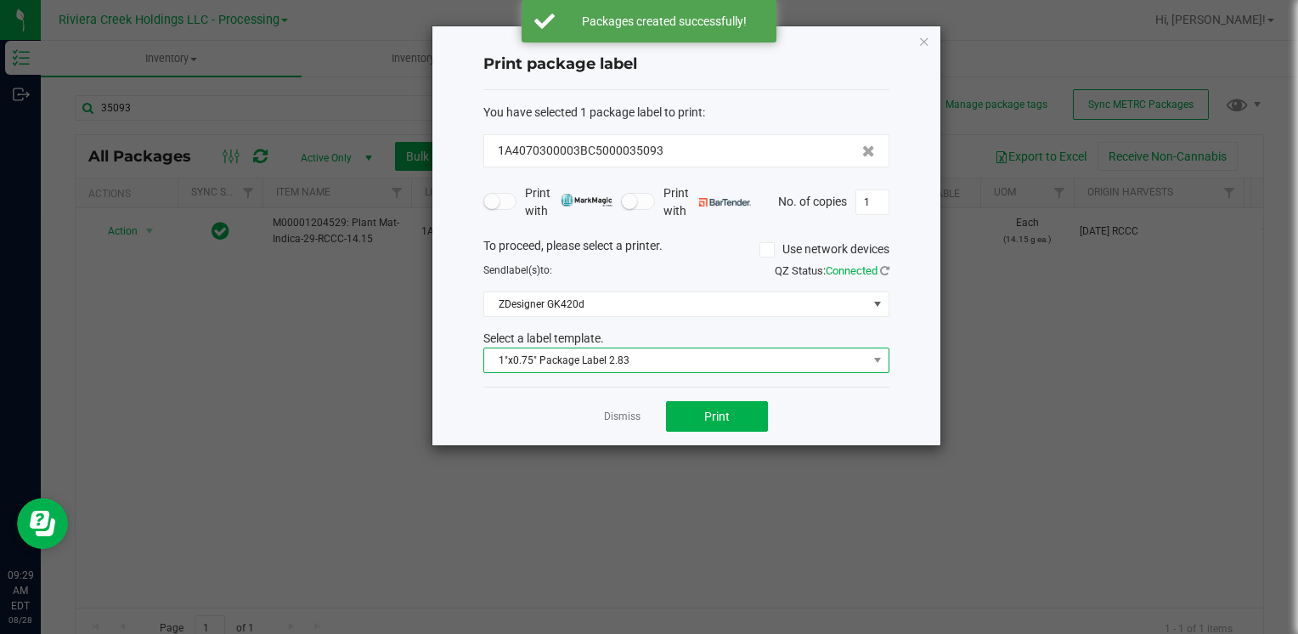
click at [642, 351] on span "1"x0.75" Package Label 2.83" at bounding box center [675, 360] width 383 height 24
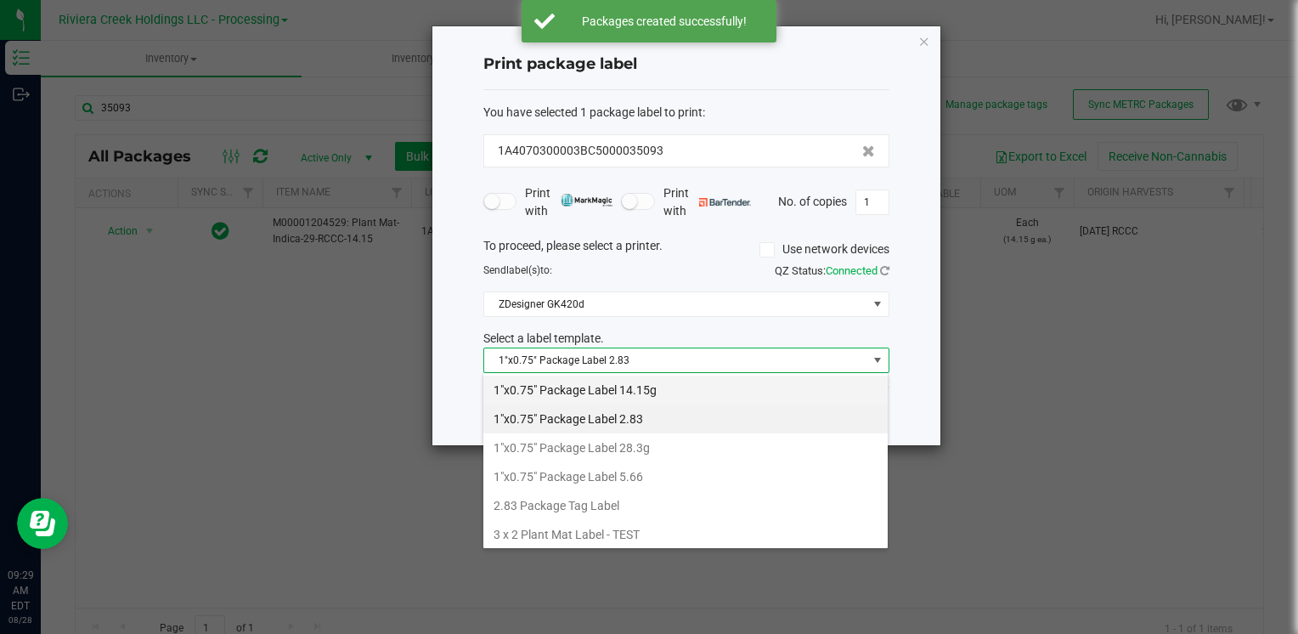
click at [646, 389] on li "1"x0.75" Package Label 14.15g" at bounding box center [685, 390] width 404 height 29
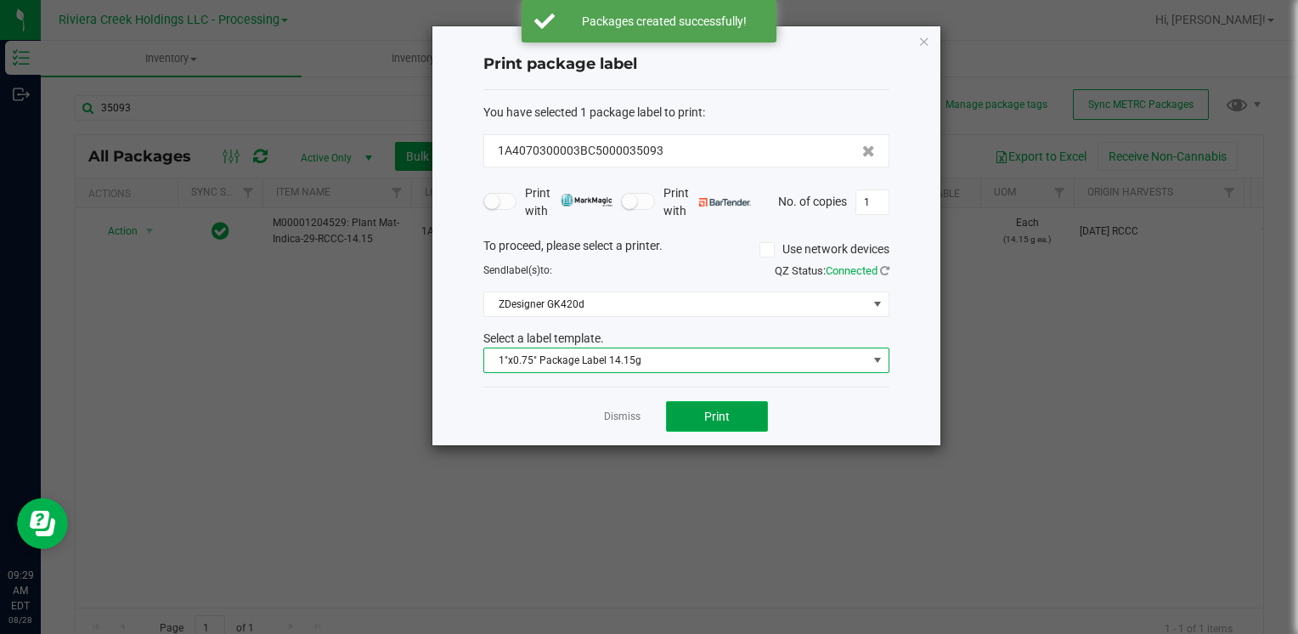
click at [717, 421] on button "Print" at bounding box center [717, 416] width 102 height 31
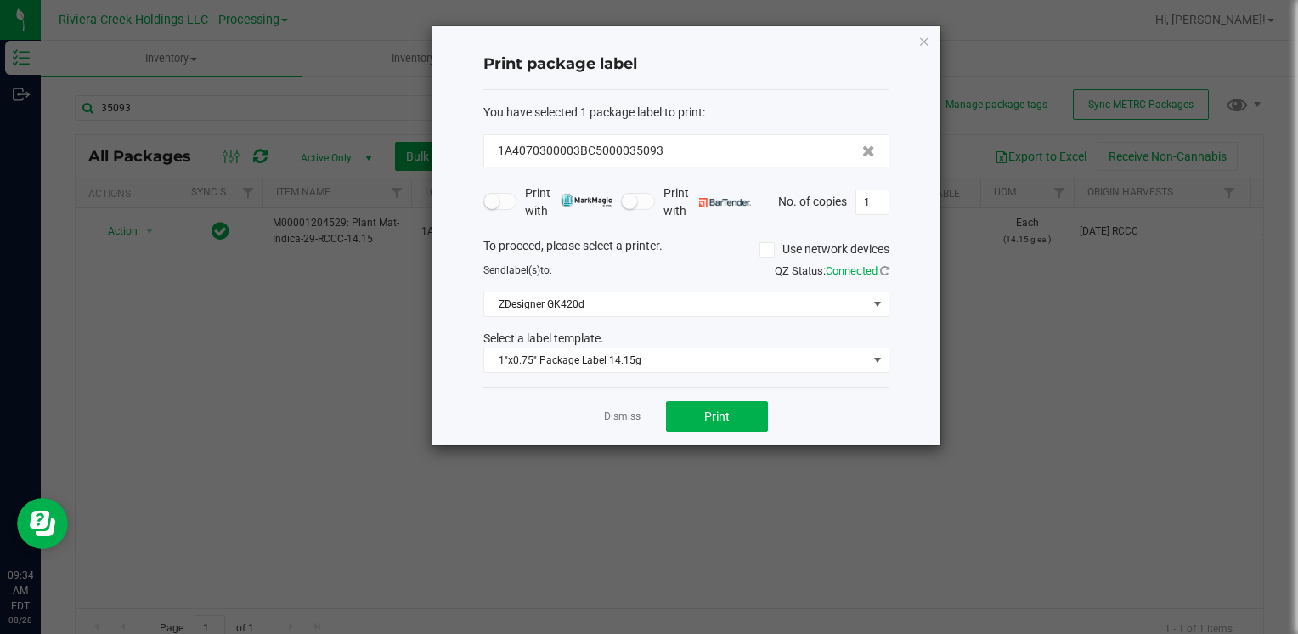
click at [921, 37] on icon "button" at bounding box center [925, 41] width 12 height 20
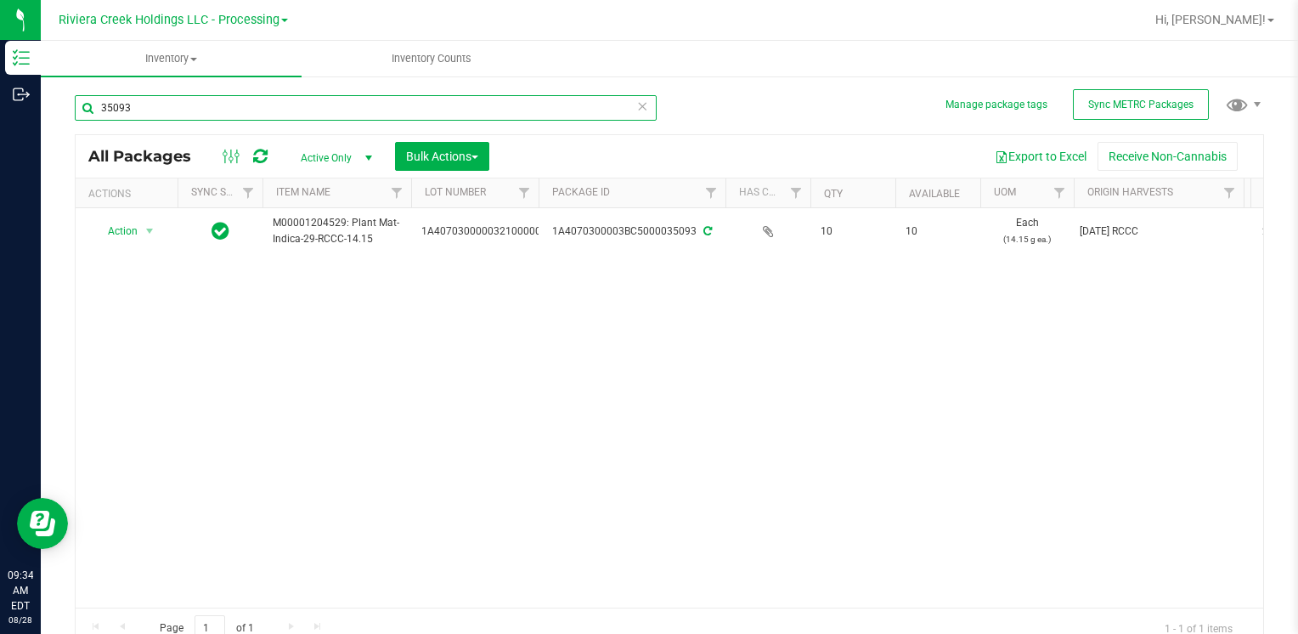
click at [155, 108] on input "35093" at bounding box center [366, 107] width 582 height 25
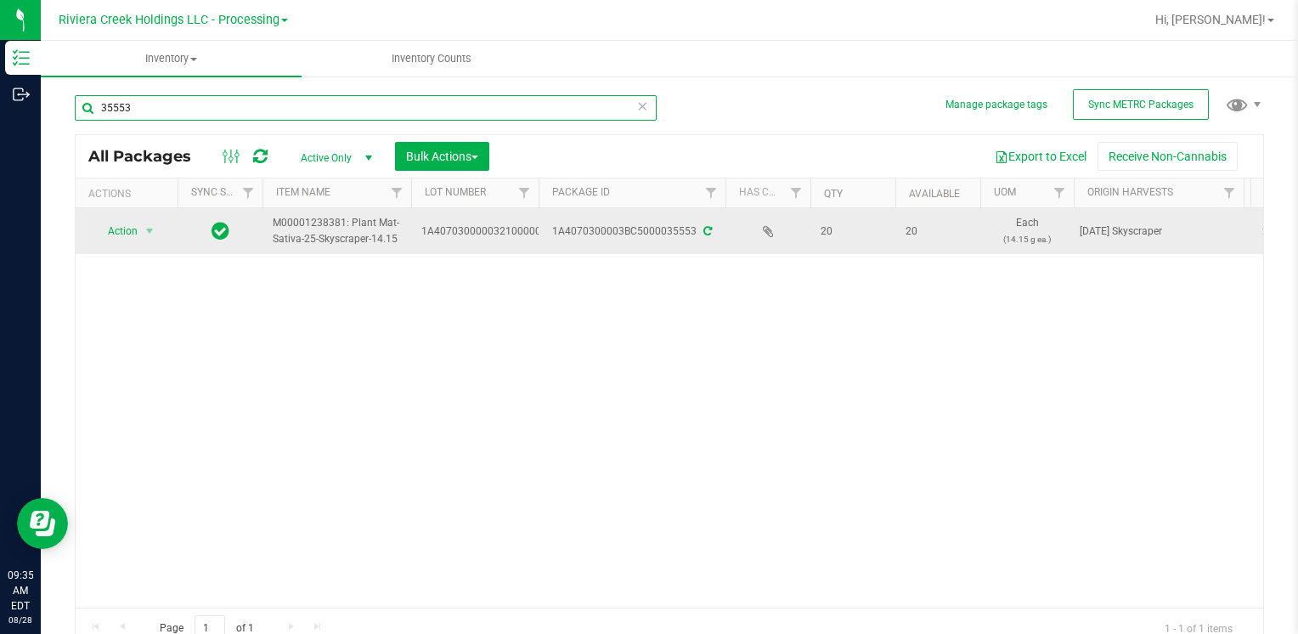
type input "35553"
click at [125, 229] on span "Action" at bounding box center [116, 231] width 46 height 24
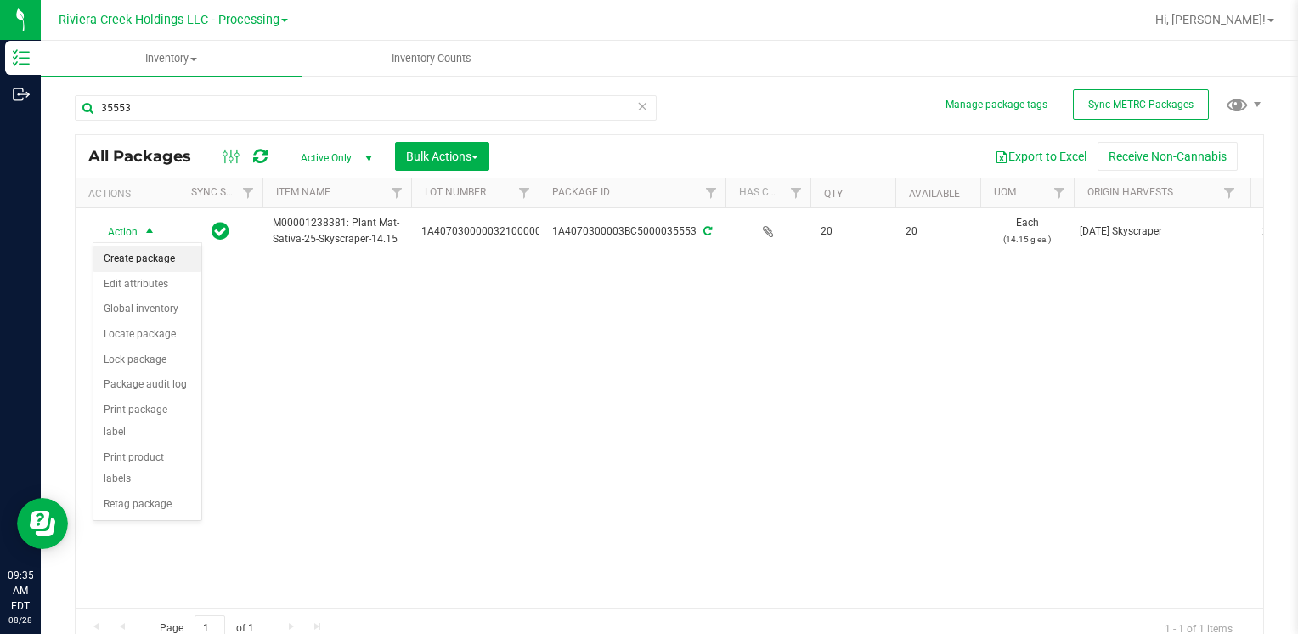
click at [144, 250] on li "Create package" at bounding box center [147, 258] width 108 height 25
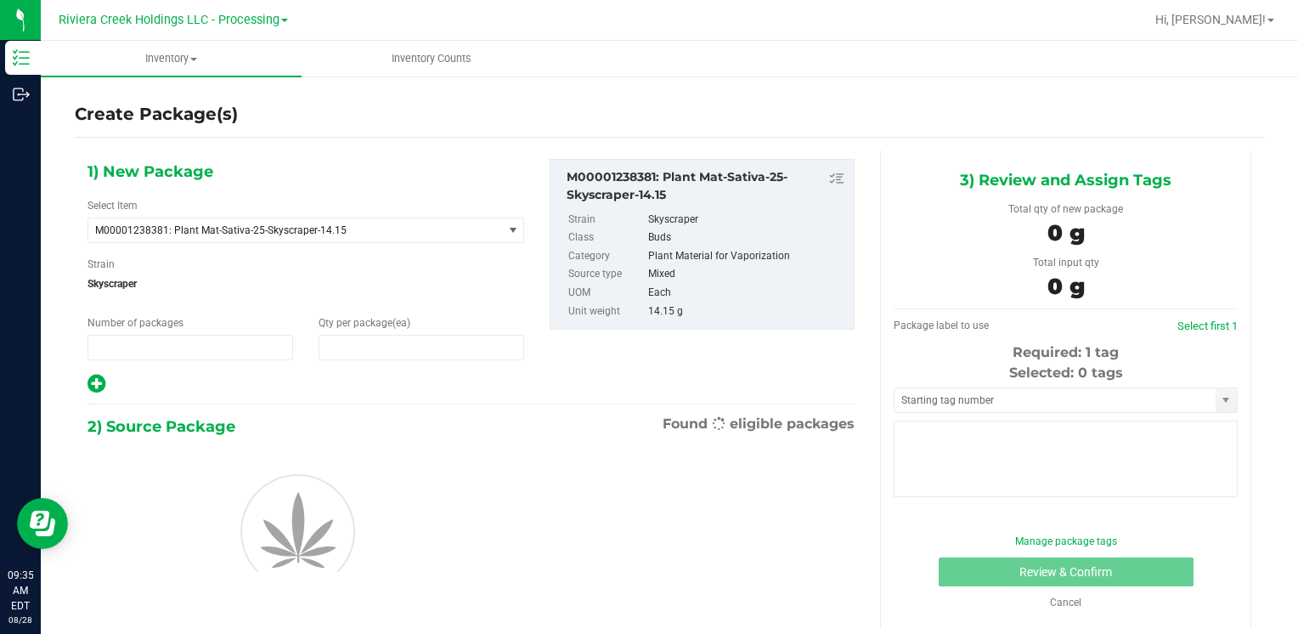
type input "1"
type input "0"
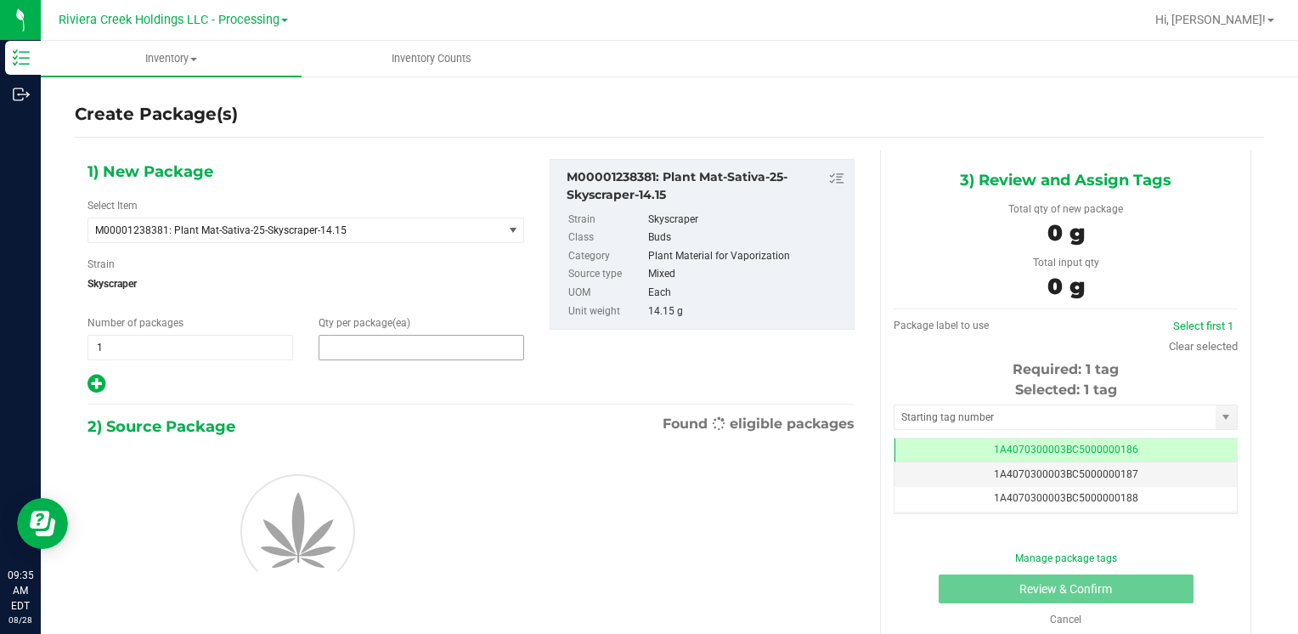
click at [414, 355] on span at bounding box center [422, 347] width 206 height 25
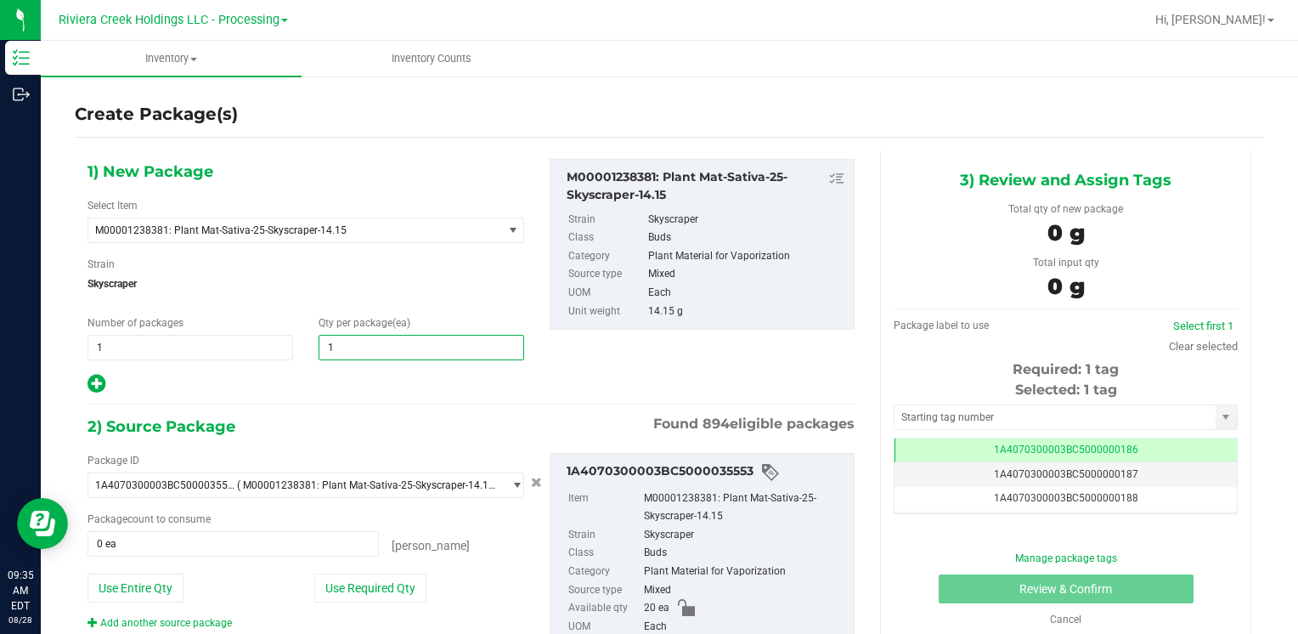
type input "10"
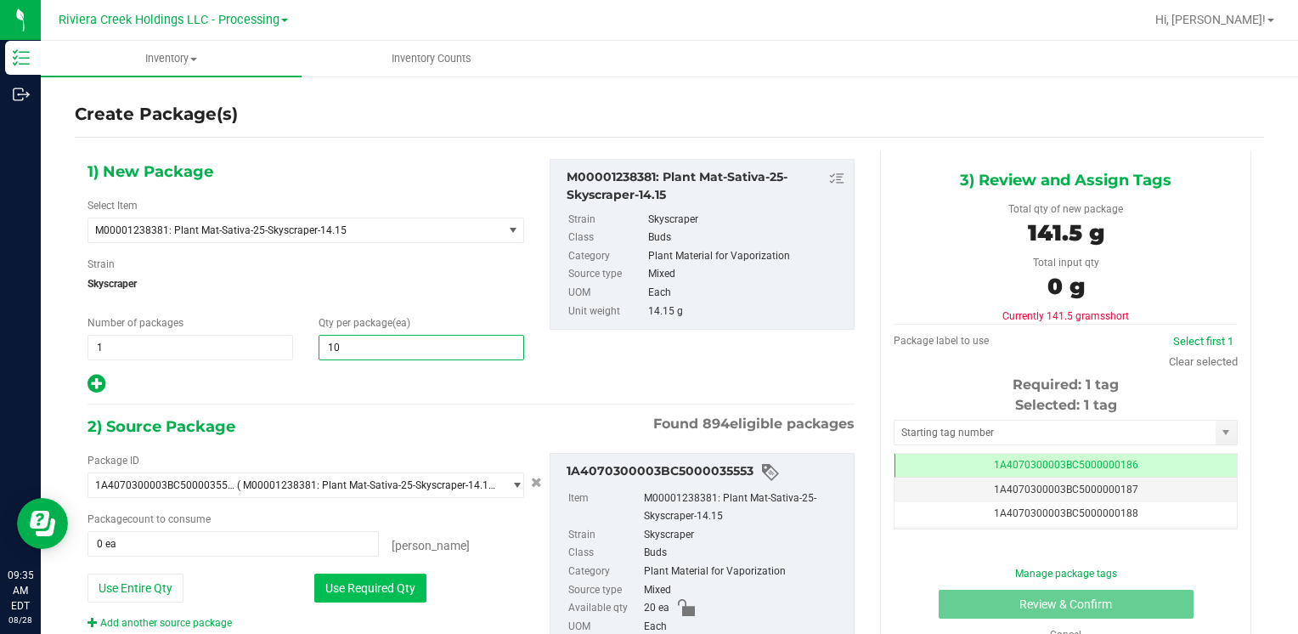
type input "10"
click at [337, 595] on button "Use Required Qty" at bounding box center [370, 588] width 112 height 29
type input "10 ea"
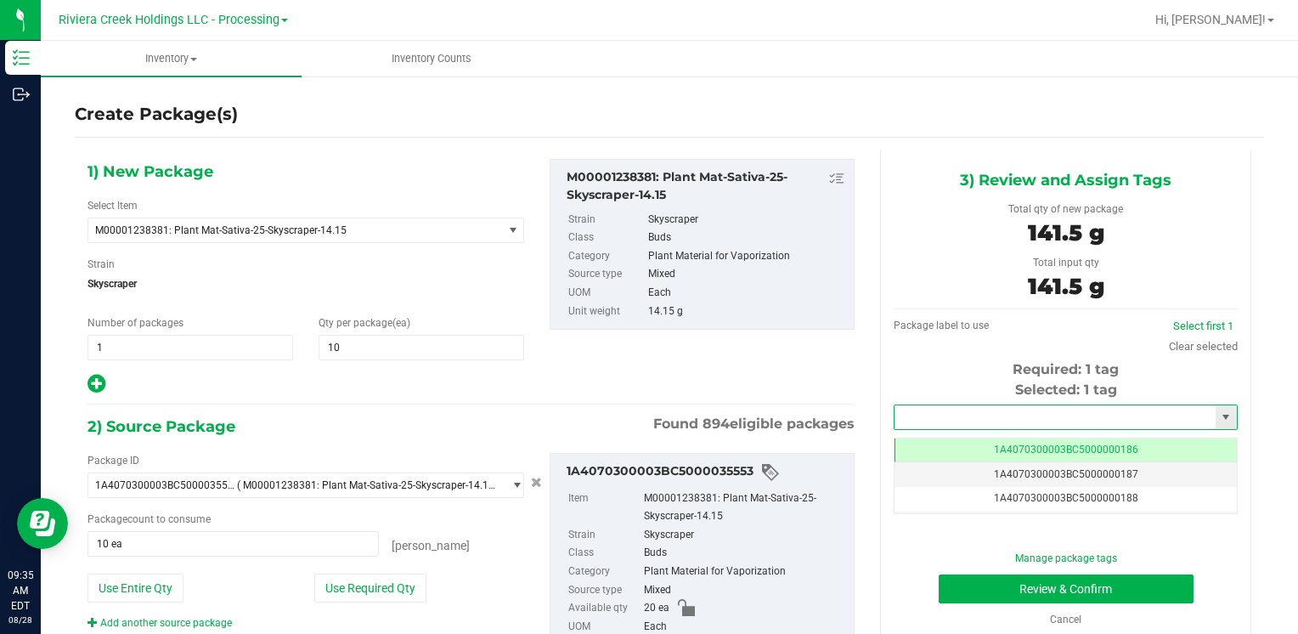
click at [938, 416] on input "text" at bounding box center [1055, 417] width 321 height 24
click at [933, 445] on li "1A4070300003BC5000015617" at bounding box center [1055, 445] width 338 height 25
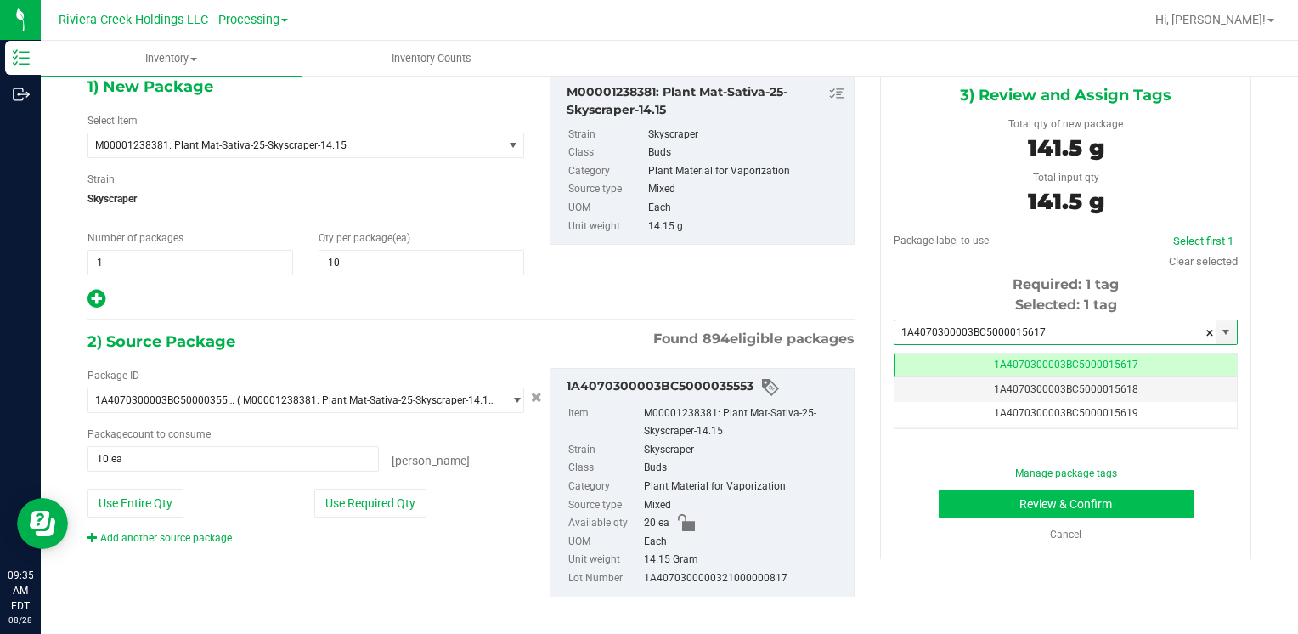
type input "1A4070300003BC5000015617"
click at [962, 507] on button "Review & Confirm" at bounding box center [1066, 503] width 255 height 29
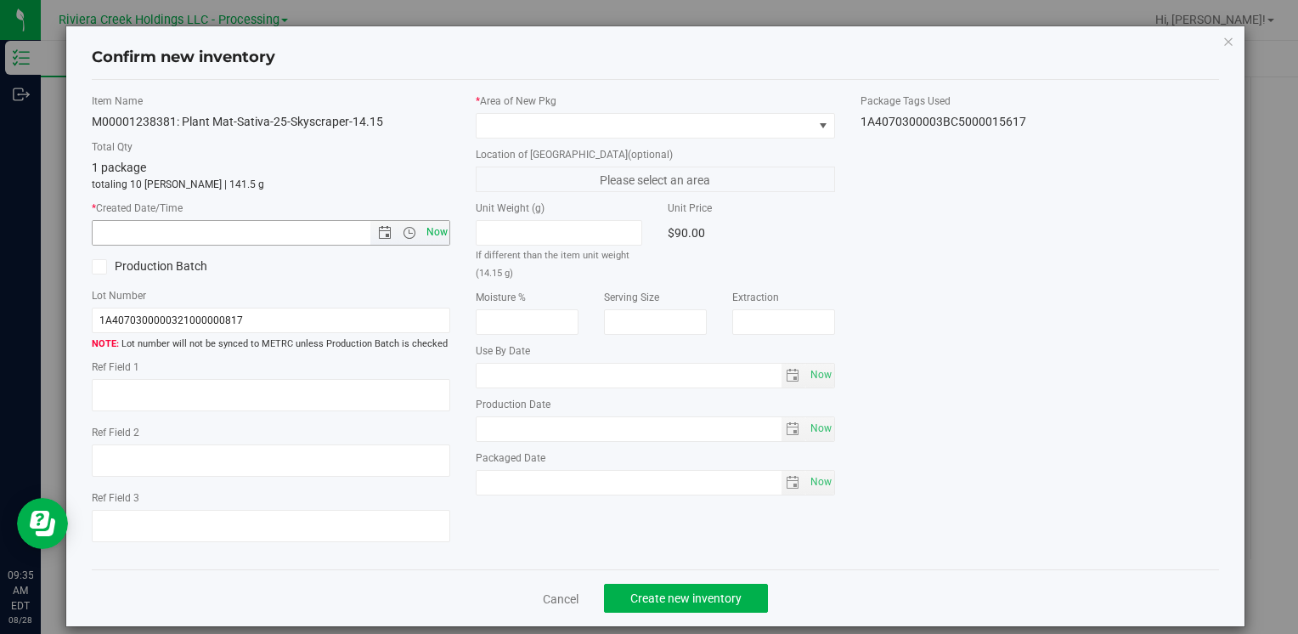
click at [435, 233] on span "Now" at bounding box center [436, 232] width 29 height 25
type input "[DATE] 9:35 AM"
click at [486, 114] on span at bounding box center [645, 126] width 336 height 24
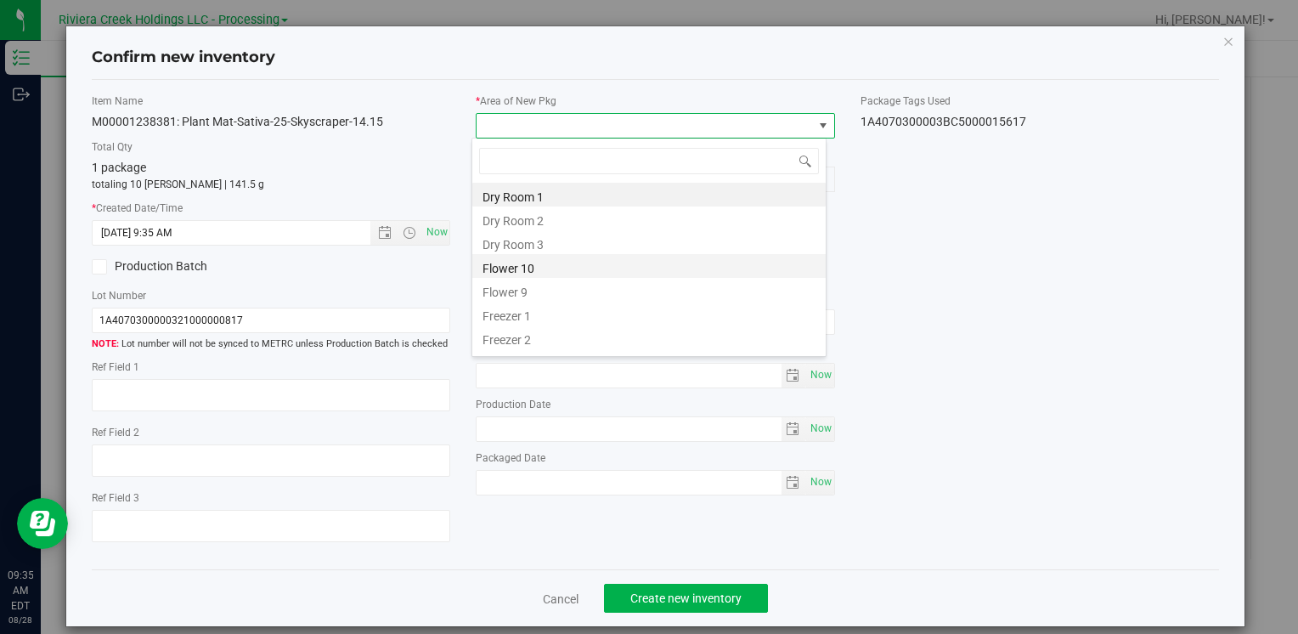
click at [556, 270] on li "Flower 10" at bounding box center [648, 266] width 353 height 24
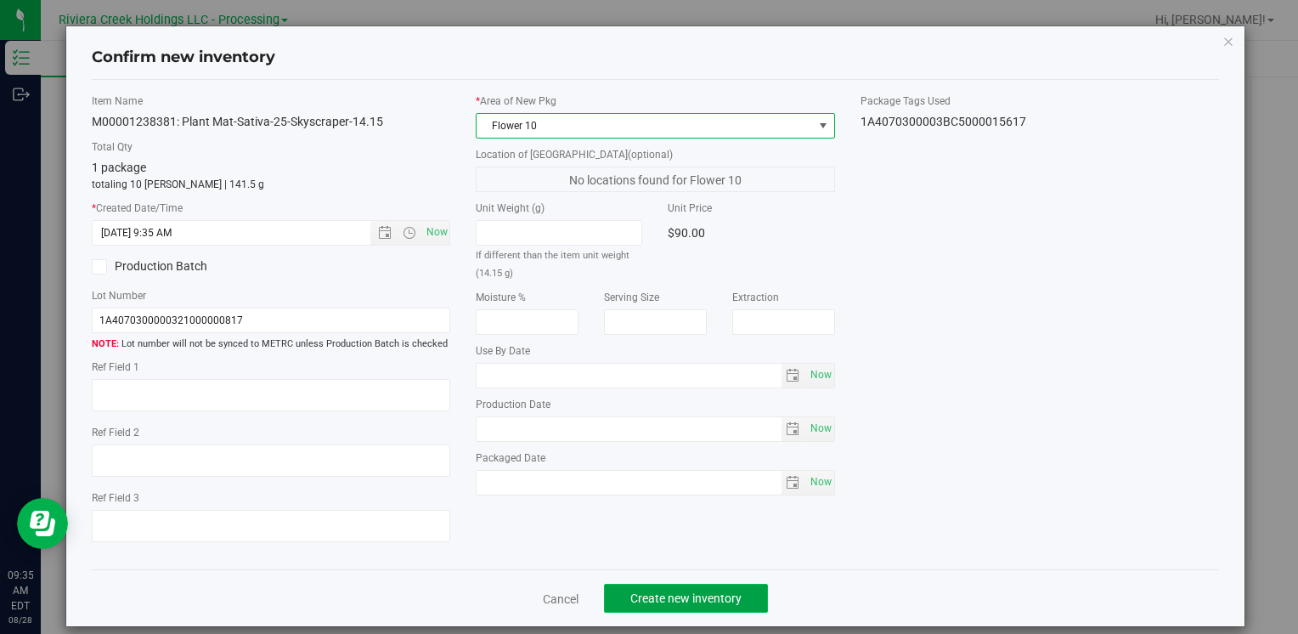
click at [645, 598] on span "Create new inventory" at bounding box center [685, 598] width 111 height 14
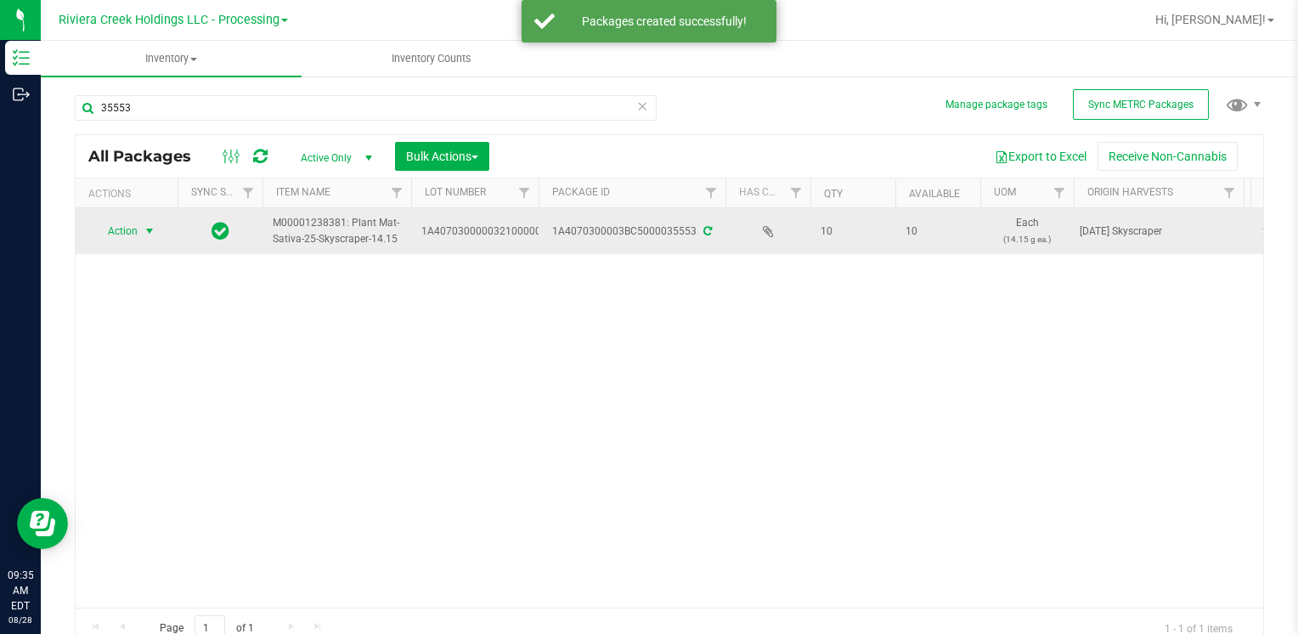
click at [135, 228] on span "Action" at bounding box center [116, 231] width 46 height 24
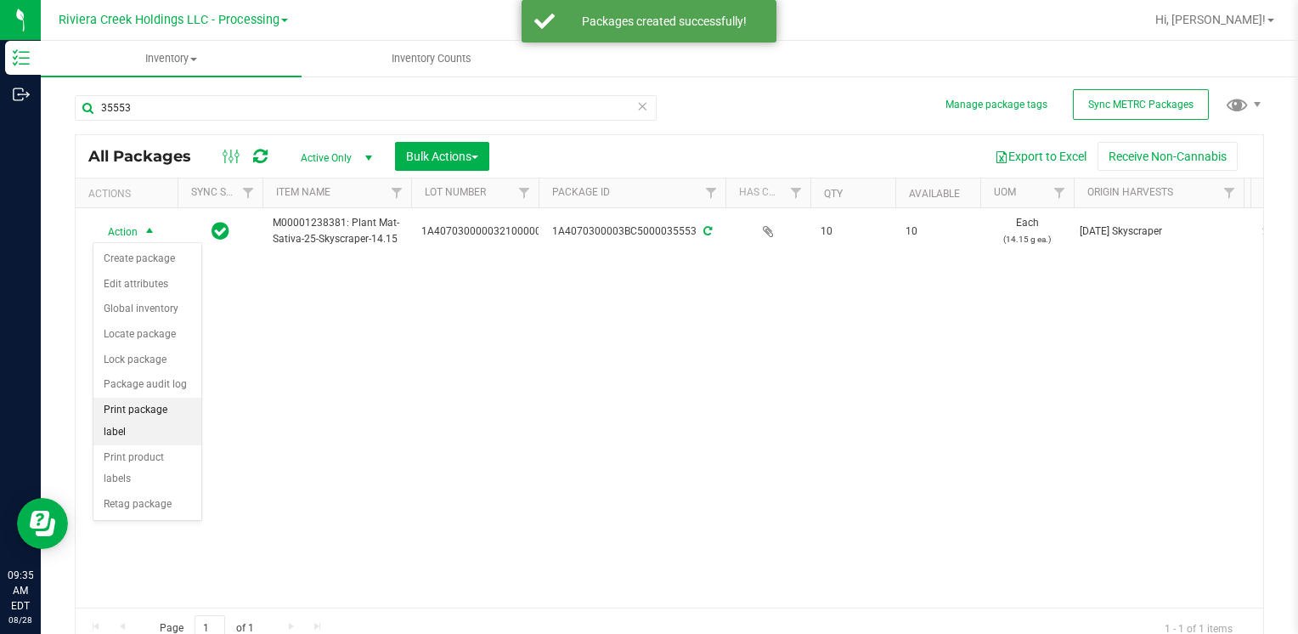
click at [175, 408] on li "Print package label" at bounding box center [147, 421] width 108 height 47
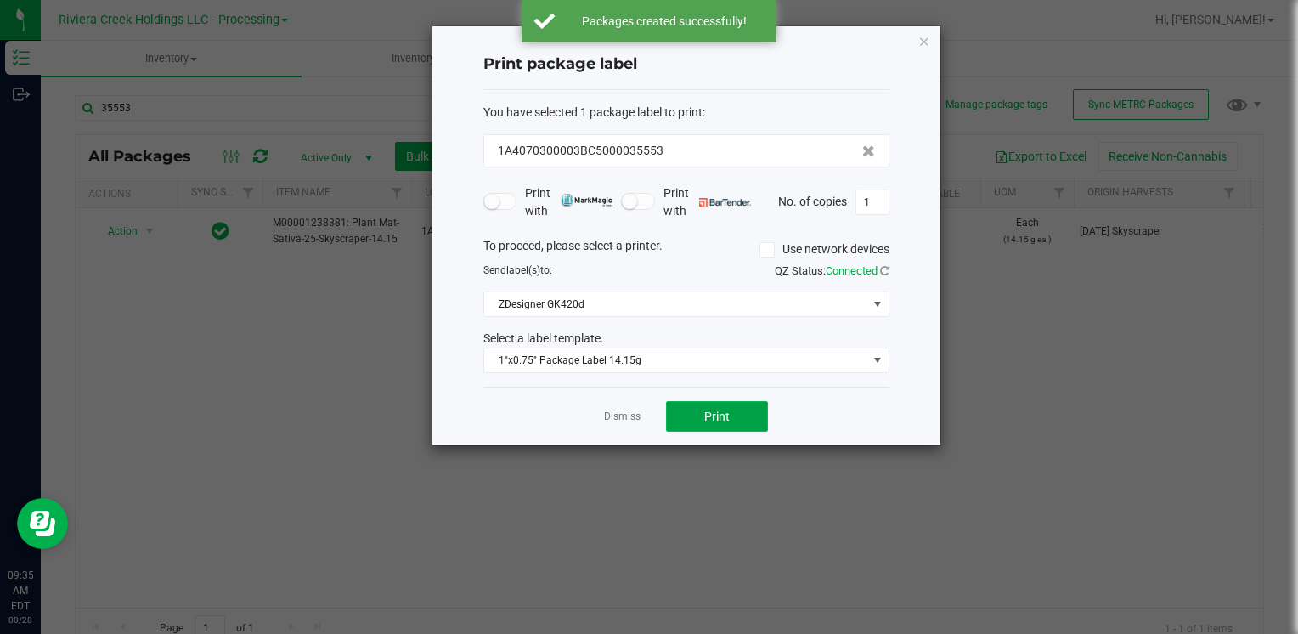
click at [727, 423] on button "Print" at bounding box center [717, 416] width 102 height 31
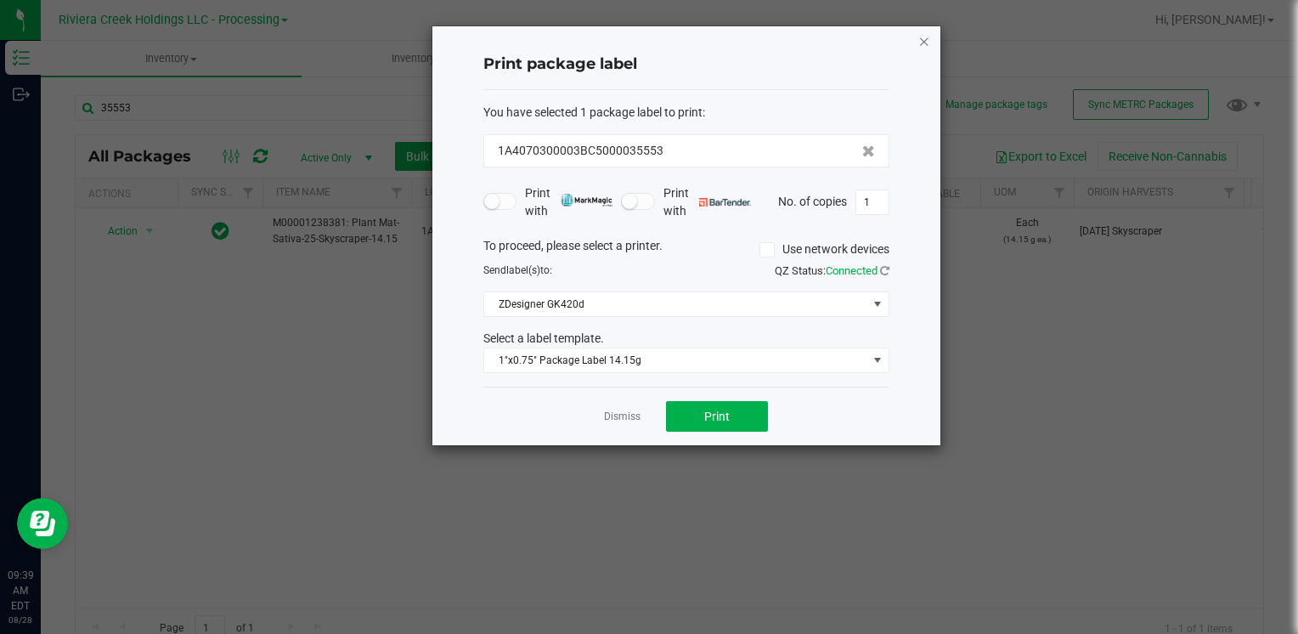
click at [921, 42] on icon "button" at bounding box center [925, 41] width 12 height 20
